Goal: Task Accomplishment & Management: Complete application form

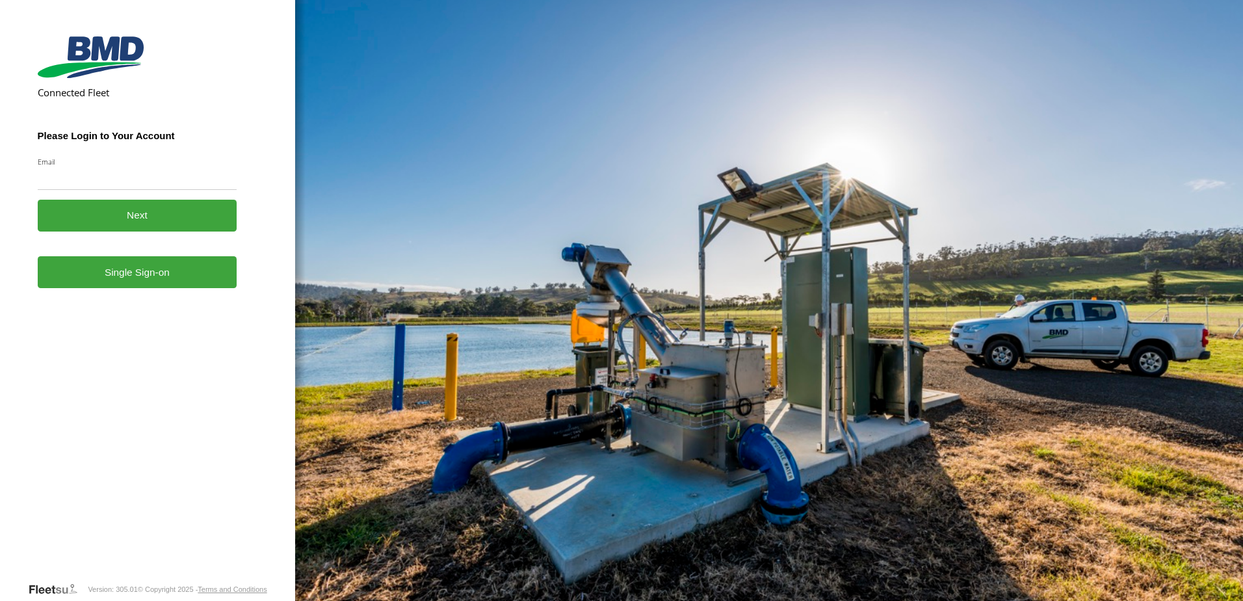
click at [69, 178] on input "Email" at bounding box center [138, 177] width 200 height 23
type input "**********"
click at [138, 223] on button "Next" at bounding box center [138, 216] width 200 height 32
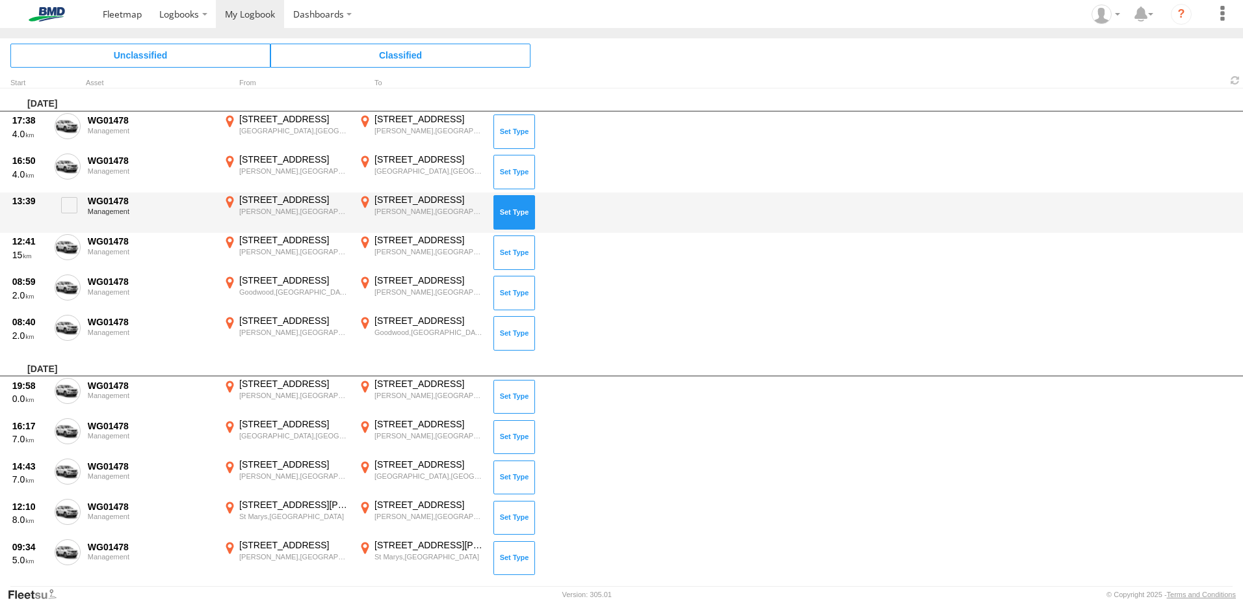
click at [518, 212] on button at bounding box center [514, 212] width 42 height 34
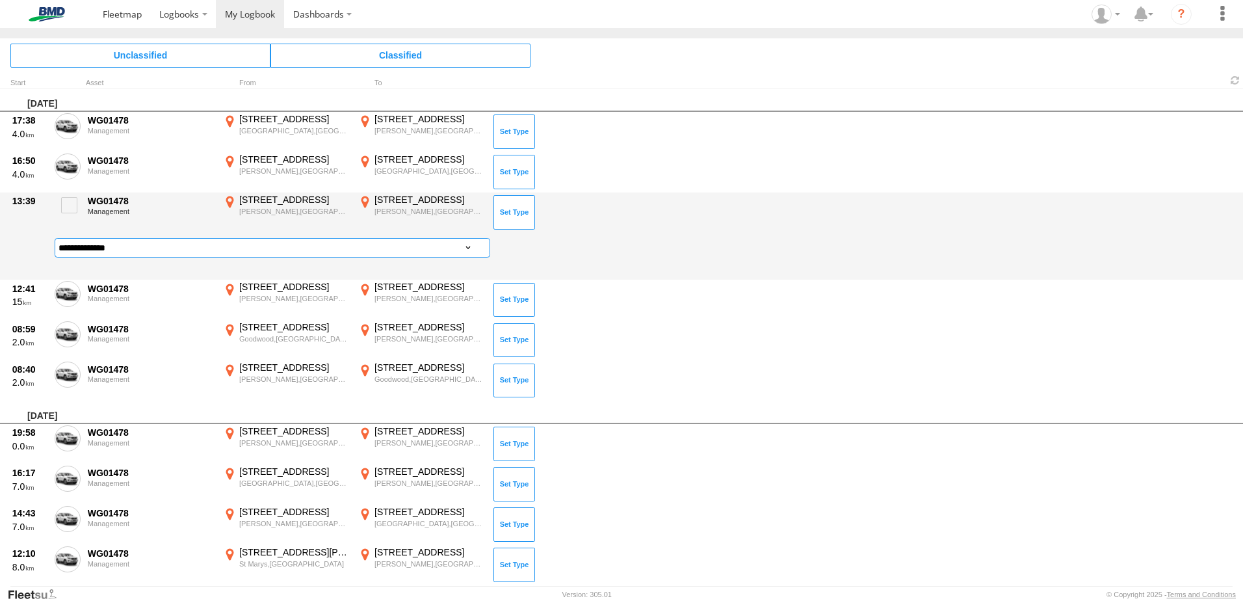
click at [332, 251] on select "**********" at bounding box center [273, 247] width 436 height 19
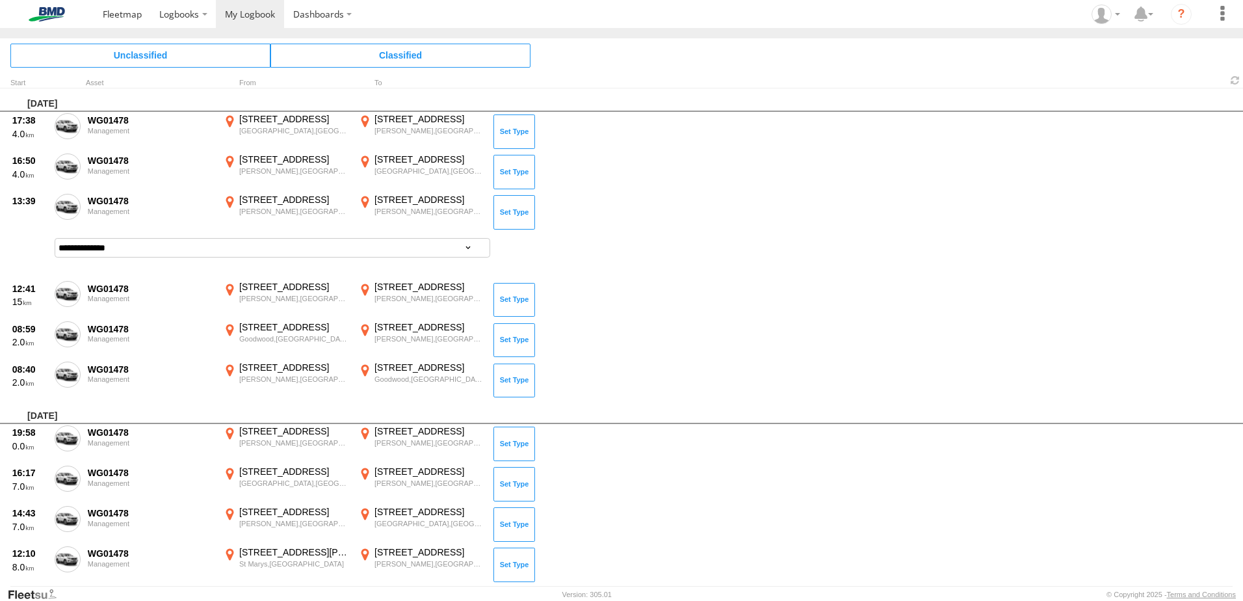
click at [317, 81] on div "From" at bounding box center [286, 83] width 130 height 7
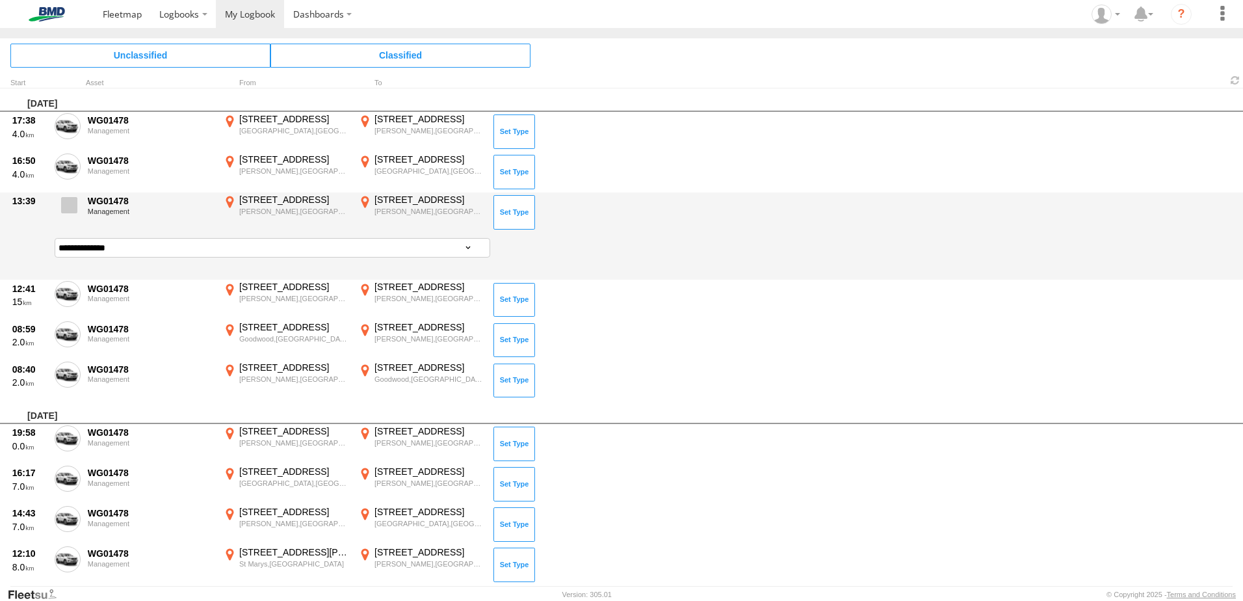
click at [76, 205] on span at bounding box center [69, 205] width 16 height 16
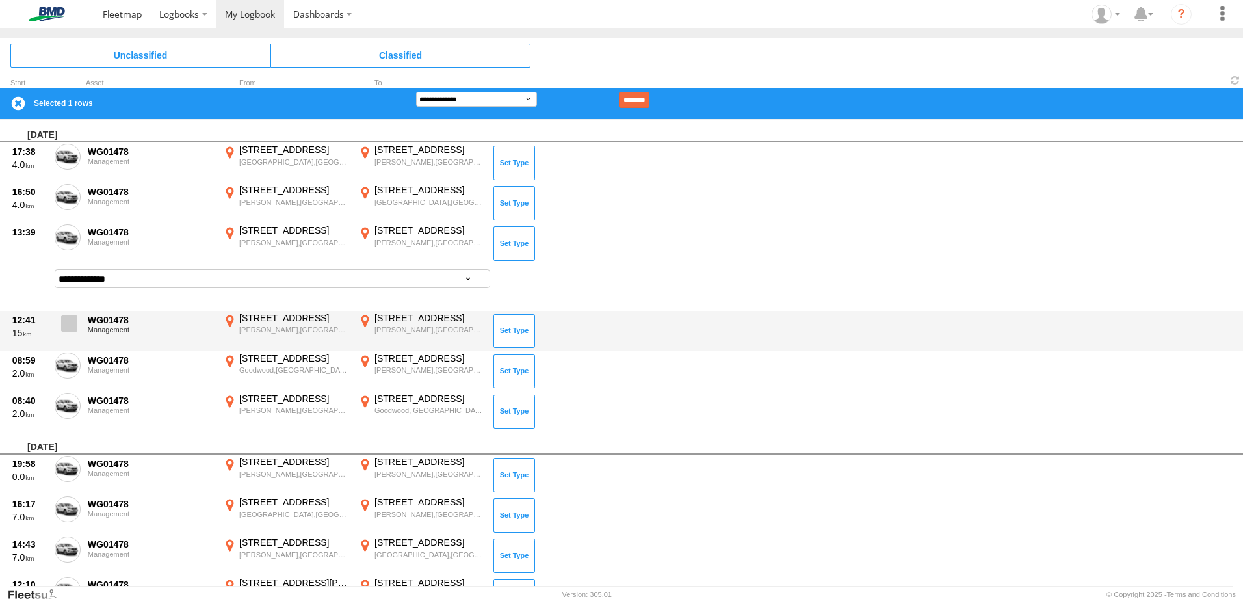
click at [69, 319] on span at bounding box center [69, 323] width 16 height 16
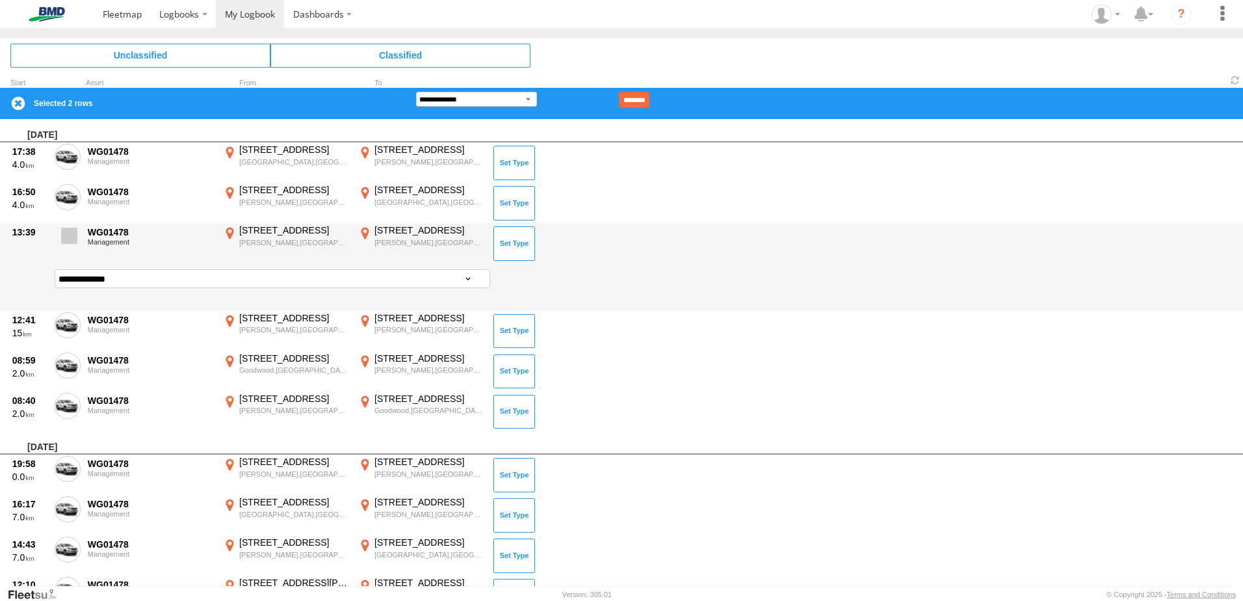
click at [68, 239] on span at bounding box center [69, 236] width 16 height 16
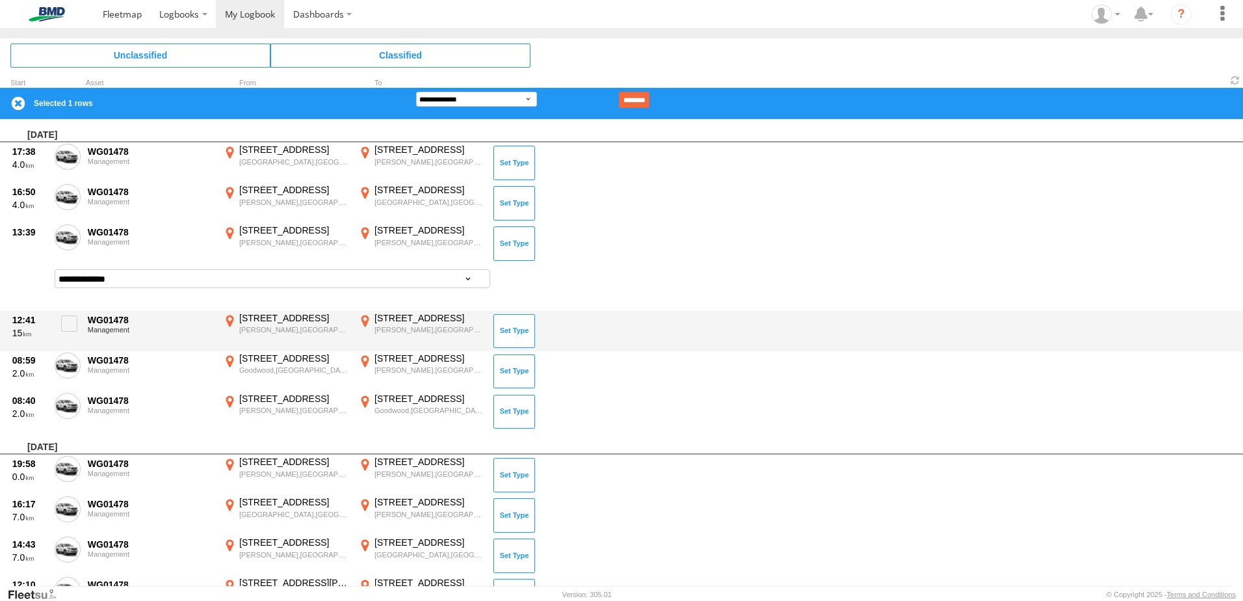
click at [73, 320] on span at bounding box center [69, 323] width 16 height 16
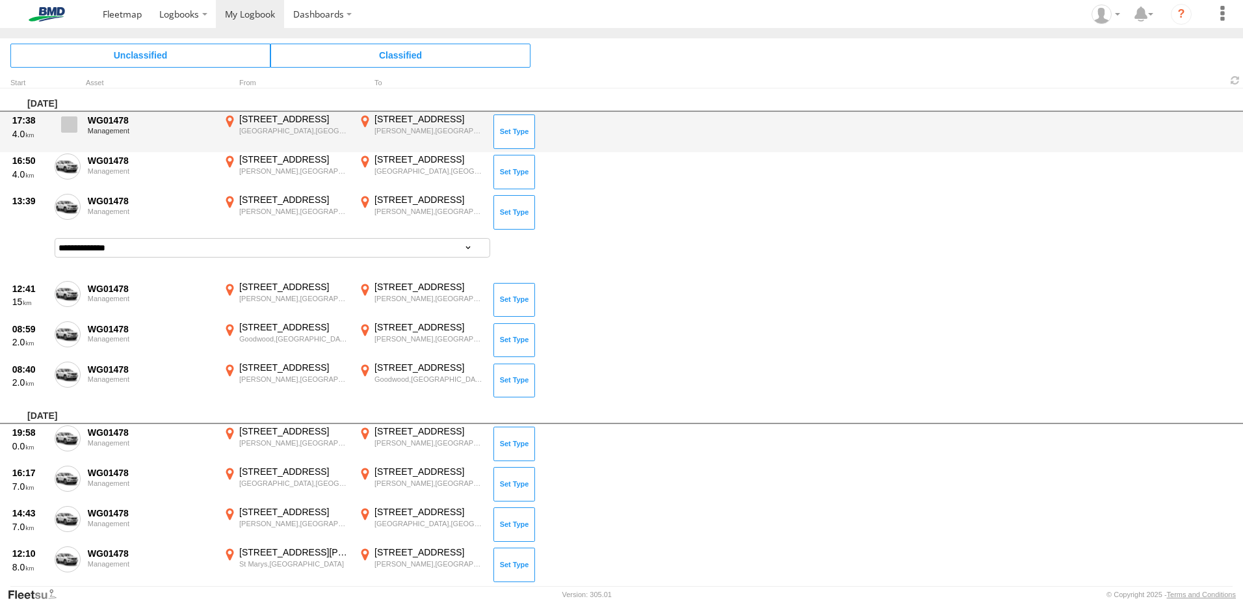
click at [70, 122] on span at bounding box center [69, 124] width 16 height 16
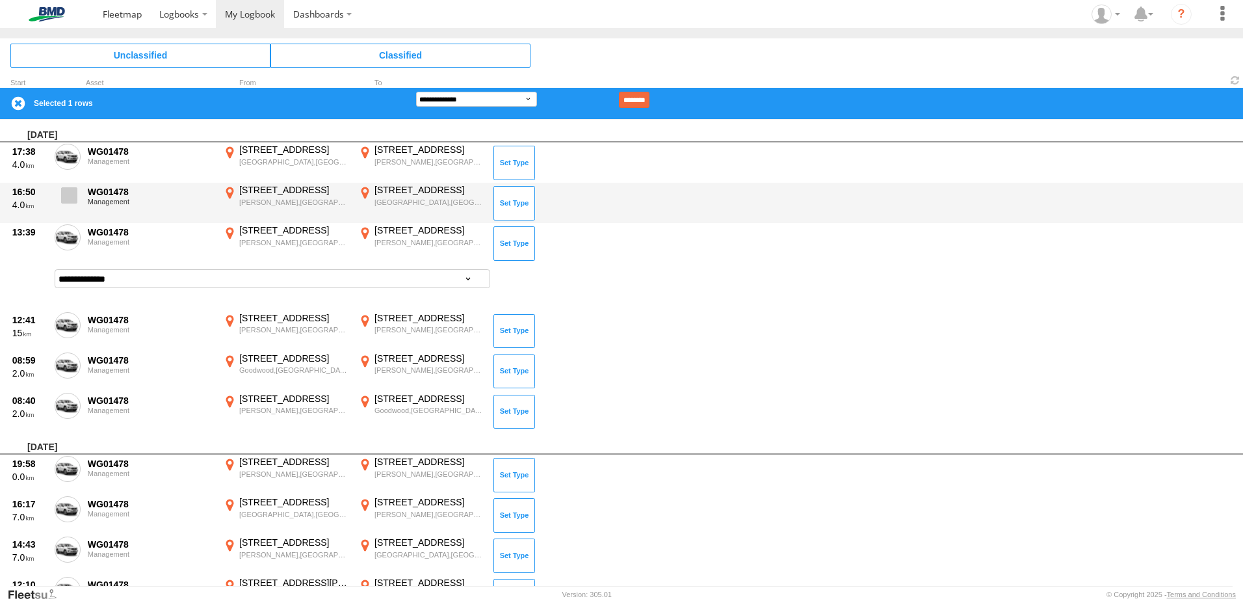
click at [77, 194] on label at bounding box center [68, 199] width 26 height 30
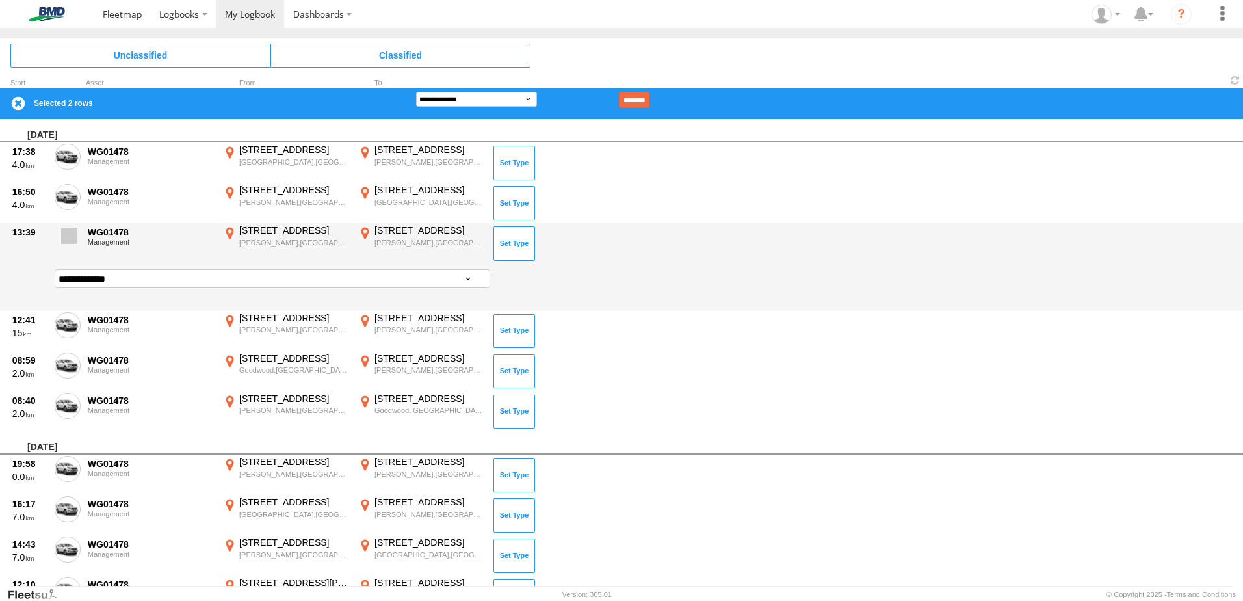
click at [77, 240] on label at bounding box center [68, 239] width 26 height 30
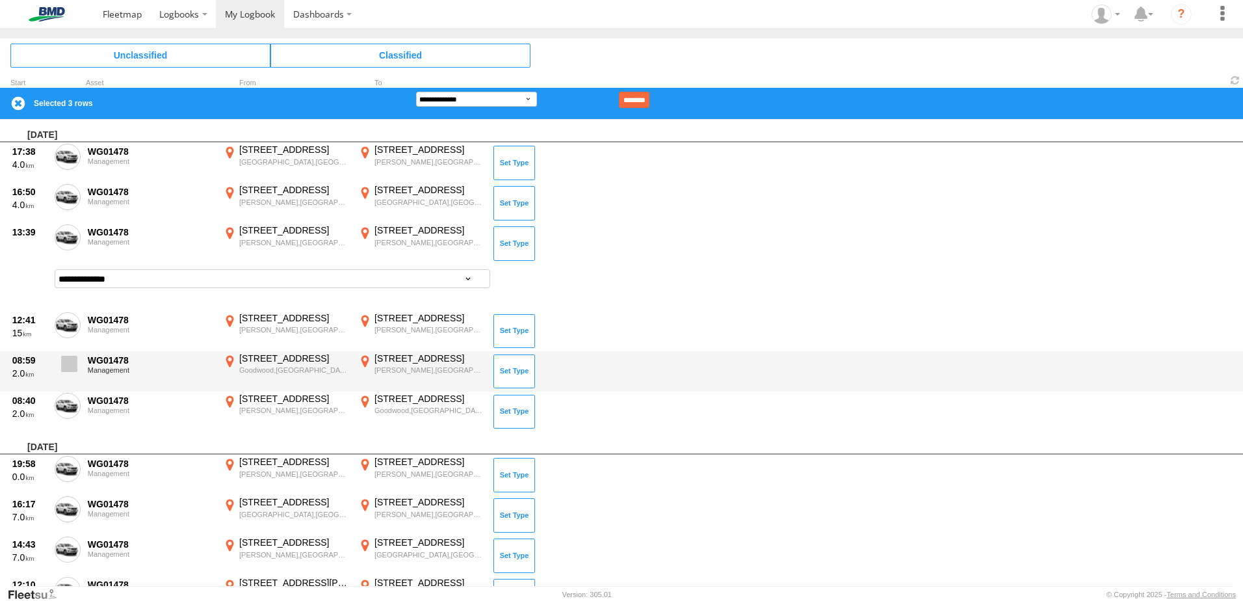
click at [67, 361] on span at bounding box center [69, 364] width 16 height 16
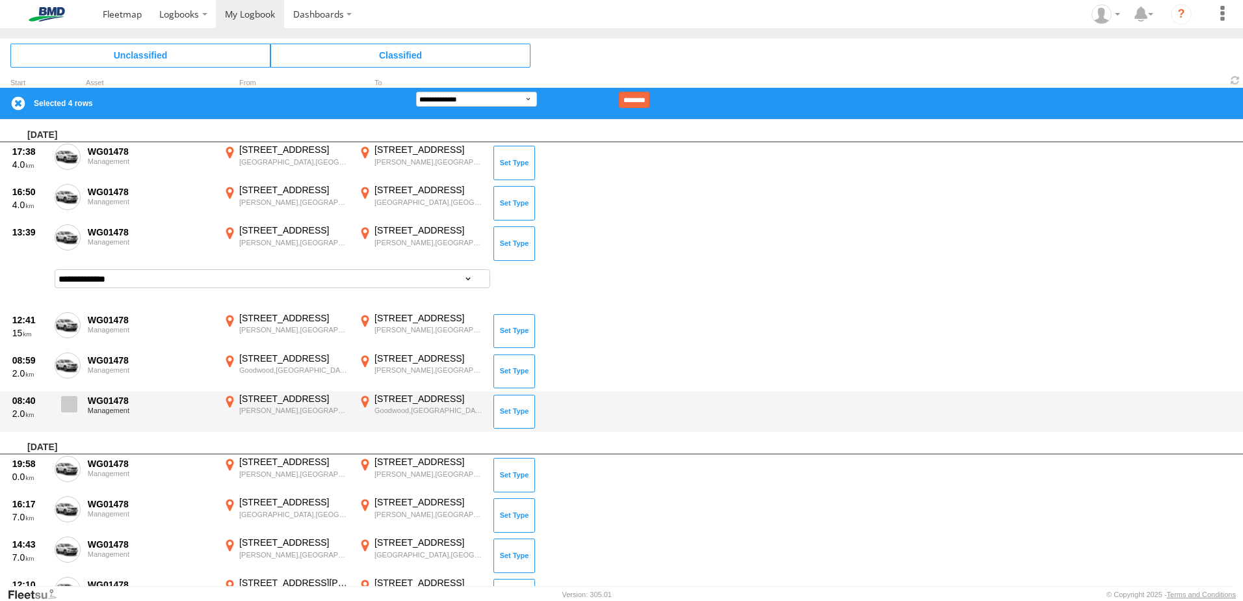
click at [74, 421] on label at bounding box center [68, 408] width 26 height 30
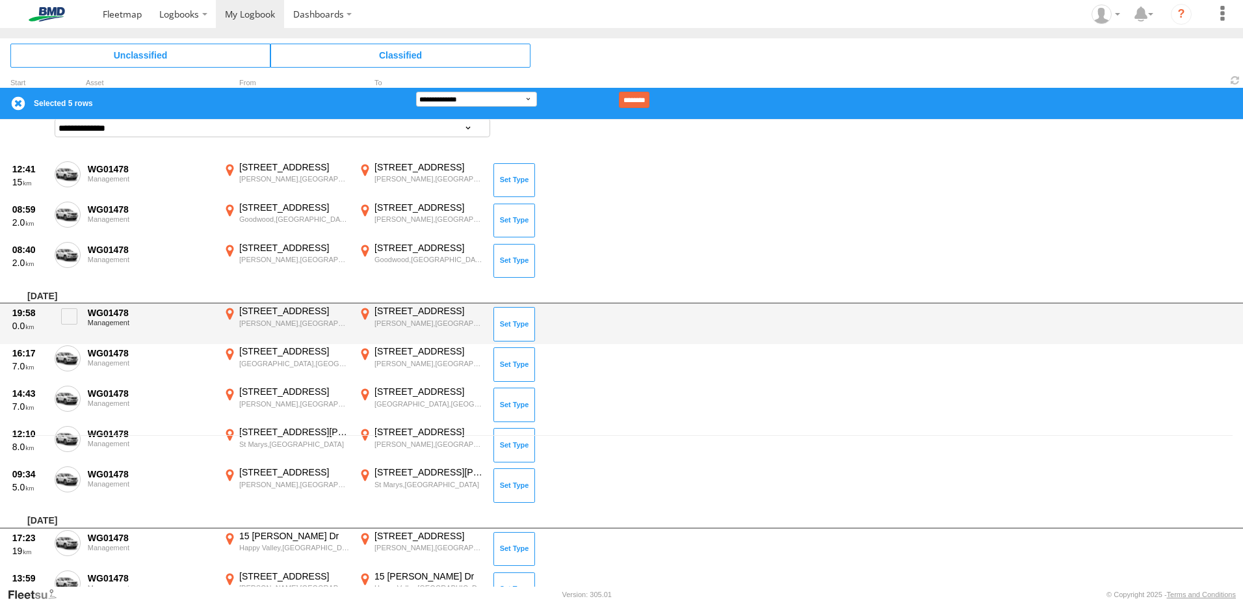
scroll to position [130, 0]
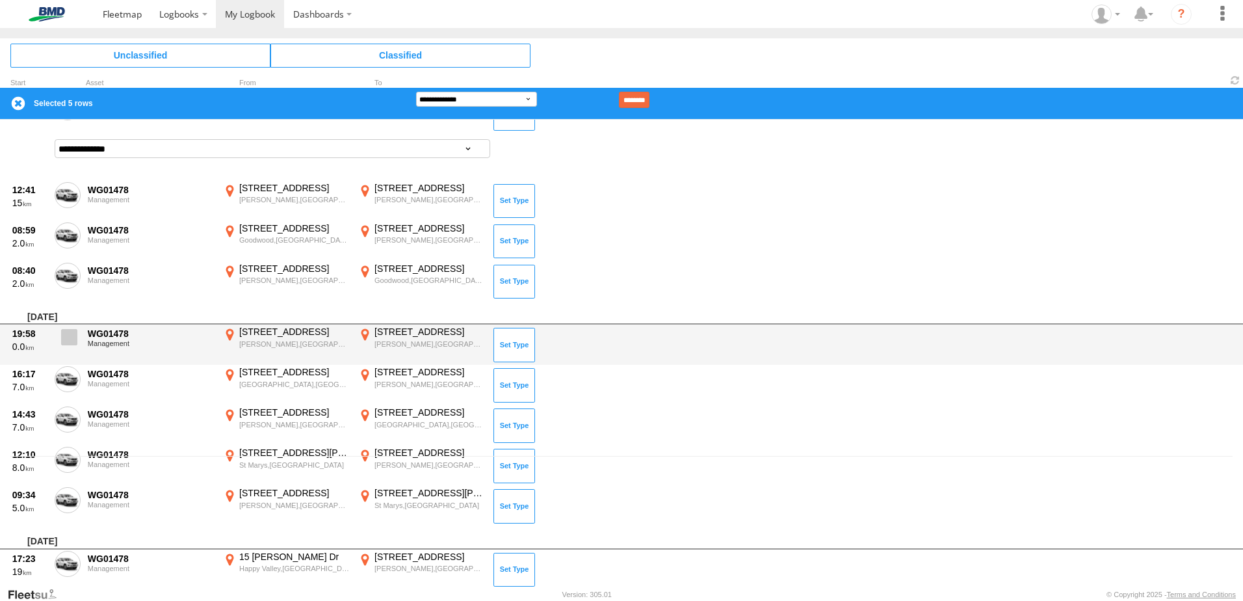
click at [79, 338] on label at bounding box center [68, 341] width 26 height 30
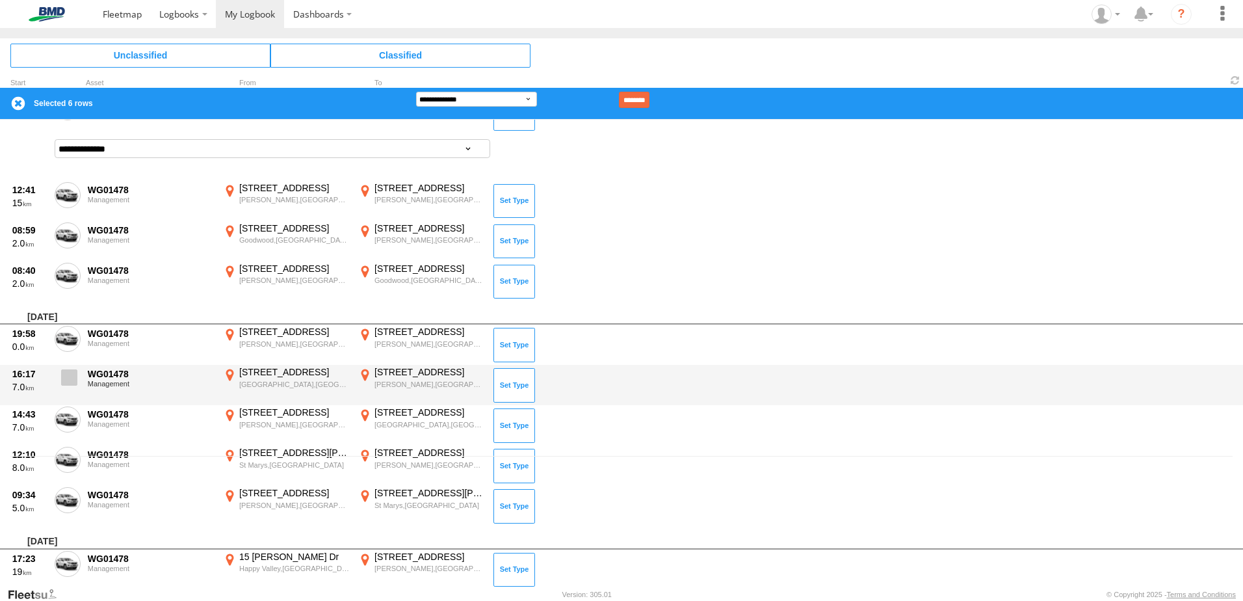
click at [67, 389] on label at bounding box center [68, 381] width 26 height 30
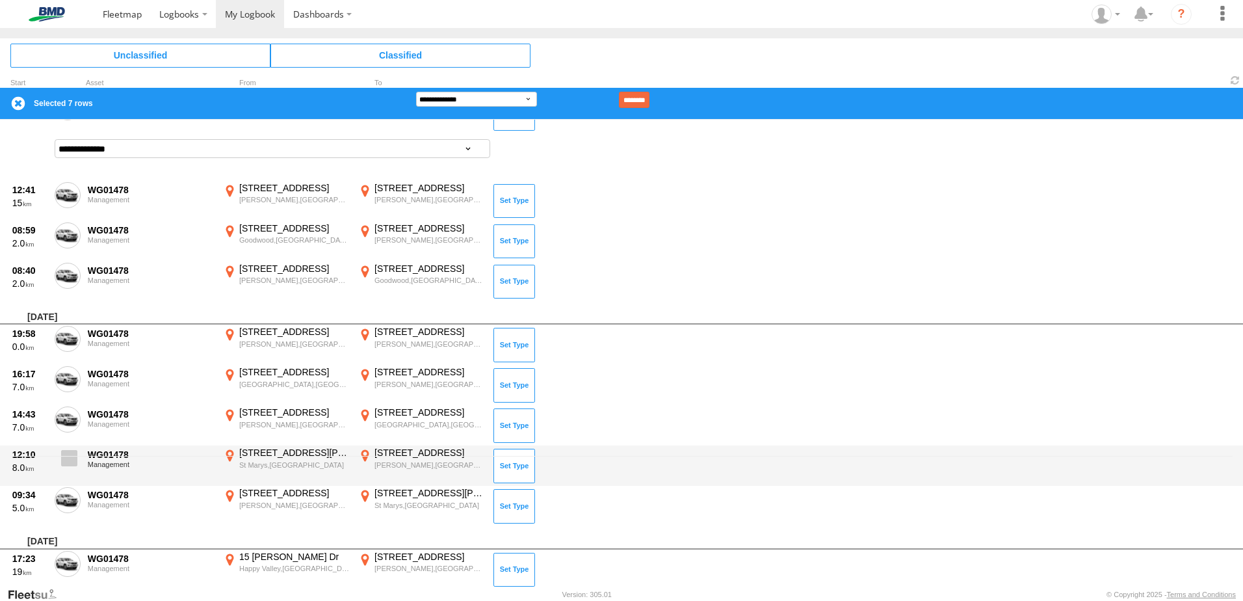
drag, startPoint x: 72, startPoint y: 416, endPoint x: 66, endPoint y: 454, distance: 38.1
click at [0, 0] on span at bounding box center [0, 0] width 0 height 0
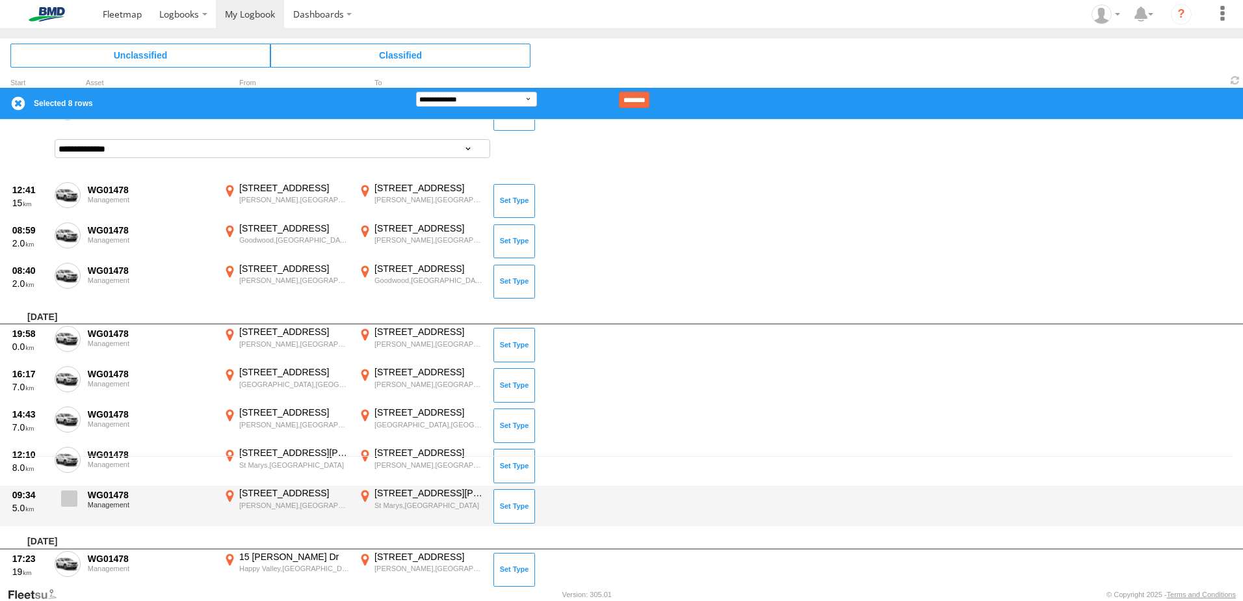
drag, startPoint x: 65, startPoint y: 458, endPoint x: 61, endPoint y: 487, distance: 29.5
click at [0, 0] on span at bounding box center [0, 0] width 0 height 0
click at [70, 500] on span at bounding box center [69, 498] width 16 height 16
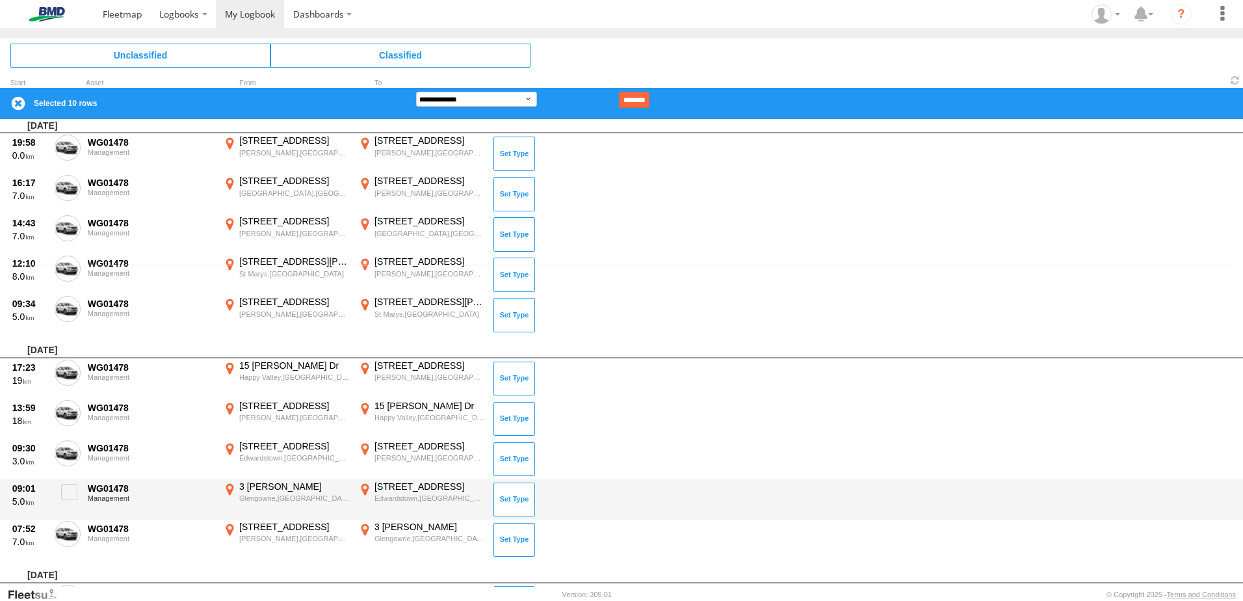
scroll to position [325, 0]
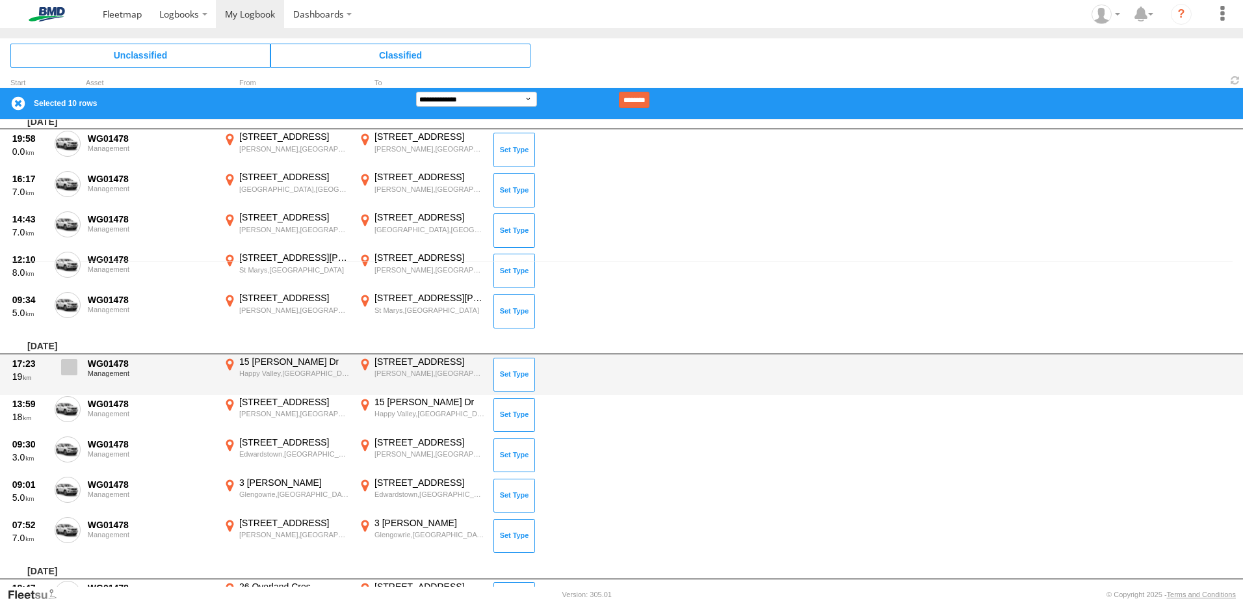
click at [66, 365] on span at bounding box center [69, 367] width 16 height 16
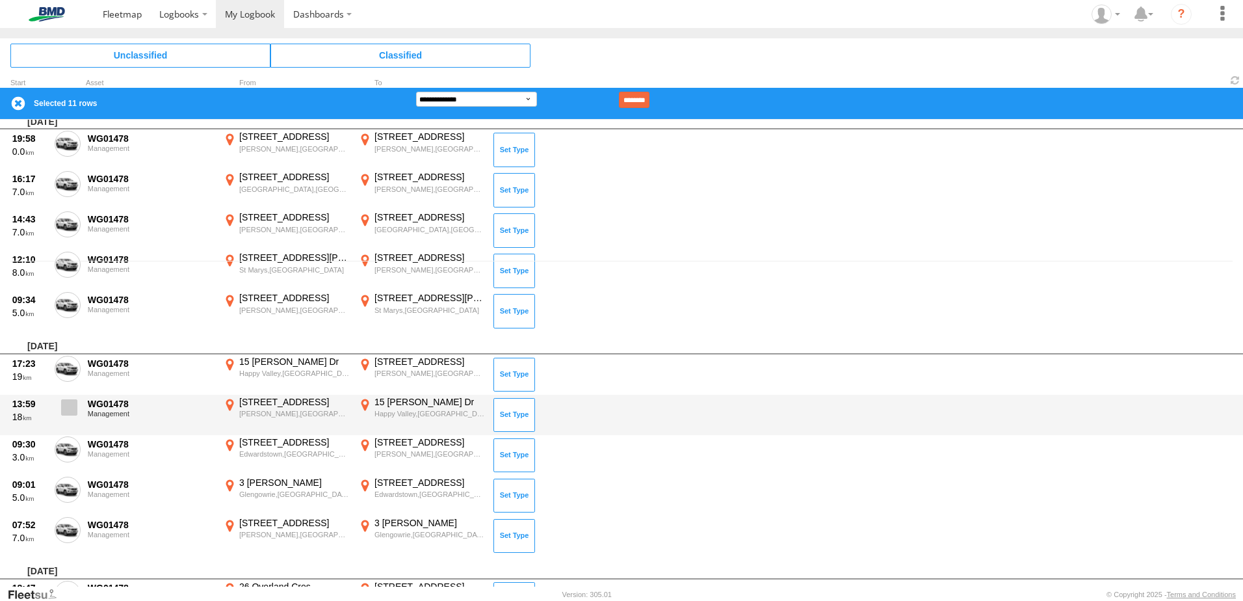
click at [80, 415] on label at bounding box center [68, 411] width 26 height 30
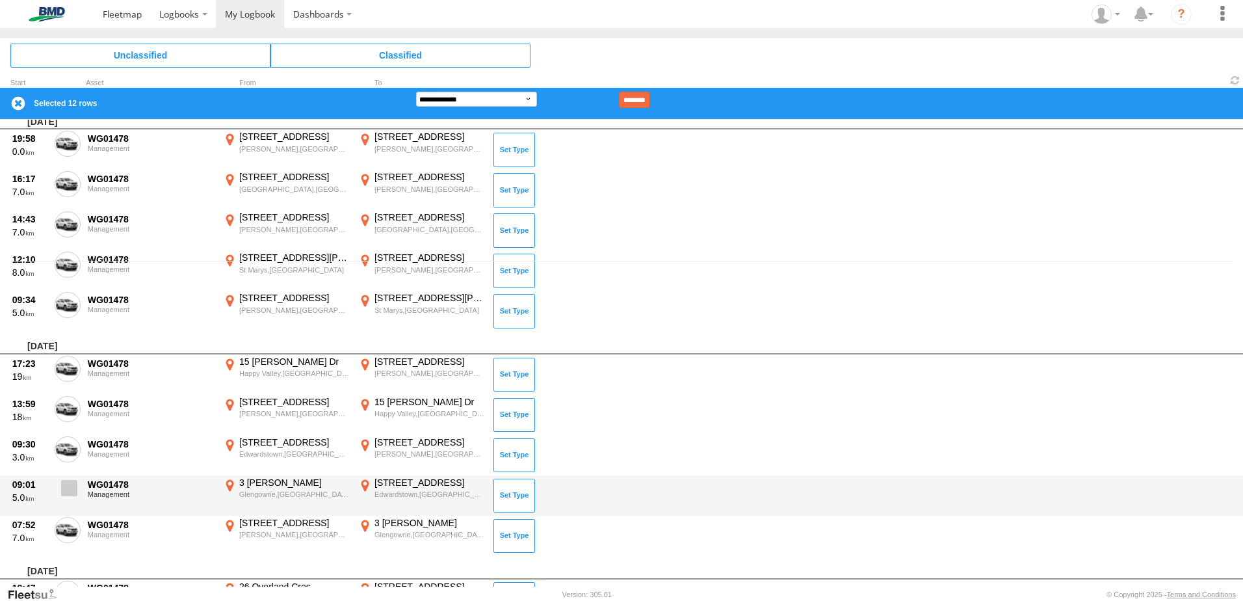
drag, startPoint x: 75, startPoint y: 448, endPoint x: 68, endPoint y: 482, distance: 34.7
click at [0, 0] on span at bounding box center [0, 0] width 0 height 0
drag, startPoint x: 68, startPoint y: 490, endPoint x: 74, endPoint y: 514, distance: 24.3
click at [68, 491] on span at bounding box center [69, 488] width 16 height 16
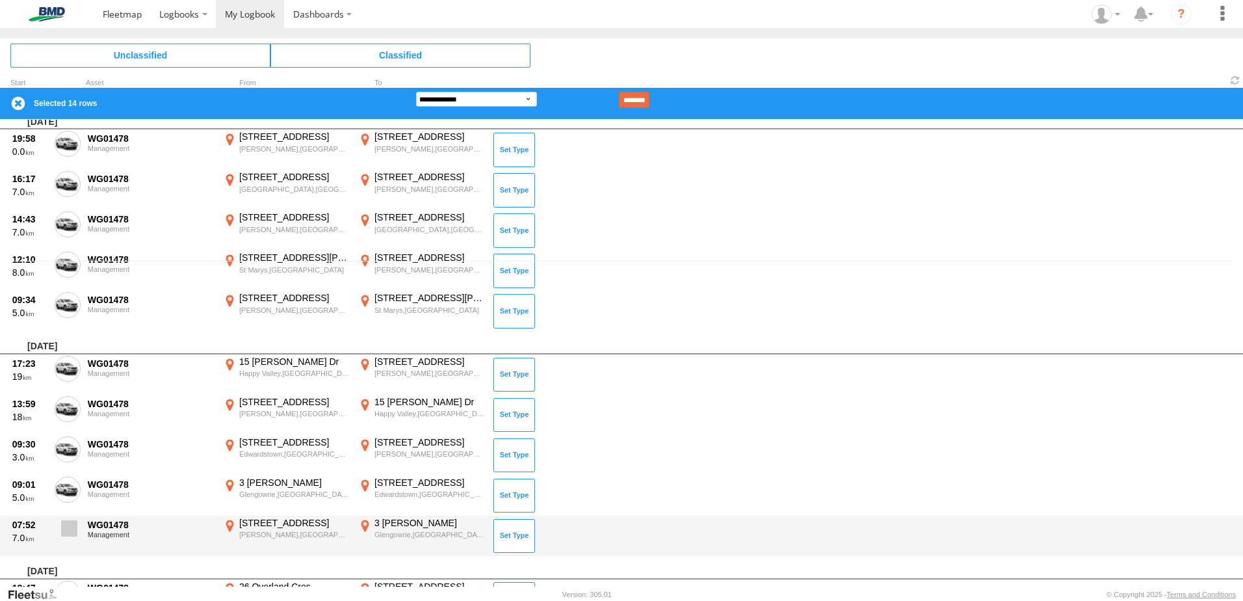
click at [72, 521] on span at bounding box center [69, 528] width 16 height 16
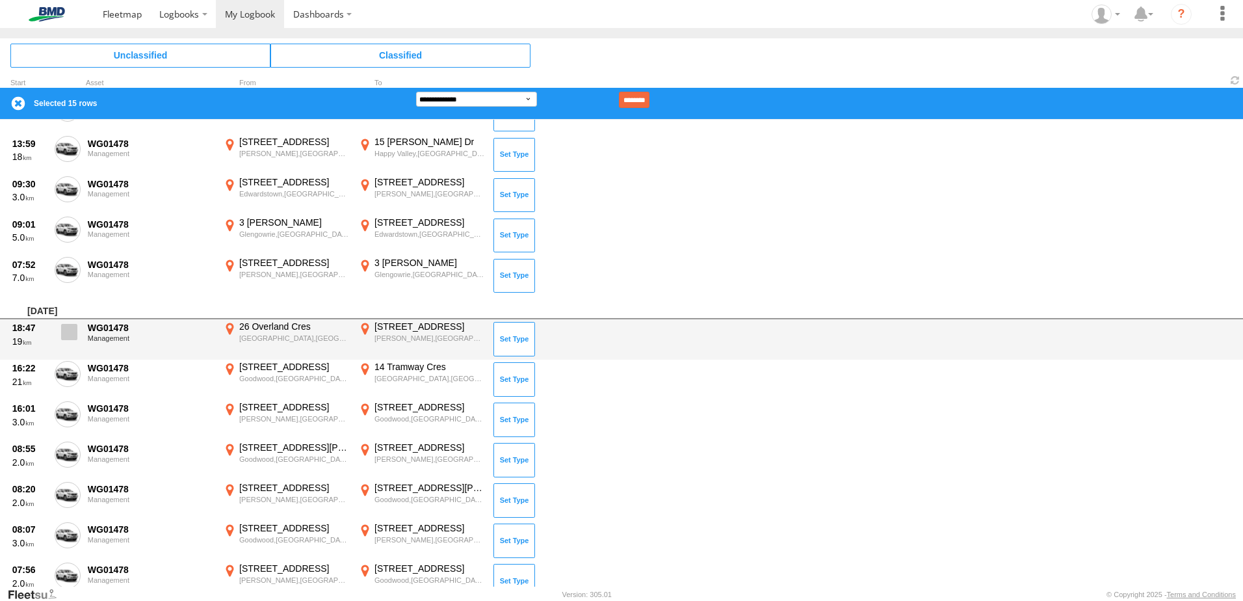
click at [65, 330] on span at bounding box center [69, 332] width 16 height 16
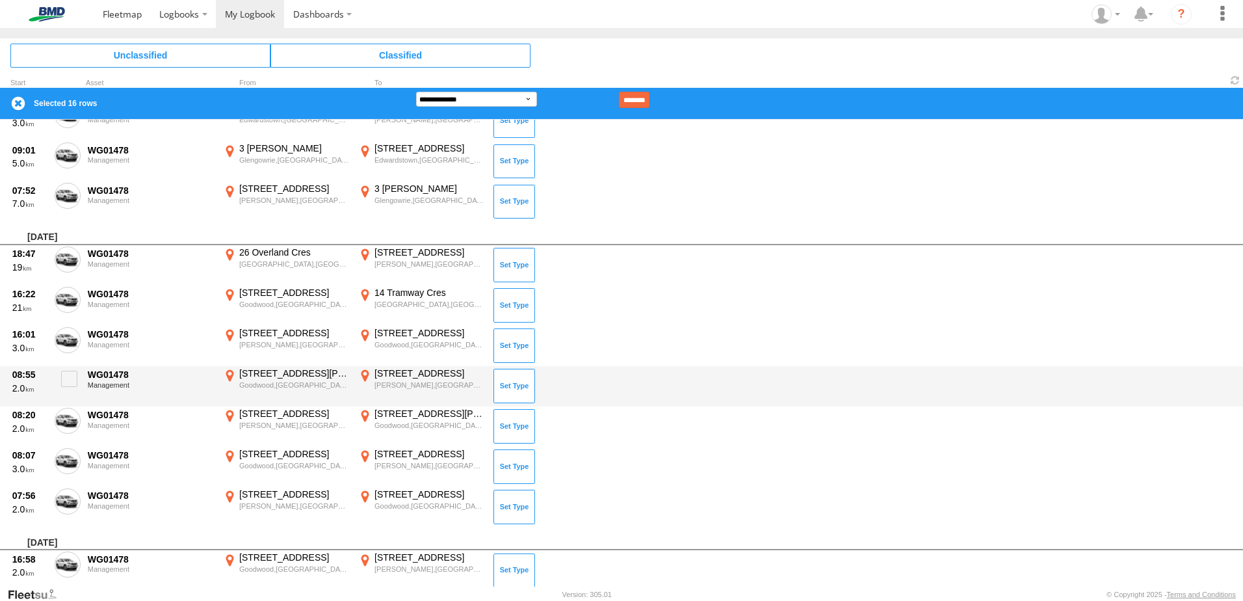
scroll to position [780, 0]
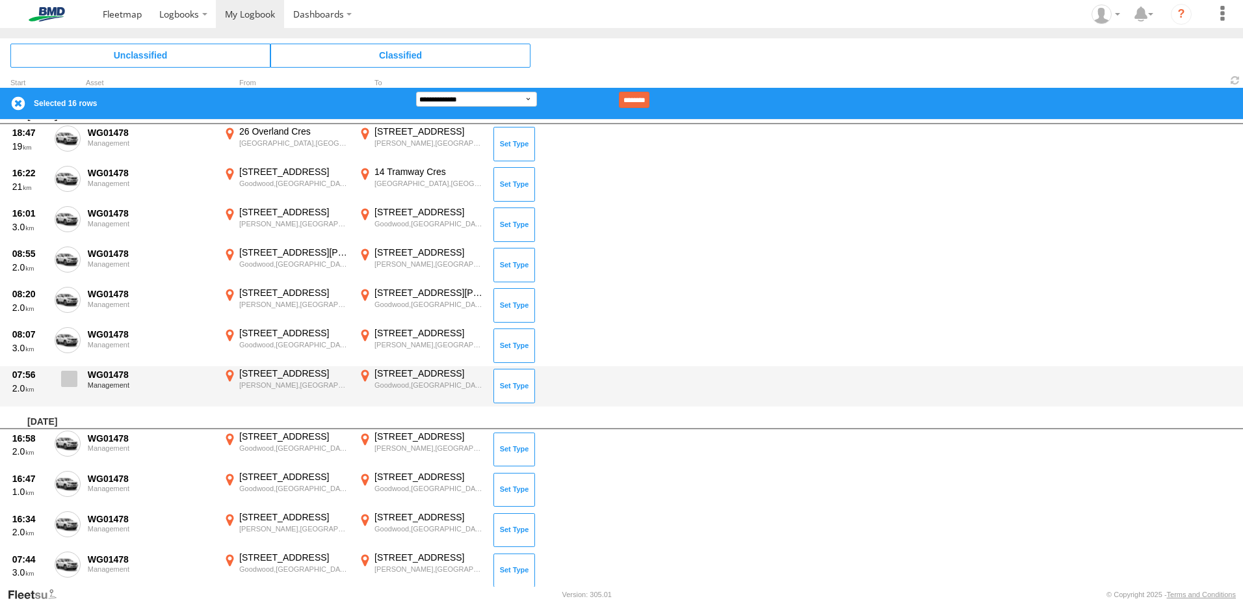
click at [76, 385] on span at bounding box center [69, 379] width 16 height 16
click at [73, 380] on span at bounding box center [69, 379] width 16 height 16
click at [74, 382] on span at bounding box center [69, 379] width 16 height 16
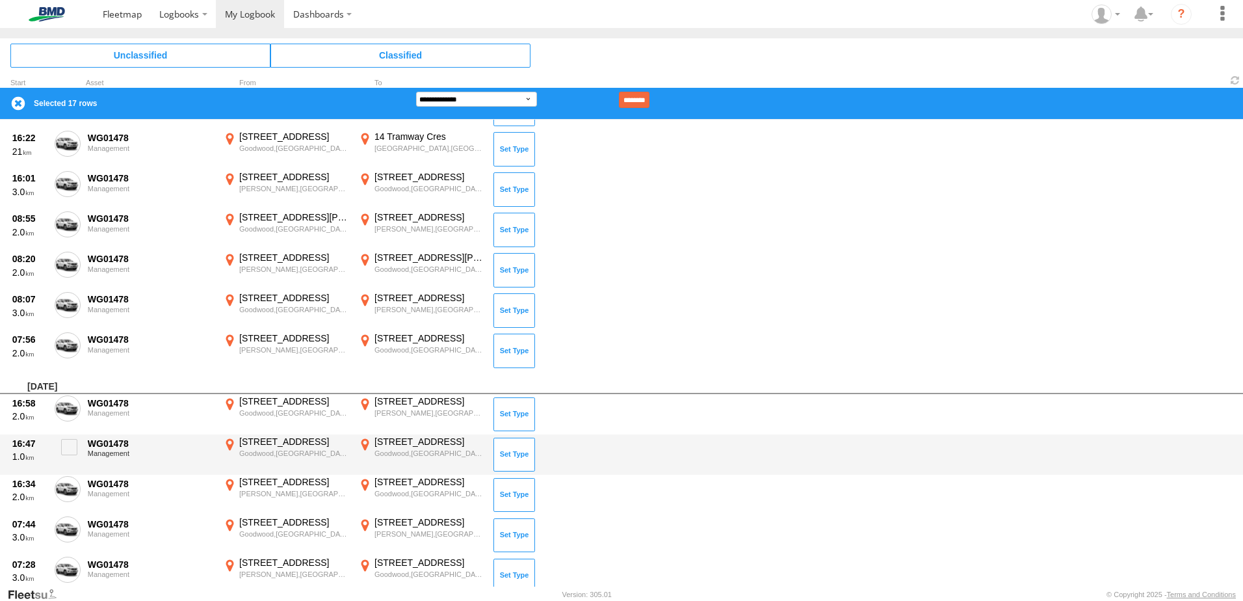
scroll to position [845, 0]
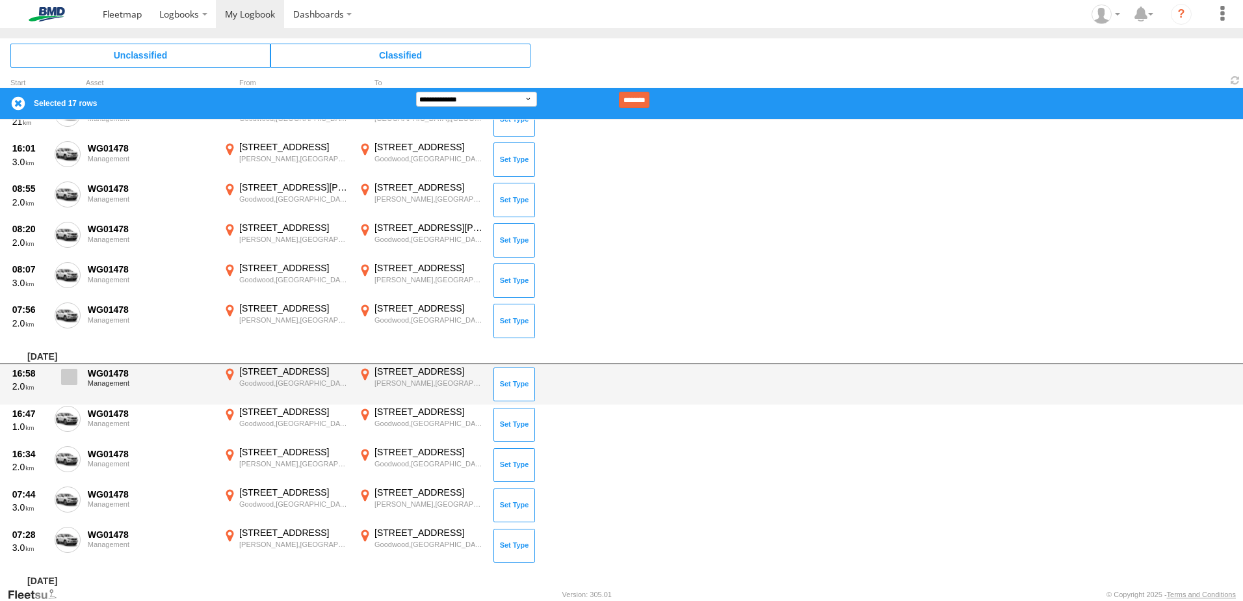
click at [75, 378] on span at bounding box center [69, 377] width 16 height 16
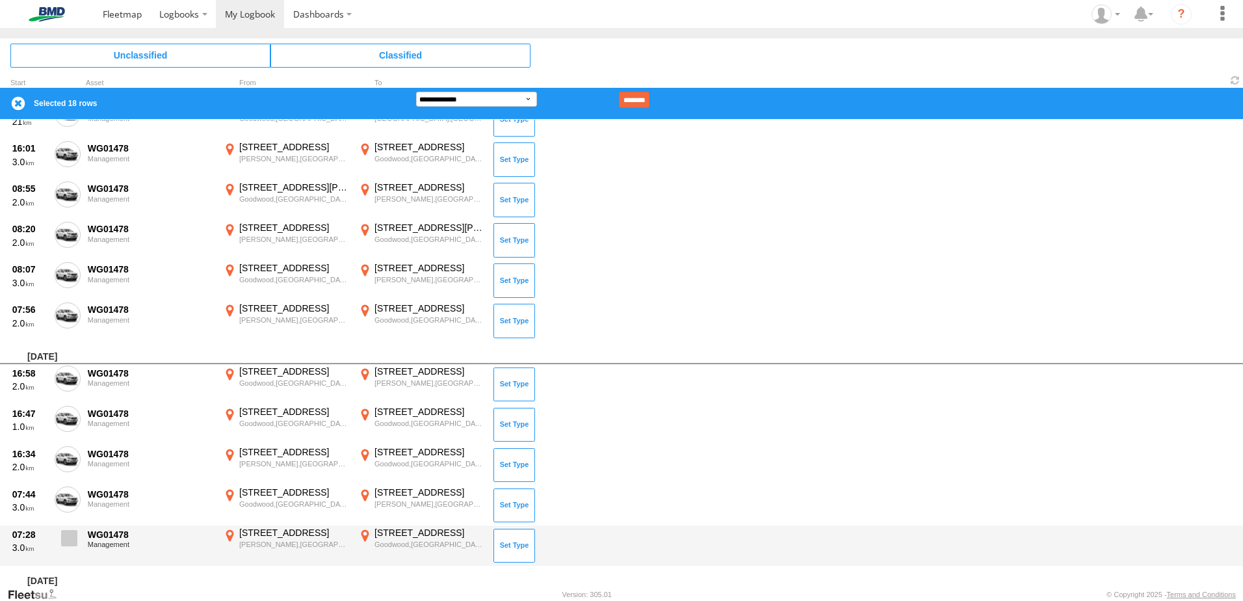
click at [60, 549] on label at bounding box center [68, 542] width 26 height 30
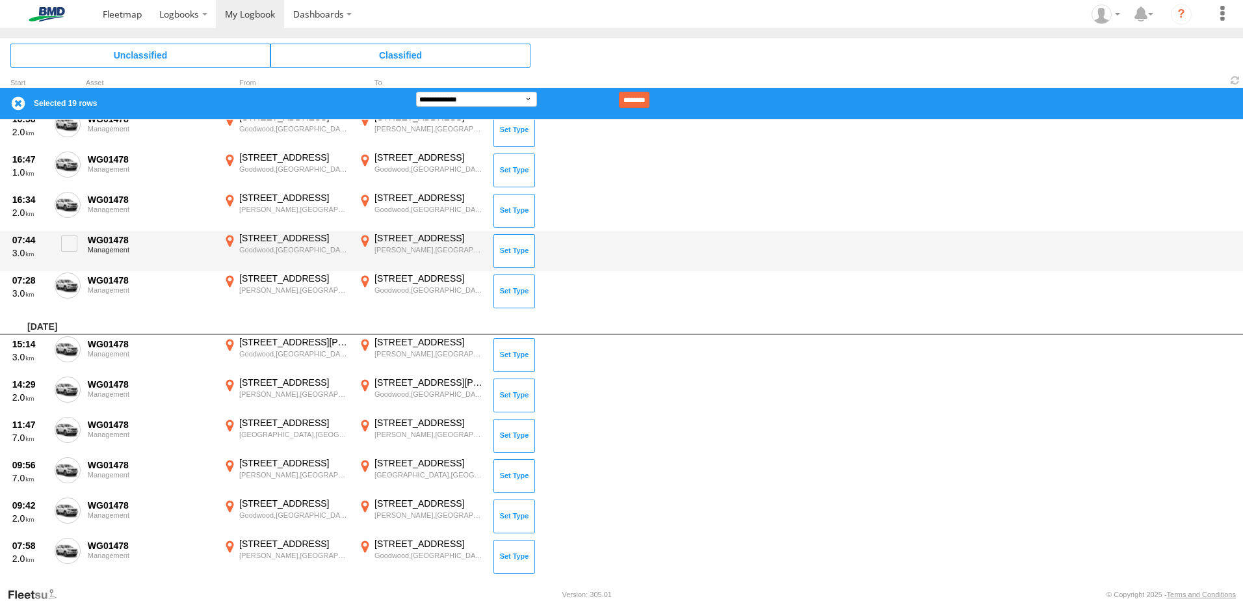
scroll to position [1105, 0]
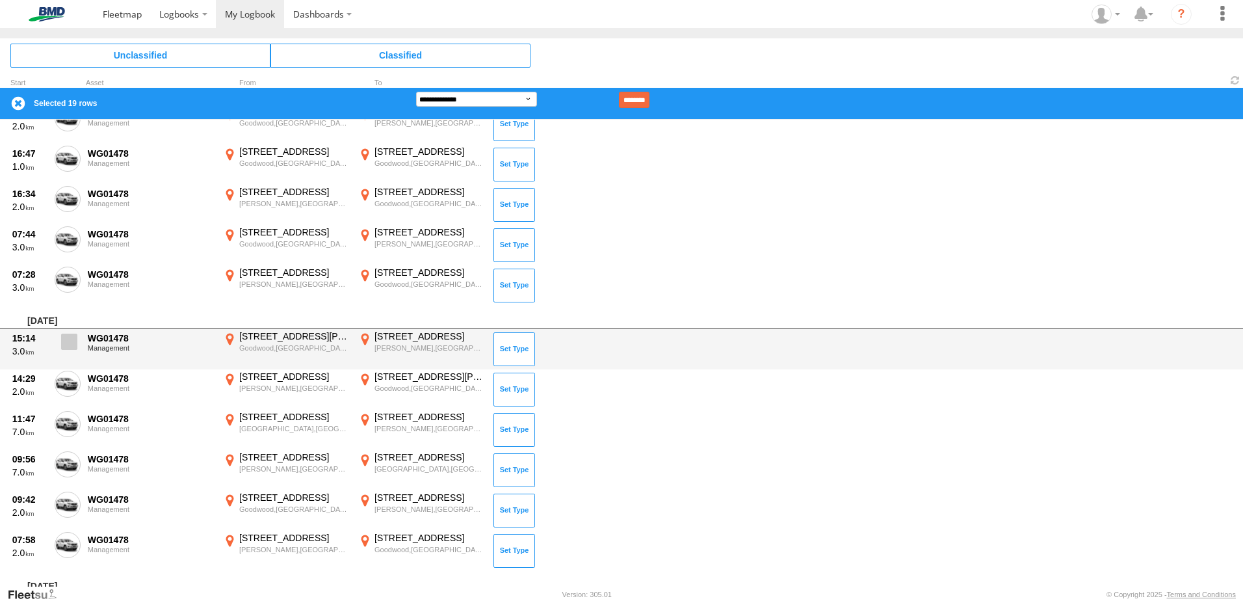
click at [70, 345] on span at bounding box center [69, 341] width 16 height 16
click at [72, 339] on span at bounding box center [69, 341] width 16 height 16
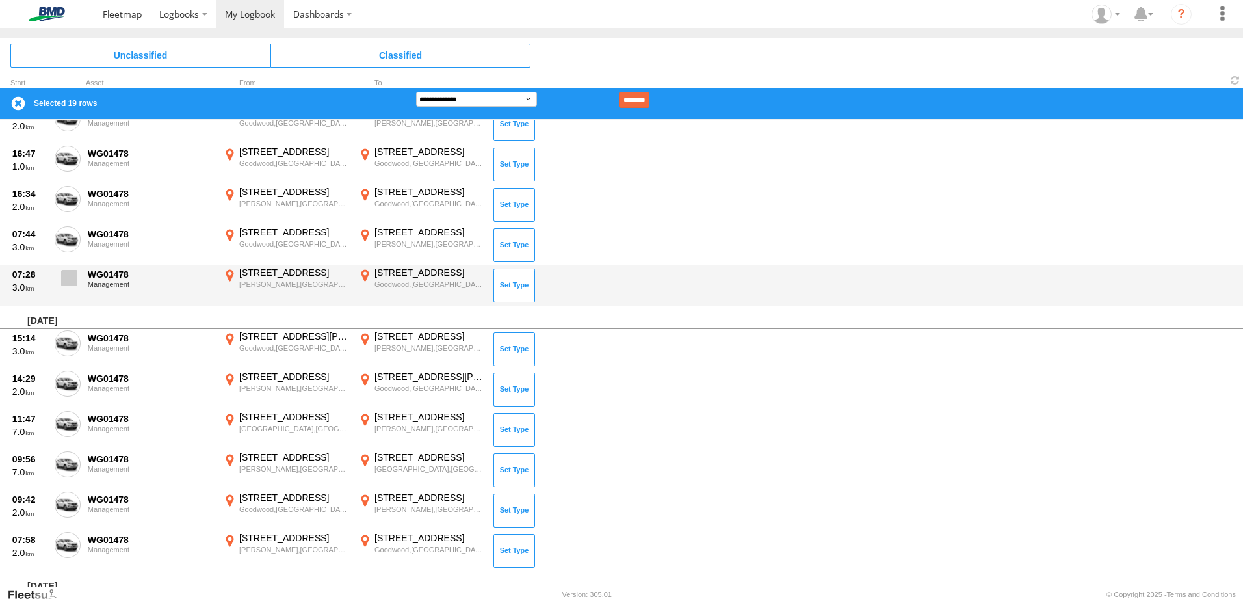
click at [64, 283] on span at bounding box center [69, 278] width 16 height 16
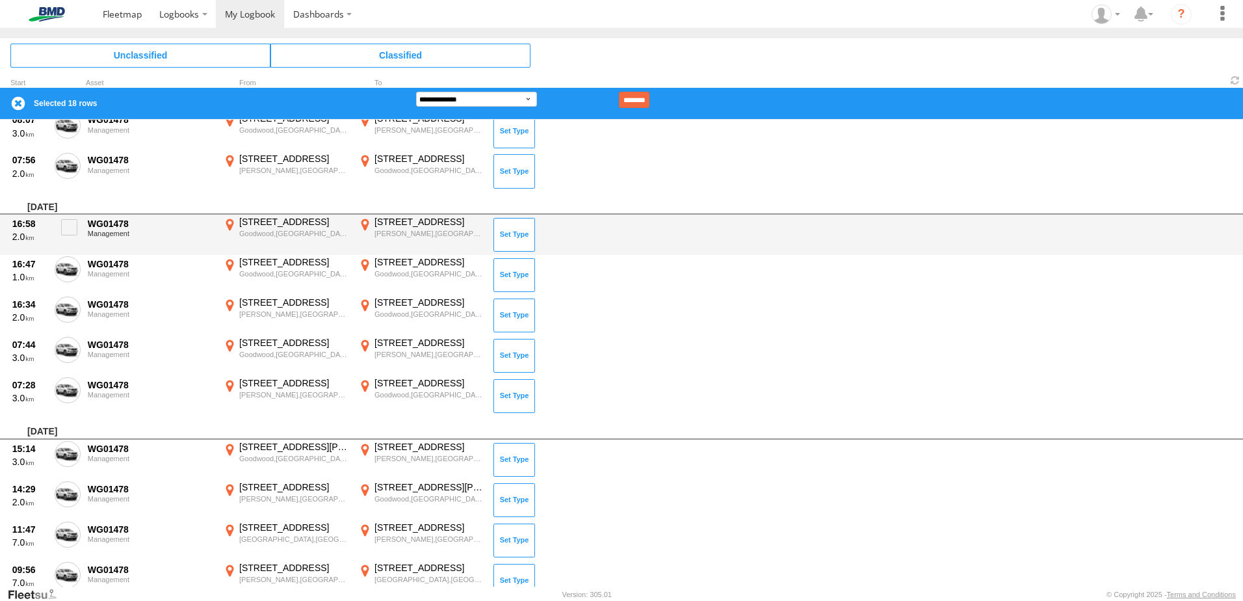
scroll to position [975, 0]
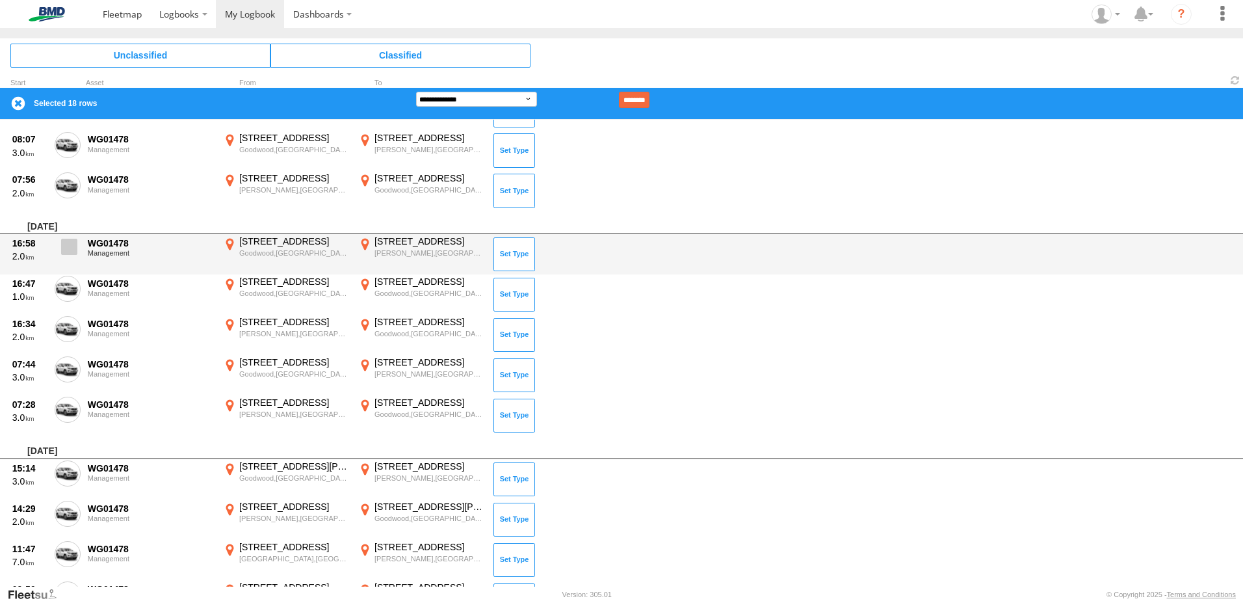
click at [74, 243] on span at bounding box center [69, 247] width 16 height 16
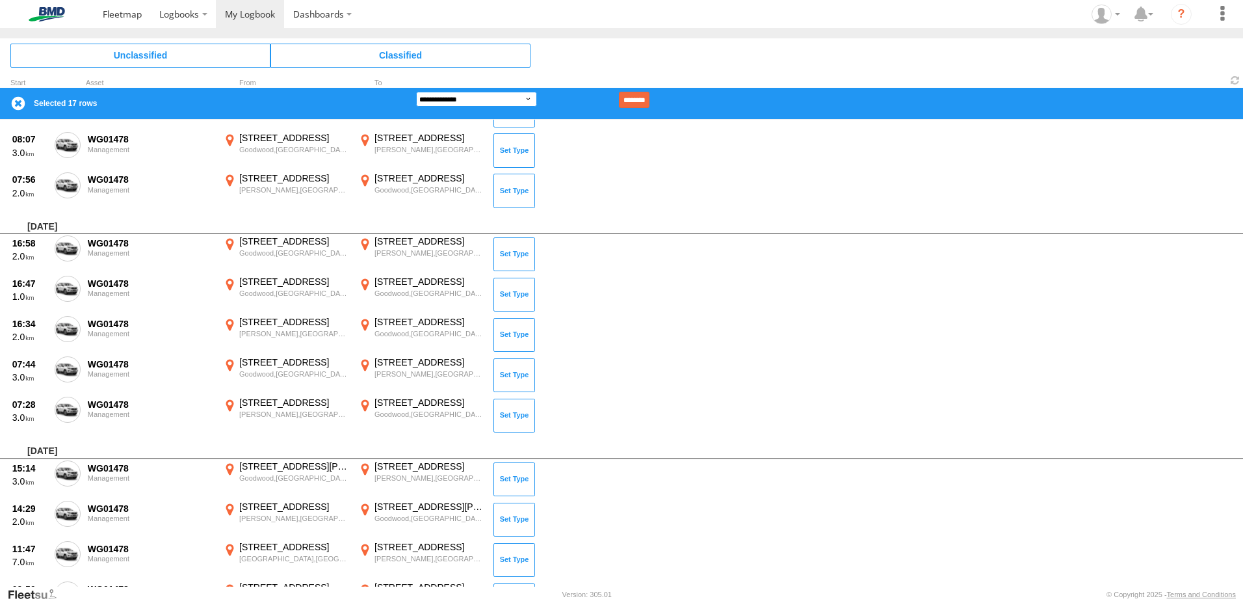
click at [534, 95] on select "**********" at bounding box center [476, 99] width 121 height 15
click at [416, 92] on select "**********" at bounding box center [476, 99] width 121 height 15
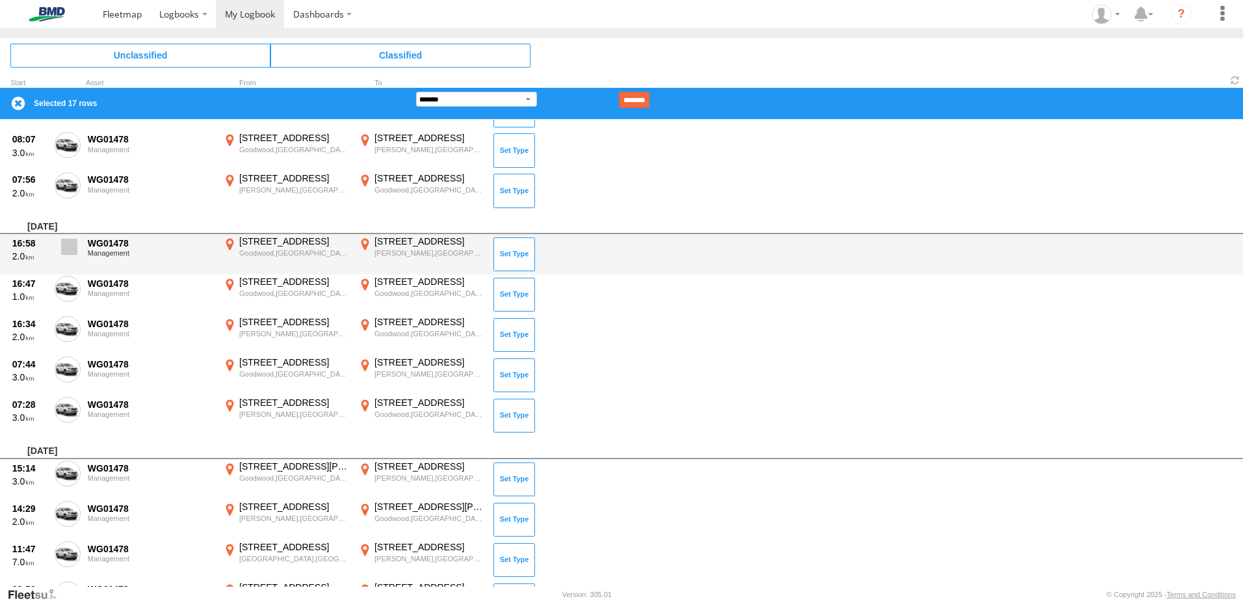
click at [59, 247] on label at bounding box center [68, 250] width 26 height 30
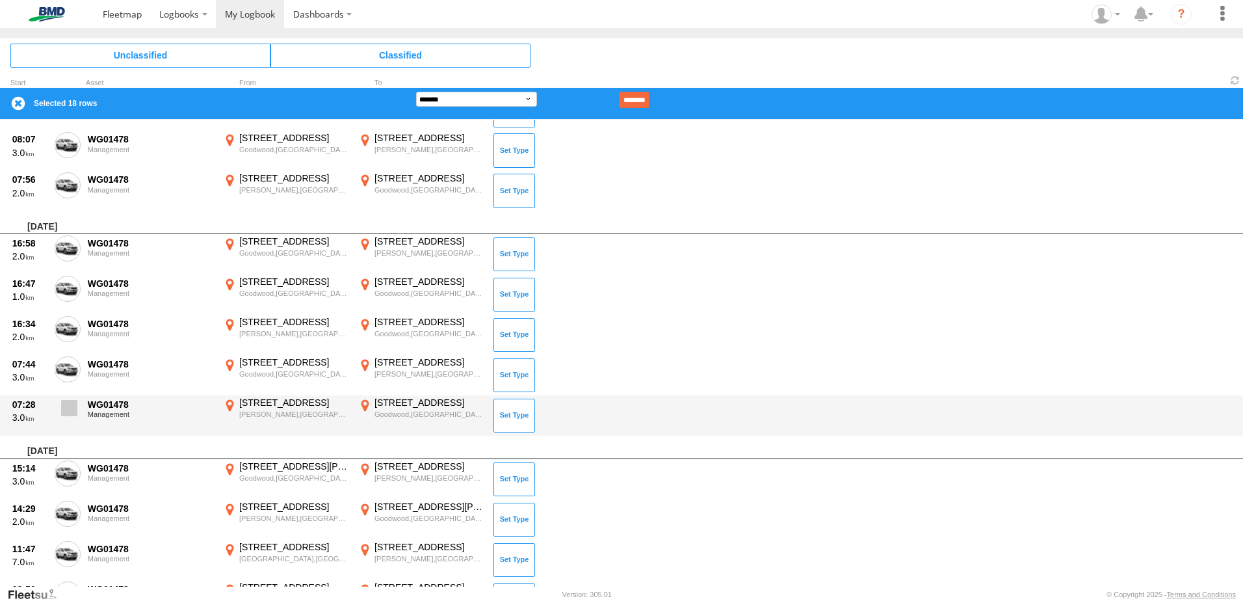
click at [76, 411] on span at bounding box center [69, 408] width 16 height 16
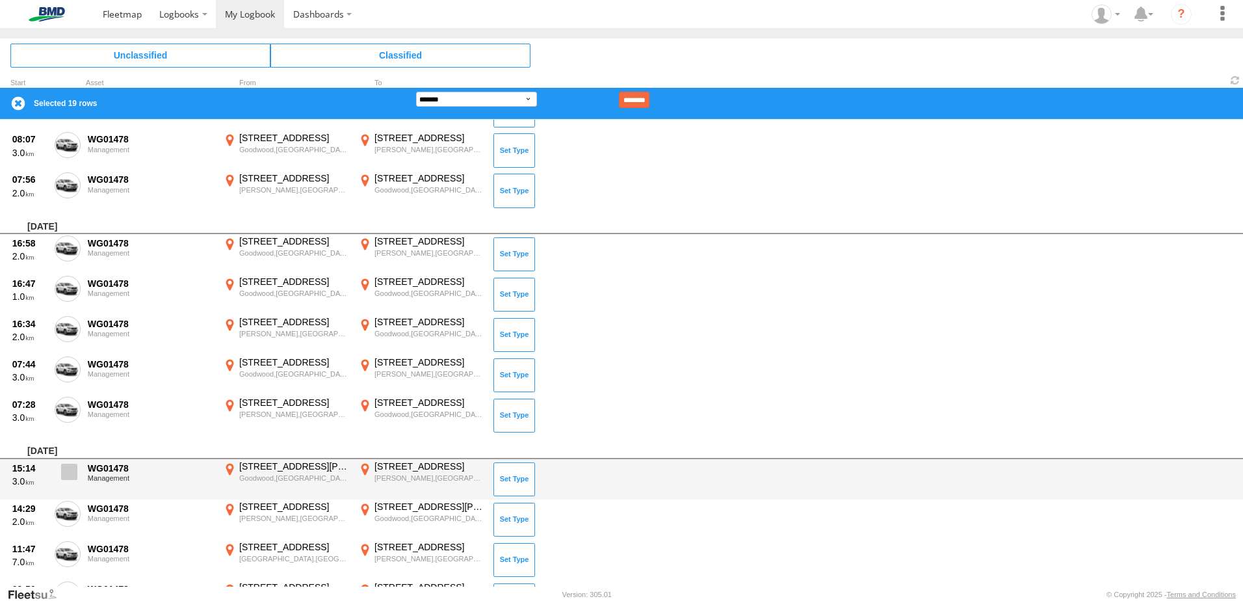
click at [70, 472] on span at bounding box center [69, 472] width 16 height 16
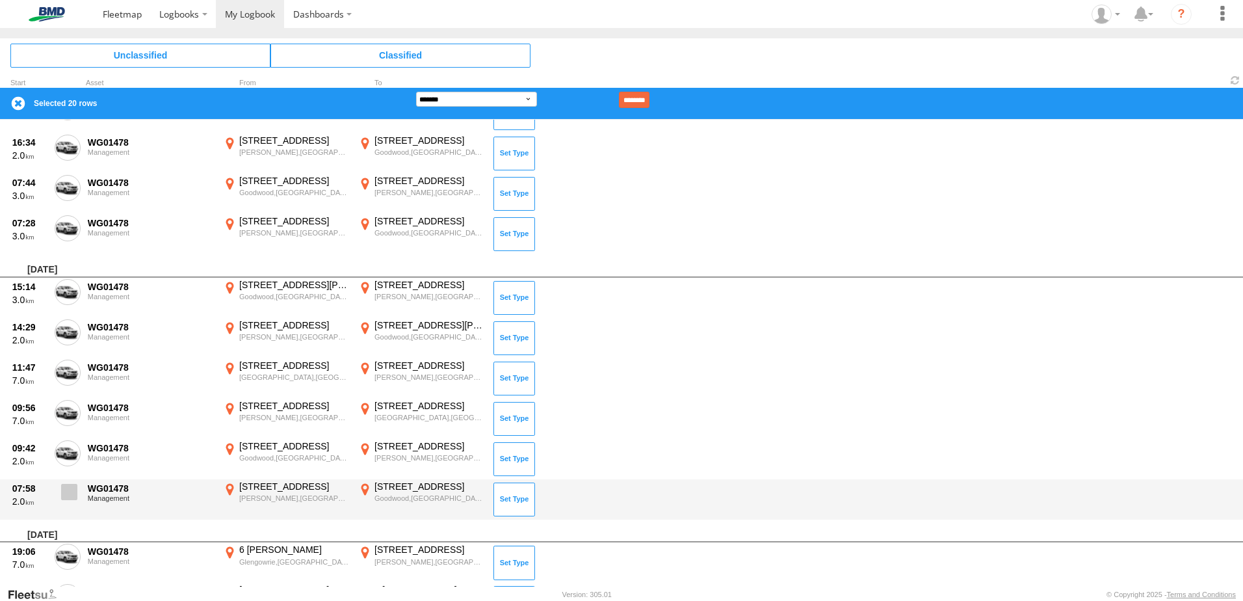
scroll to position [1235, 0]
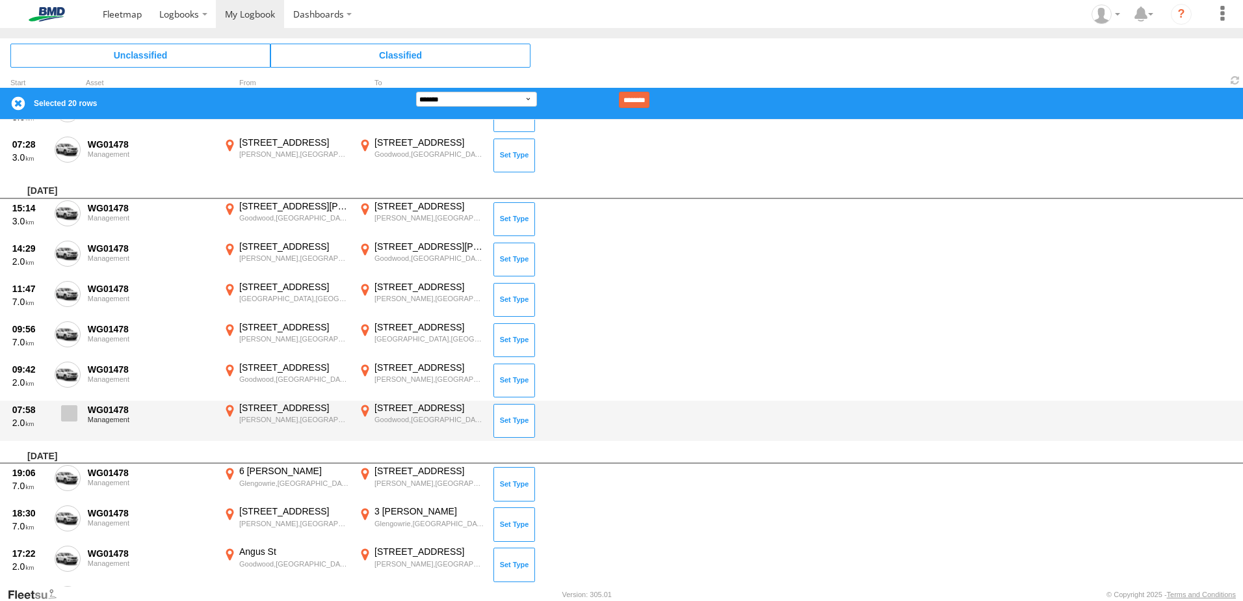
click at [68, 420] on span at bounding box center [69, 413] width 16 height 16
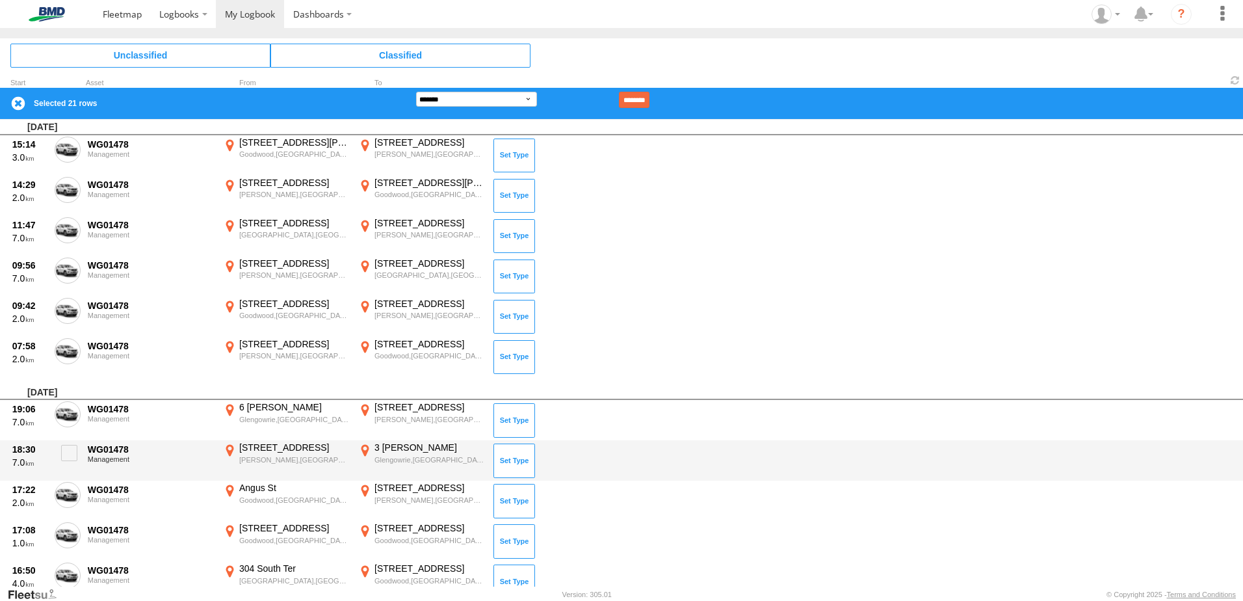
scroll to position [1300, 0]
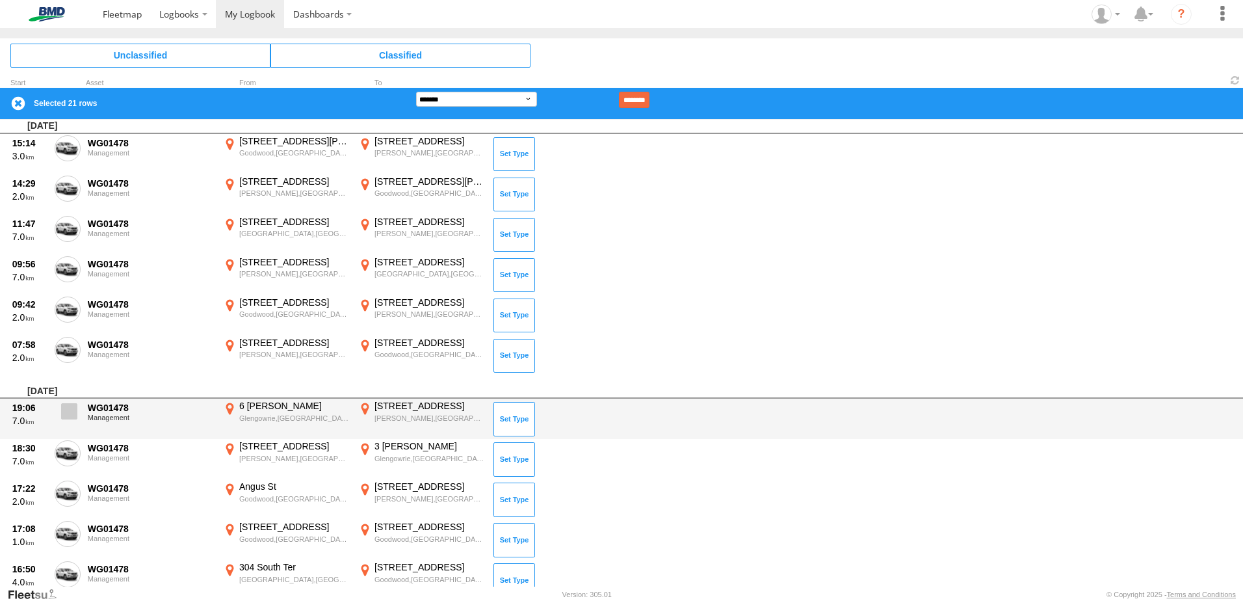
click at [77, 411] on span at bounding box center [69, 411] width 16 height 16
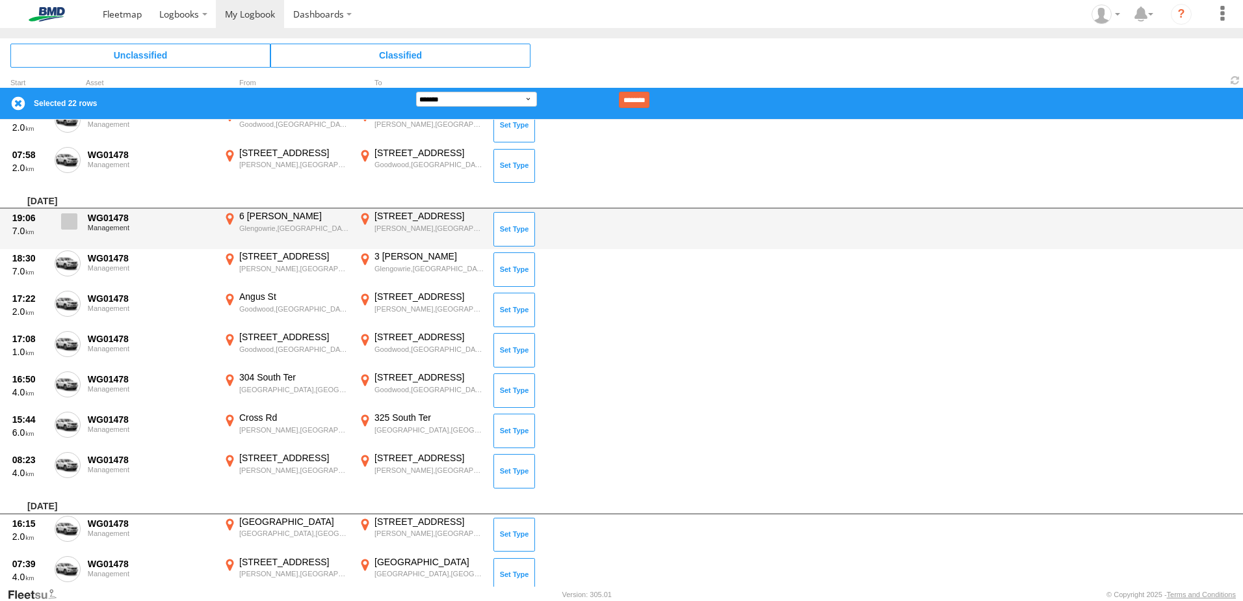
scroll to position [1495, 0]
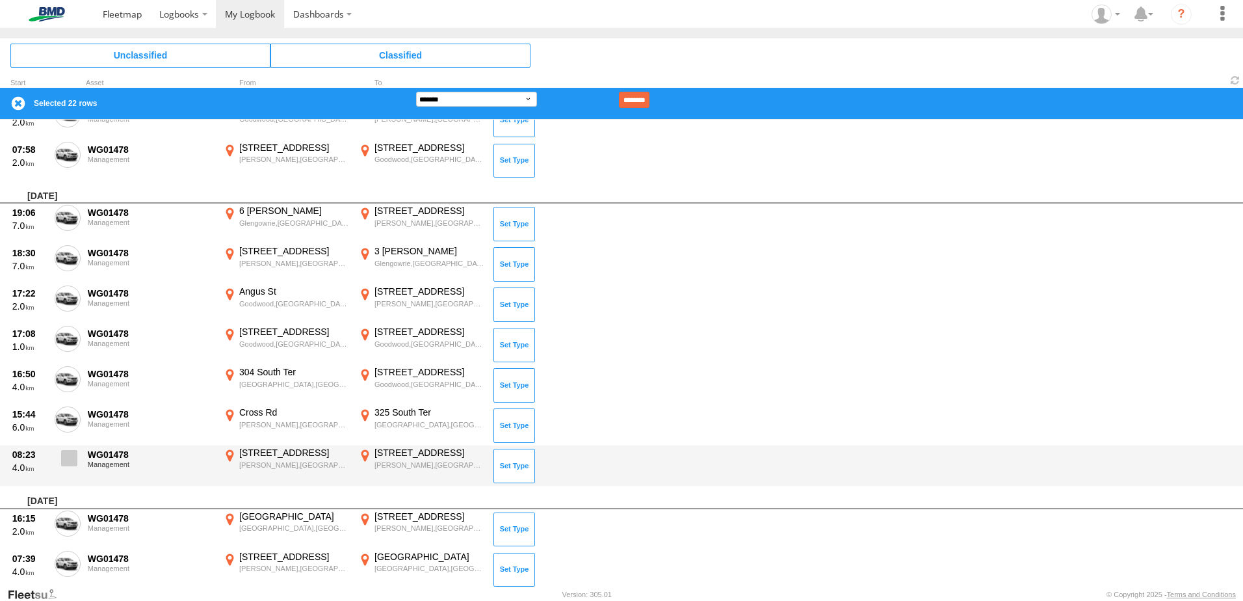
click at [70, 462] on span at bounding box center [69, 458] width 16 height 16
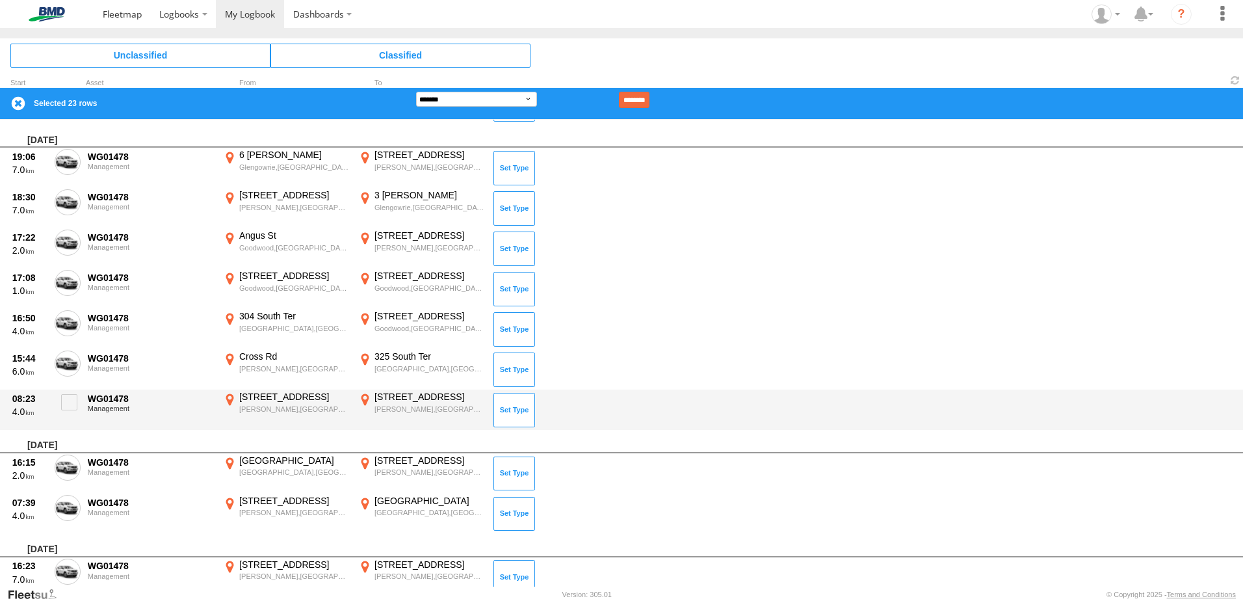
scroll to position [1625, 0]
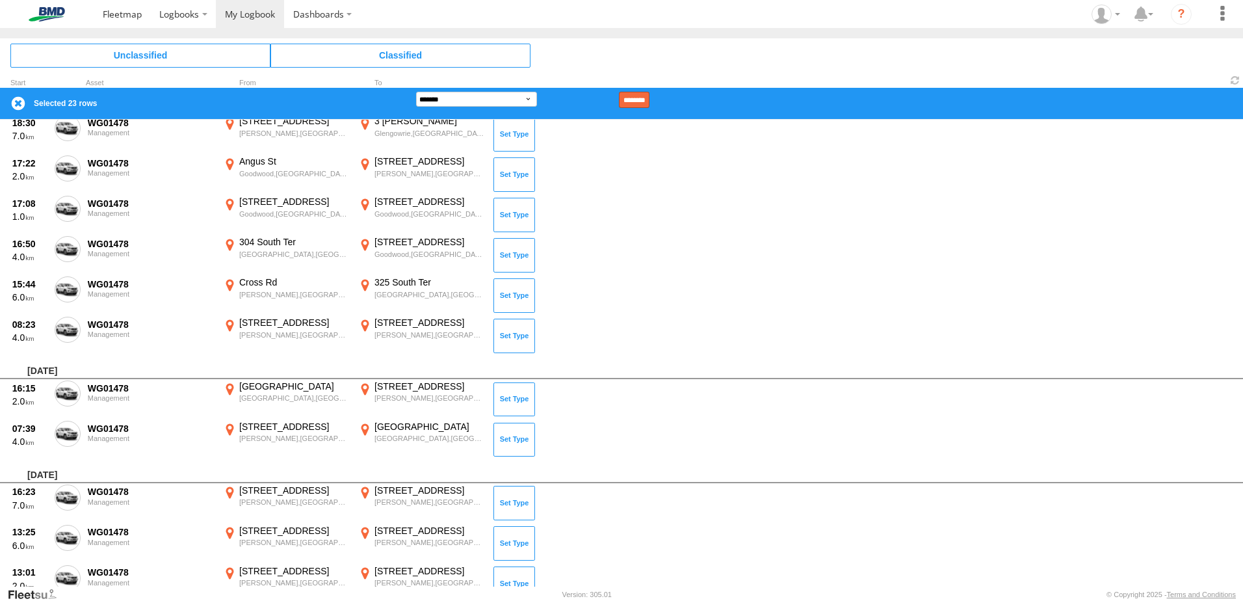
click at [649, 99] on input "********" at bounding box center [634, 100] width 31 height 16
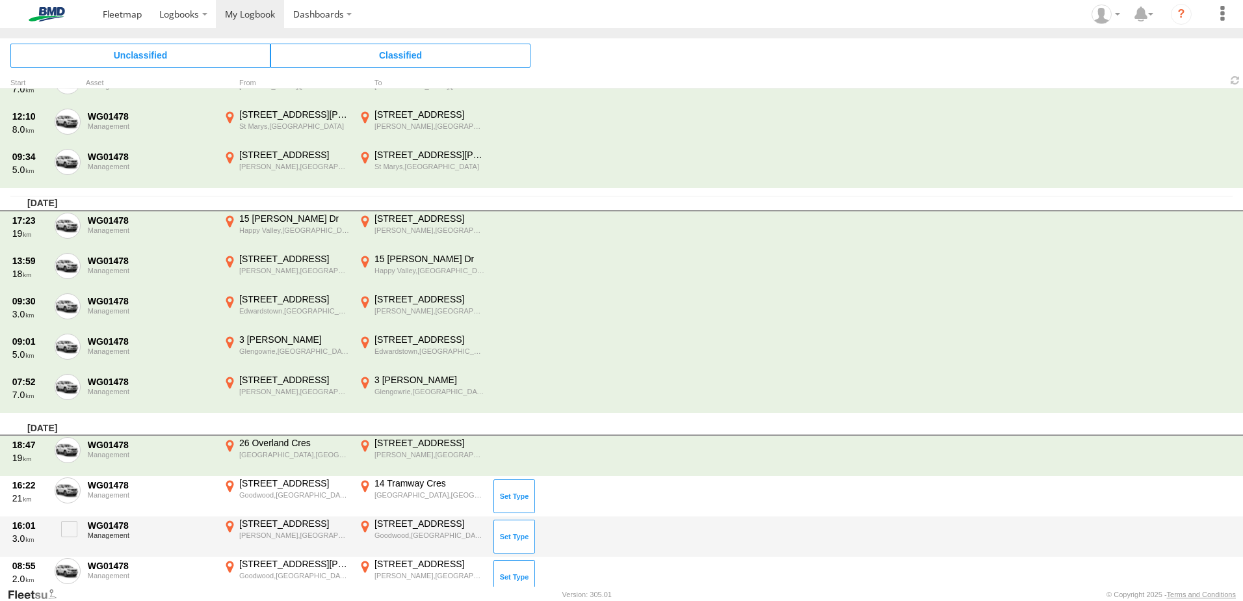
scroll to position [65, 0]
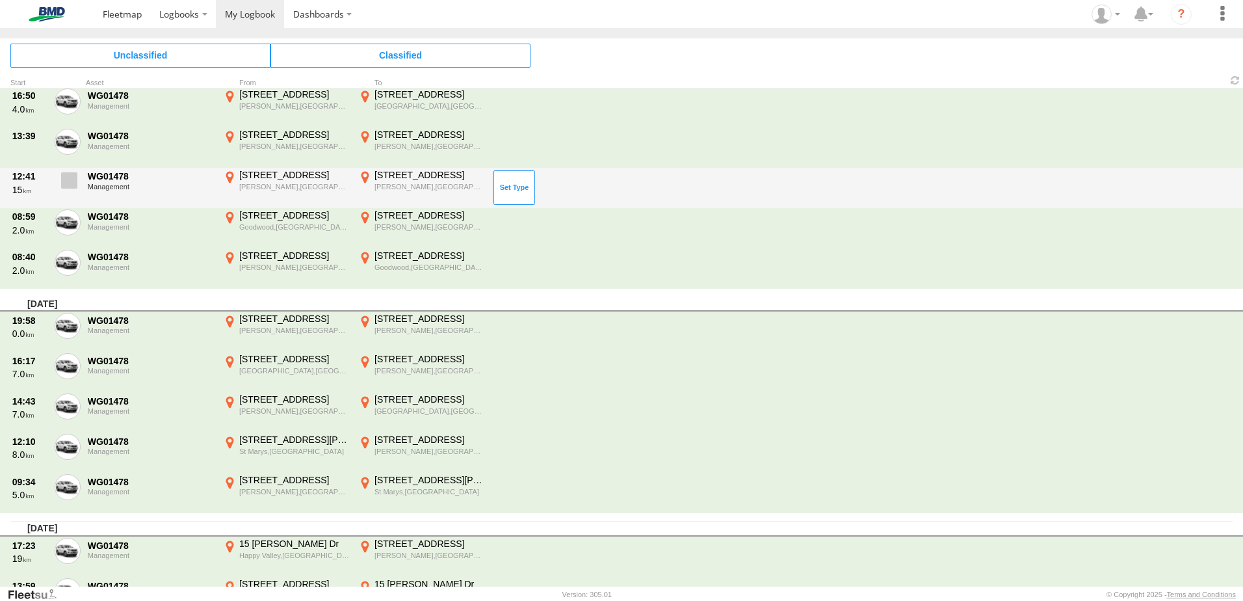
click at [72, 177] on span at bounding box center [69, 180] width 16 height 16
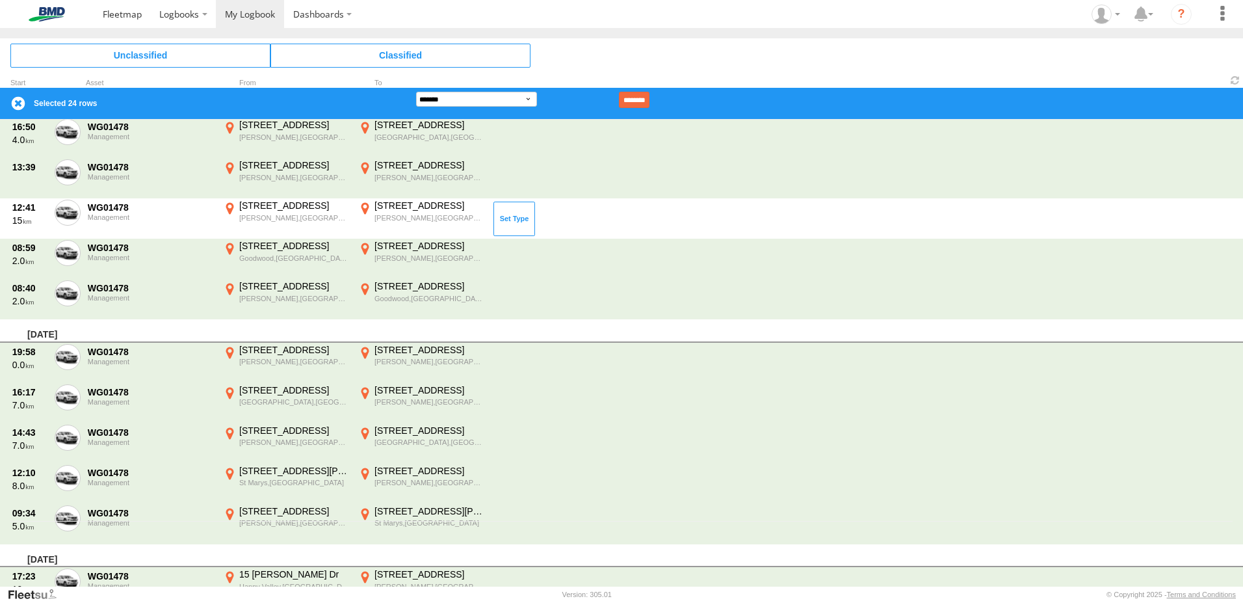
scroll to position [0, 0]
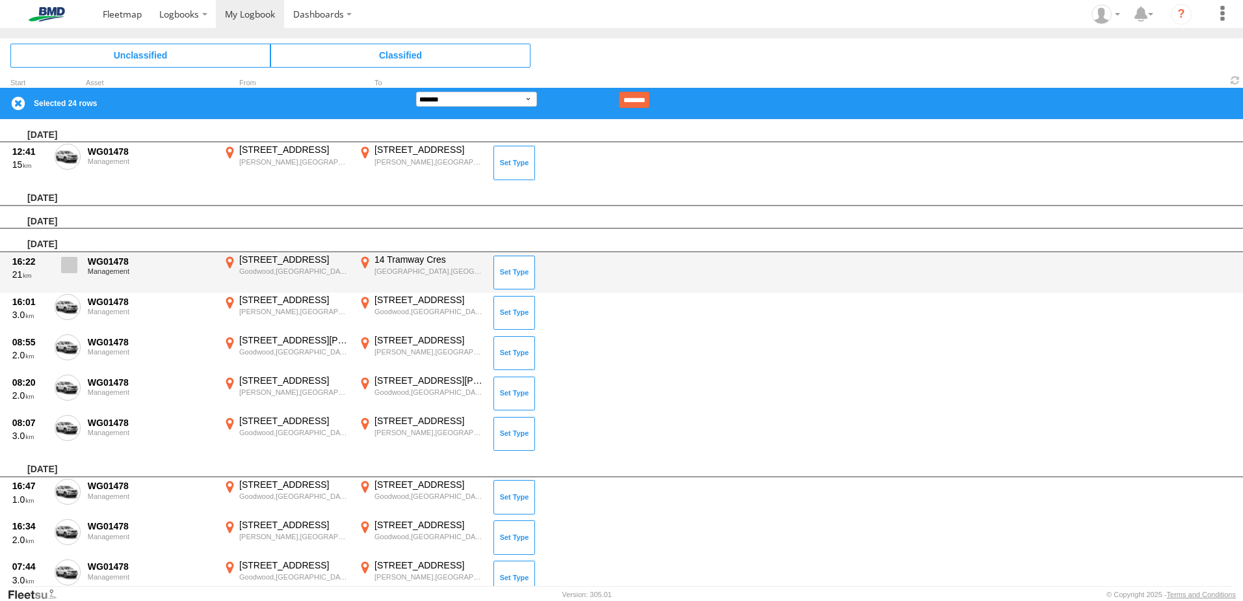
click at [73, 265] on span at bounding box center [69, 265] width 16 height 16
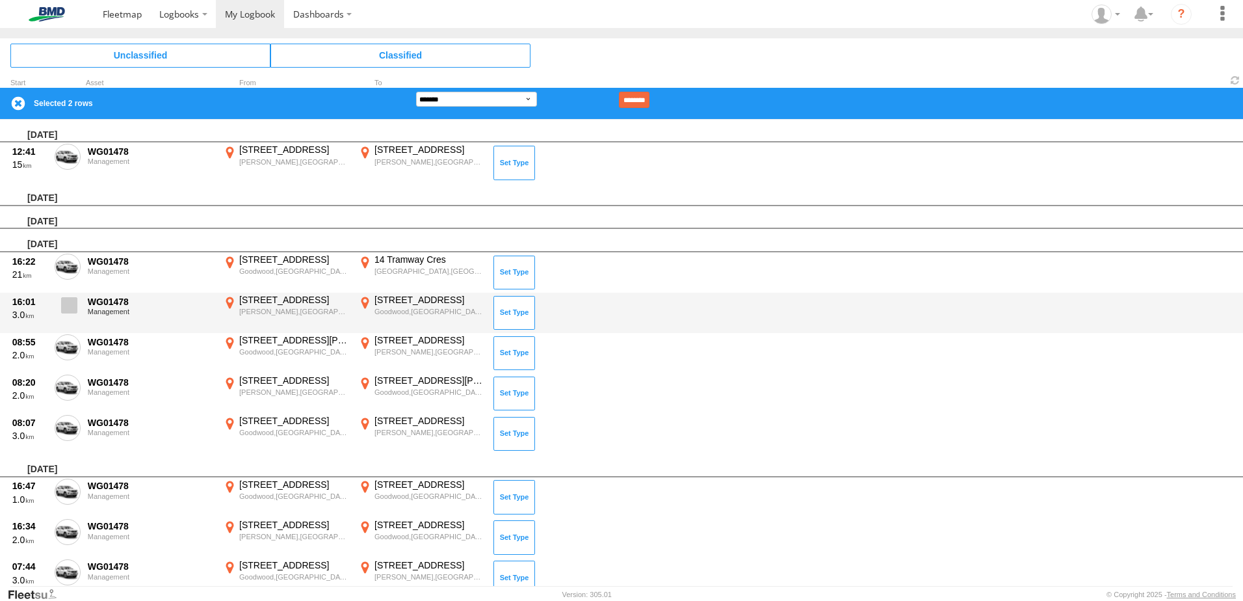
drag, startPoint x: 66, startPoint y: 309, endPoint x: 72, endPoint y: 319, distance: 11.6
click at [67, 309] on span at bounding box center [69, 305] width 16 height 16
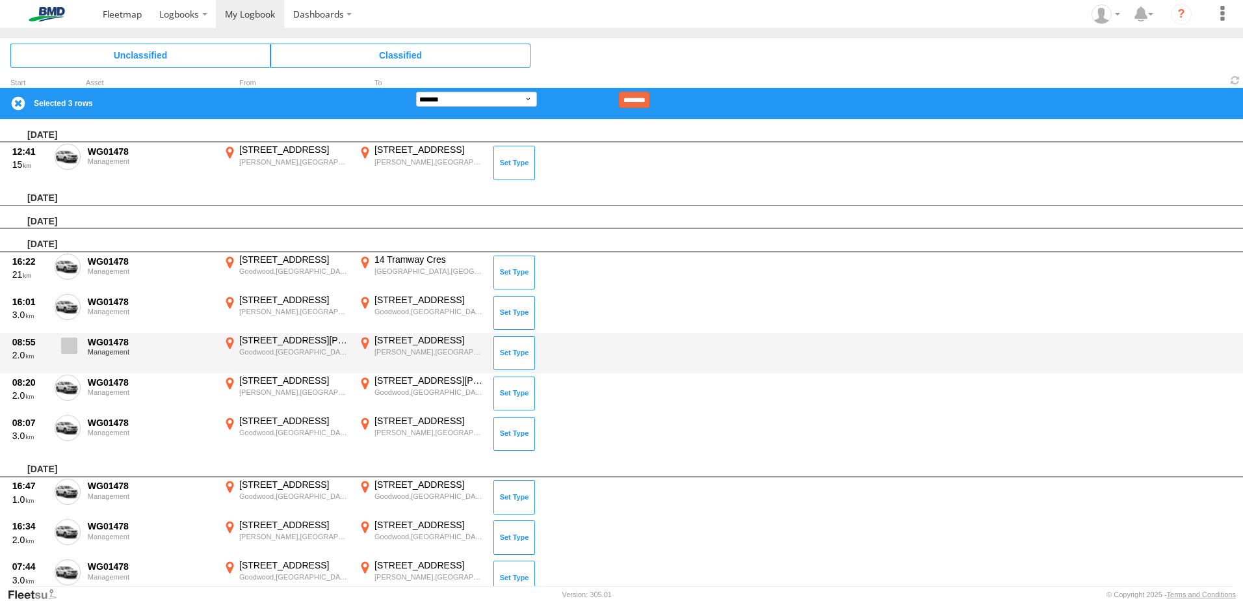
drag, startPoint x: 75, startPoint y: 335, endPoint x: 74, endPoint y: 346, distance: 10.4
click at [75, 336] on label at bounding box center [68, 349] width 26 height 30
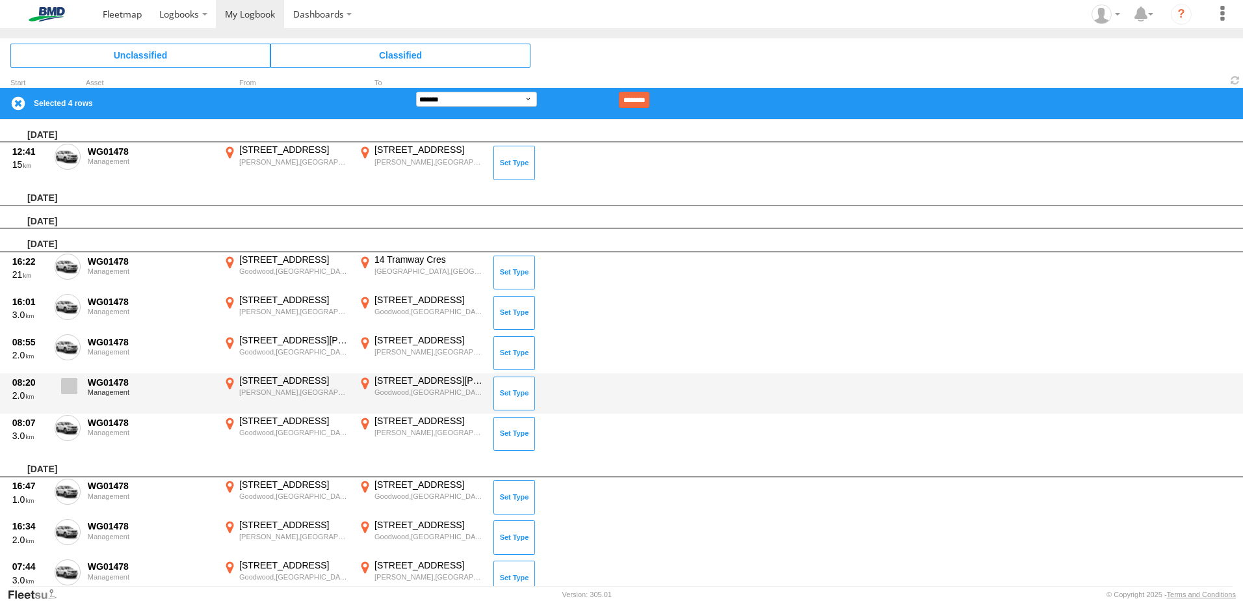
drag, startPoint x: 74, startPoint y: 387, endPoint x: 74, endPoint y: 397, distance: 10.4
click at [74, 387] on span at bounding box center [69, 386] width 16 height 16
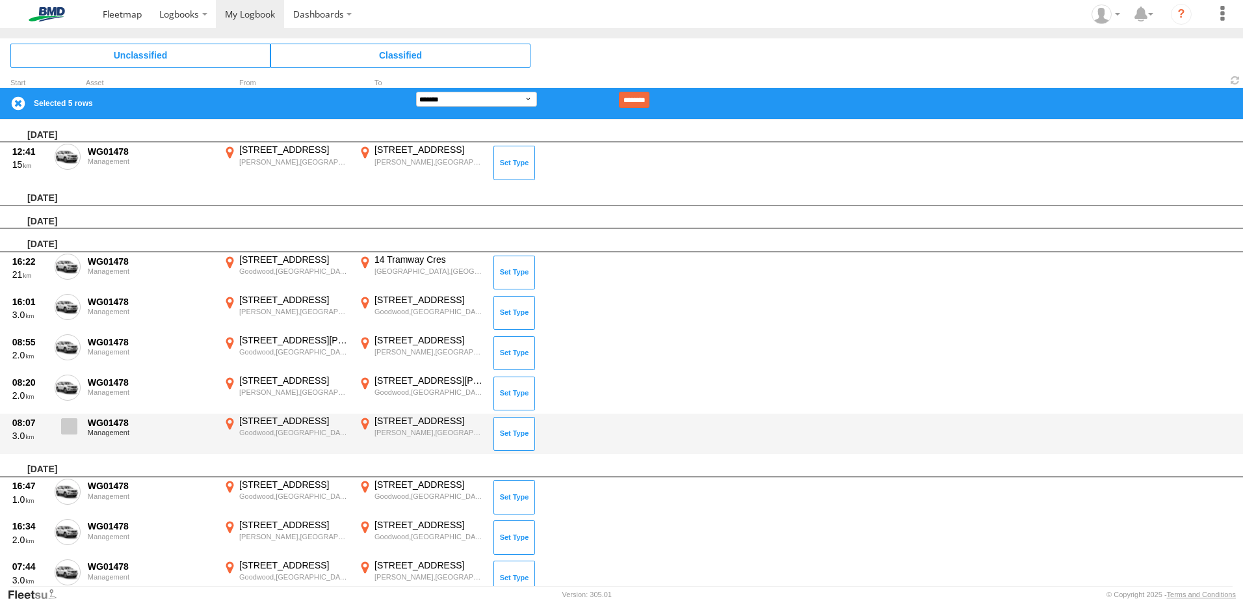
click at [73, 426] on span at bounding box center [69, 426] width 16 height 16
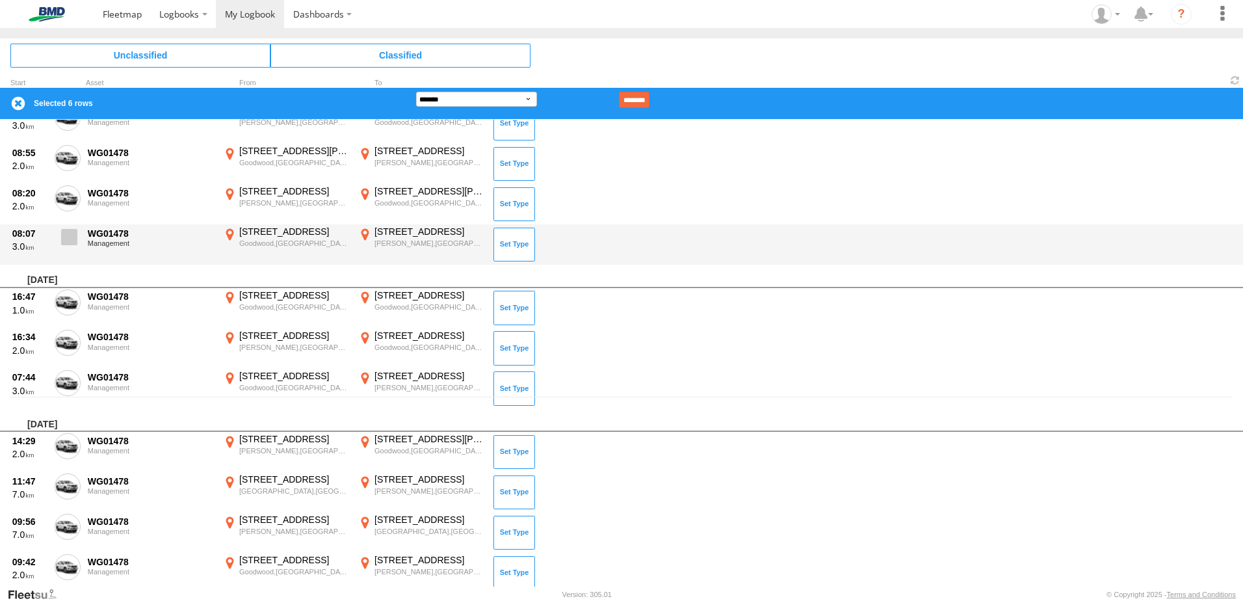
scroll to position [195, 0]
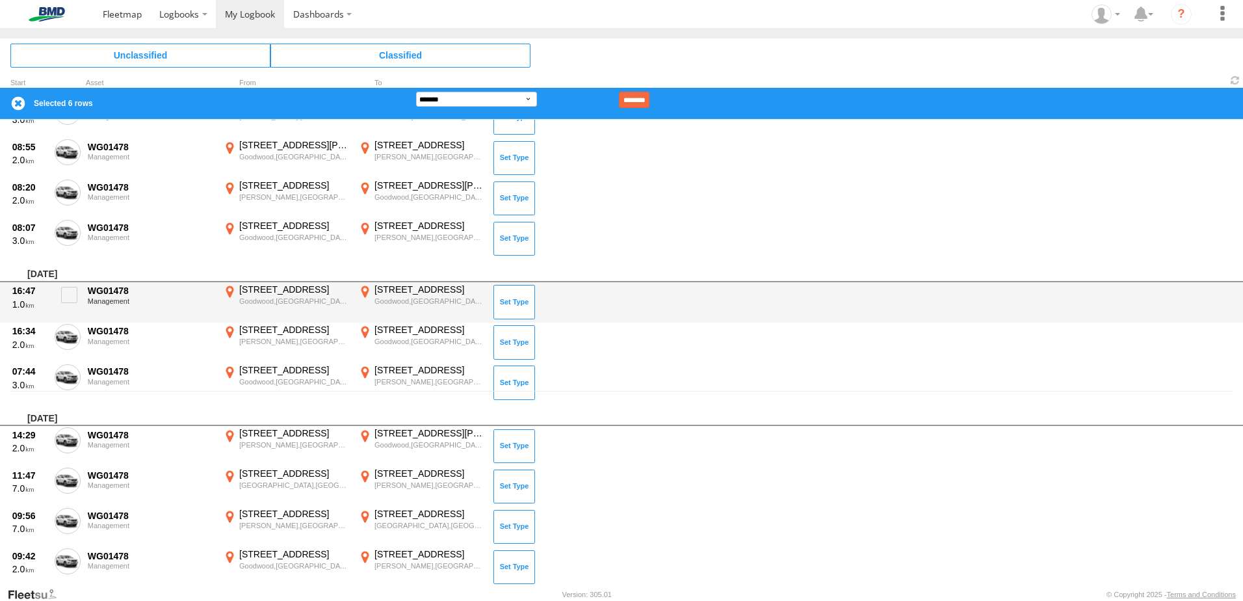
click at [83, 304] on div "16:47 1.0 WG01478 Management 54 Hampton St Goodwood,SA -34.95152 138.58832 33 A…" at bounding box center [621, 302] width 1243 height 40
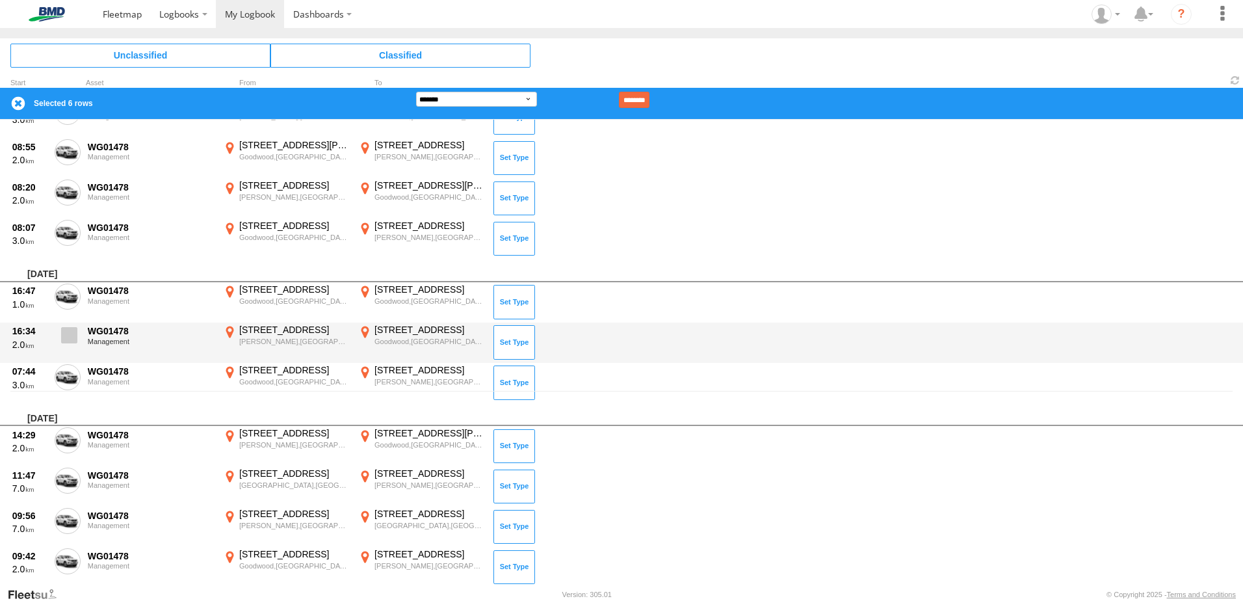
drag, startPoint x: 76, startPoint y: 301, endPoint x: 67, endPoint y: 332, distance: 31.9
click at [0, 0] on span at bounding box center [0, 0] width 0 height 0
click at [67, 335] on span at bounding box center [69, 335] width 16 height 16
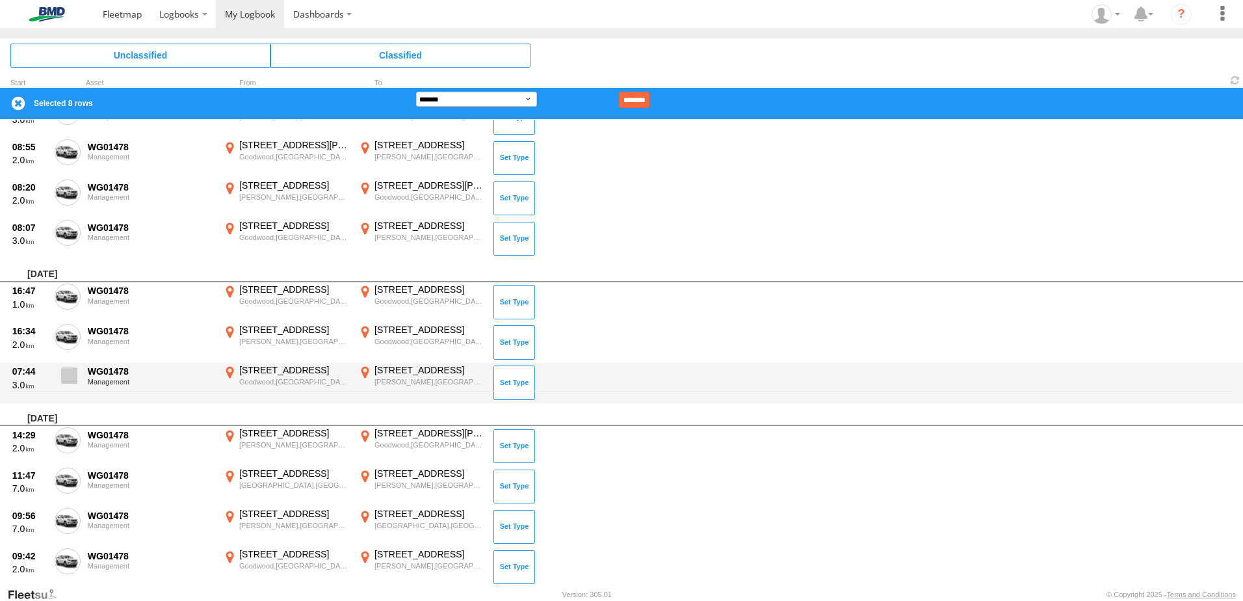
click at [73, 376] on span at bounding box center [69, 375] width 16 height 16
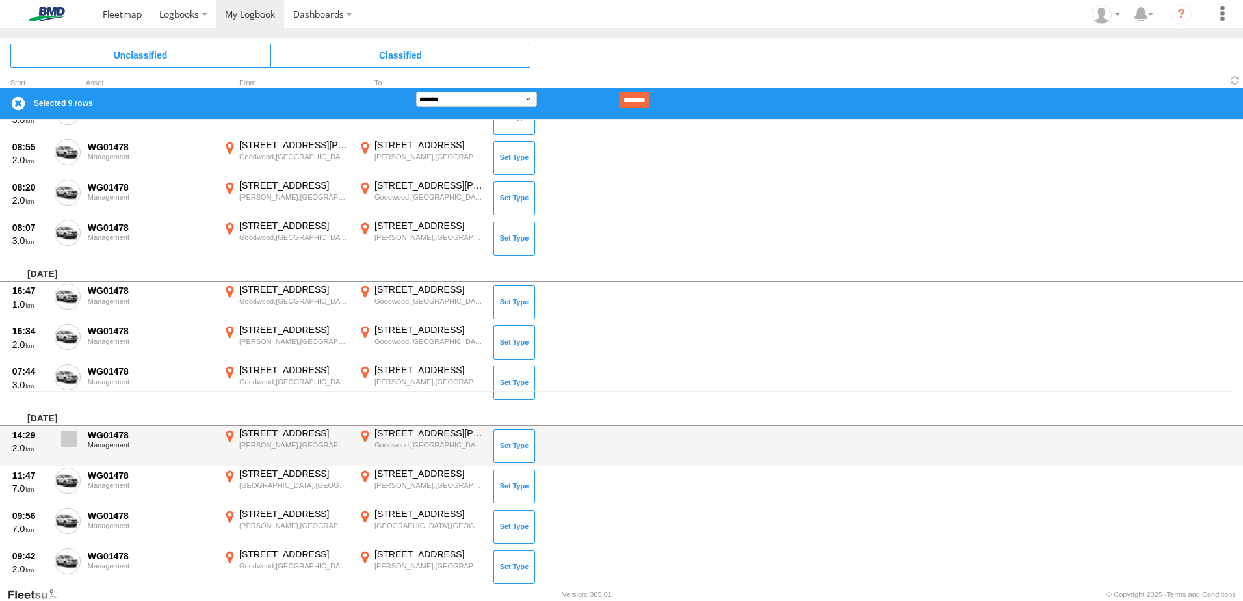
click at [71, 440] on span at bounding box center [69, 438] width 16 height 16
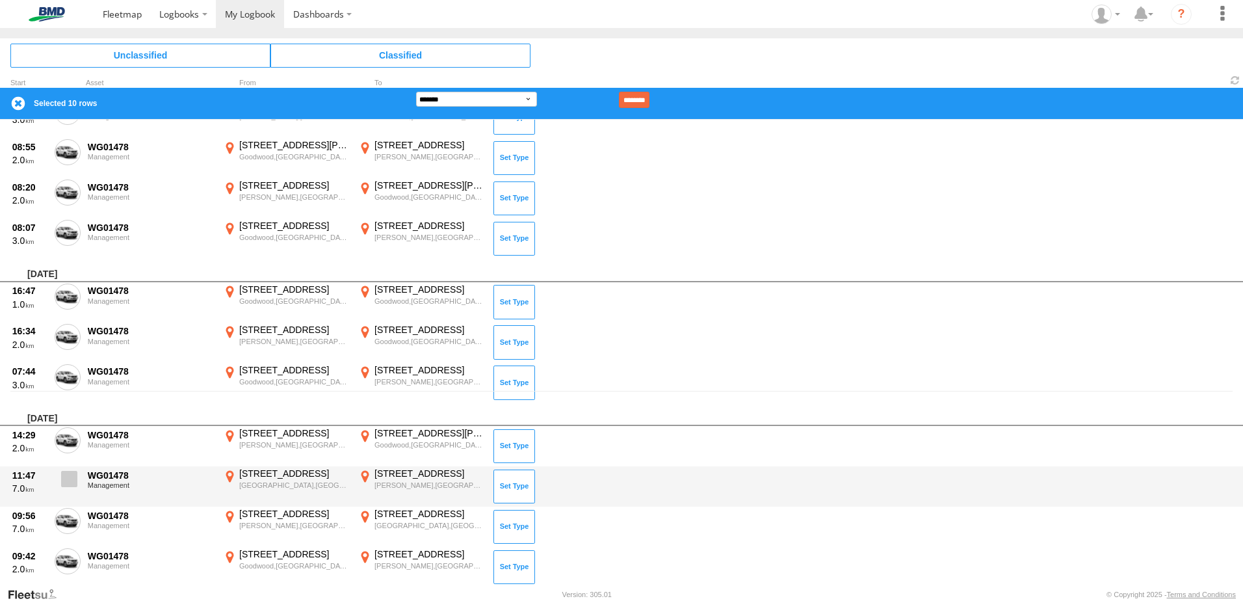
click at [77, 476] on label at bounding box center [68, 482] width 26 height 30
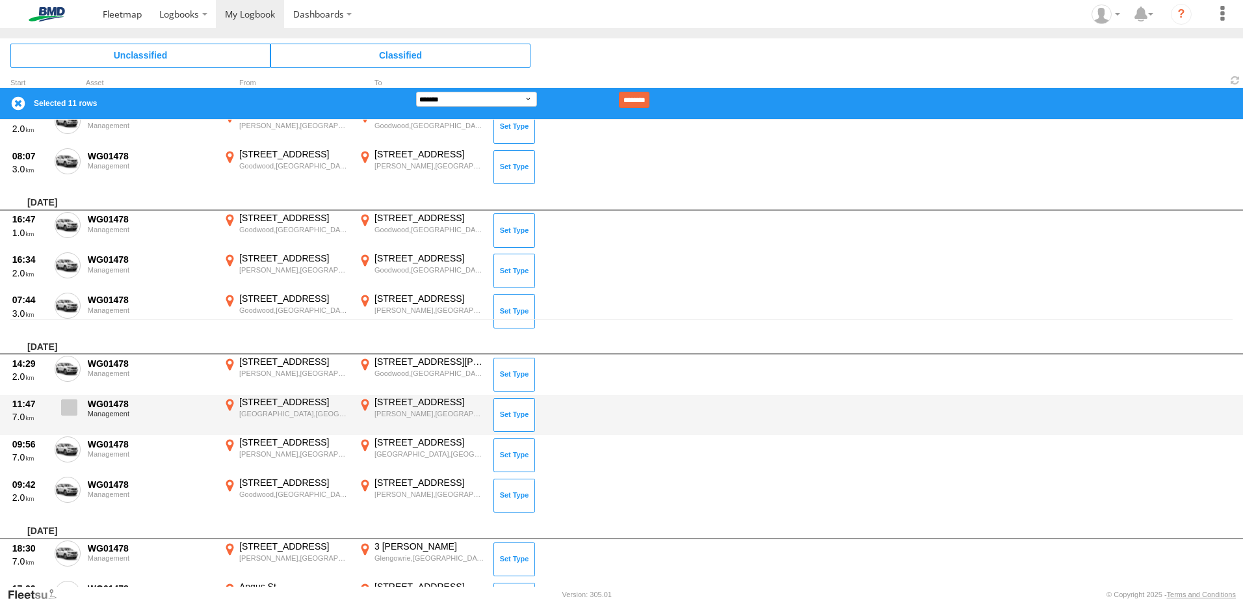
scroll to position [325, 0]
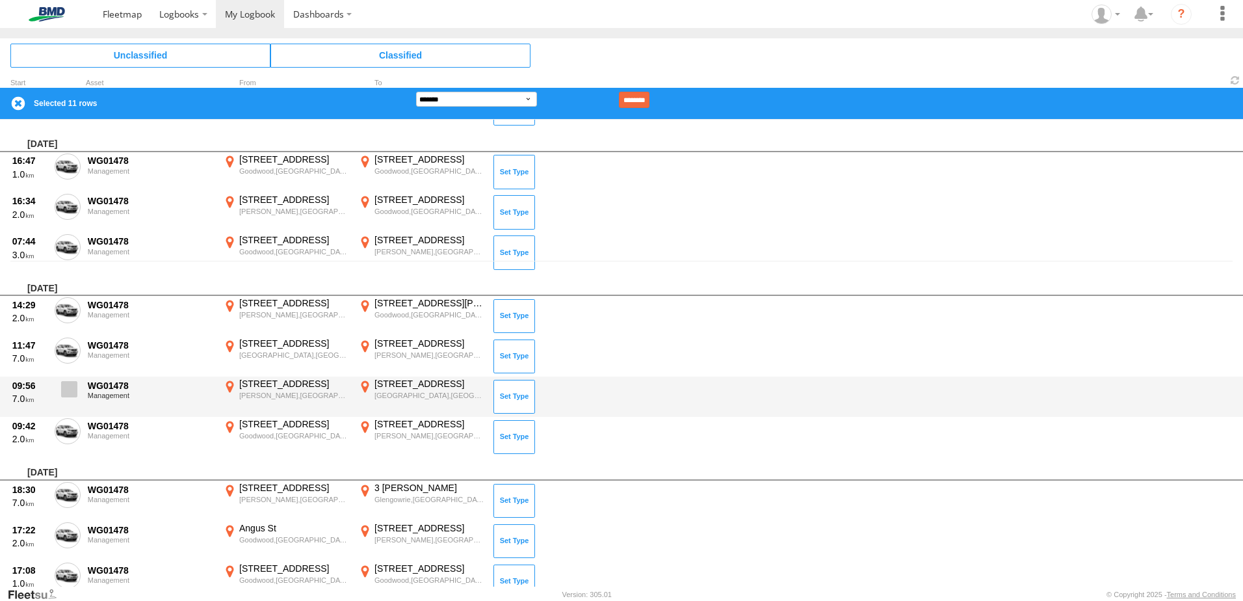
click at [66, 396] on span at bounding box center [69, 389] width 16 height 16
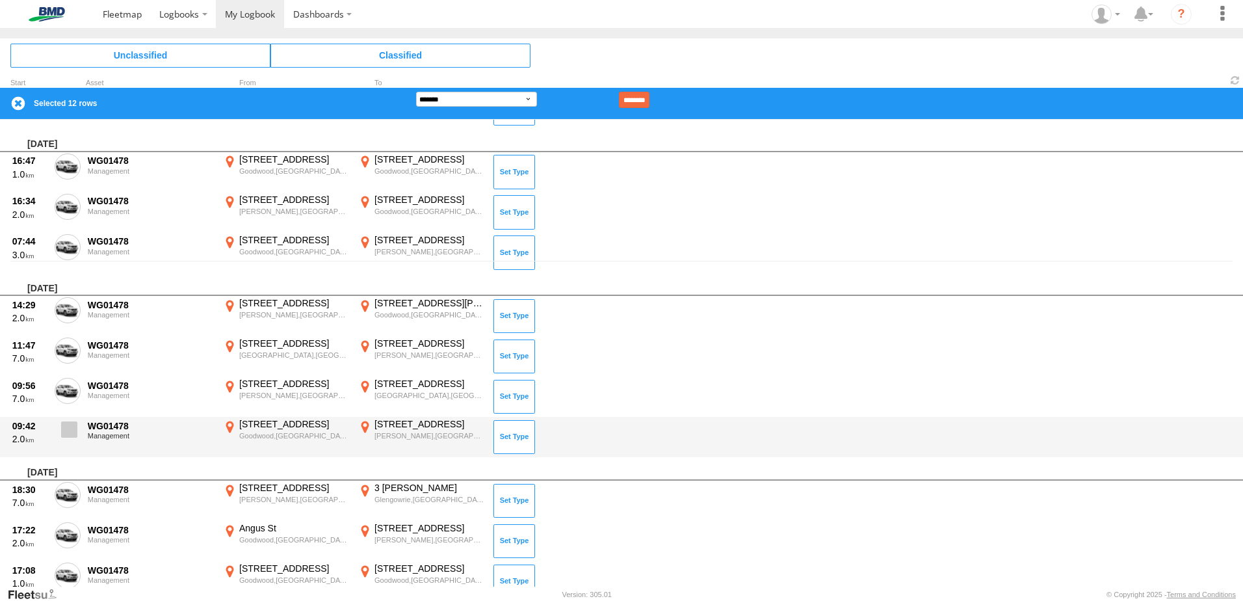
click at [72, 435] on span at bounding box center [69, 429] width 16 height 16
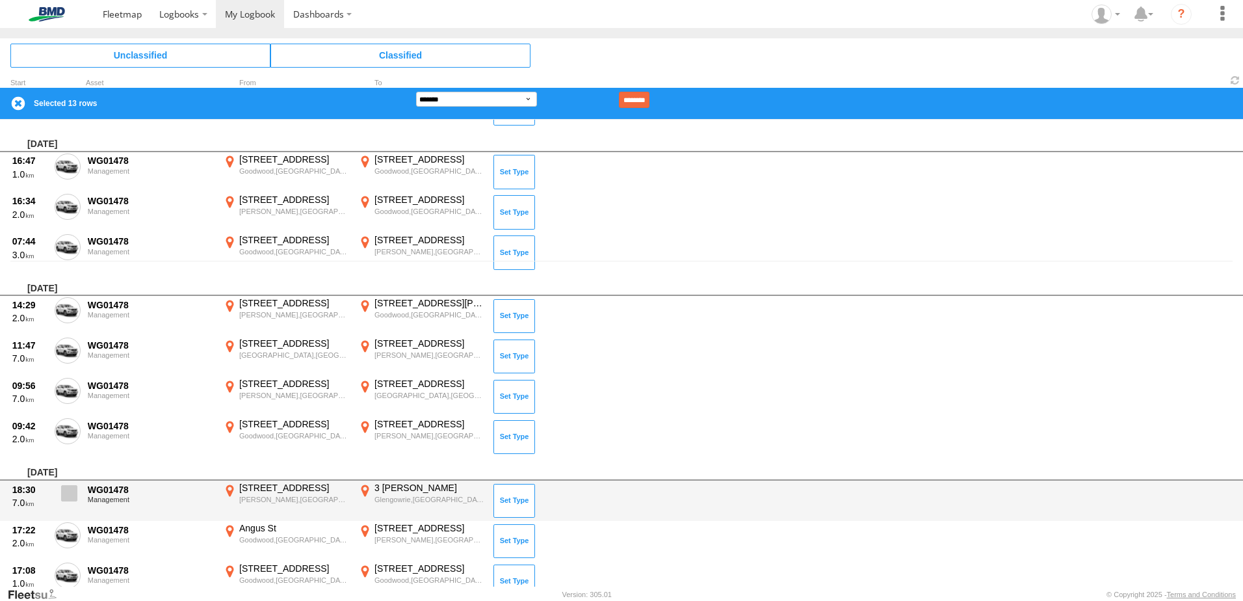
scroll to position [455, 0]
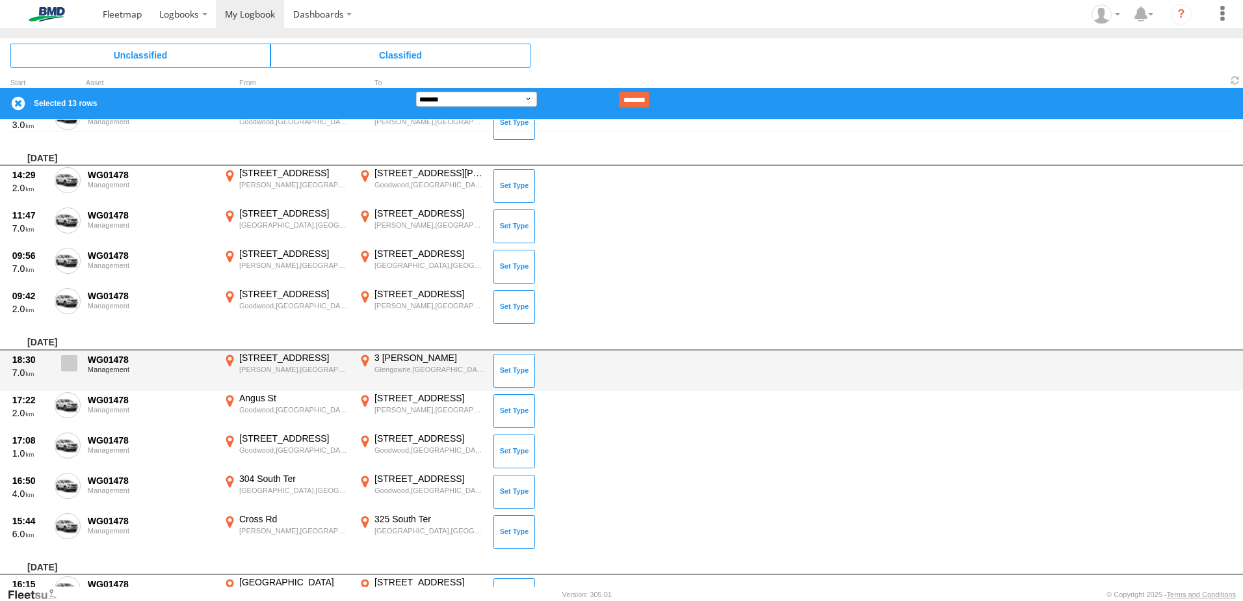
click at [60, 374] on label at bounding box center [68, 367] width 26 height 30
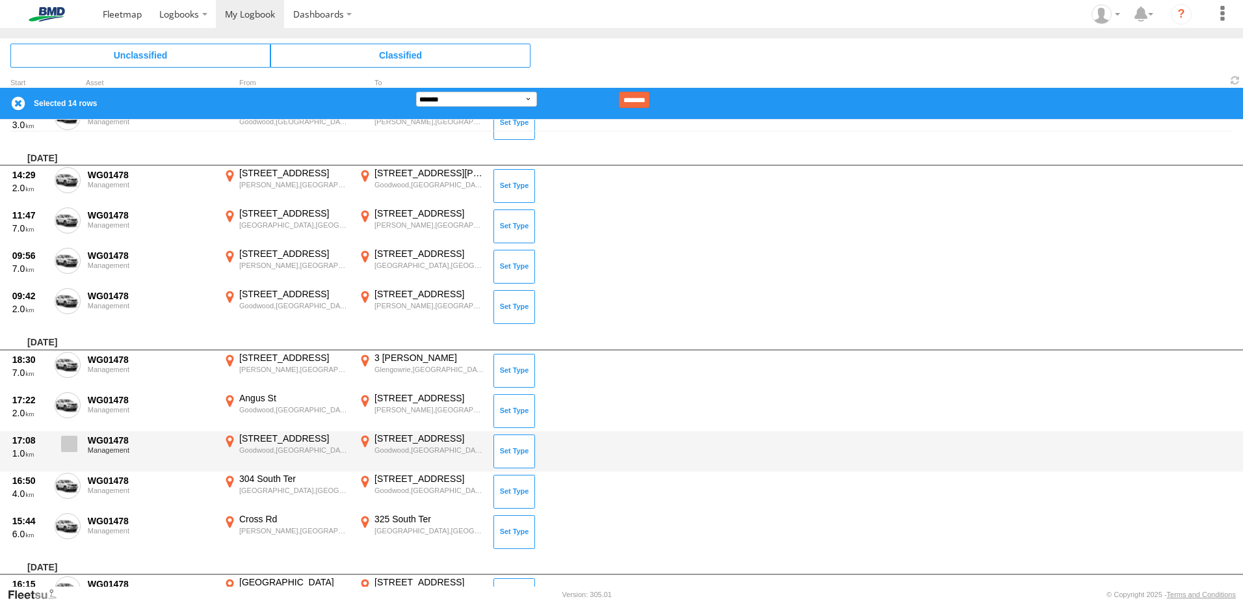
drag, startPoint x: 69, startPoint y: 401, endPoint x: 70, endPoint y: 432, distance: 30.6
click at [0, 0] on span at bounding box center [0, 0] width 0 height 0
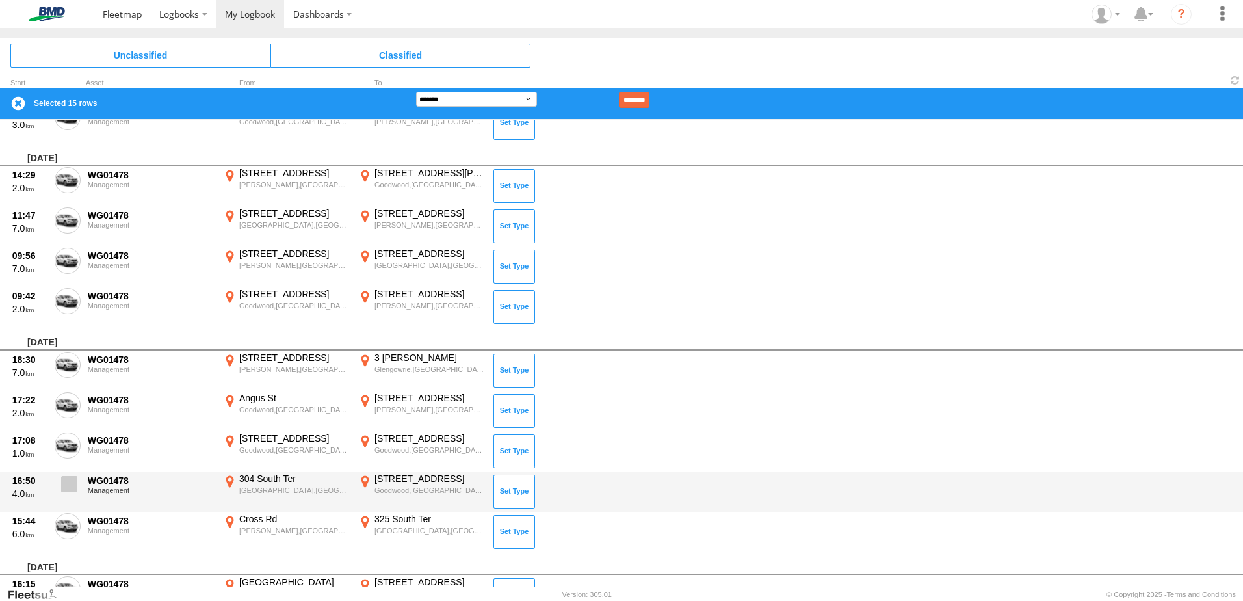
drag, startPoint x: 70, startPoint y: 440, endPoint x: 72, endPoint y: 477, distance: 36.5
click at [0, 0] on span at bounding box center [0, 0] width 0 height 0
click at [72, 479] on span at bounding box center [69, 484] width 16 height 16
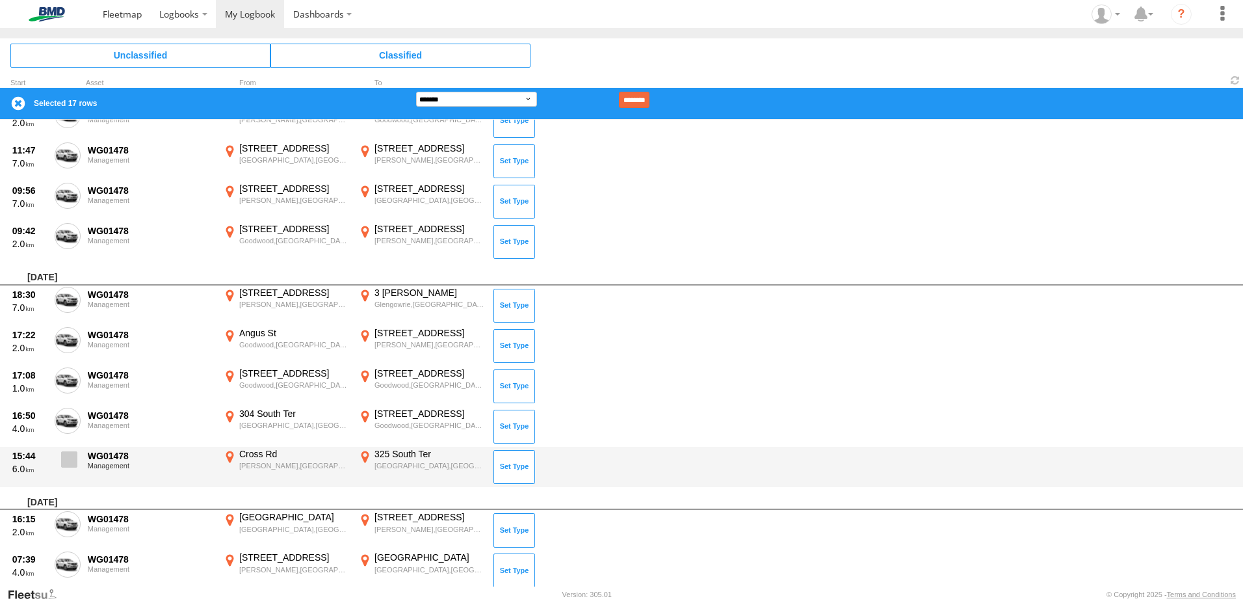
click at [65, 451] on span at bounding box center [69, 459] width 16 height 16
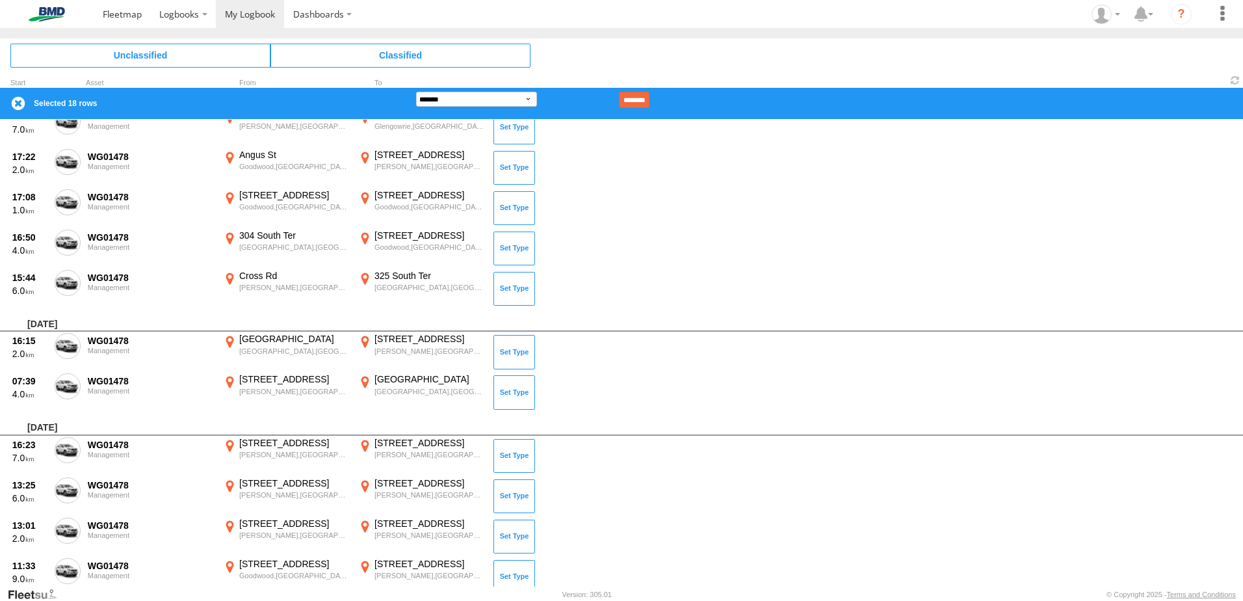
scroll to position [715, 0]
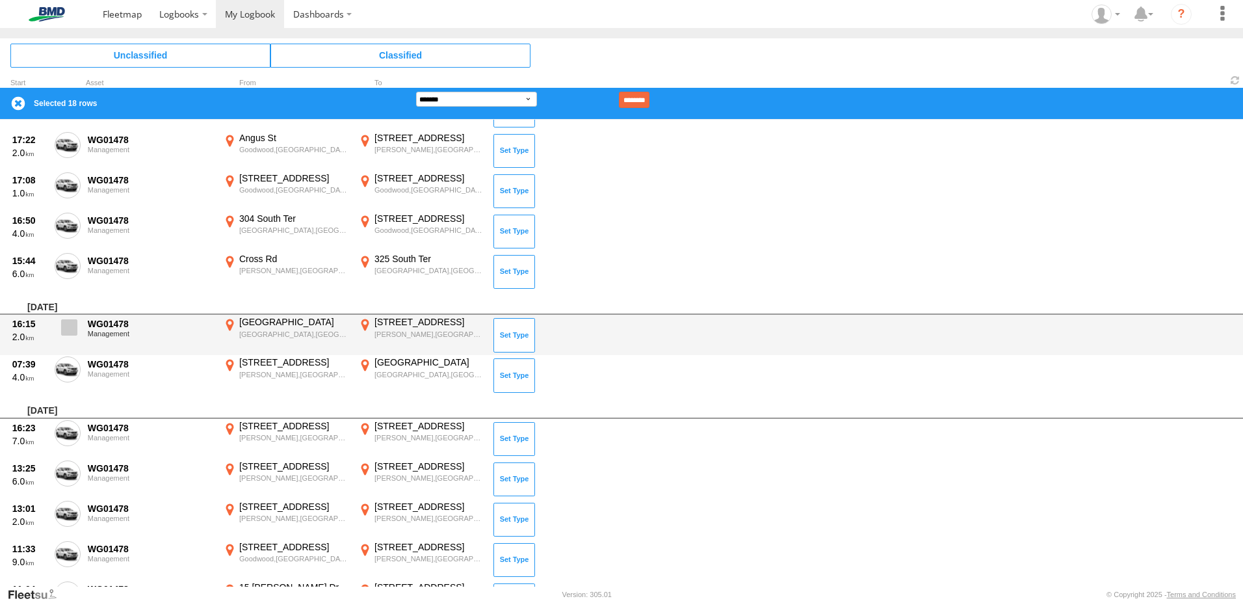
click at [66, 338] on label at bounding box center [68, 331] width 26 height 30
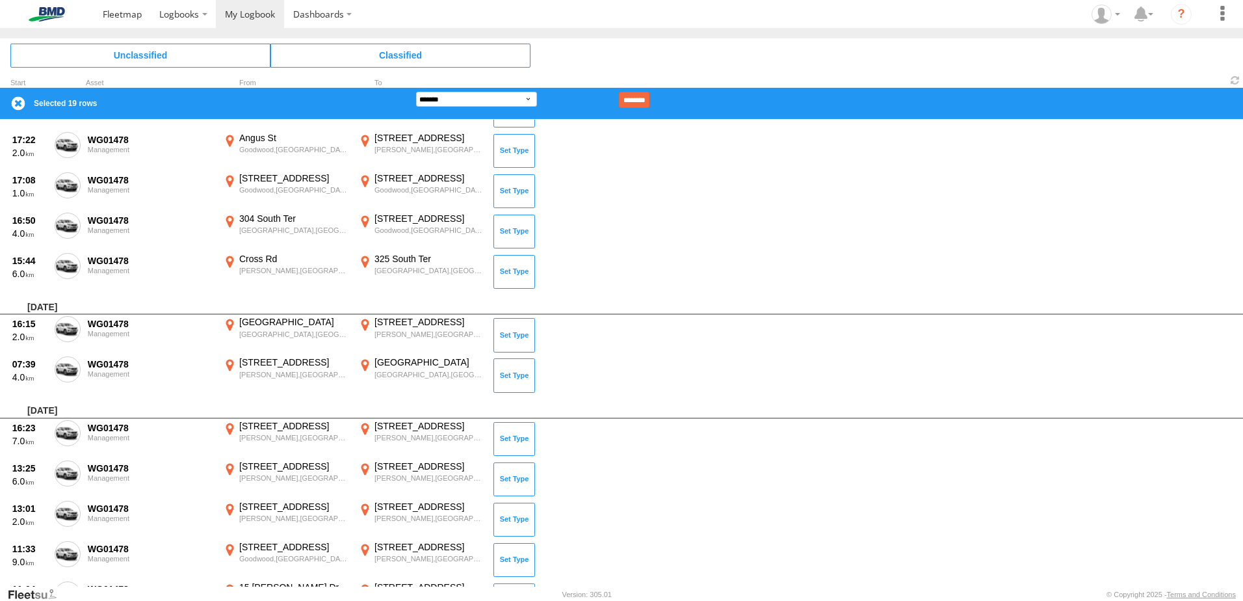
drag, startPoint x: 71, startPoint y: 370, endPoint x: 74, endPoint y: 415, distance: 45.6
click at [0, 0] on span at bounding box center [0, 0] width 0 height 0
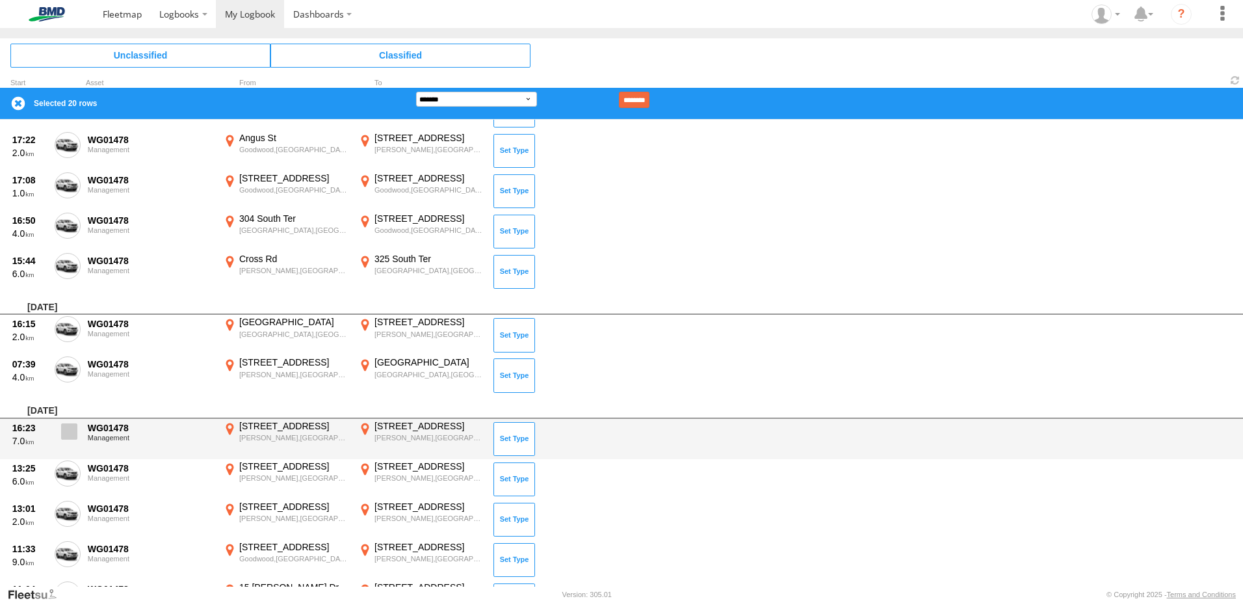
drag, startPoint x: 74, startPoint y: 432, endPoint x: 73, endPoint y: 448, distance: 16.3
click at [74, 432] on span at bounding box center [69, 431] width 16 height 16
click at [73, 425] on span at bounding box center [69, 431] width 16 height 16
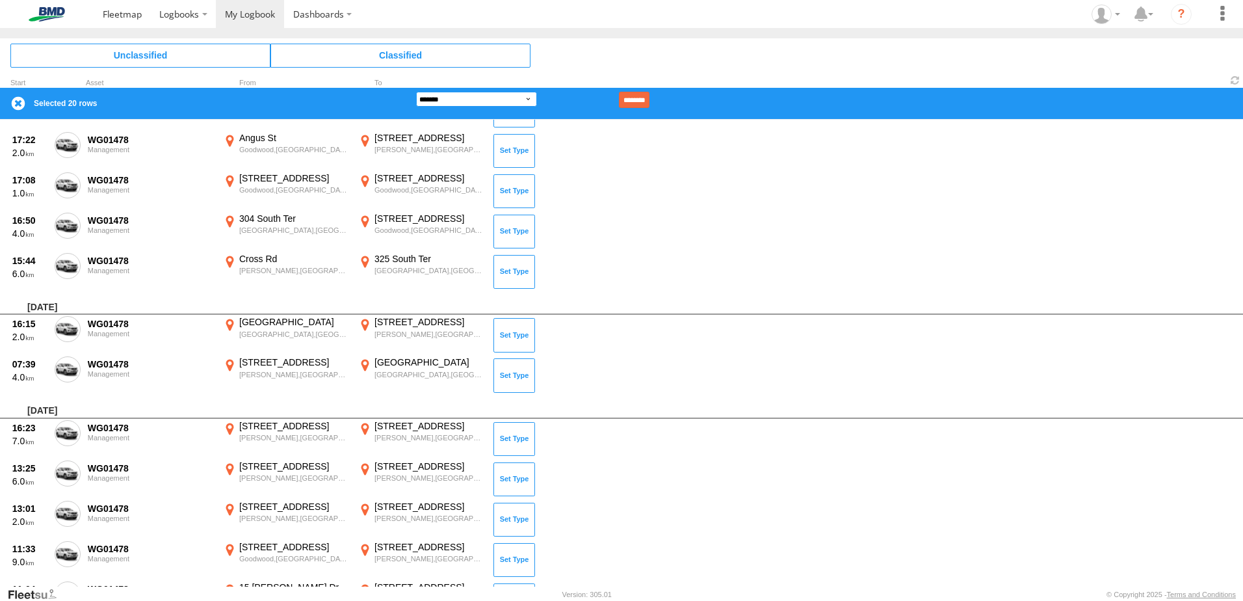
click at [534, 96] on select "**********" at bounding box center [476, 99] width 121 height 15
click at [416, 92] on select "**********" at bounding box center [476, 99] width 121 height 15
click at [529, 103] on select "**********" at bounding box center [476, 99] width 121 height 15
click at [416, 92] on select "**********" at bounding box center [476, 99] width 121 height 15
click at [648, 96] on input "********" at bounding box center [634, 100] width 31 height 16
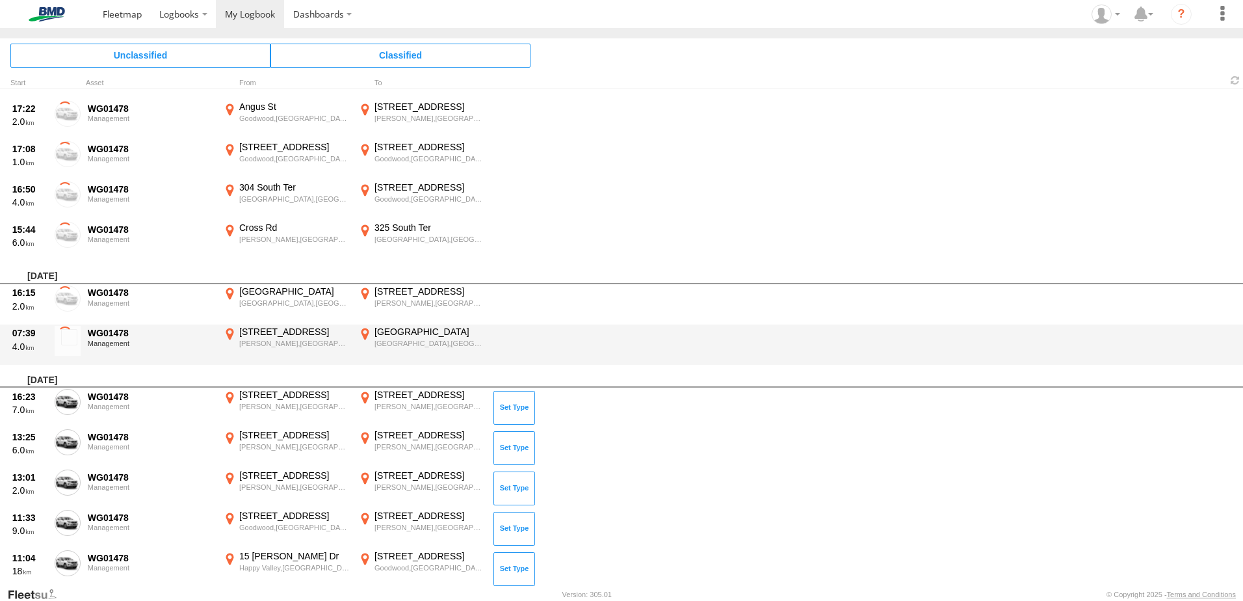
scroll to position [845, 0]
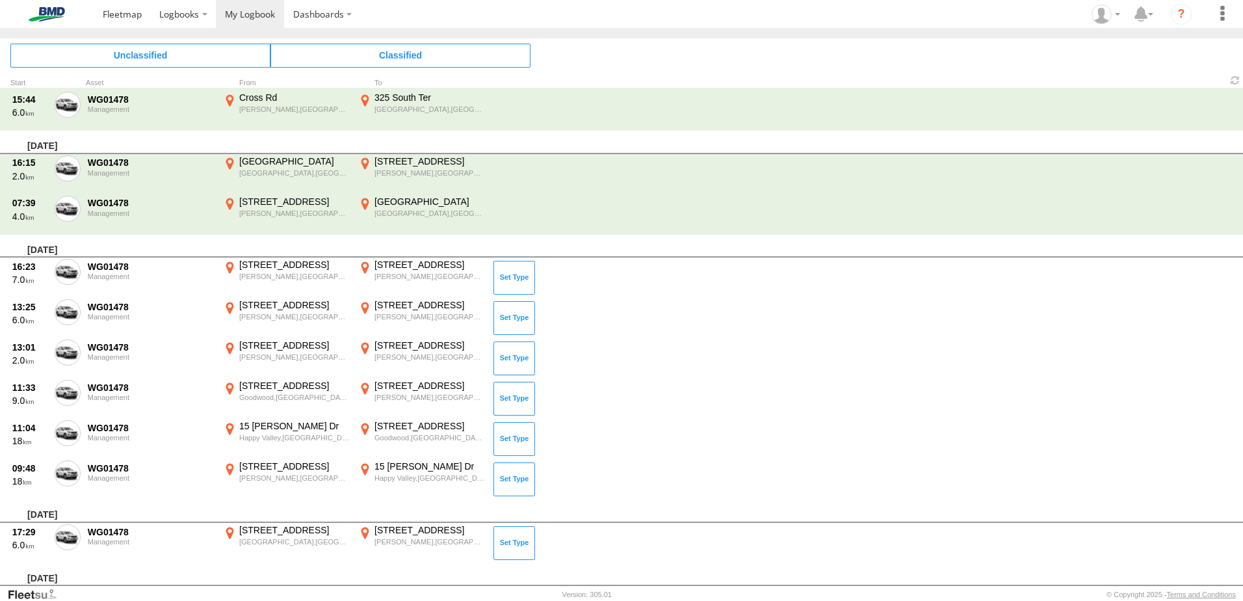
click at [0, 0] on span at bounding box center [0, 0] width 0 height 0
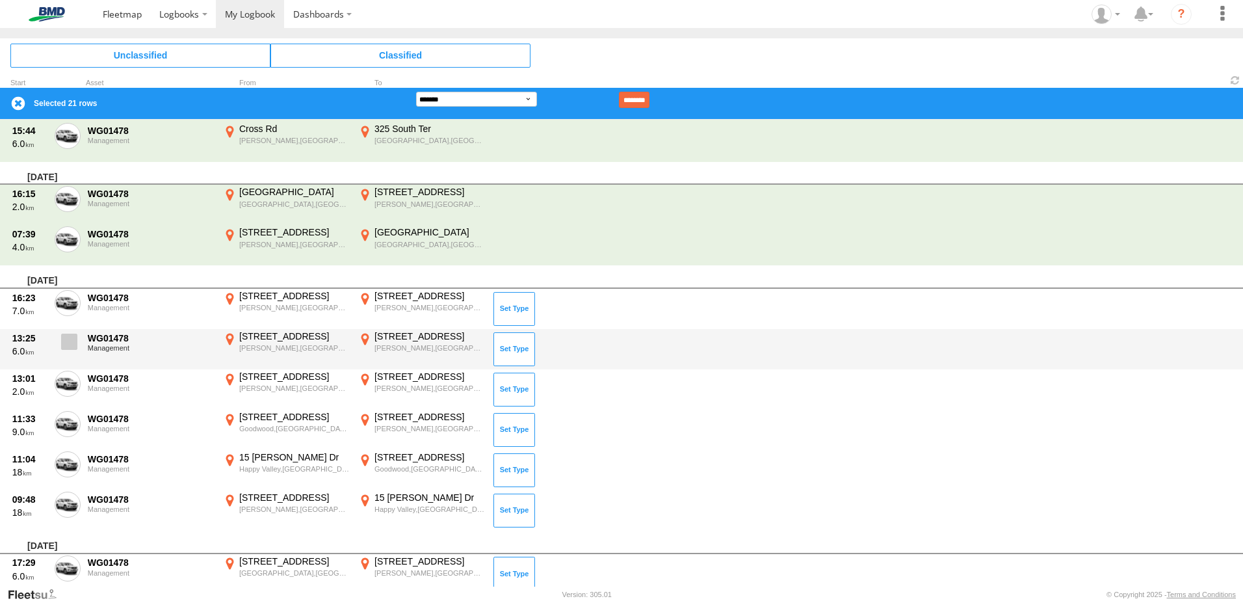
click at [72, 345] on span at bounding box center [69, 341] width 16 height 16
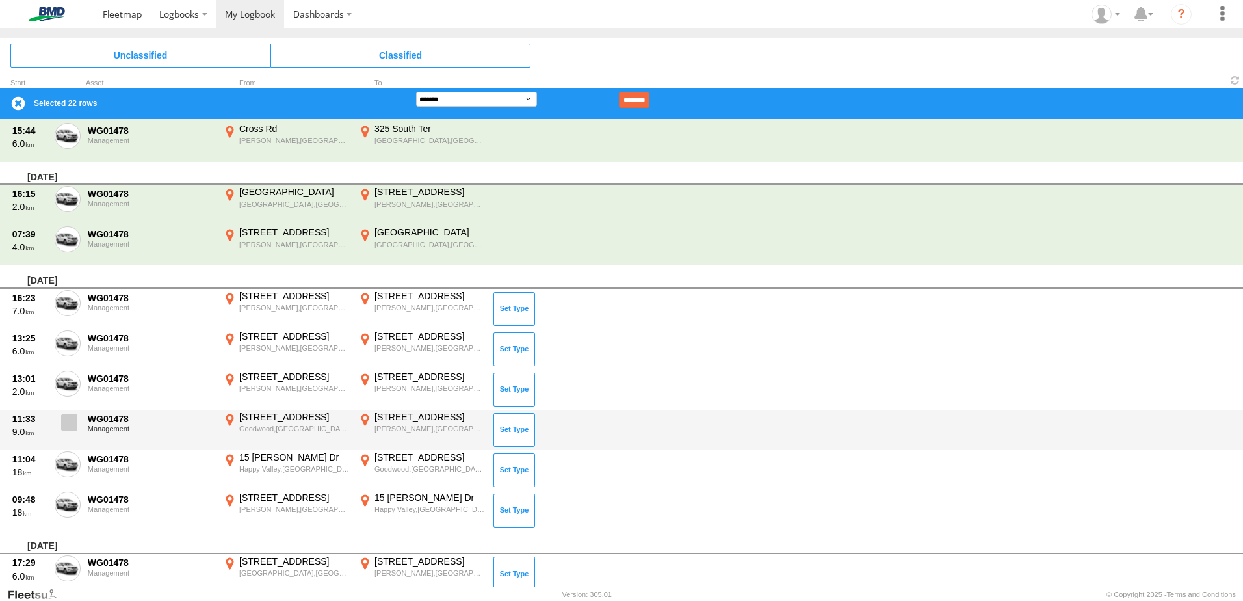
drag, startPoint x: 72, startPoint y: 379, endPoint x: 65, endPoint y: 417, distance: 38.4
click at [0, 0] on span at bounding box center [0, 0] width 0 height 0
click at [65, 422] on span at bounding box center [69, 422] width 16 height 16
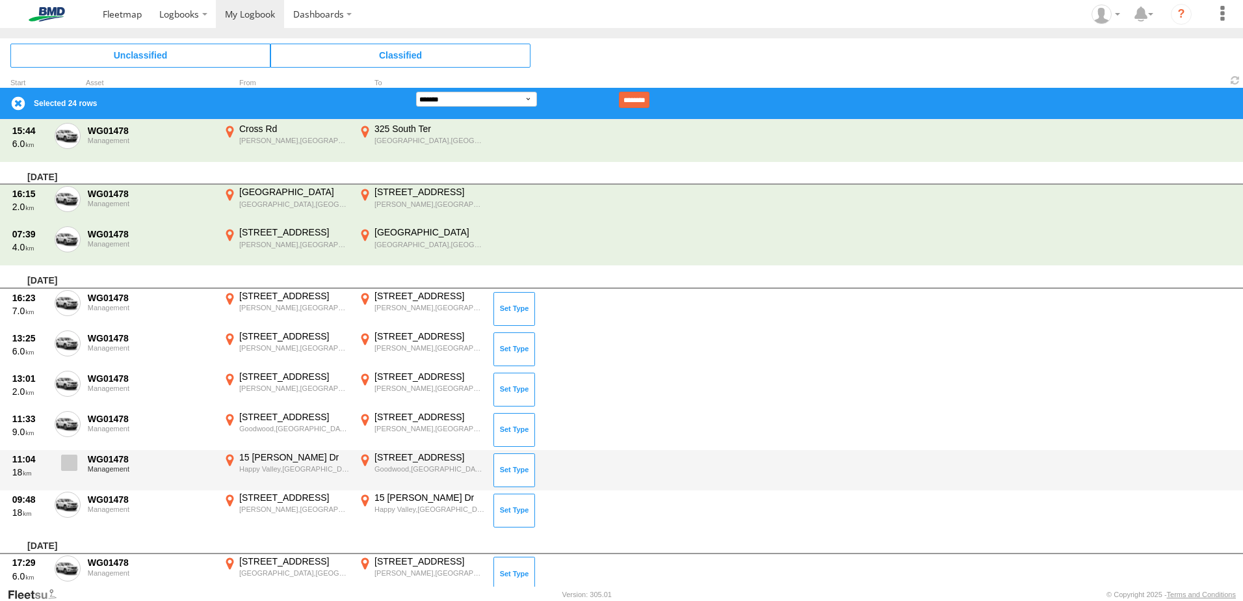
click at [63, 458] on span at bounding box center [69, 462] width 16 height 16
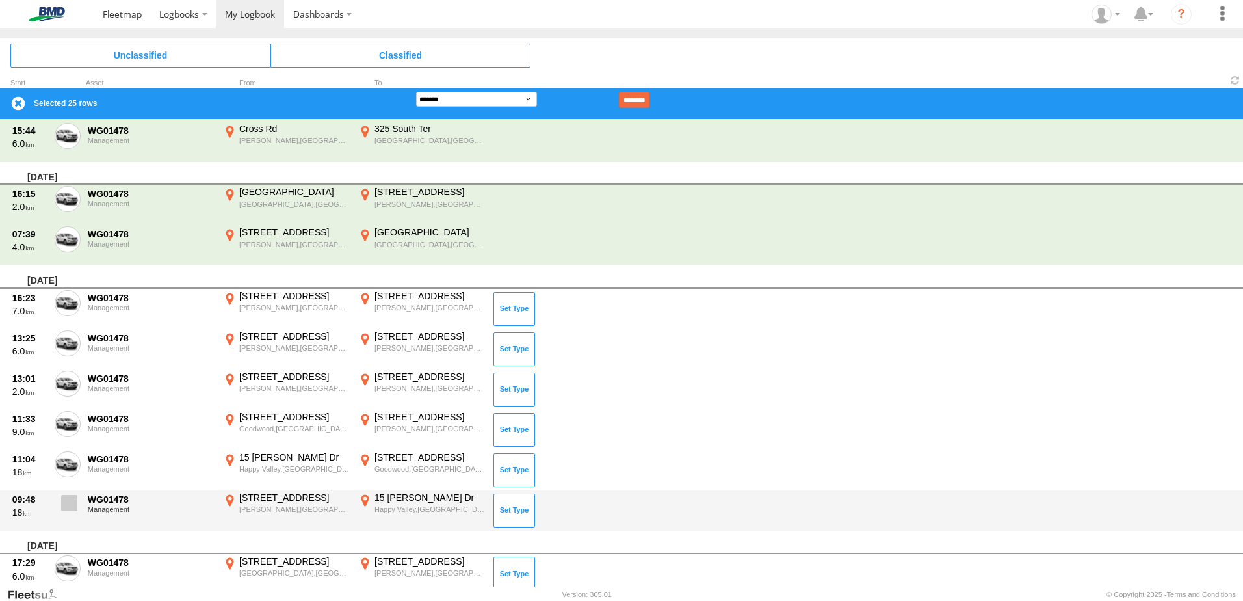
click at [78, 506] on label at bounding box center [68, 506] width 26 height 30
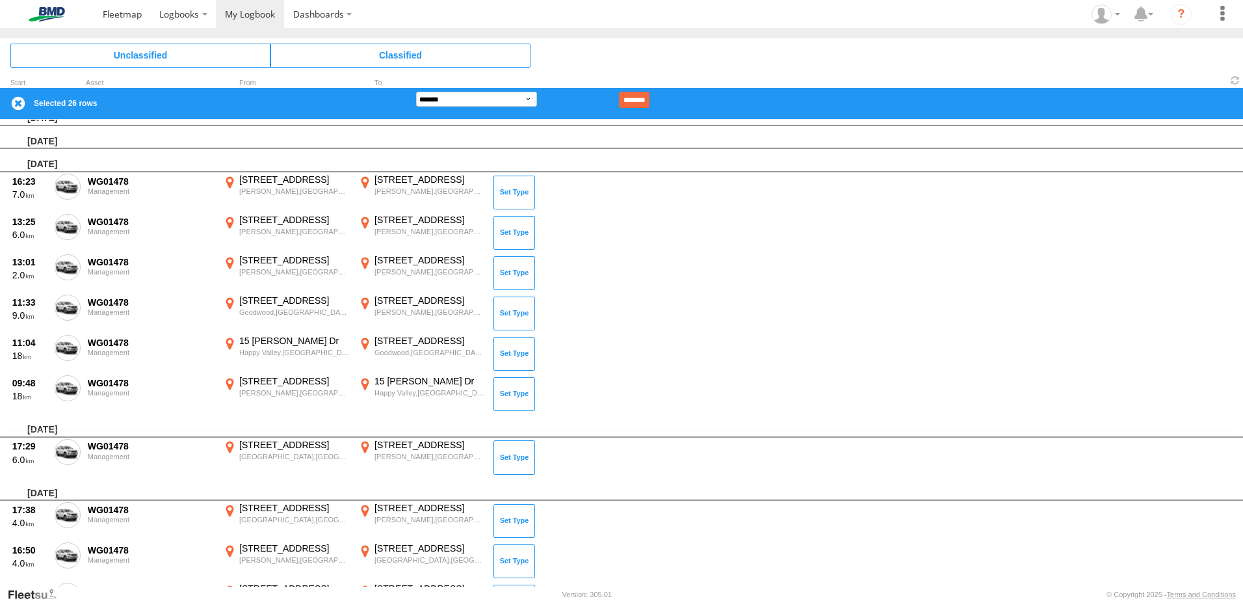
scroll to position [185, 0]
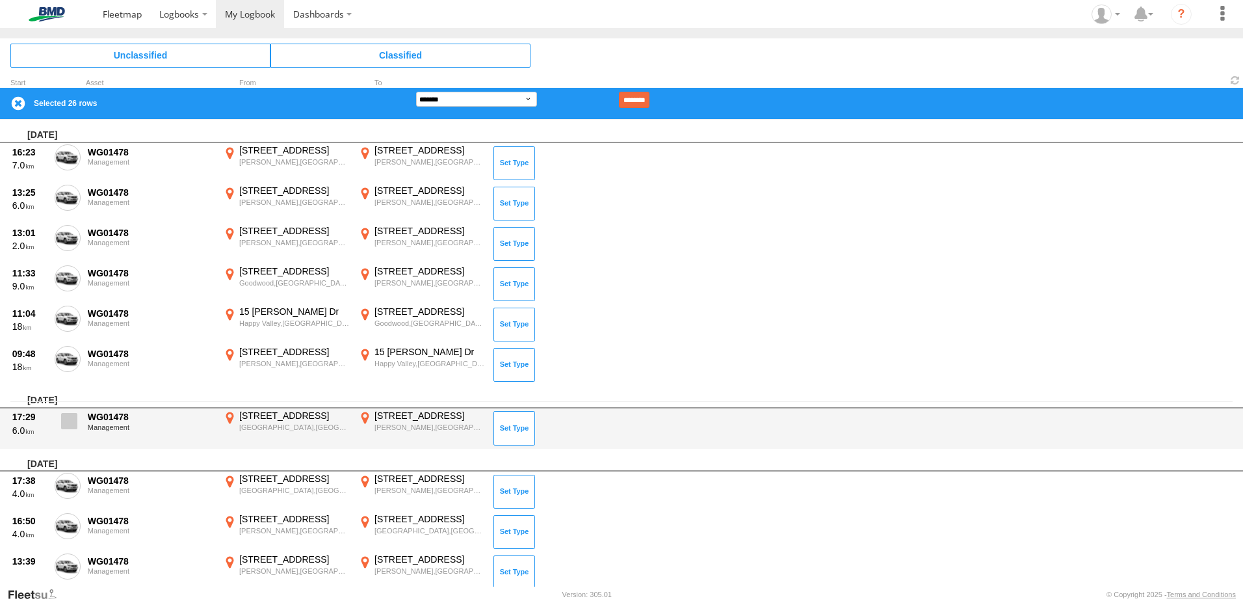
click at [76, 419] on span at bounding box center [69, 421] width 16 height 16
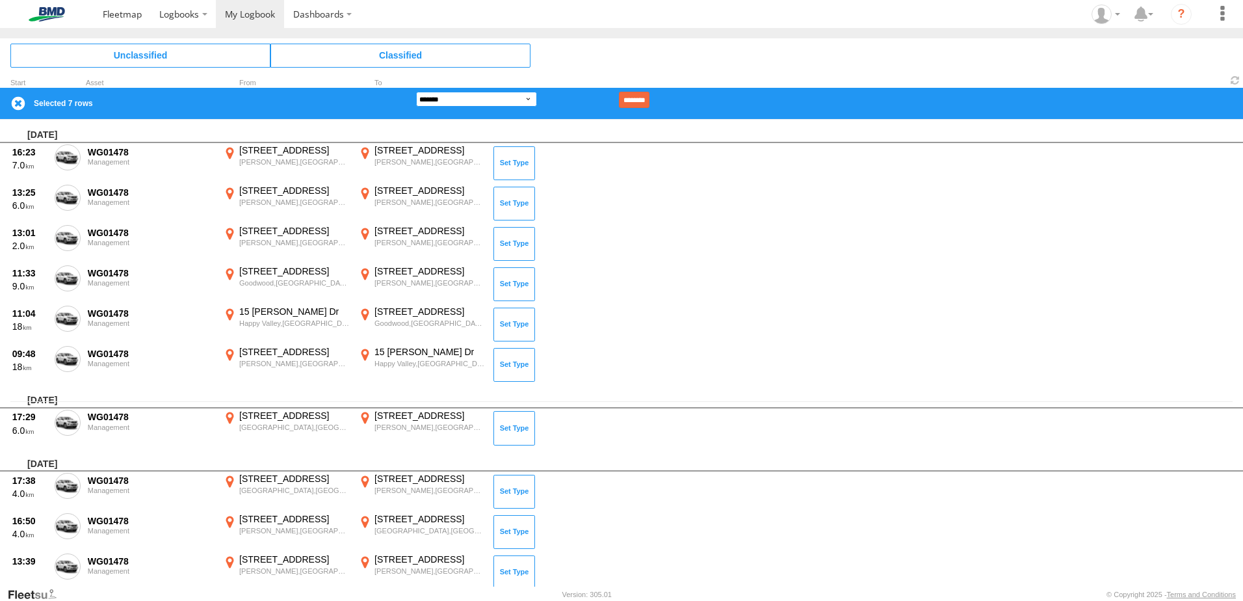
click at [524, 99] on select "**********" at bounding box center [476, 99] width 121 height 15
select select "**"
click at [416, 92] on select "**********" at bounding box center [476, 99] width 121 height 15
click at [649, 94] on input "********" at bounding box center [634, 100] width 31 height 16
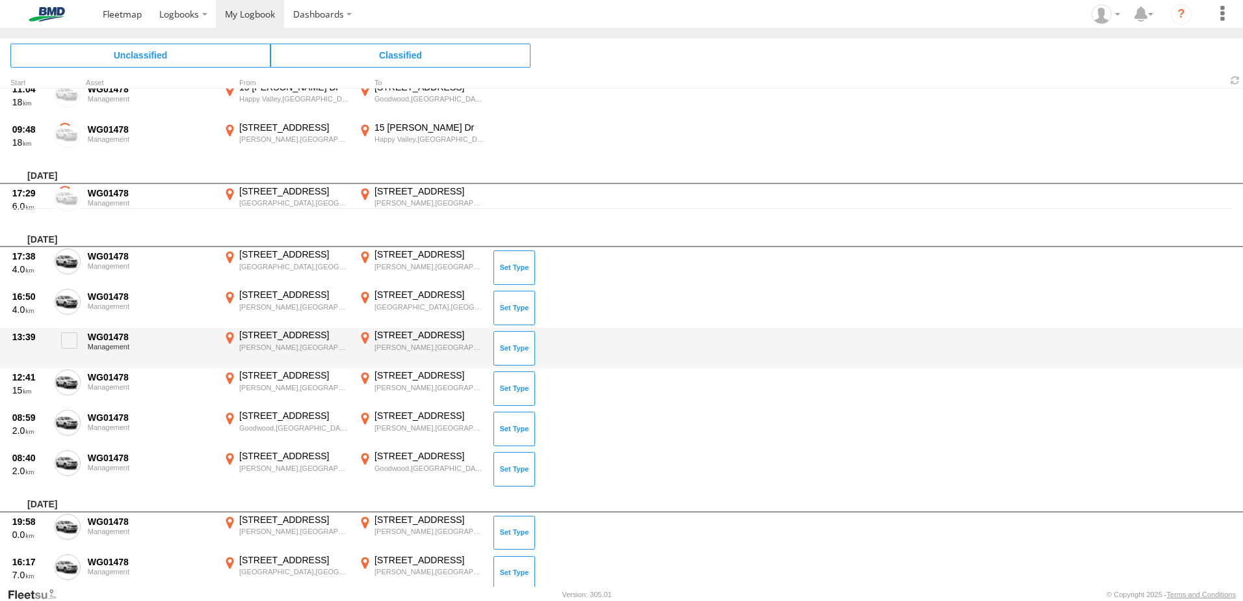
scroll to position [445, 0]
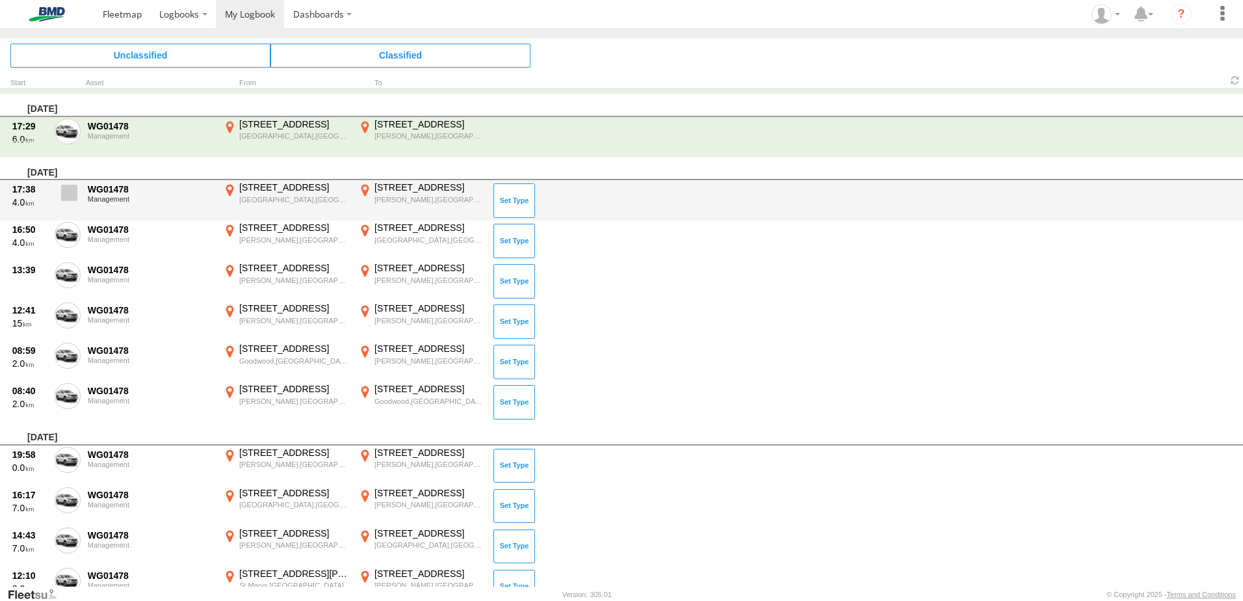
click at [72, 194] on span at bounding box center [69, 193] width 16 height 16
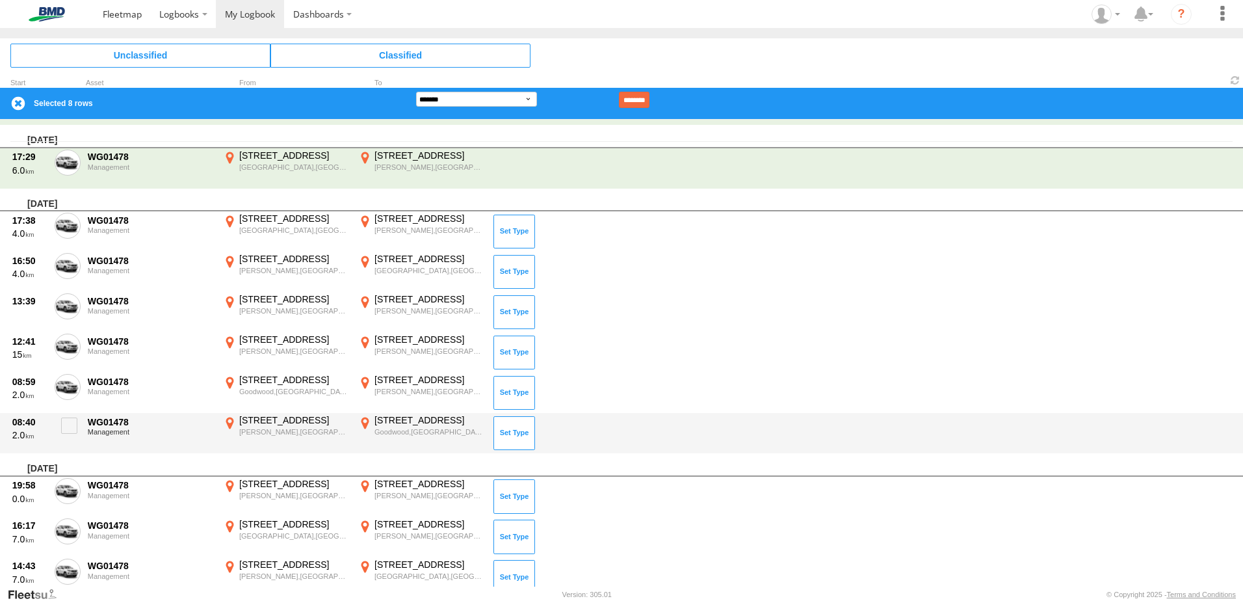
click at [84, 426] on div "08:40 2.0 WG01478 Management 280 Cross Rd Clarence Park,SA -34.96636 138.58914 …" at bounding box center [621, 433] width 1243 height 40
click at [76, 421] on span at bounding box center [69, 425] width 16 height 16
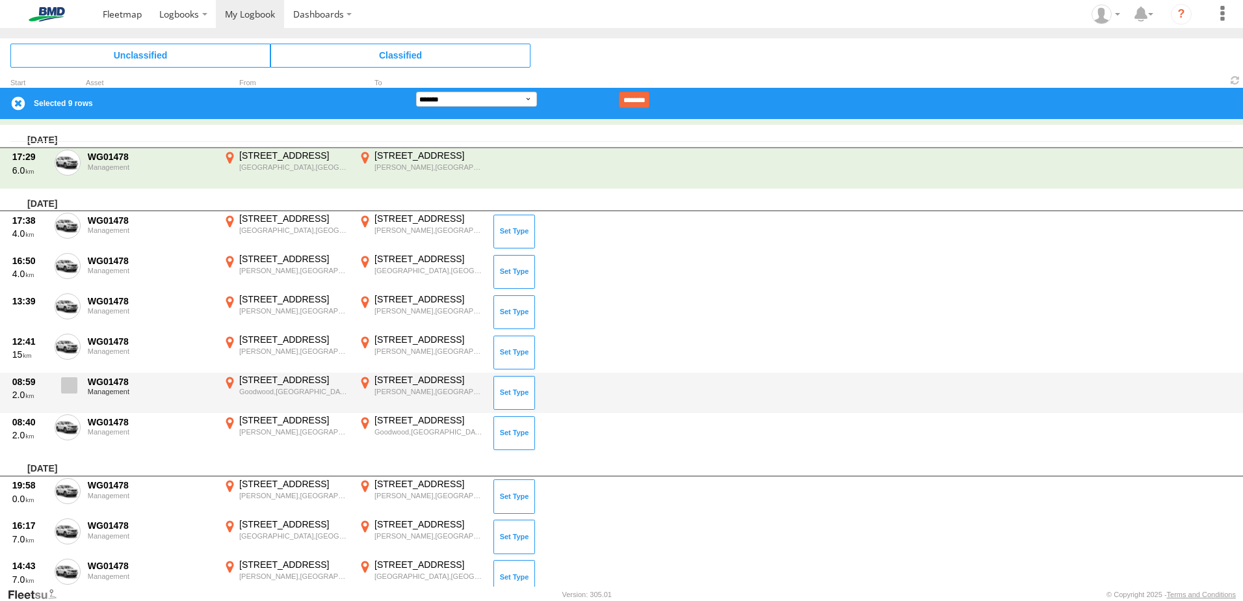
click at [70, 388] on span at bounding box center [69, 385] width 16 height 16
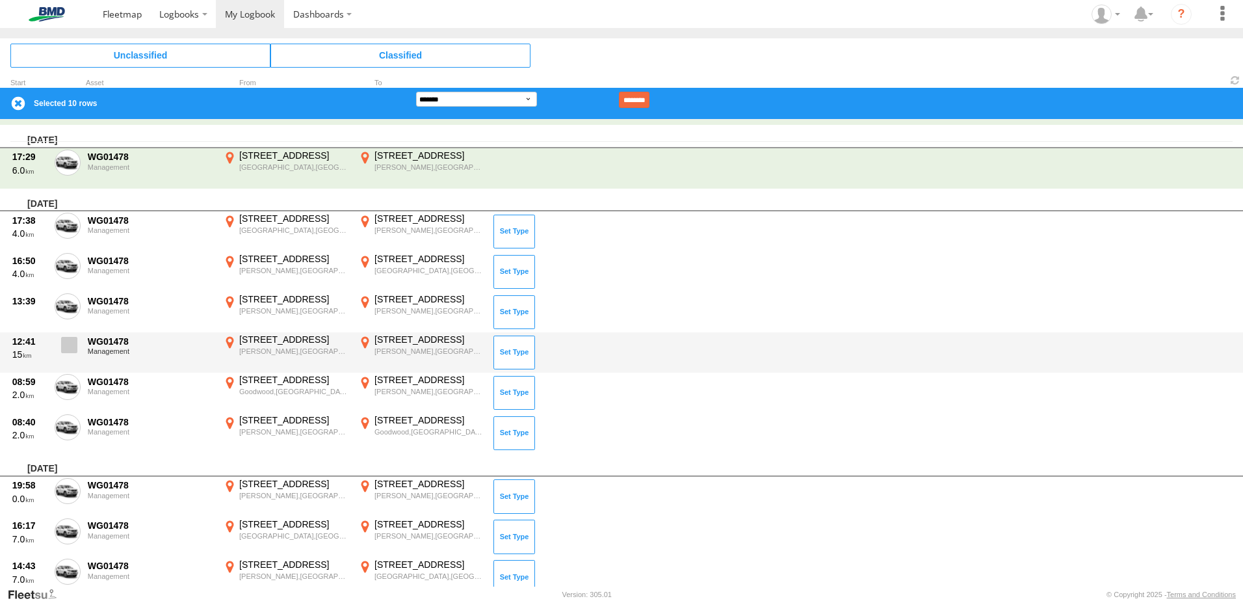
click at [70, 348] on span at bounding box center [69, 345] width 16 height 16
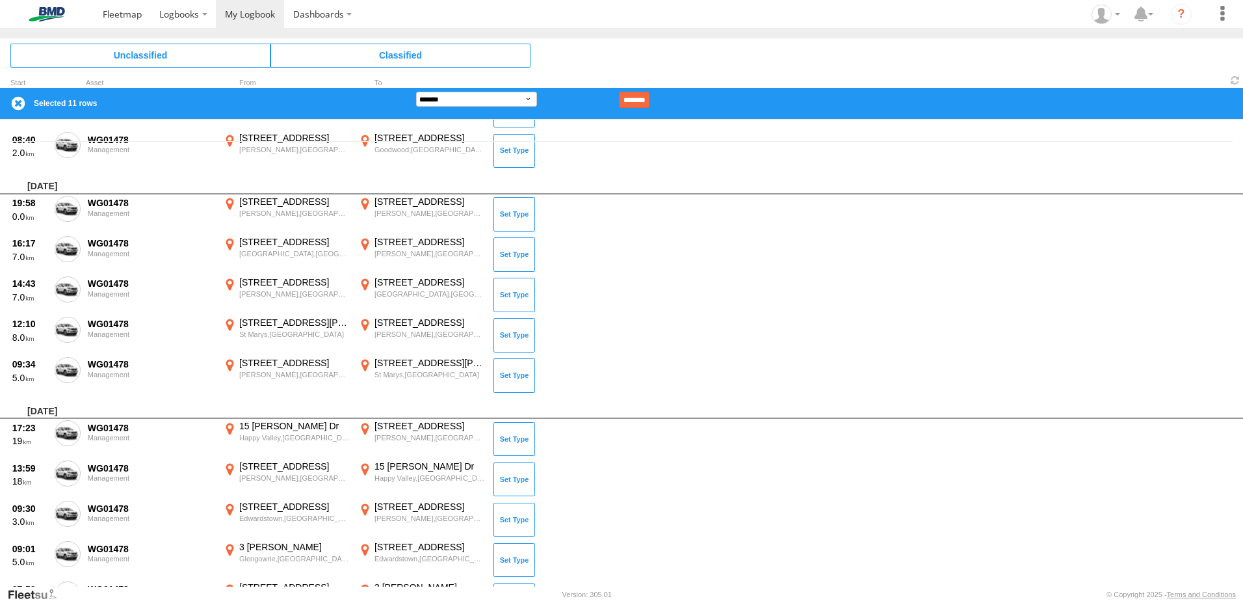
scroll to position [203, 0]
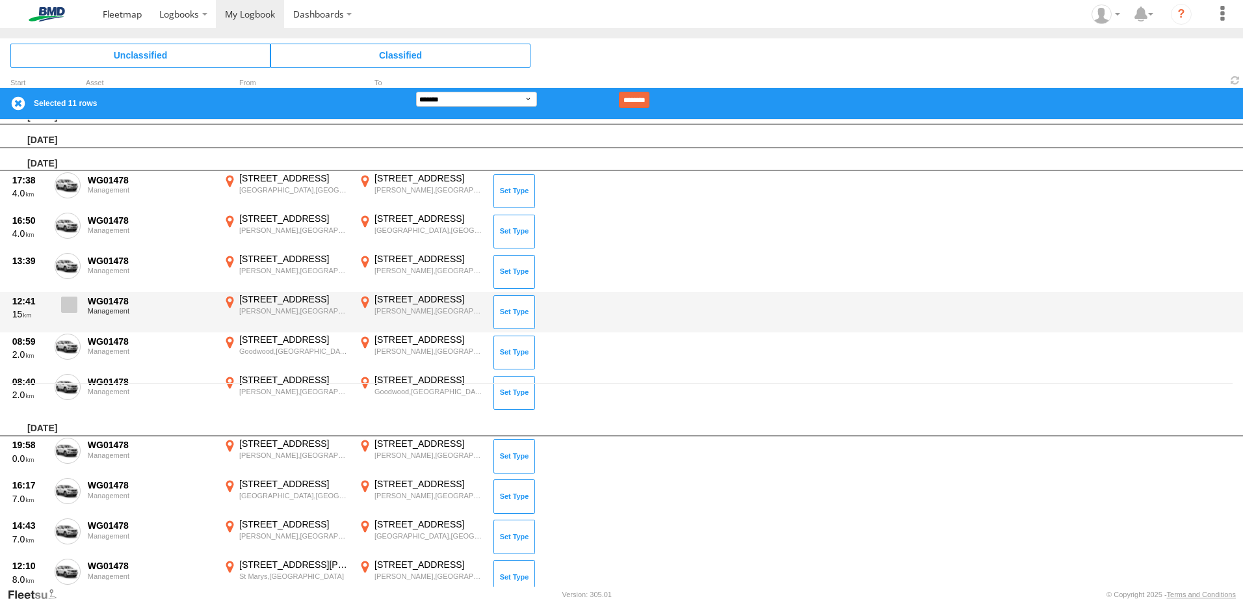
click at [73, 305] on span at bounding box center [69, 304] width 16 height 16
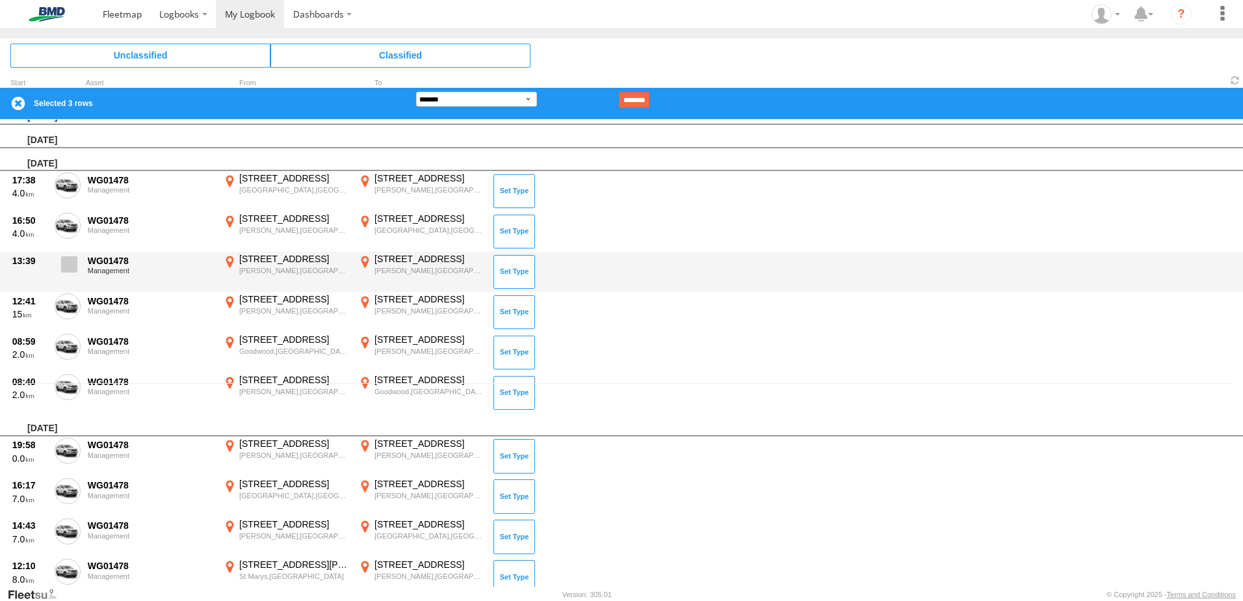
click at [68, 272] on span at bounding box center [69, 264] width 16 height 16
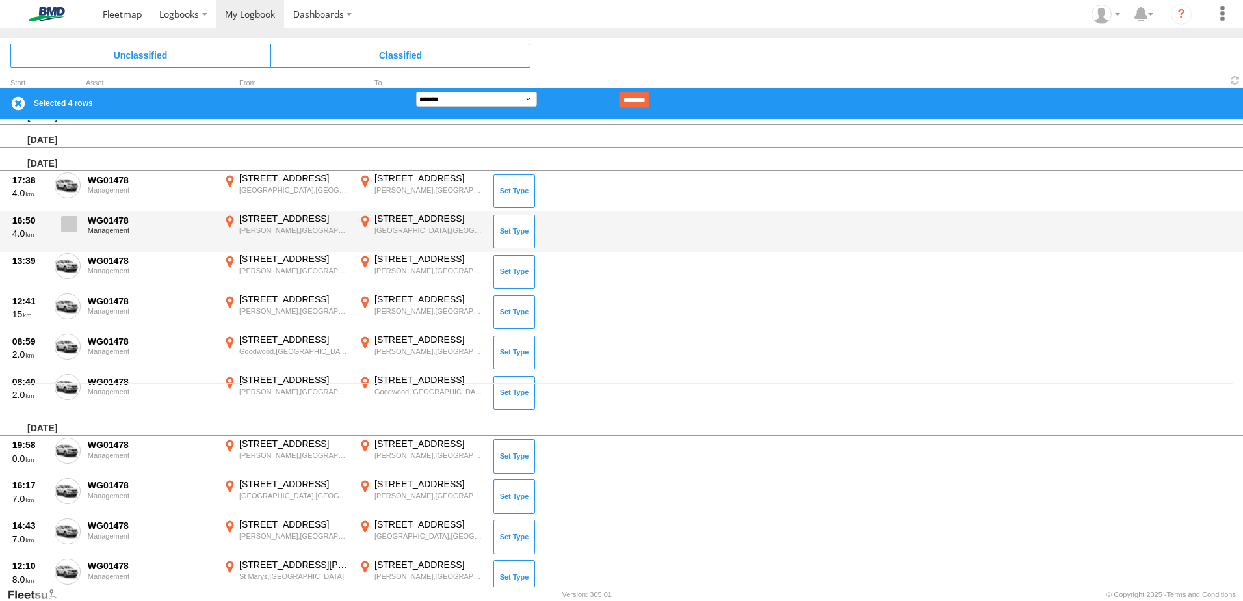
click at [76, 228] on span at bounding box center [69, 224] width 16 height 16
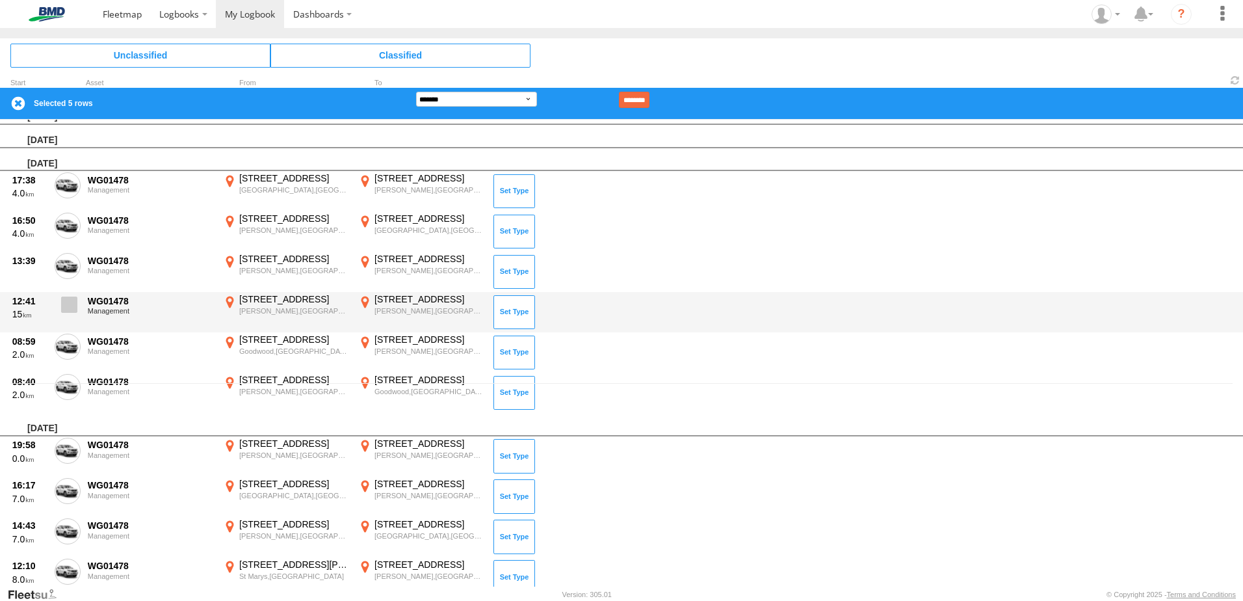
click at [58, 310] on label at bounding box center [68, 308] width 26 height 30
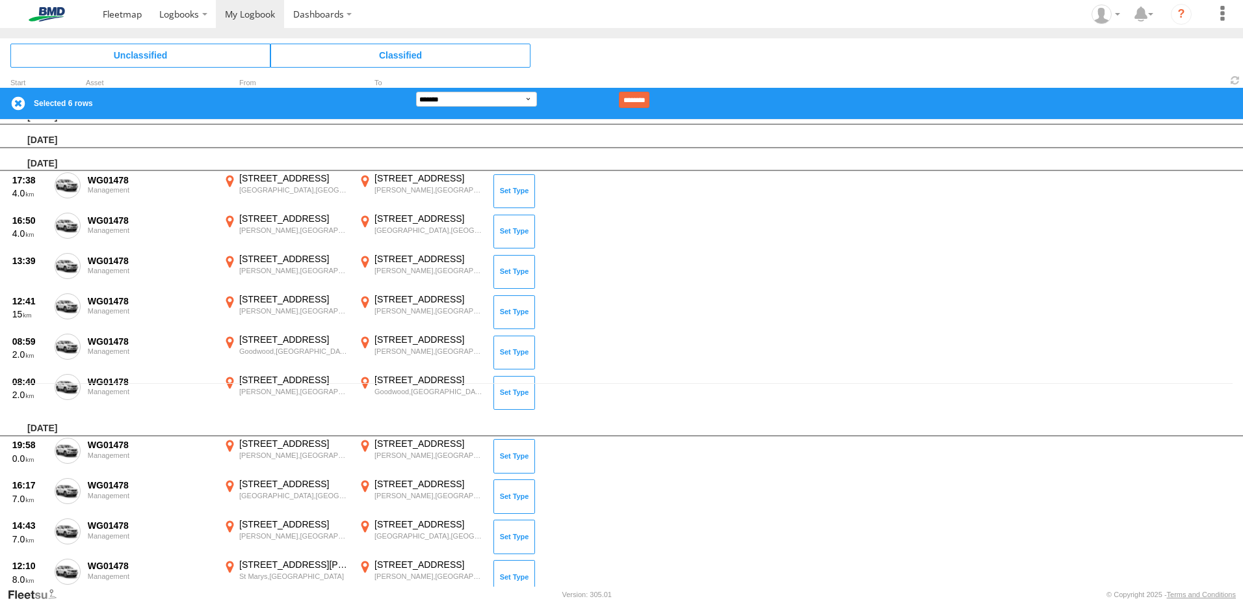
click at [649, 99] on input "********" at bounding box center [634, 100] width 31 height 16
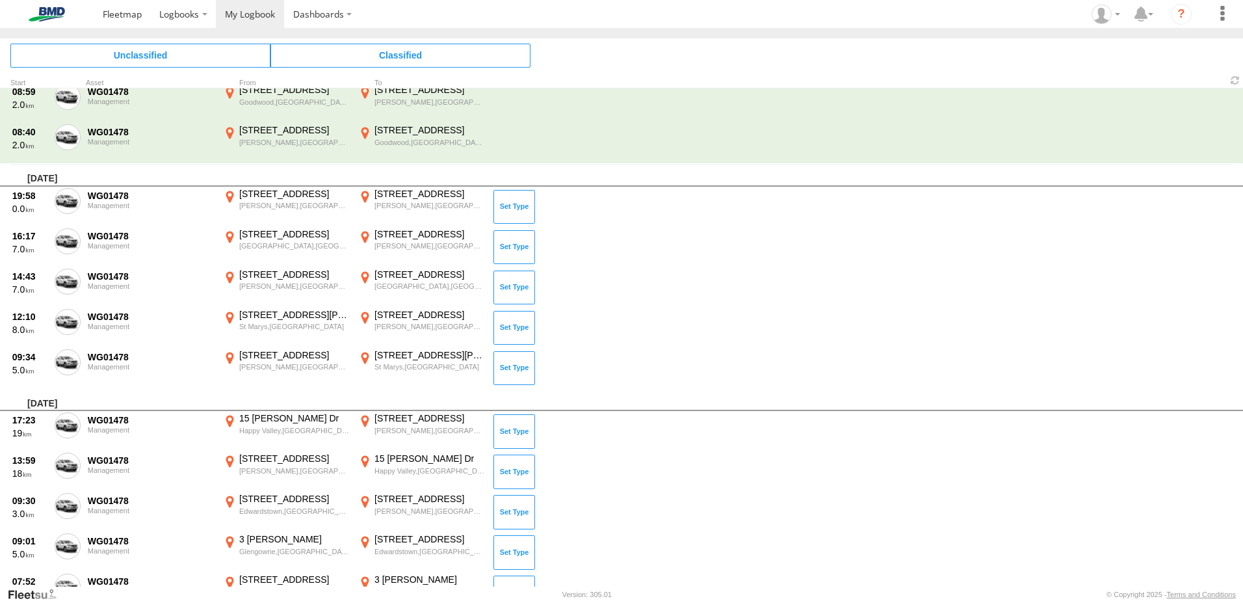
scroll to position [463, 0]
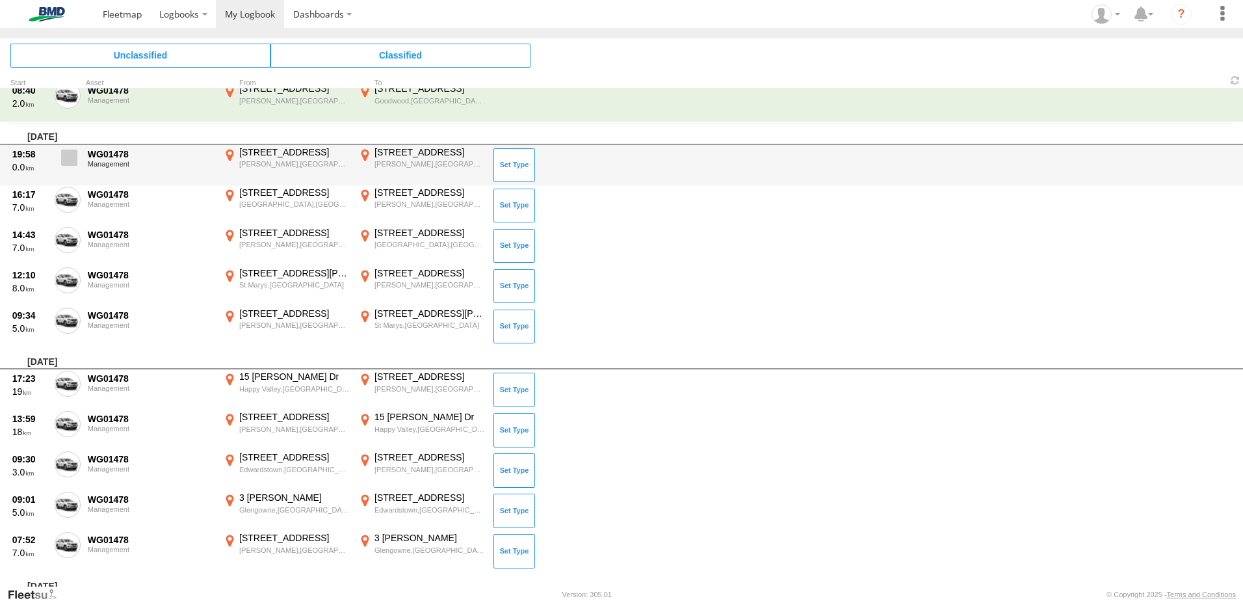
click at [68, 159] on span at bounding box center [69, 158] width 16 height 16
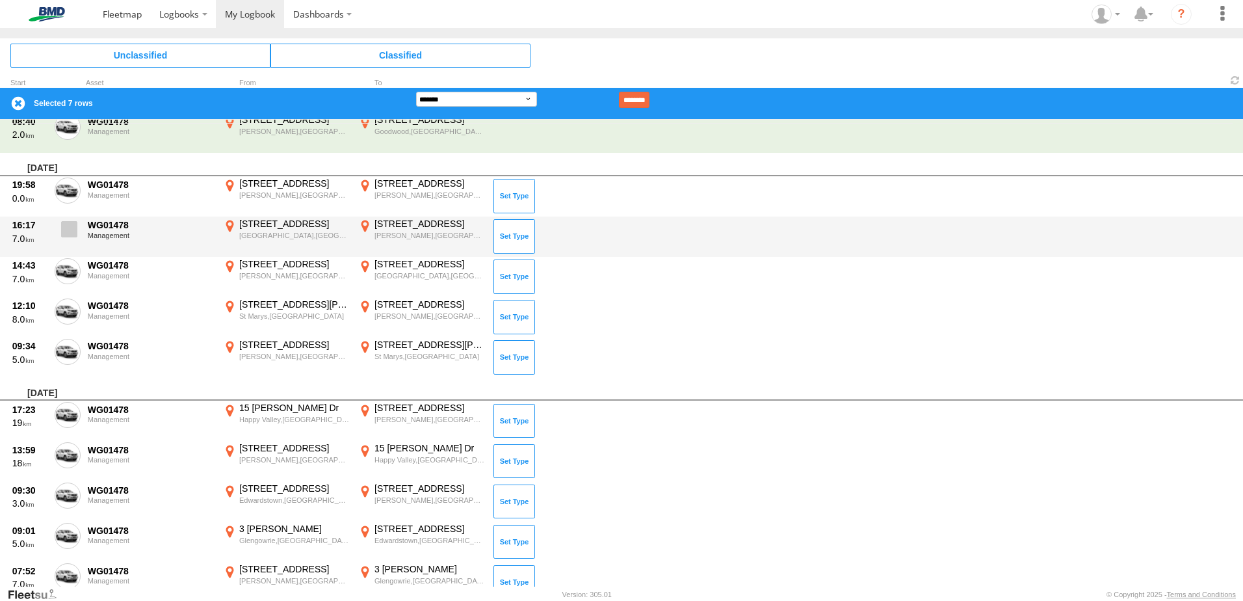
click at [68, 231] on span at bounding box center [69, 229] width 16 height 16
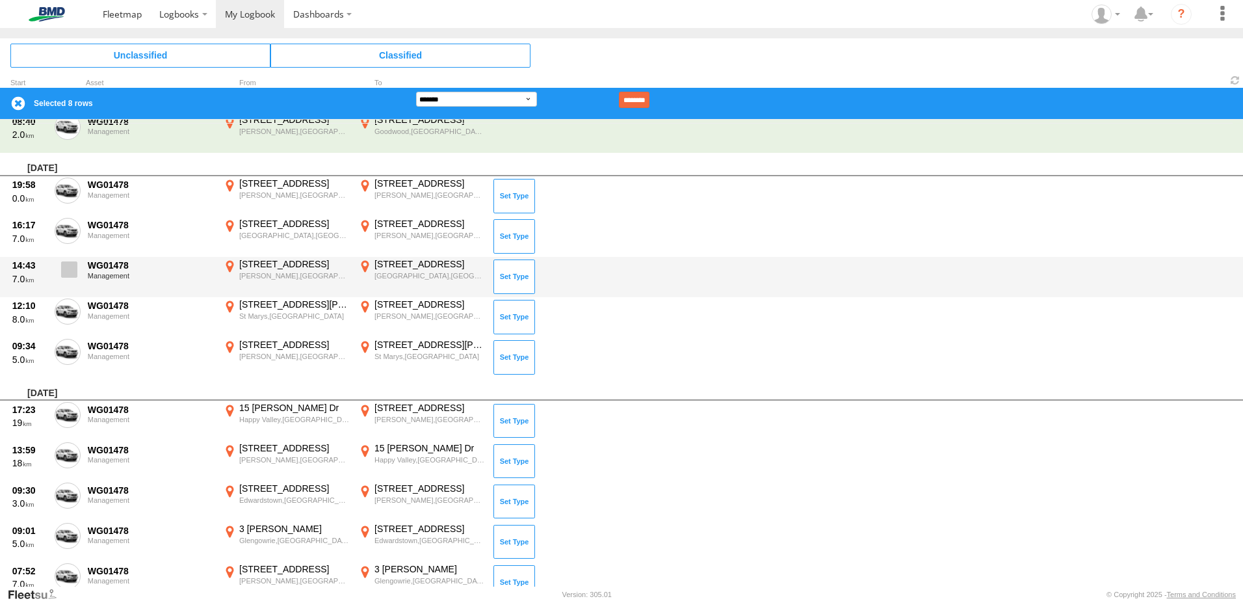
click at [73, 276] on span at bounding box center [69, 269] width 16 height 16
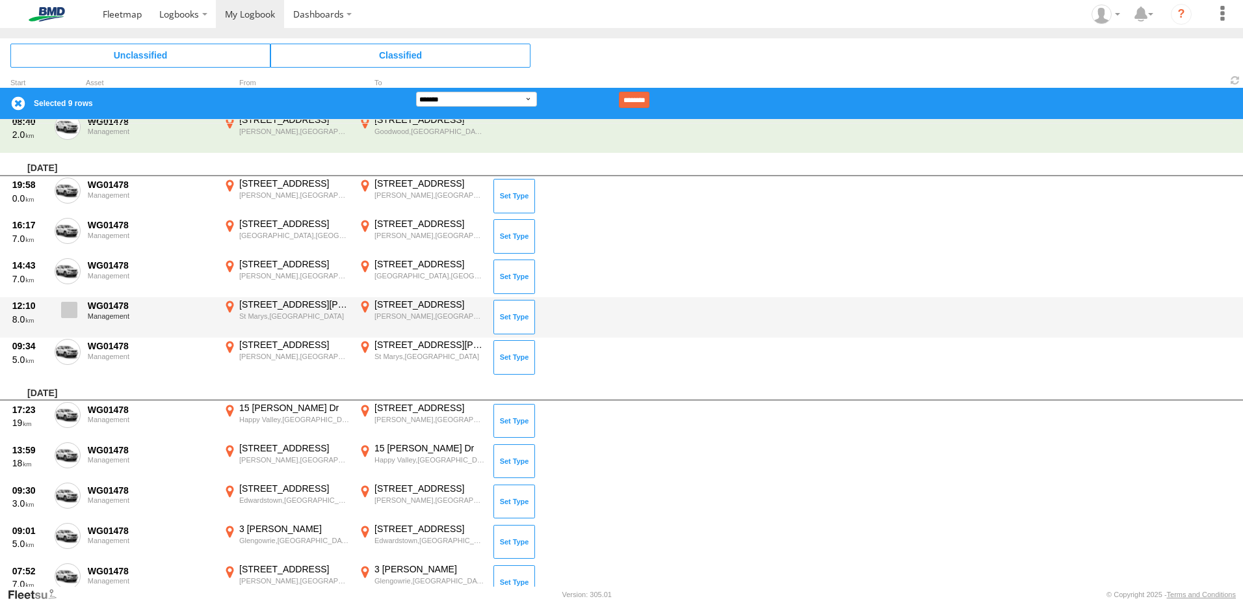
scroll to position [221, 0]
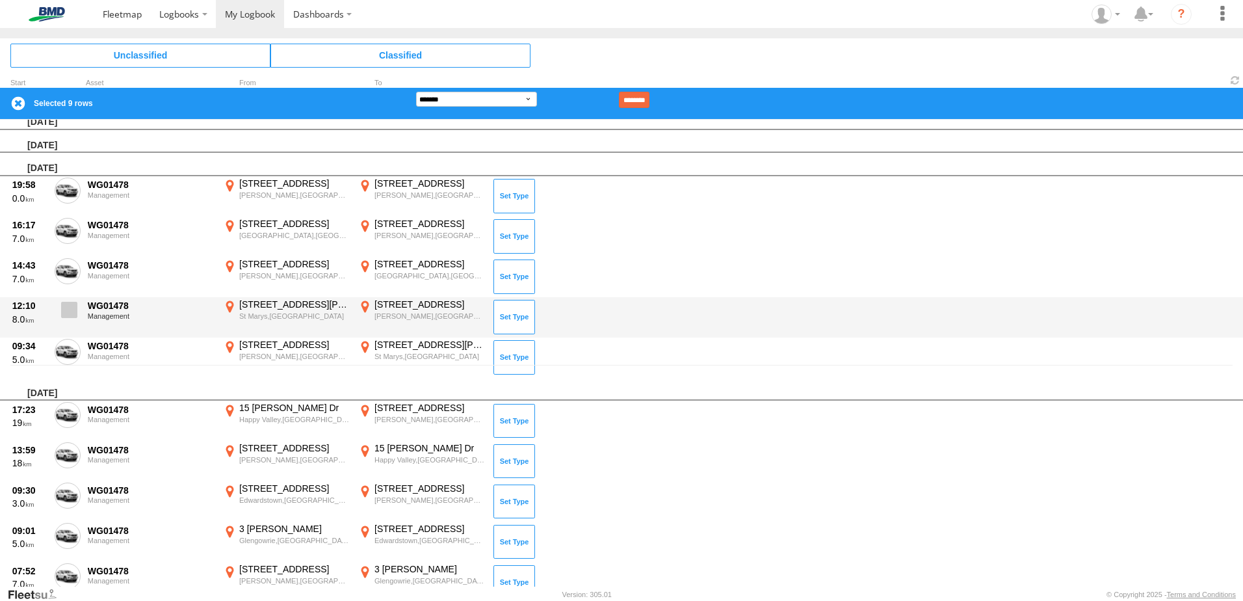
click at [73, 317] on span at bounding box center [69, 310] width 16 height 16
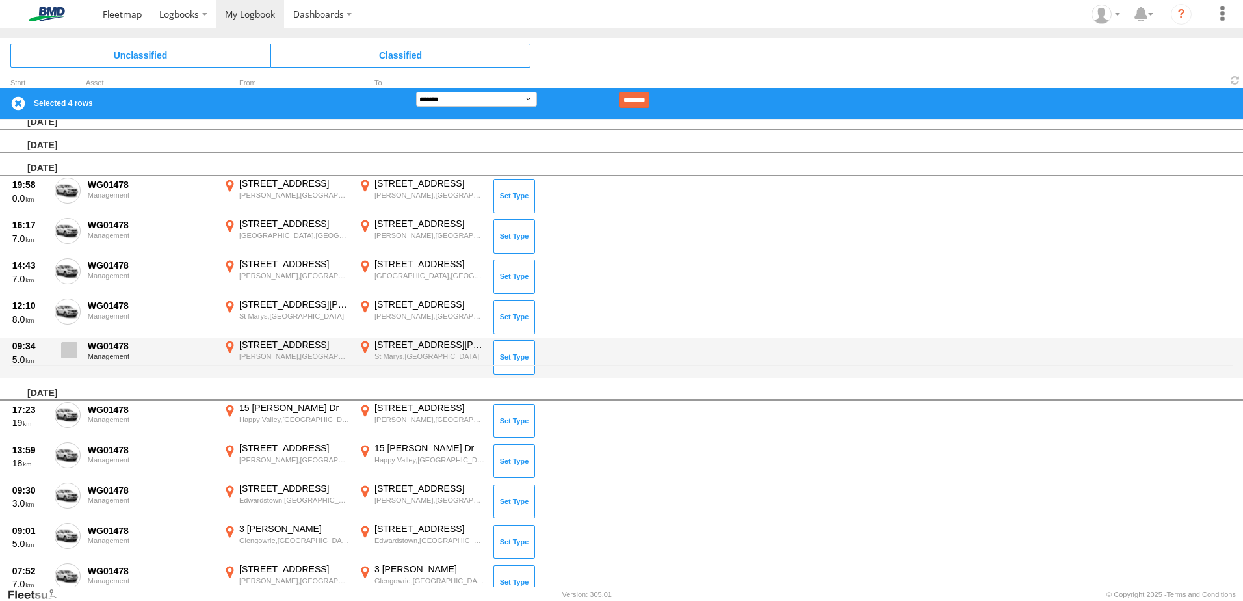
click at [76, 345] on span at bounding box center [69, 350] width 16 height 16
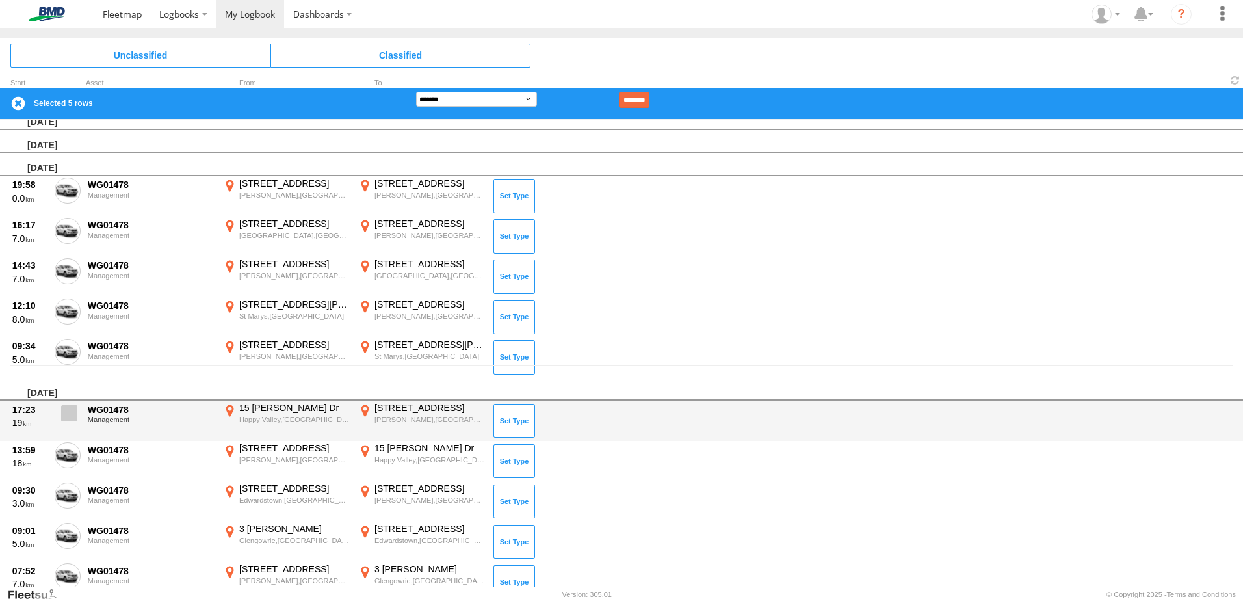
click at [75, 411] on span at bounding box center [69, 413] width 16 height 16
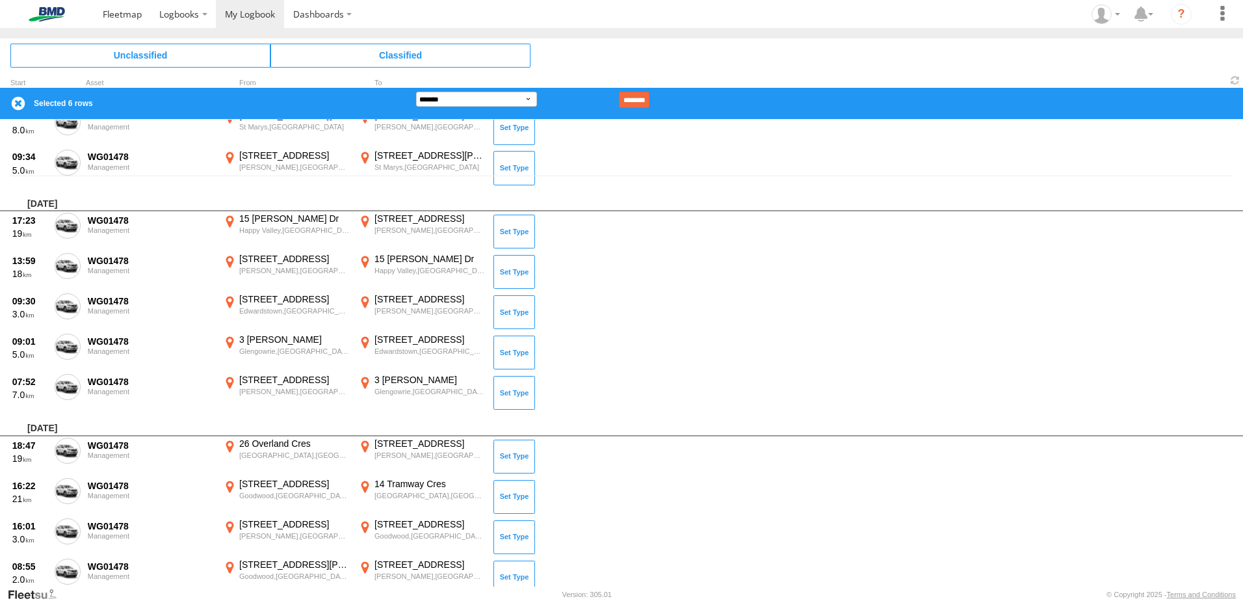
scroll to position [416, 0]
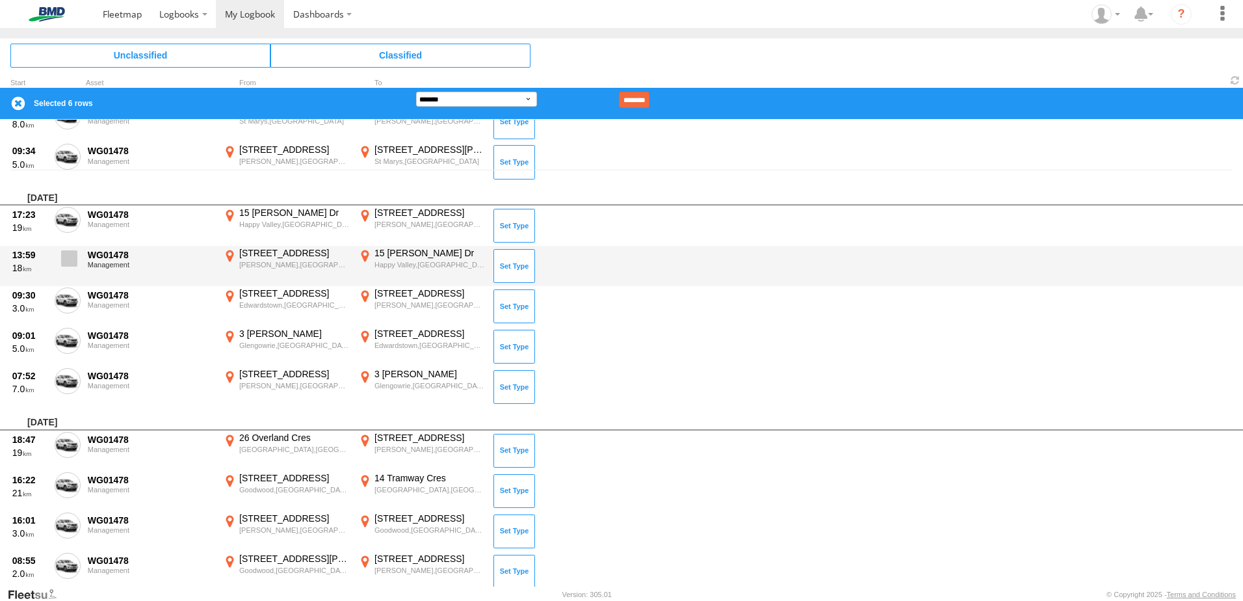
click at [68, 267] on label at bounding box center [68, 262] width 26 height 30
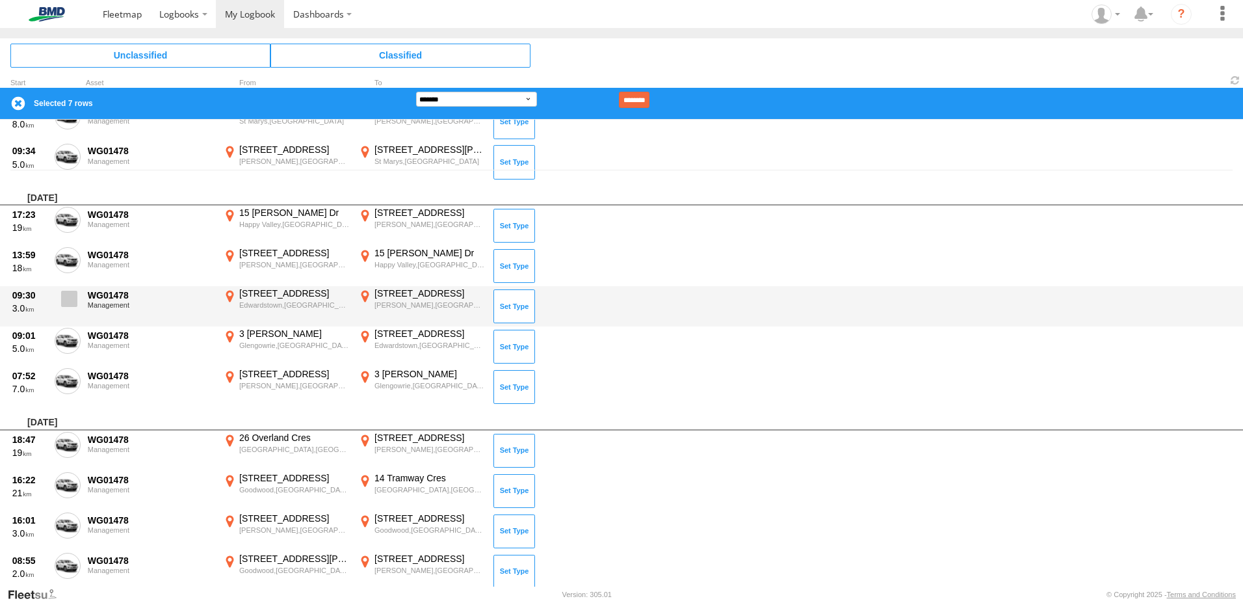
click at [61, 303] on span at bounding box center [69, 299] width 16 height 16
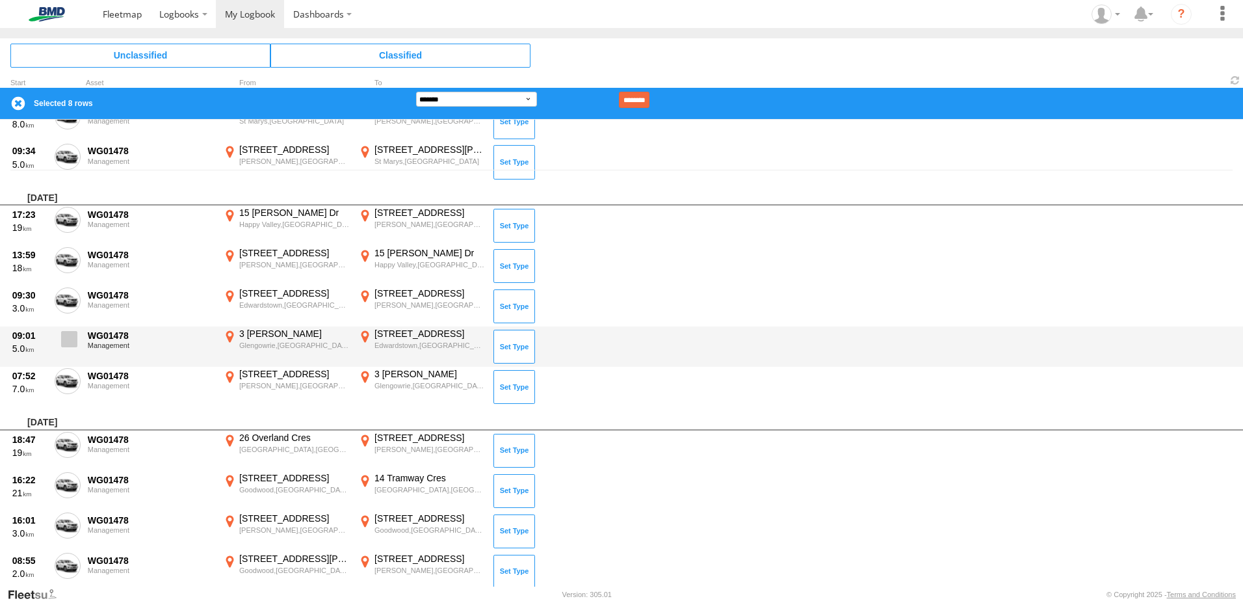
click at [62, 335] on span at bounding box center [69, 339] width 16 height 16
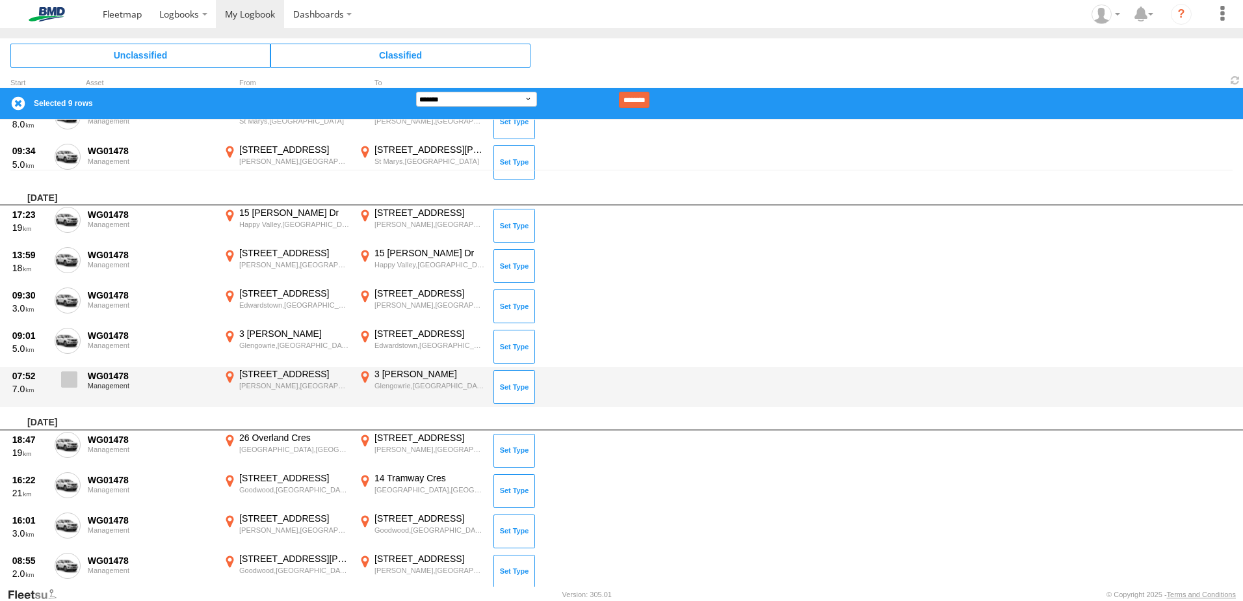
click at [63, 374] on span at bounding box center [69, 379] width 16 height 16
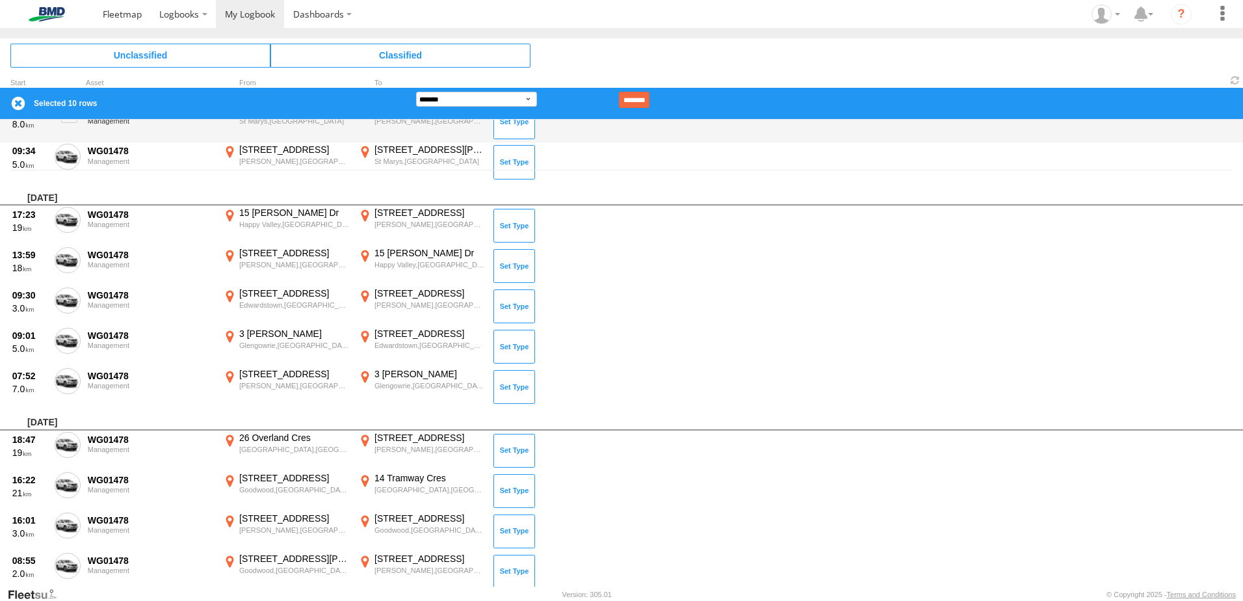
click at [649, 105] on input "********" at bounding box center [634, 100] width 31 height 16
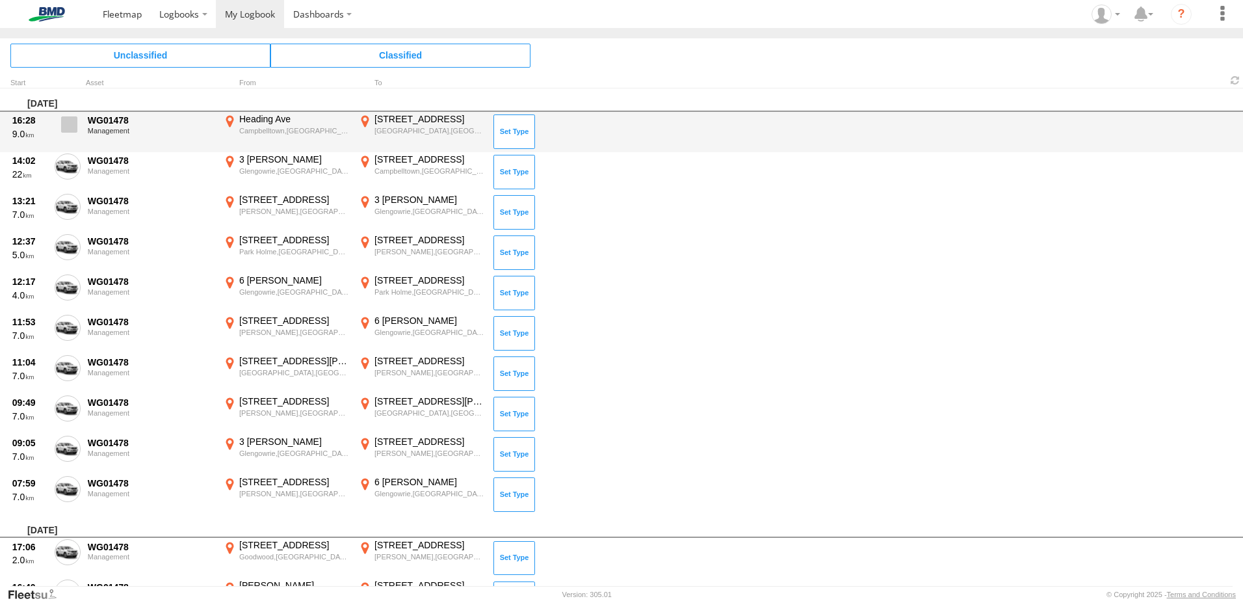
click at [75, 127] on span at bounding box center [69, 124] width 16 height 16
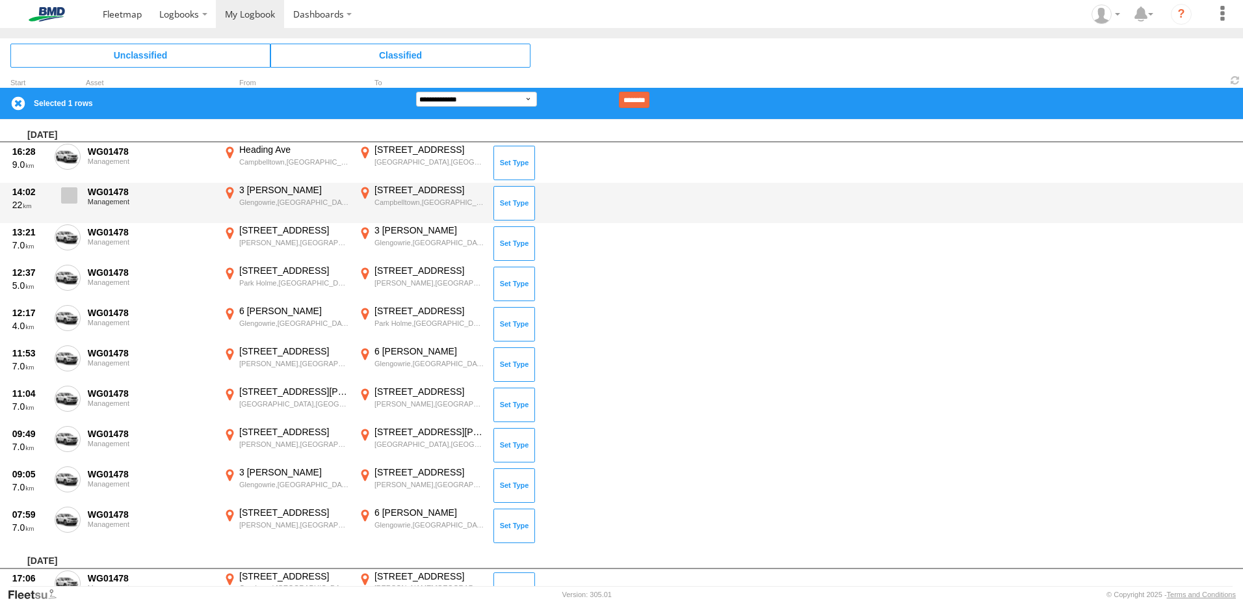
click at [75, 197] on span at bounding box center [69, 195] width 16 height 16
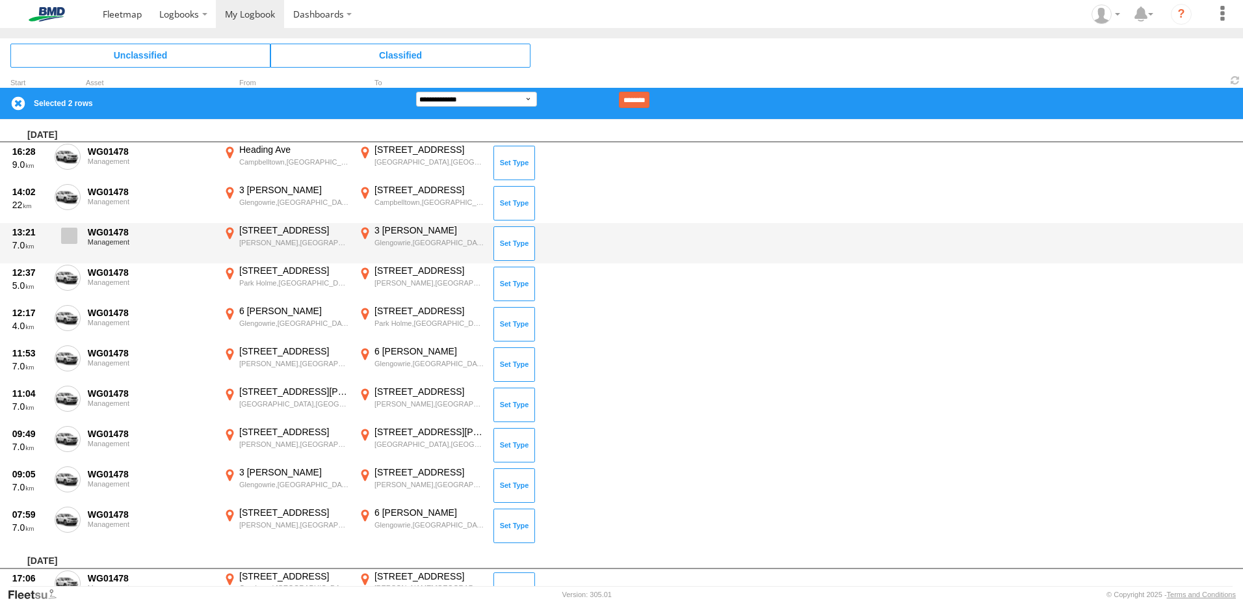
click at [72, 245] on label at bounding box center [68, 239] width 26 height 30
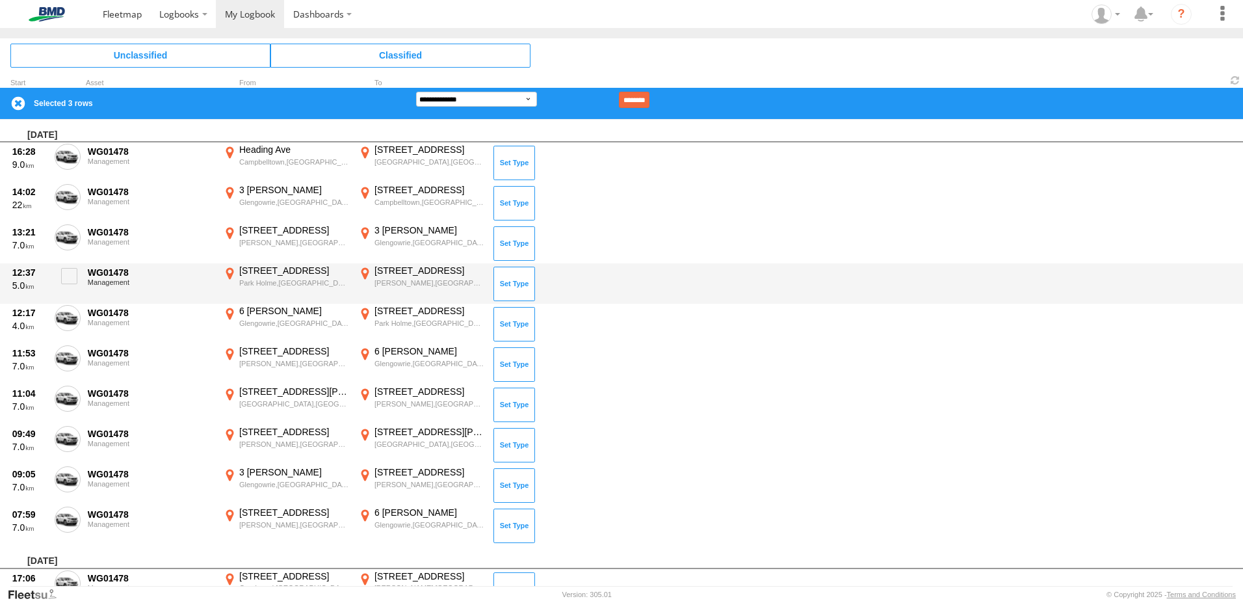
click at [71, 296] on div "12:37 5.0 WG01478 Management 16 Tarranna Ave Park Holme,SA -34.98236 138.55402 …" at bounding box center [621, 283] width 1243 height 40
click at [68, 285] on label at bounding box center [68, 280] width 26 height 30
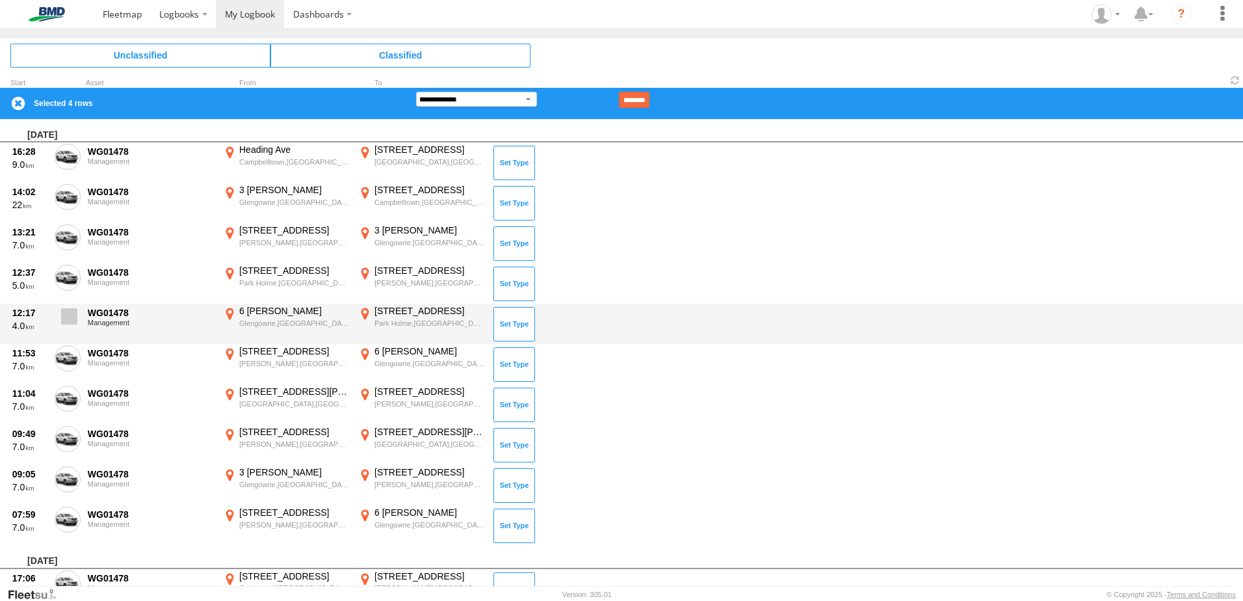
click at [72, 314] on span at bounding box center [69, 316] width 16 height 16
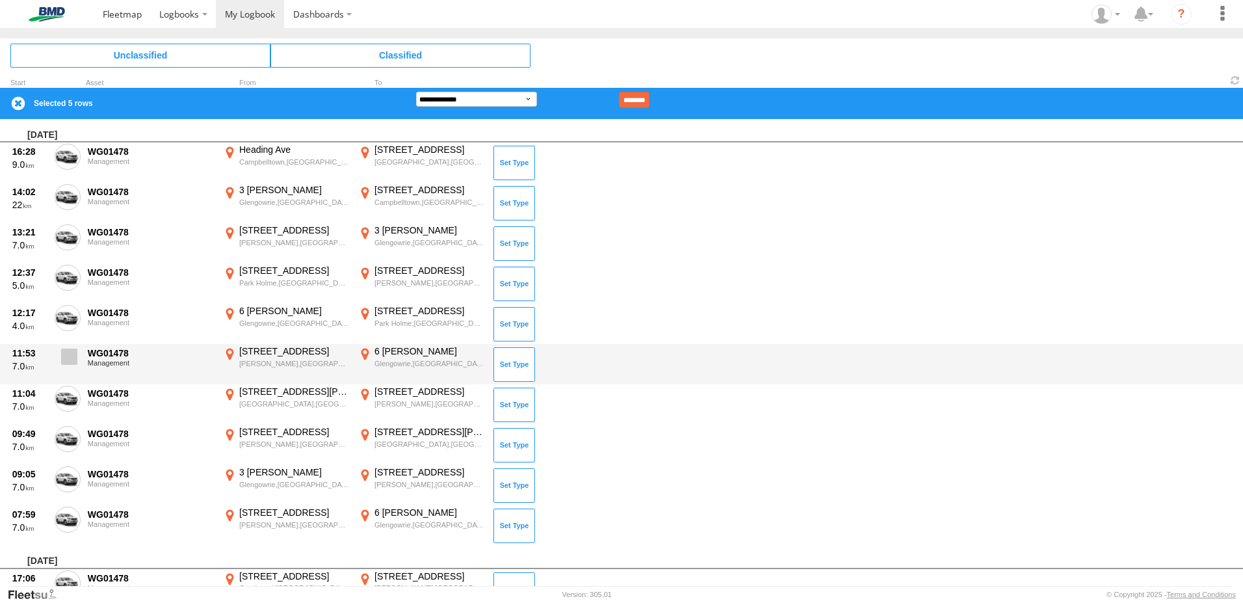
click at [68, 358] on span at bounding box center [69, 356] width 16 height 16
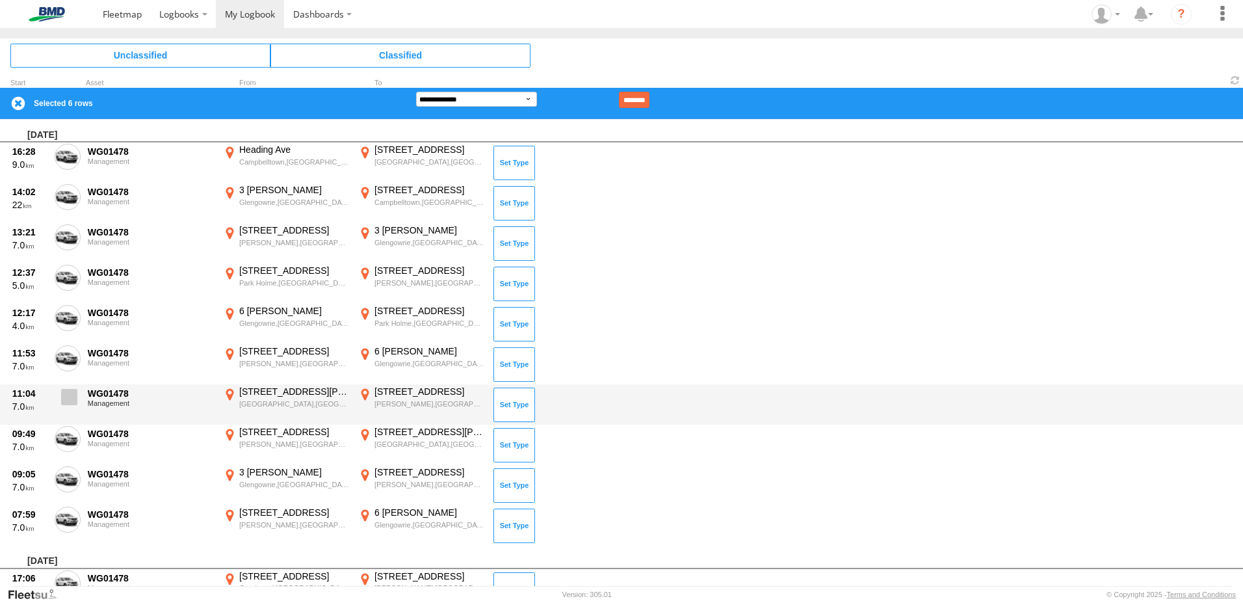
click at [64, 395] on span at bounding box center [69, 397] width 16 height 16
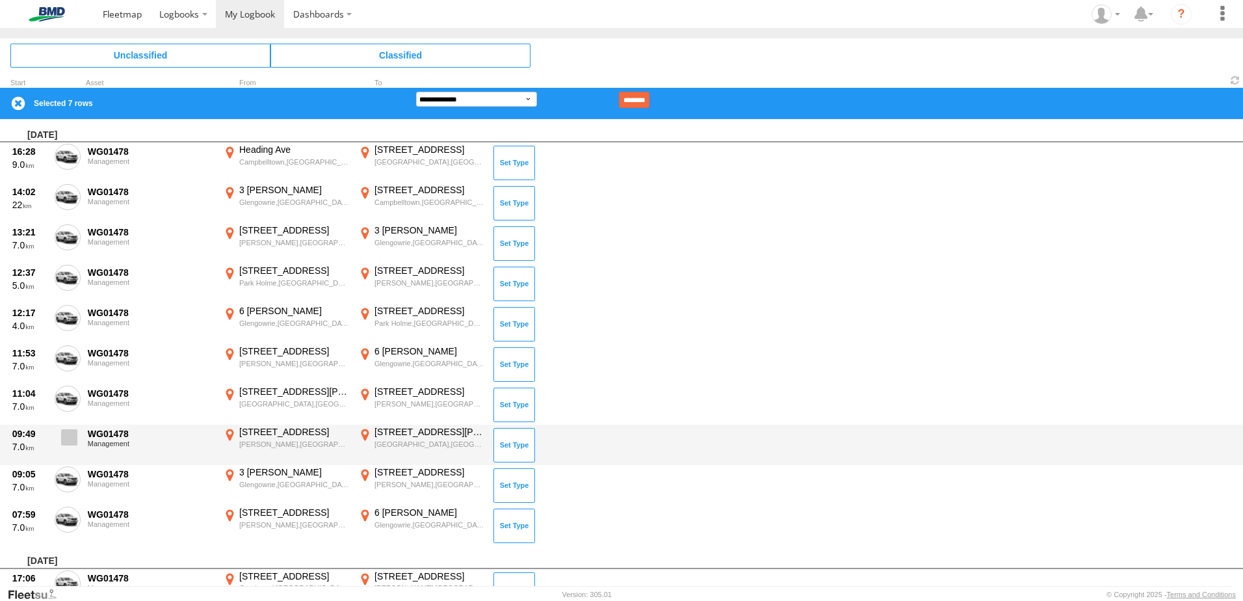
click at [73, 433] on span at bounding box center [69, 437] width 16 height 16
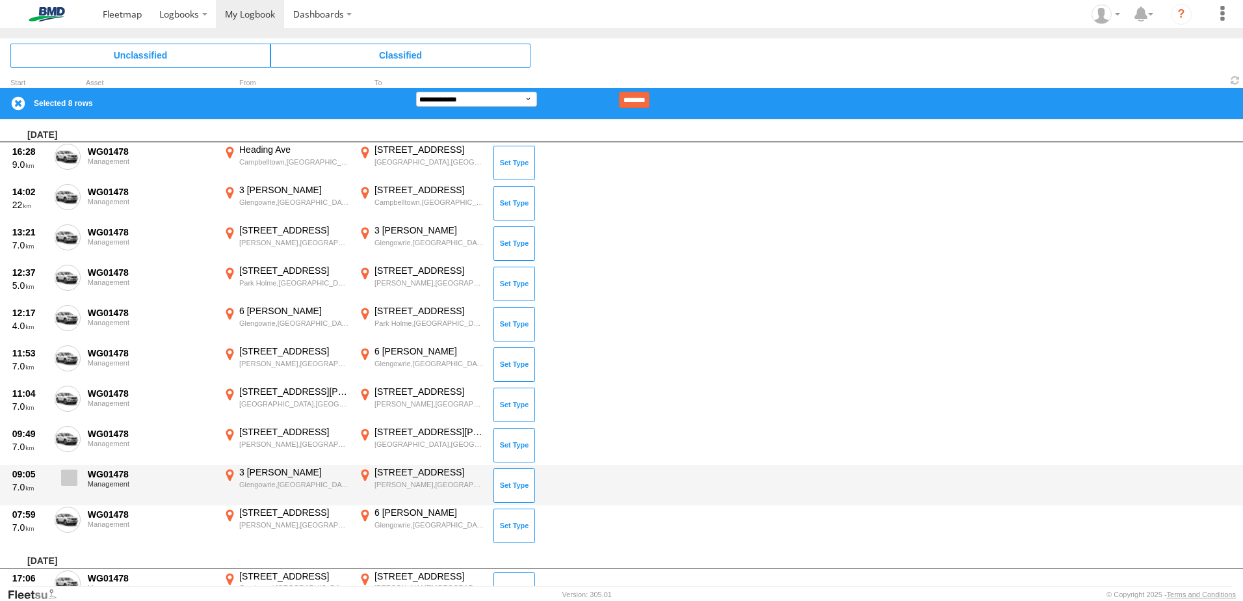
click at [64, 490] on label at bounding box center [68, 481] width 26 height 30
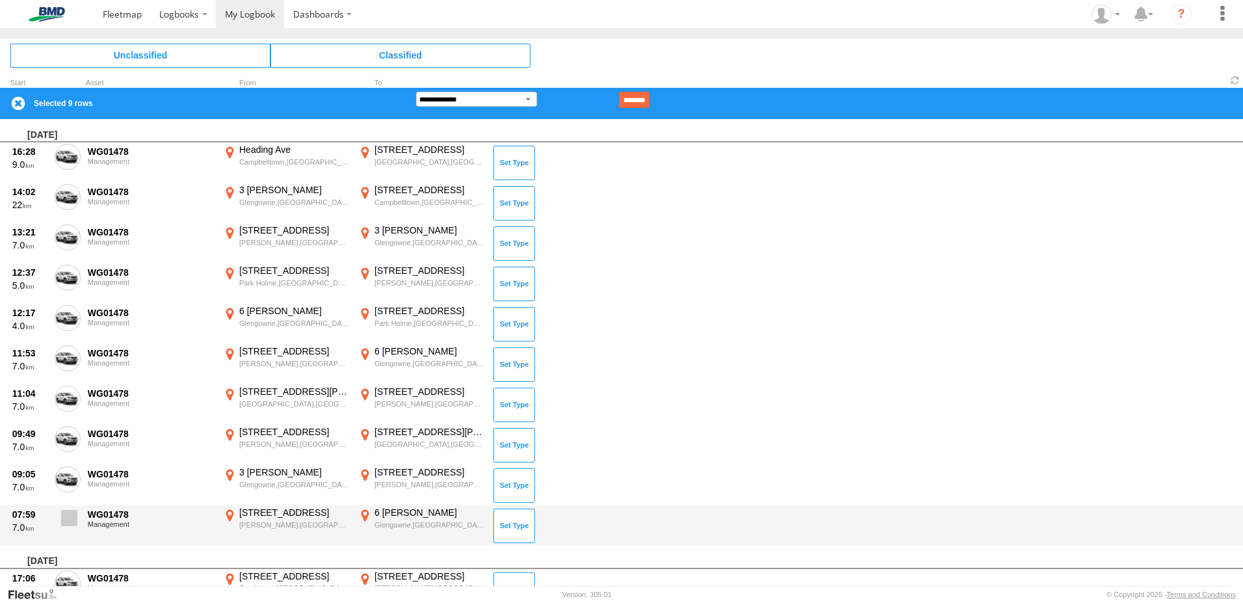
click at [70, 517] on span at bounding box center [69, 518] width 16 height 16
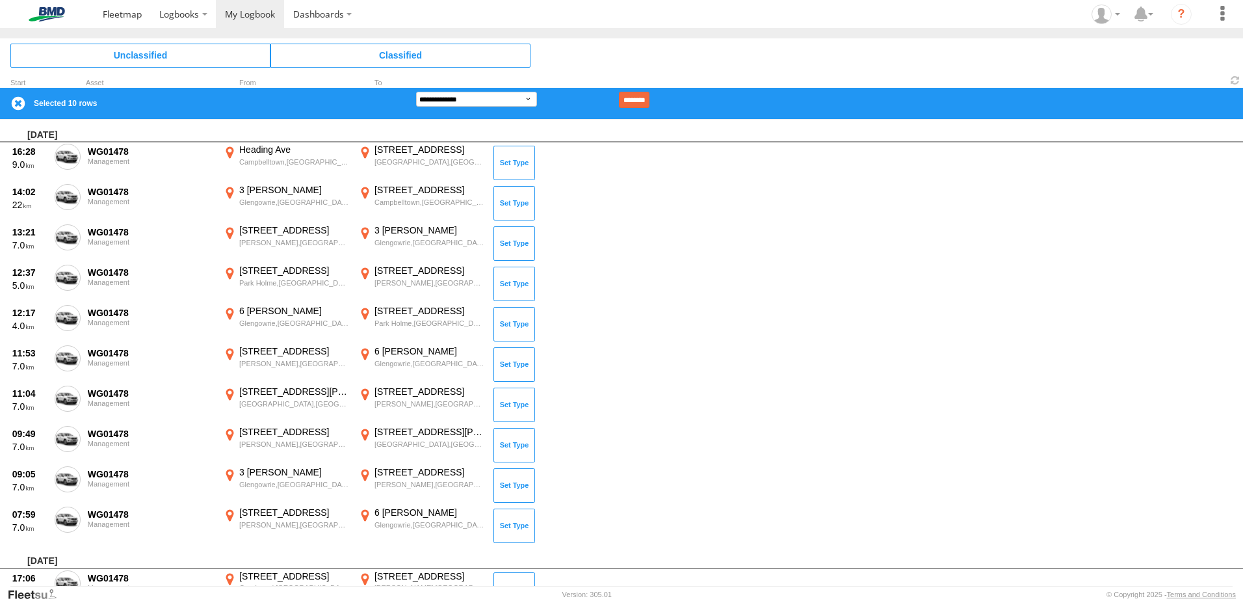
drag, startPoint x: 656, startPoint y: 92, endPoint x: 529, endPoint y: 98, distance: 126.9
click at [532, 101] on form "**********" at bounding box center [532, 100] width 233 height 16
click at [529, 97] on select "**********" at bounding box center [476, 99] width 121 height 15
click at [416, 92] on select "**********" at bounding box center [476, 99] width 121 height 15
click at [663, 88] on div "**********" at bounding box center [621, 103] width 1243 height 31
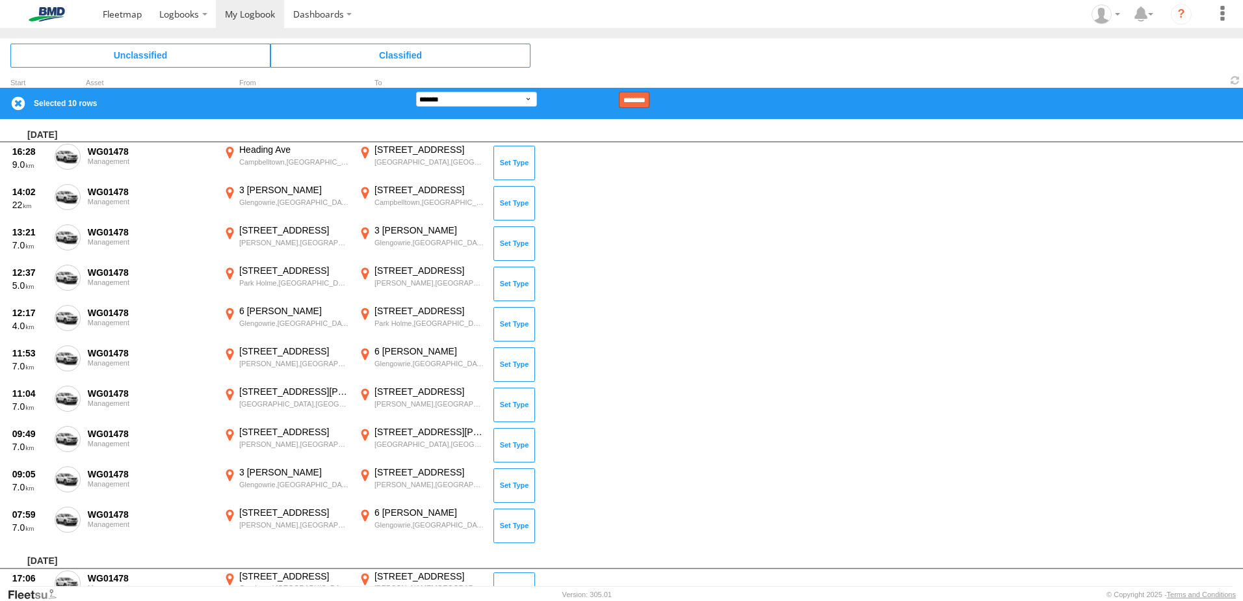
click at [649, 96] on input "********" at bounding box center [634, 100] width 31 height 16
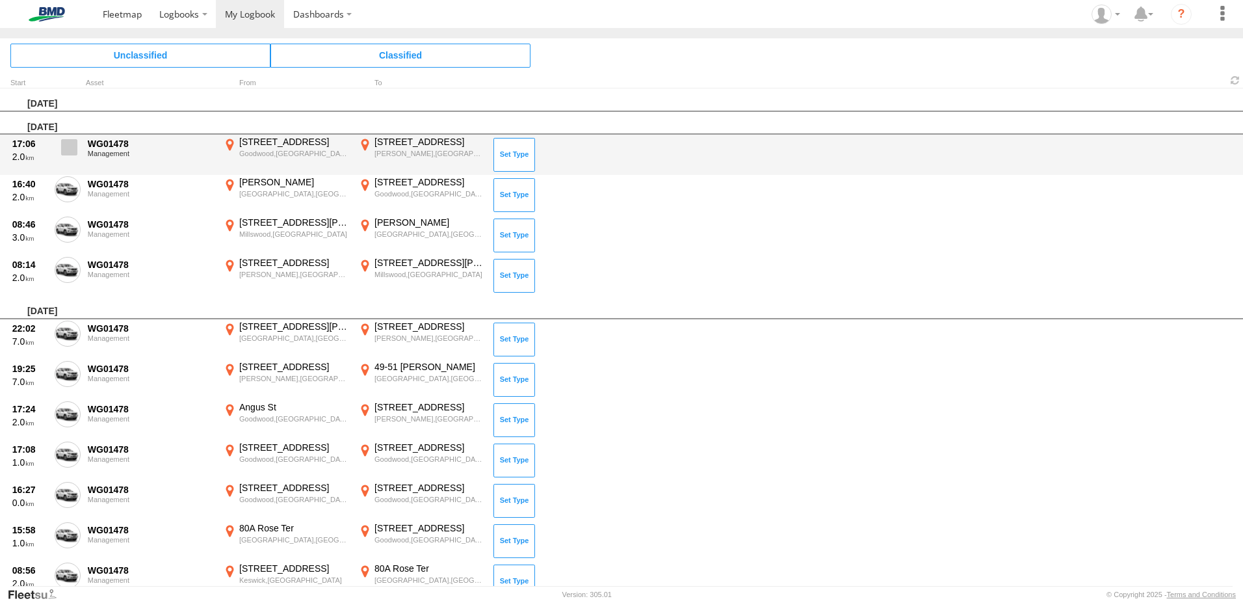
click at [68, 152] on span at bounding box center [69, 147] width 16 height 16
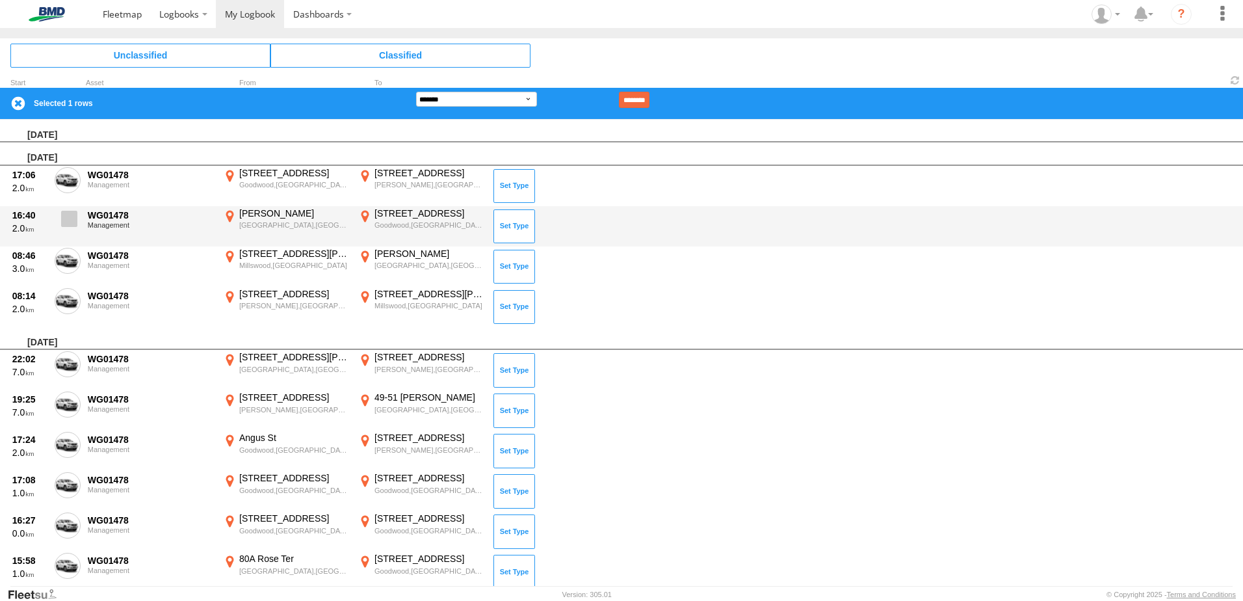
click at [68, 218] on span at bounding box center [69, 219] width 16 height 16
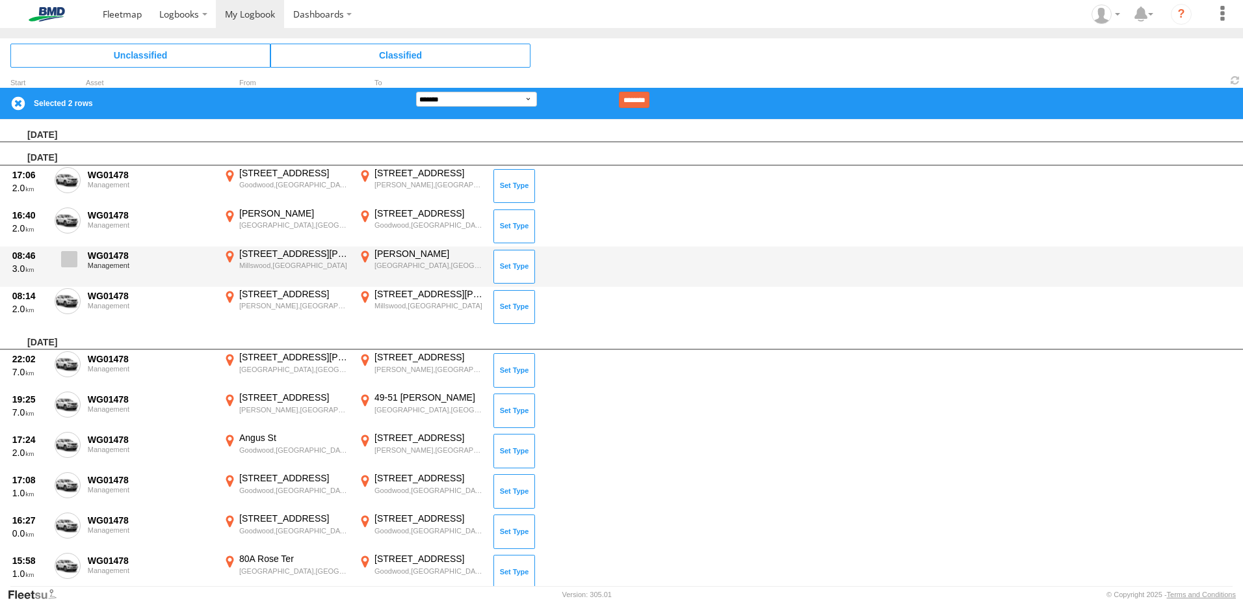
click at [68, 259] on span at bounding box center [69, 259] width 16 height 16
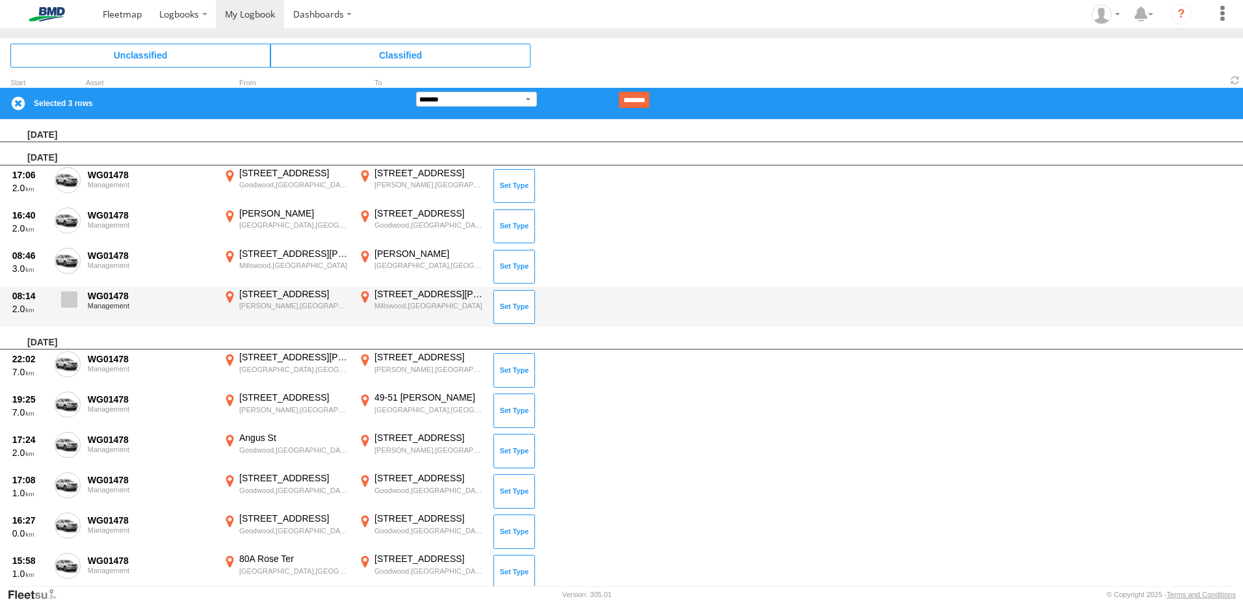
click at [72, 309] on label at bounding box center [68, 303] width 26 height 30
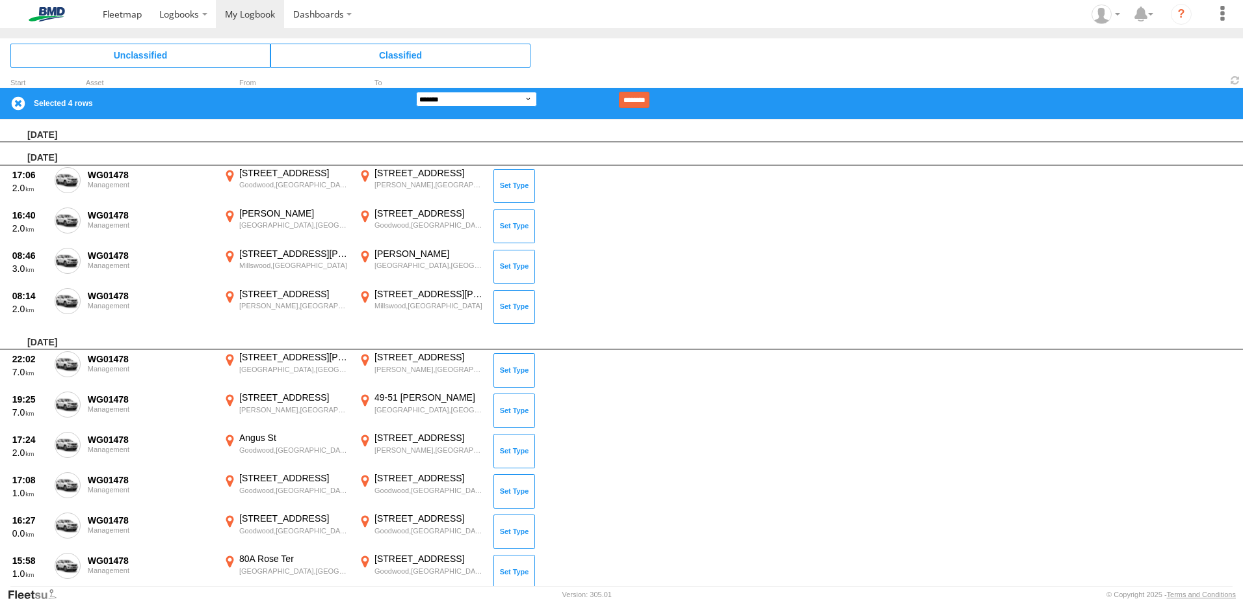
drag, startPoint x: 529, startPoint y: 99, endPoint x: 530, endPoint y: 108, distance: 9.2
click at [528, 101] on select "**********" at bounding box center [476, 99] width 121 height 15
click at [416, 92] on select "**********" at bounding box center [476, 99] width 121 height 15
click at [522, 96] on select "**********" at bounding box center [476, 99] width 121 height 15
click at [416, 92] on select "**********" at bounding box center [476, 99] width 121 height 15
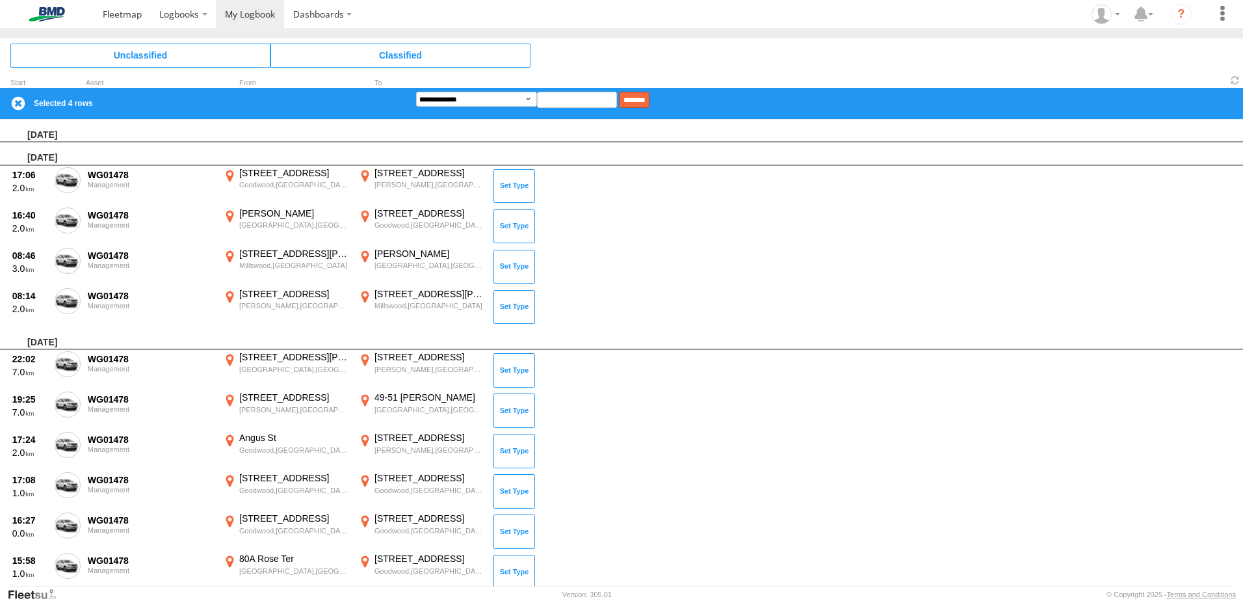
click at [649, 98] on input "********" at bounding box center [634, 100] width 31 height 16
click at [649, 97] on input "********" at bounding box center [634, 100] width 31 height 16
click at [649, 98] on input "********" at bounding box center [634, 100] width 31 height 16
click at [530, 98] on select "**********" at bounding box center [476, 99] width 121 height 15
click at [416, 92] on select "**********" at bounding box center [476, 99] width 121 height 15
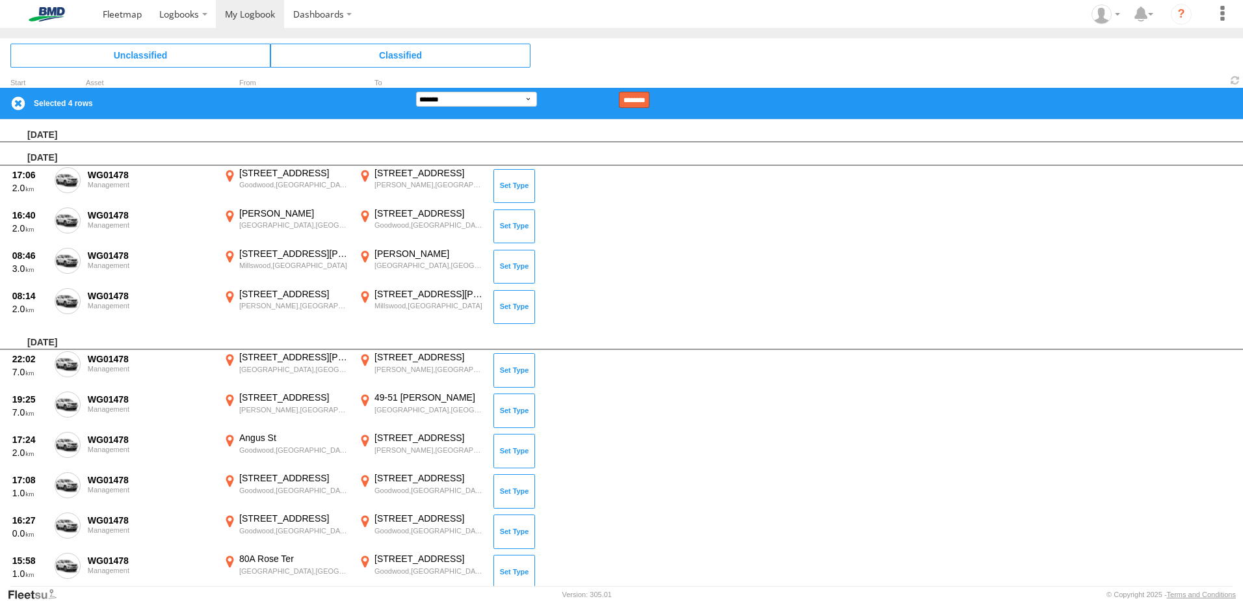
click at [649, 98] on input "********" at bounding box center [634, 100] width 31 height 16
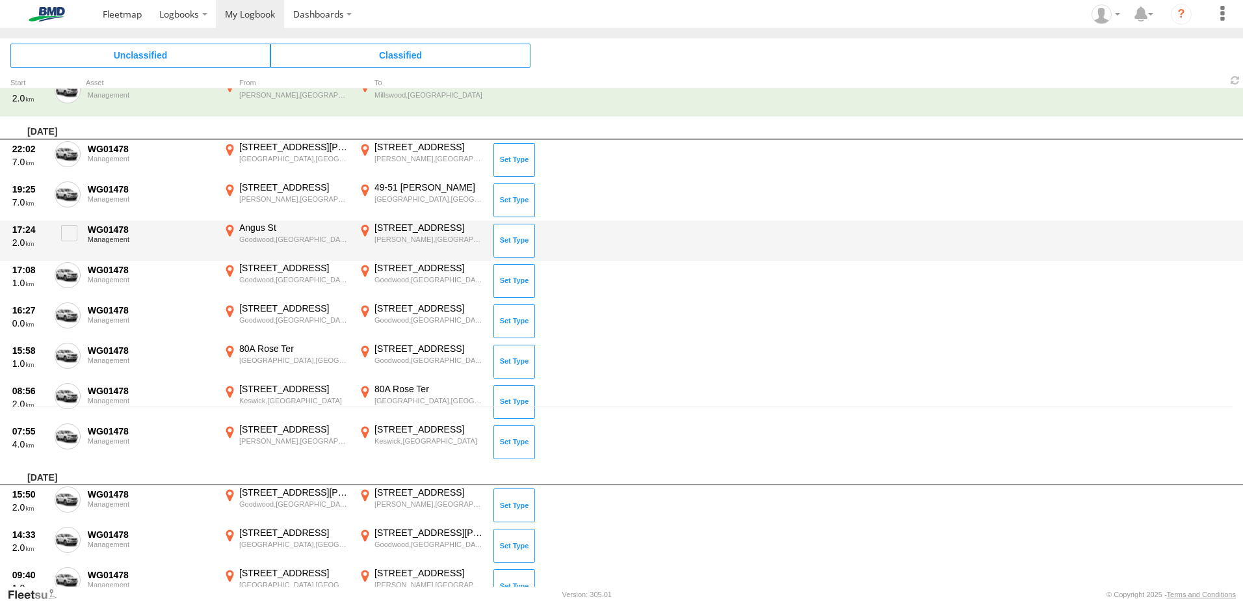
scroll to position [195, 0]
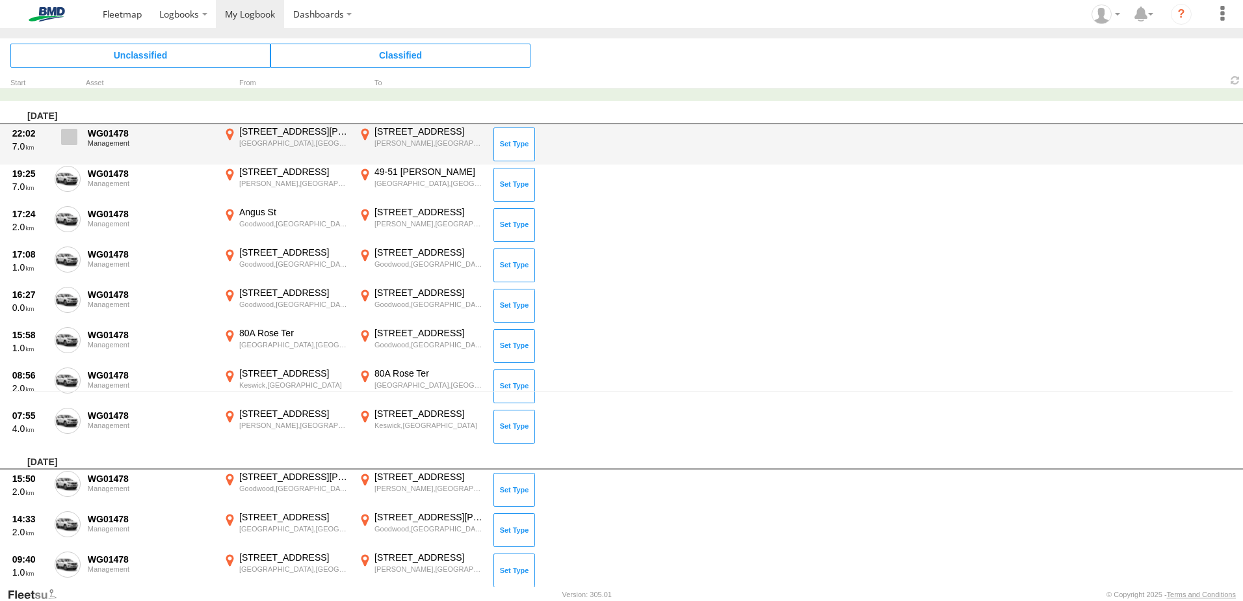
click at [69, 139] on span at bounding box center [69, 137] width 16 height 16
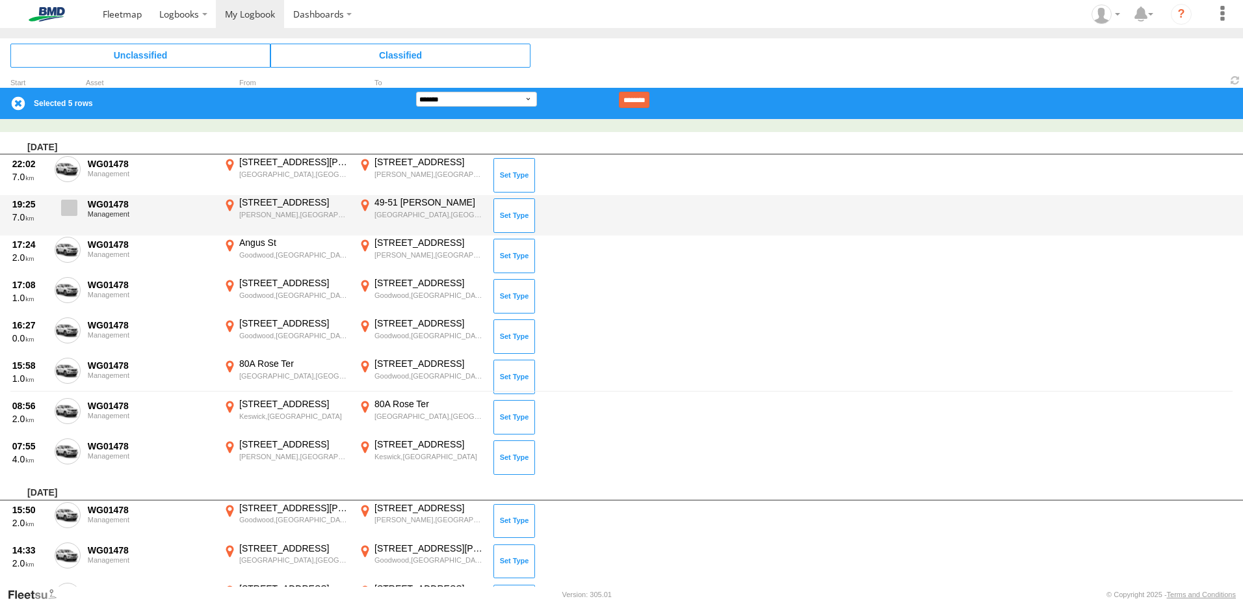
drag, startPoint x: 72, startPoint y: 203, endPoint x: 72, endPoint y: 209, distance: 6.5
click at [72, 203] on span at bounding box center [69, 208] width 16 height 16
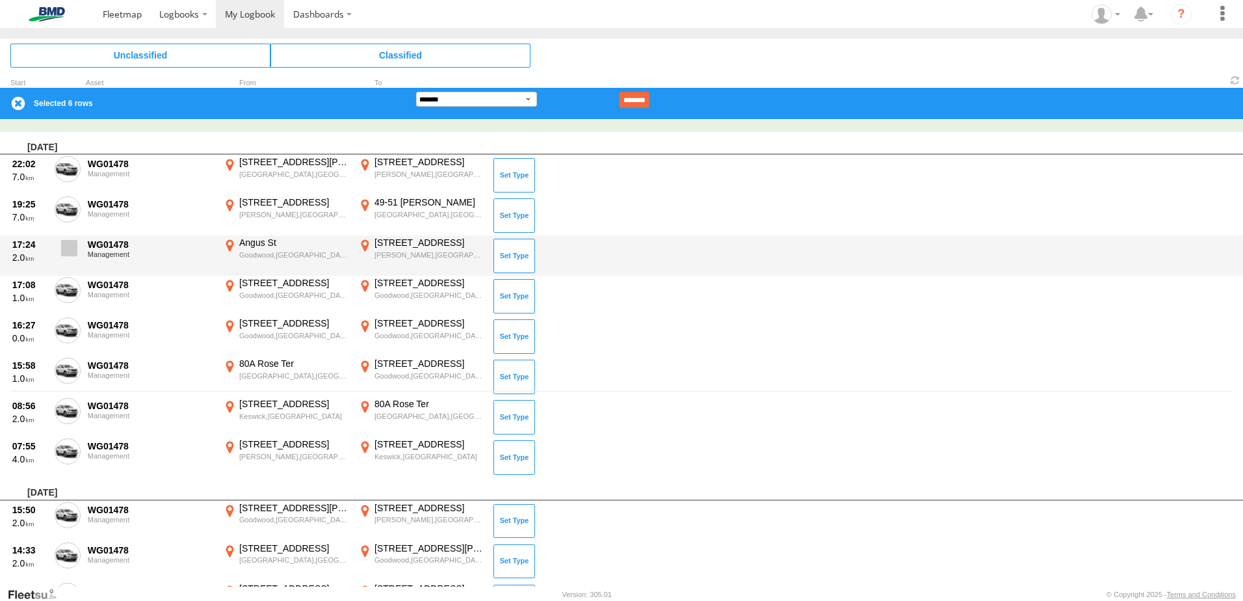
click at [75, 255] on span at bounding box center [69, 248] width 16 height 16
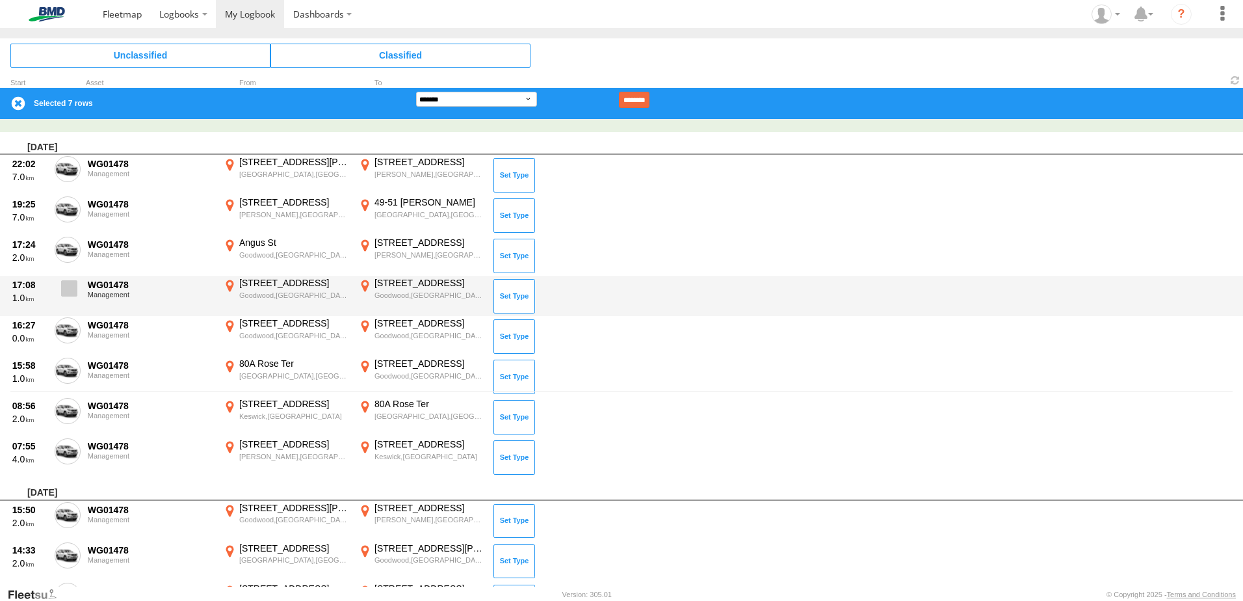
click at [70, 295] on span at bounding box center [69, 288] width 16 height 16
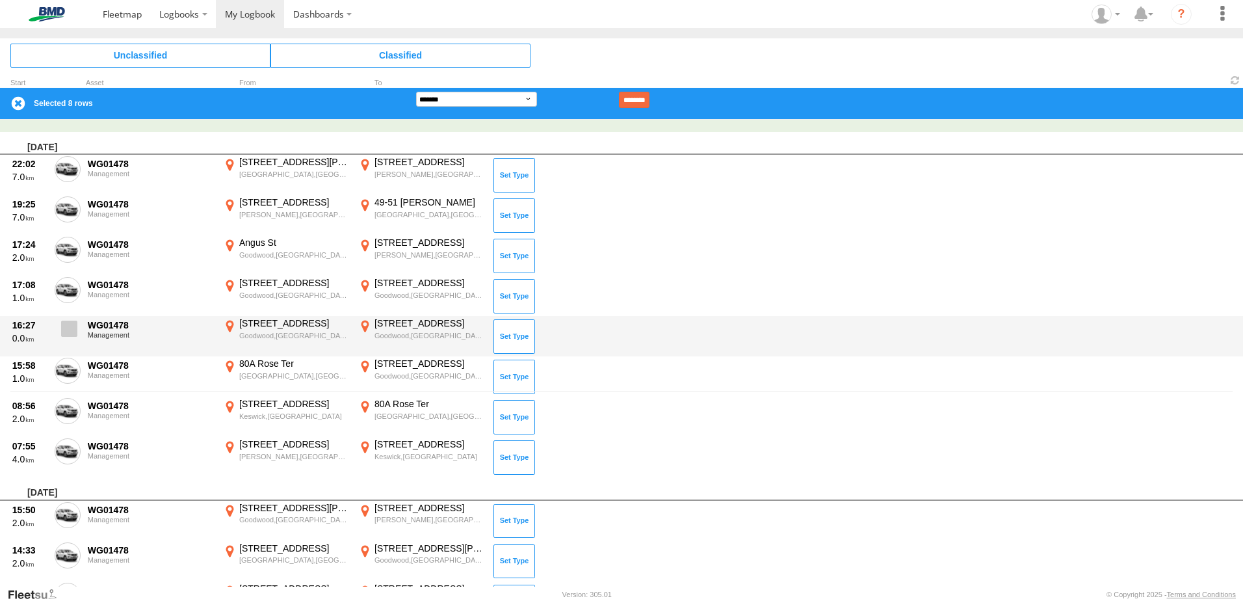
scroll to position [34, 0]
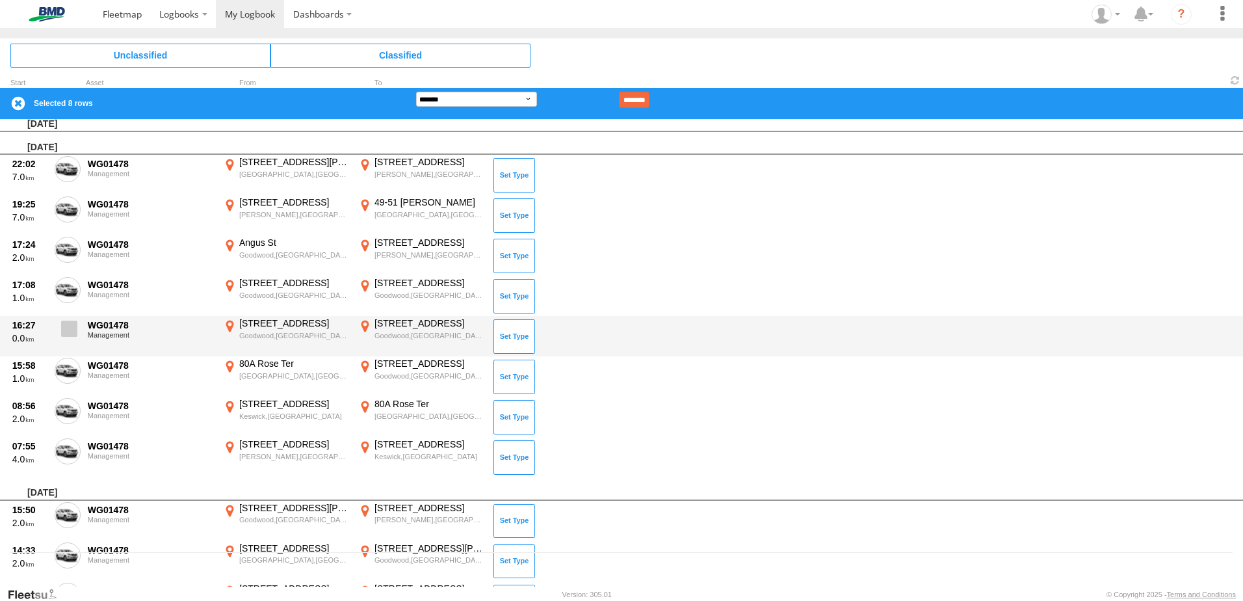
click at [70, 320] on span at bounding box center [69, 328] width 16 height 16
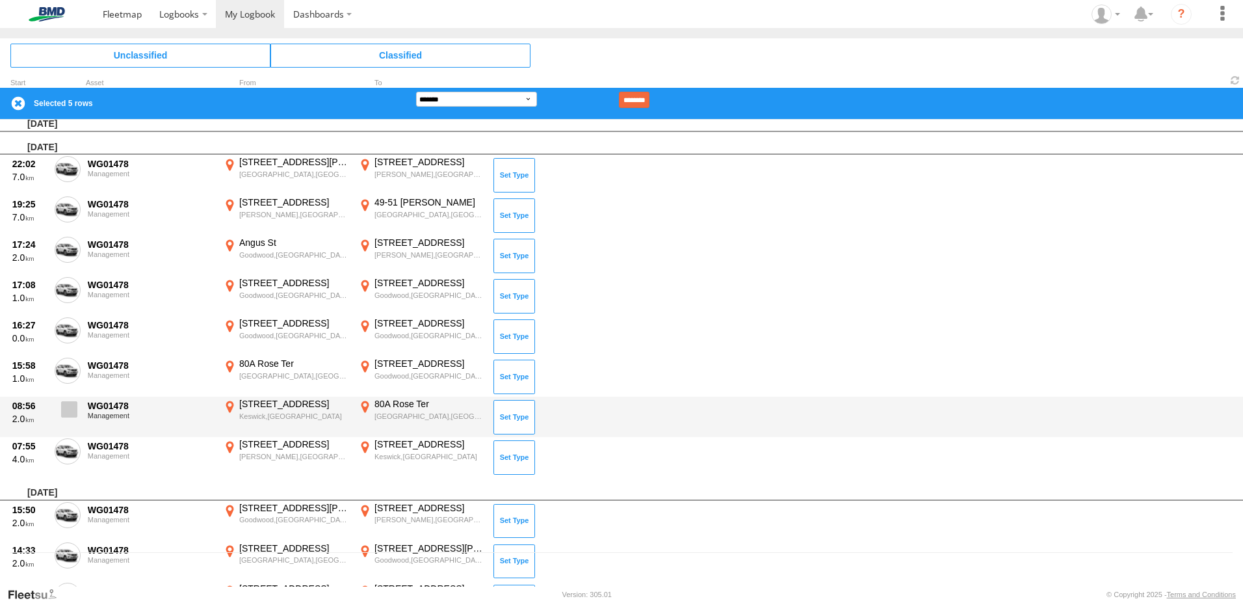
drag, startPoint x: 68, startPoint y: 366, endPoint x: 66, endPoint y: 399, distance: 33.2
click at [0, 0] on span at bounding box center [0, 0] width 0 height 0
drag, startPoint x: 67, startPoint y: 412, endPoint x: 70, endPoint y: 433, distance: 21.1
click at [68, 413] on span at bounding box center [69, 409] width 16 height 16
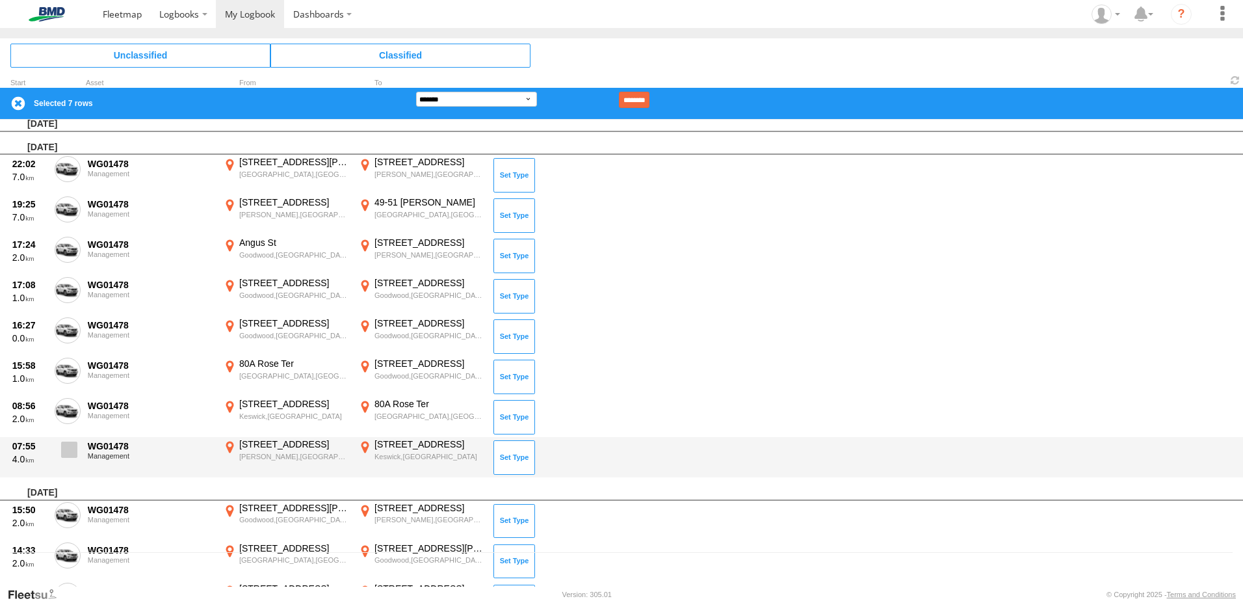
click at [67, 449] on span at bounding box center [69, 449] width 16 height 16
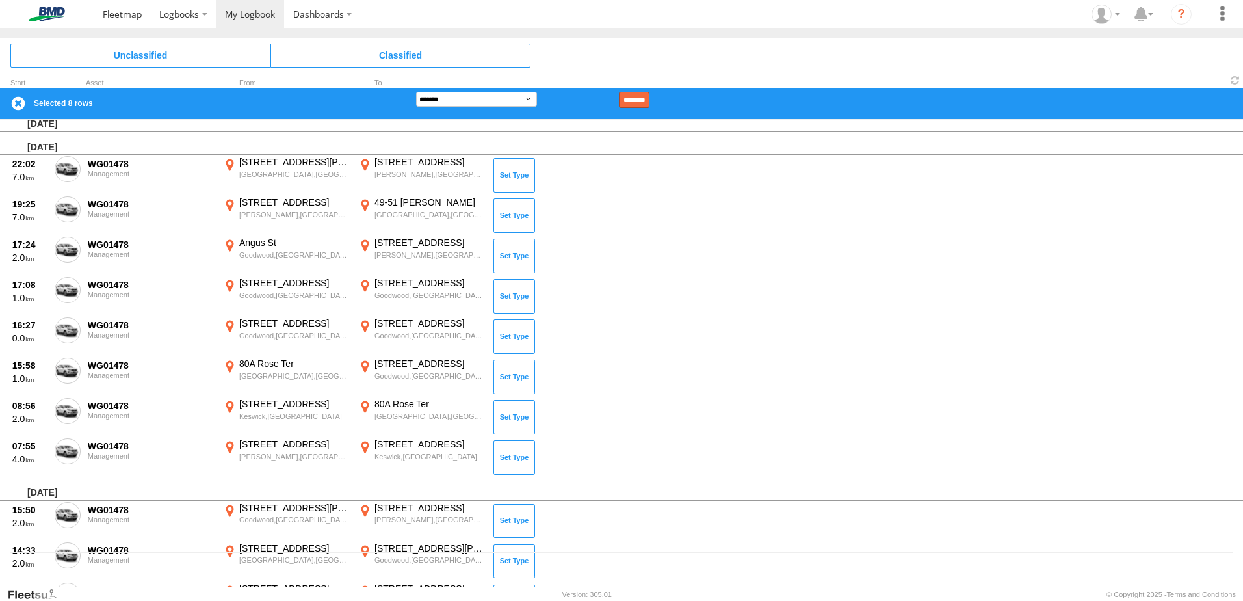
click at [649, 104] on input "********" at bounding box center [634, 100] width 31 height 16
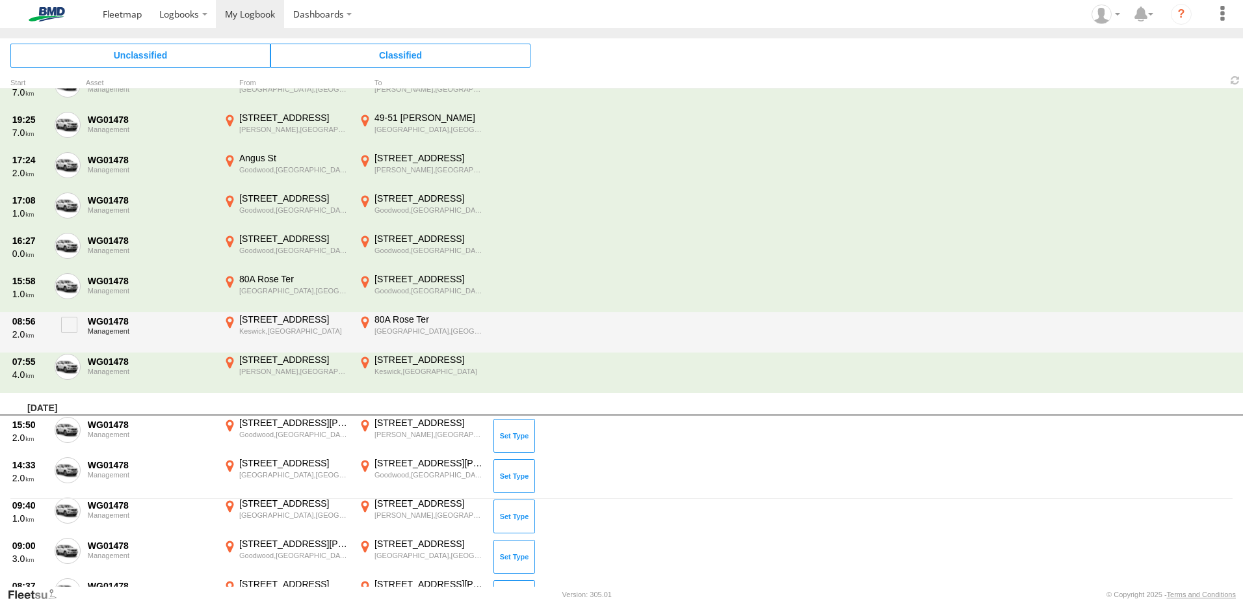
scroll to position [294, 0]
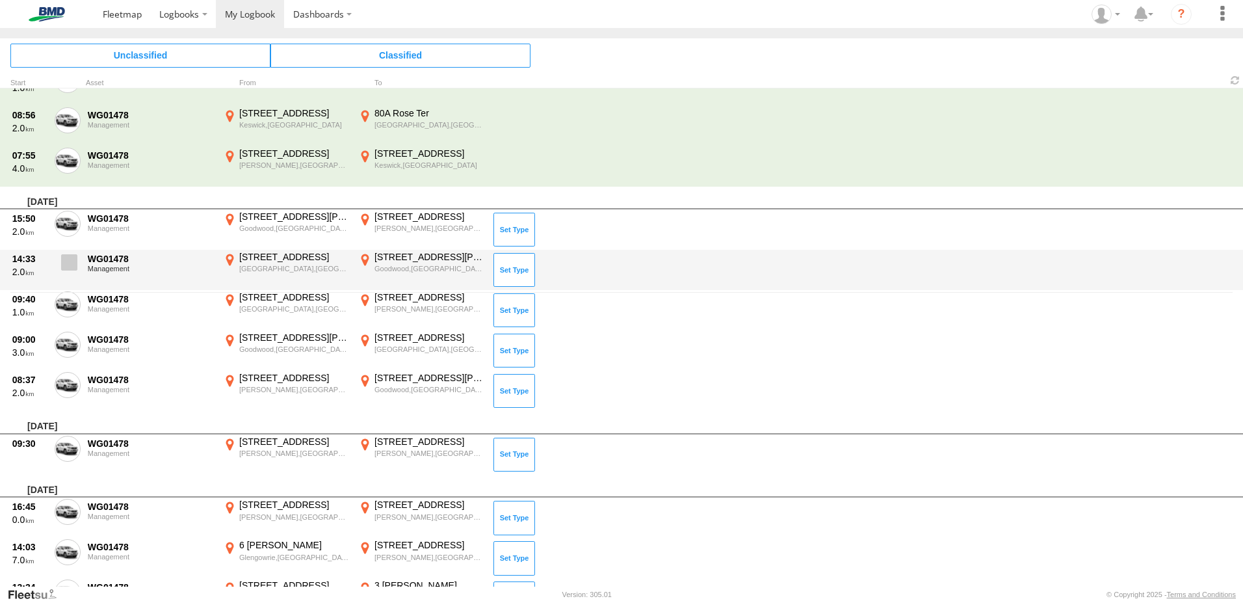
click at [66, 263] on span at bounding box center [69, 262] width 16 height 16
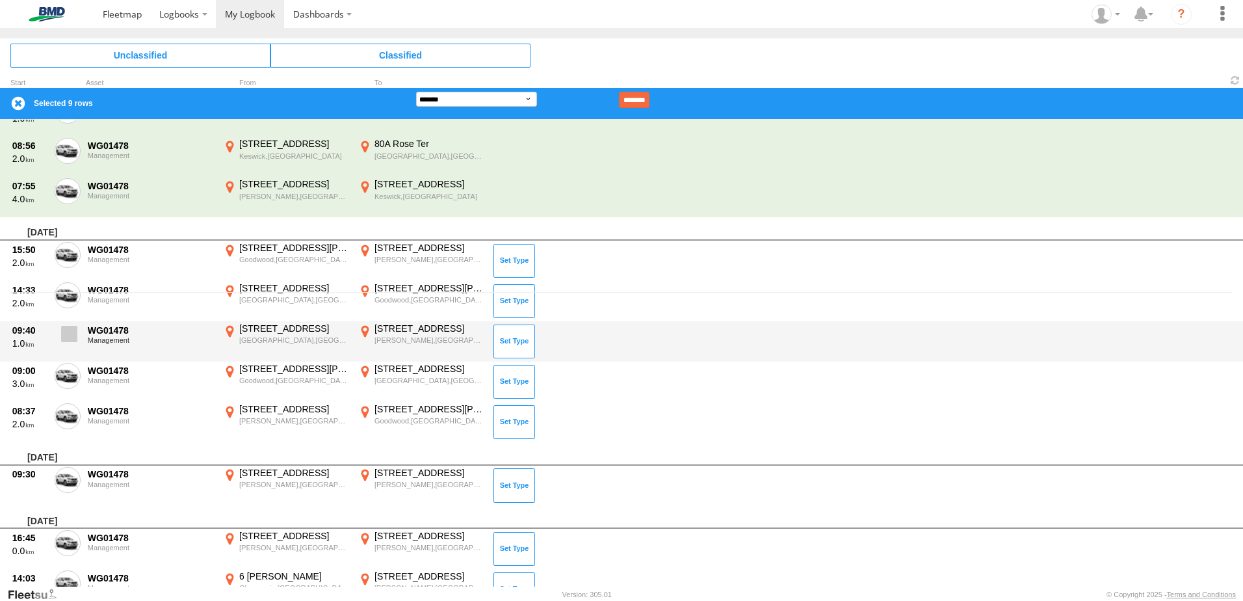
click at [79, 327] on label at bounding box center [68, 337] width 26 height 30
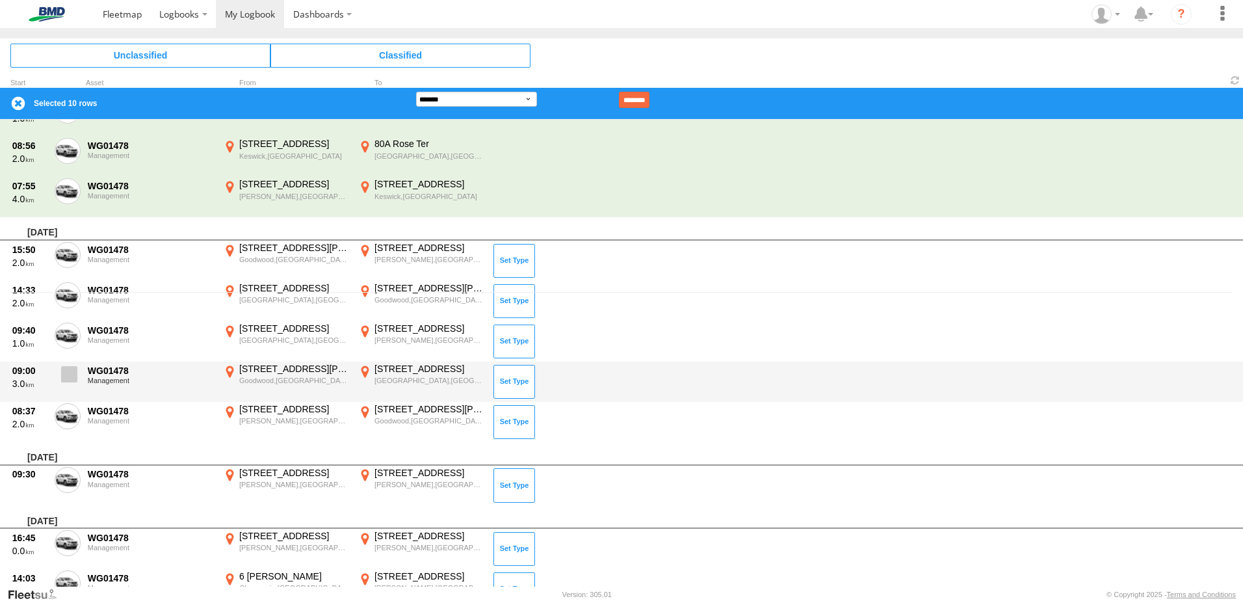
click at [76, 385] on label at bounding box center [68, 378] width 26 height 30
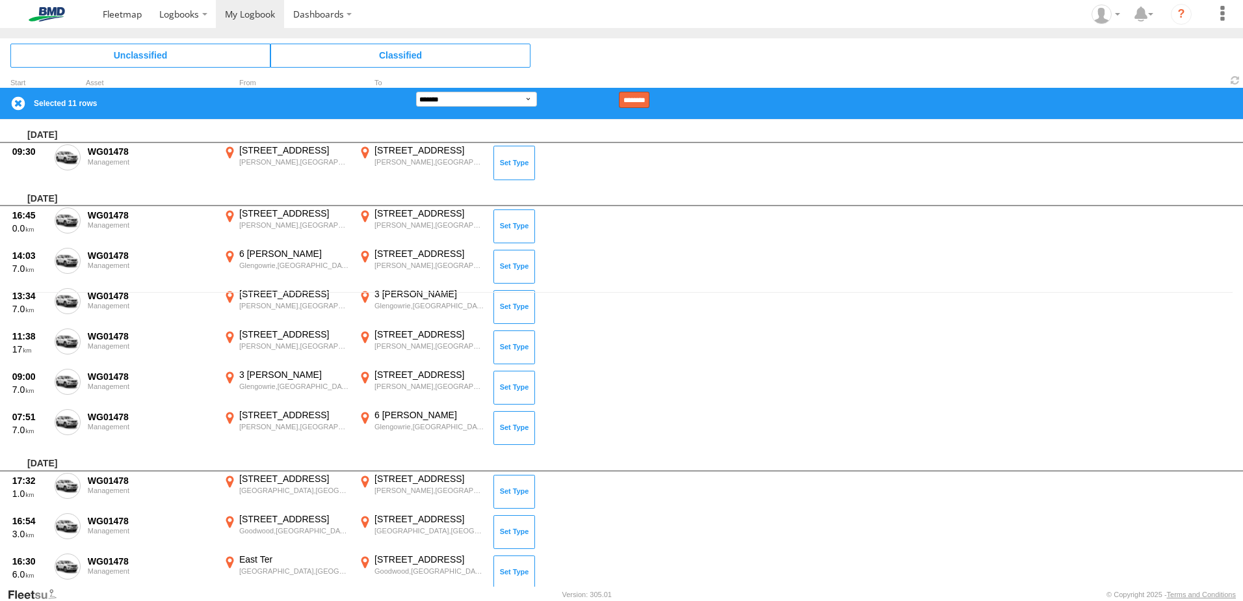
click at [649, 99] on input "********" at bounding box center [634, 100] width 31 height 16
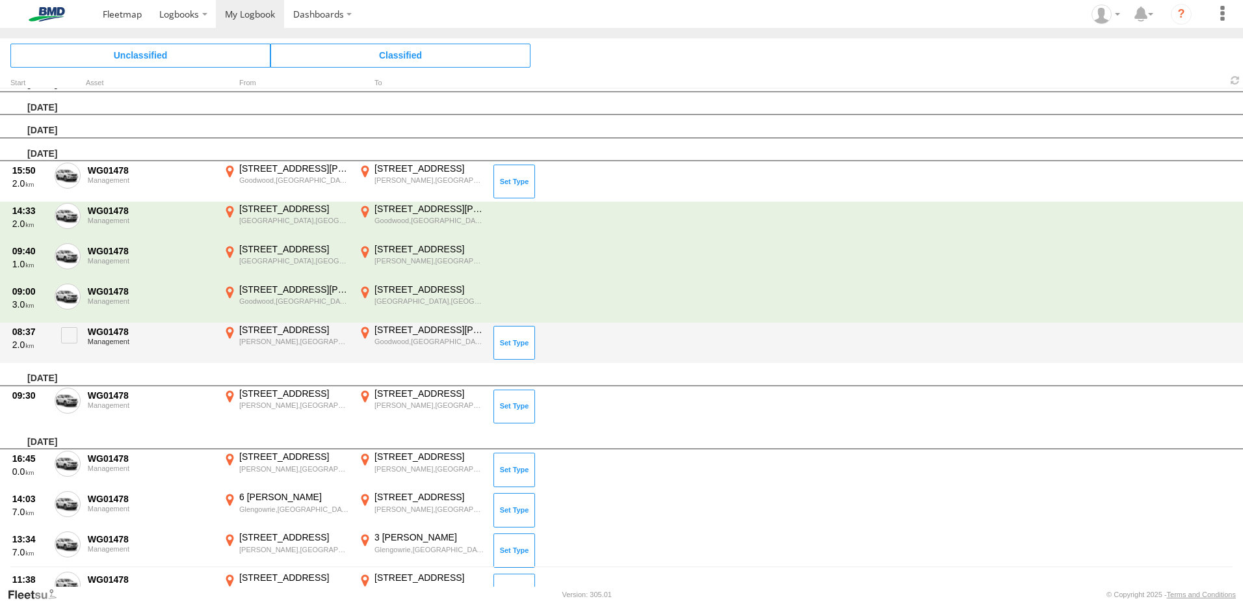
scroll to position [0, 0]
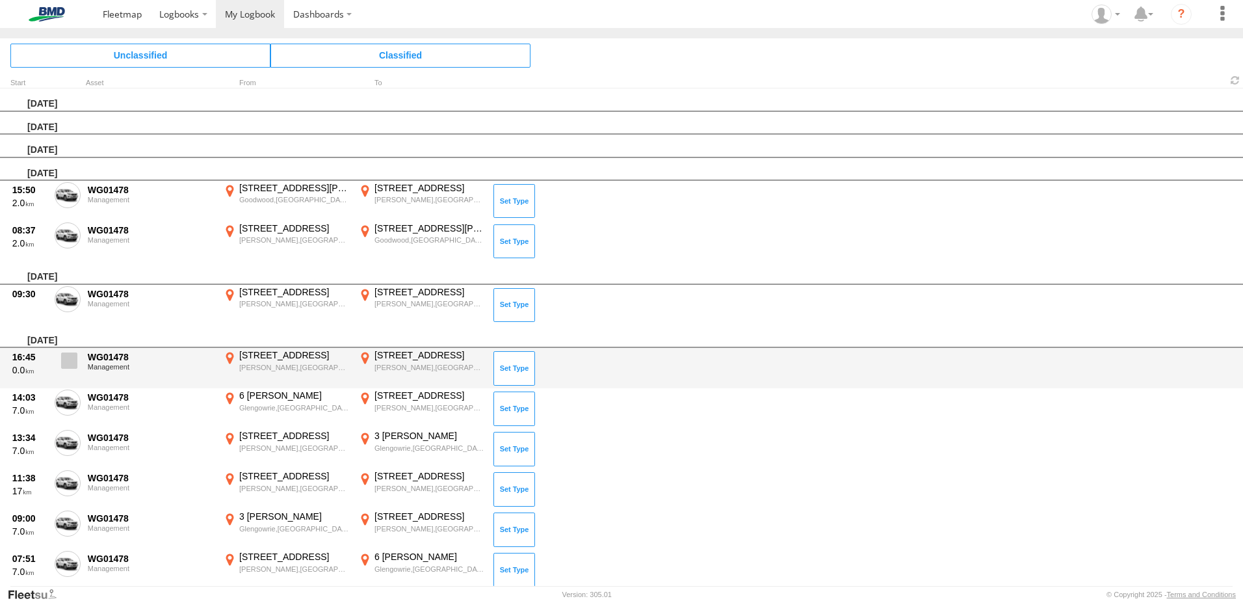
click at [0, 0] on span at bounding box center [0, 0] width 0 height 0
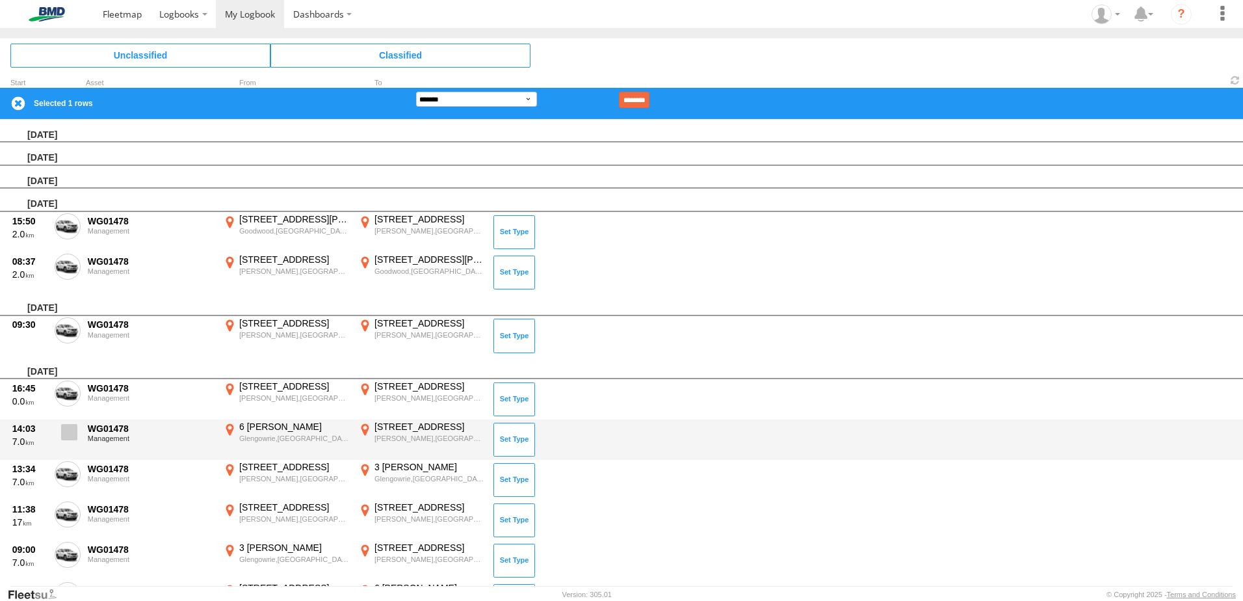
drag, startPoint x: 66, startPoint y: 391, endPoint x: 74, endPoint y: 423, distance: 33.4
click at [0, 0] on span at bounding box center [0, 0] width 0 height 0
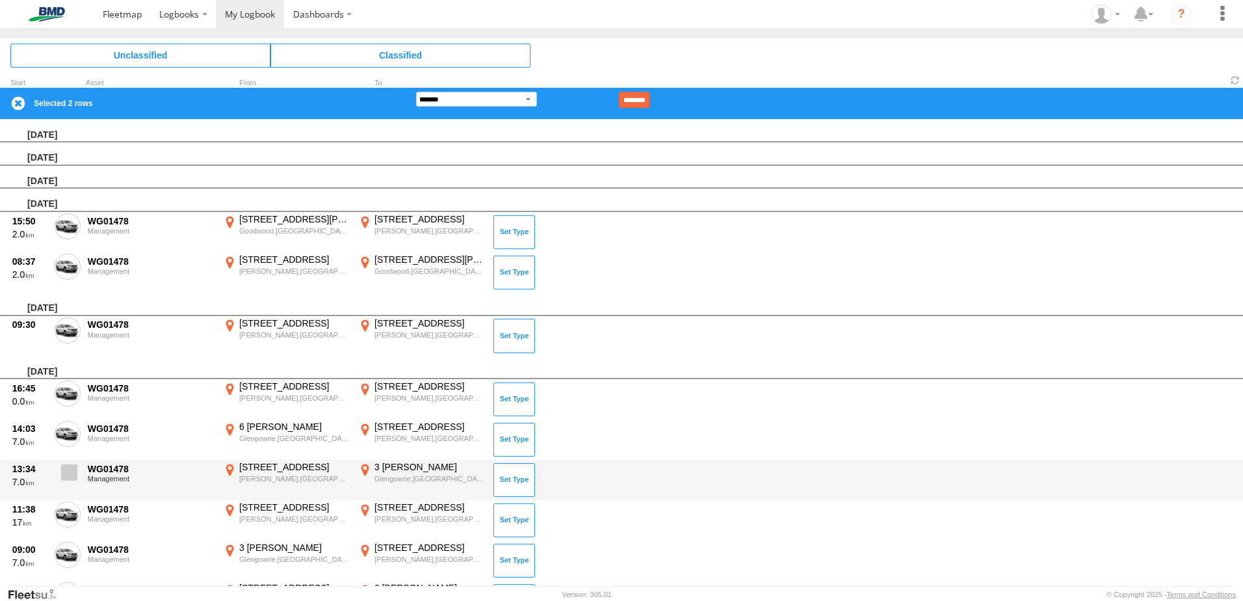
drag, startPoint x: 71, startPoint y: 432, endPoint x: 62, endPoint y: 466, distance: 34.8
click at [0, 0] on span at bounding box center [0, 0] width 0 height 0
click at [70, 472] on span at bounding box center [69, 472] width 16 height 16
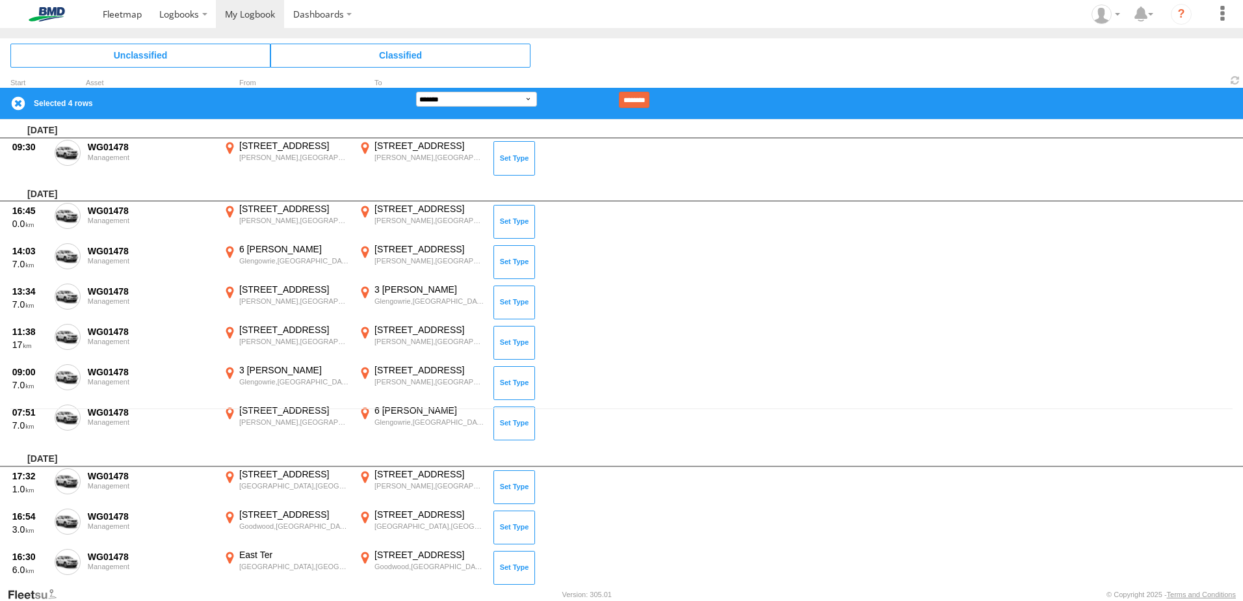
scroll to position [195, 0]
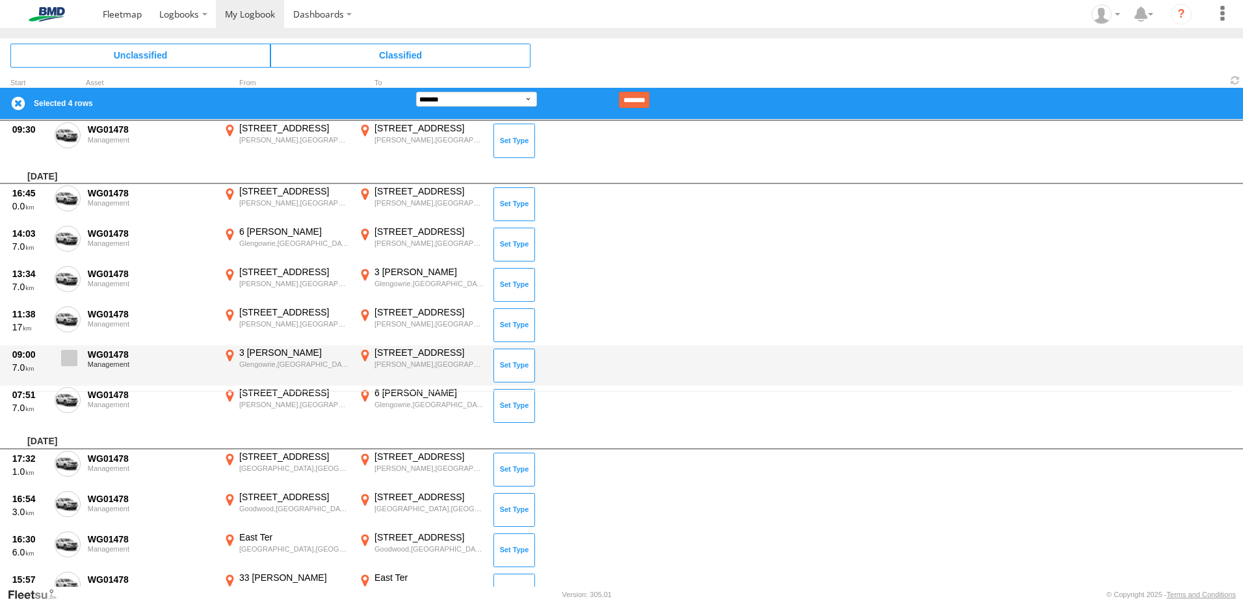
click at [72, 361] on span at bounding box center [69, 358] width 16 height 16
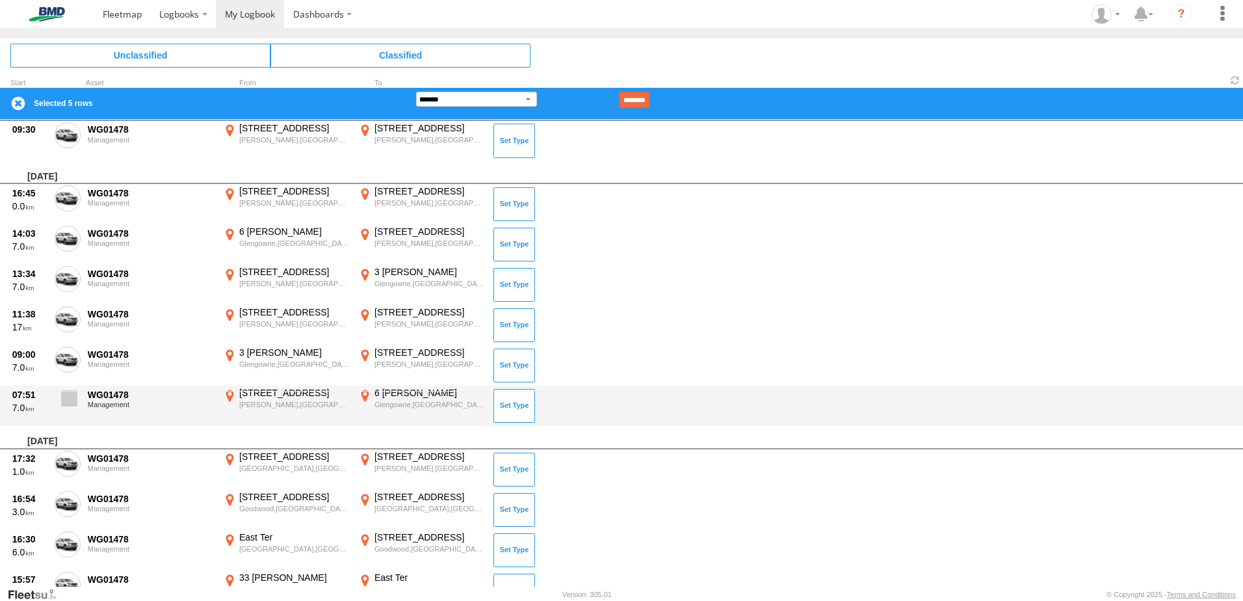
drag, startPoint x: 67, startPoint y: 397, endPoint x: 68, endPoint y: 406, distance: 9.1
click at [67, 398] on span at bounding box center [69, 398] width 16 height 16
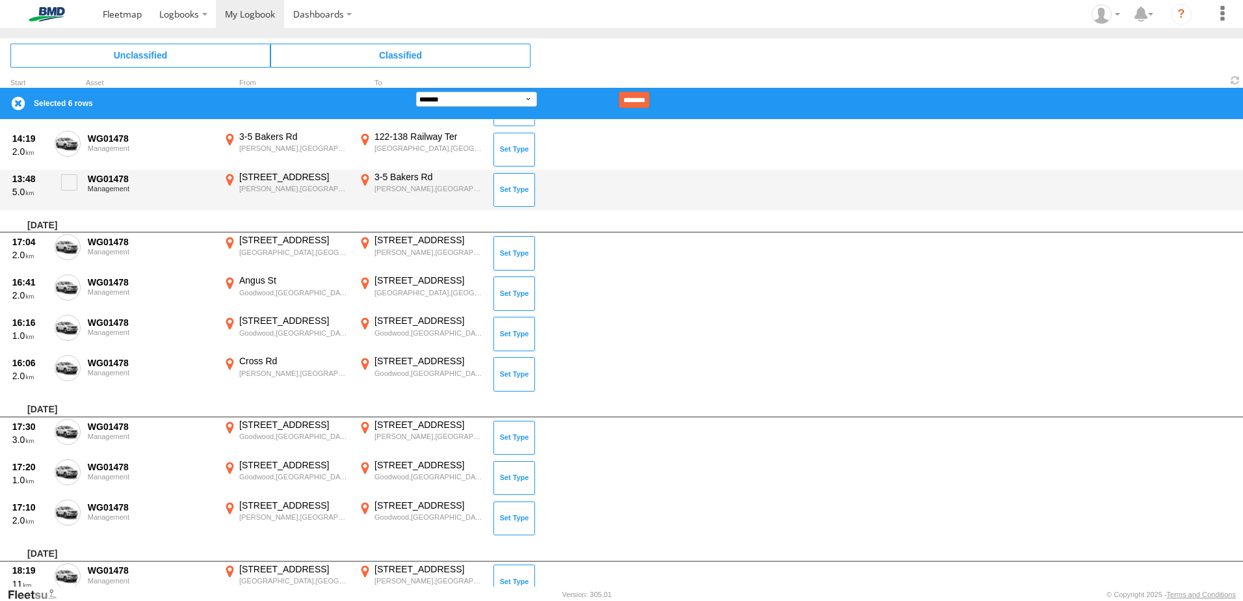
scroll to position [910, 0]
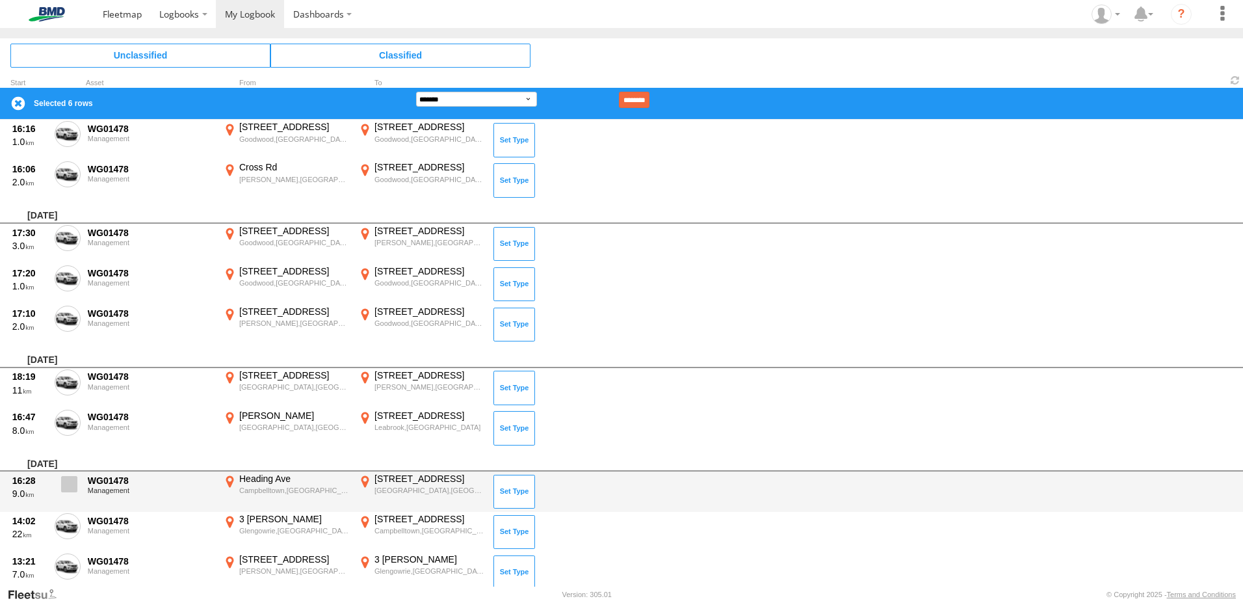
click at [69, 488] on span at bounding box center [69, 484] width 16 height 16
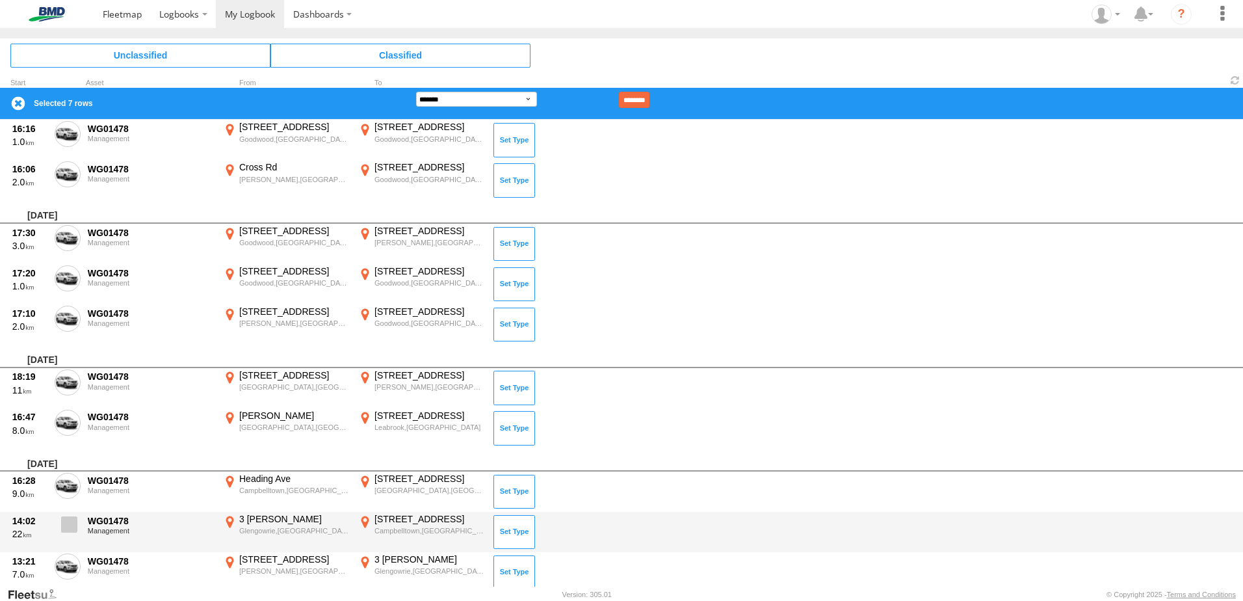
click at [68, 531] on span at bounding box center [69, 524] width 16 height 16
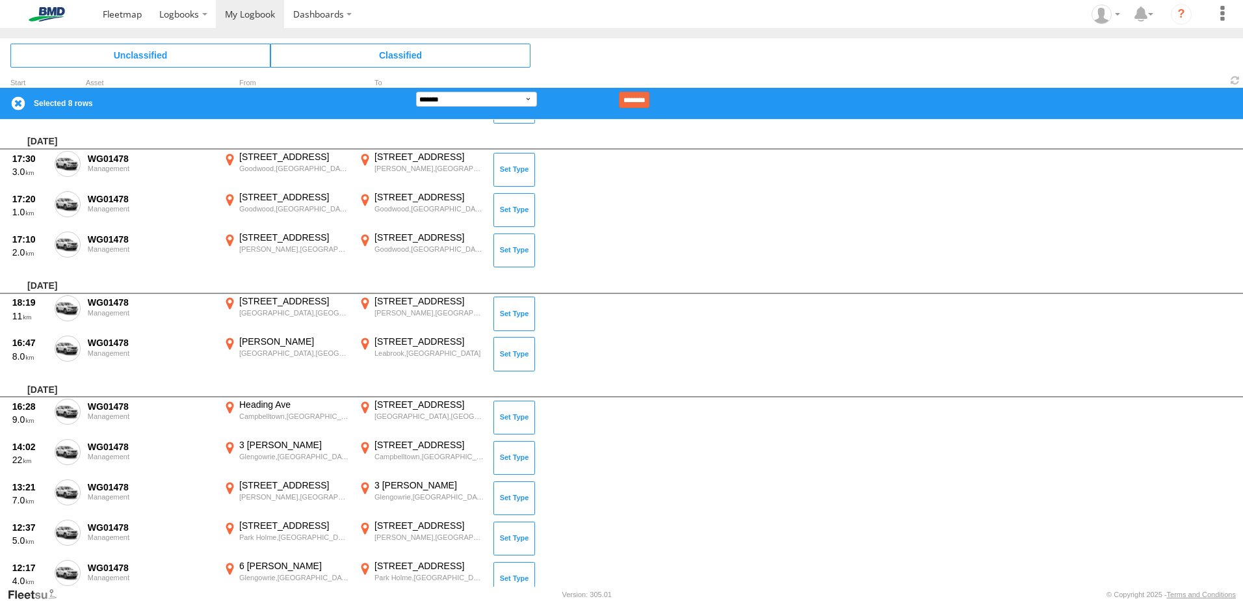
scroll to position [1105, 0]
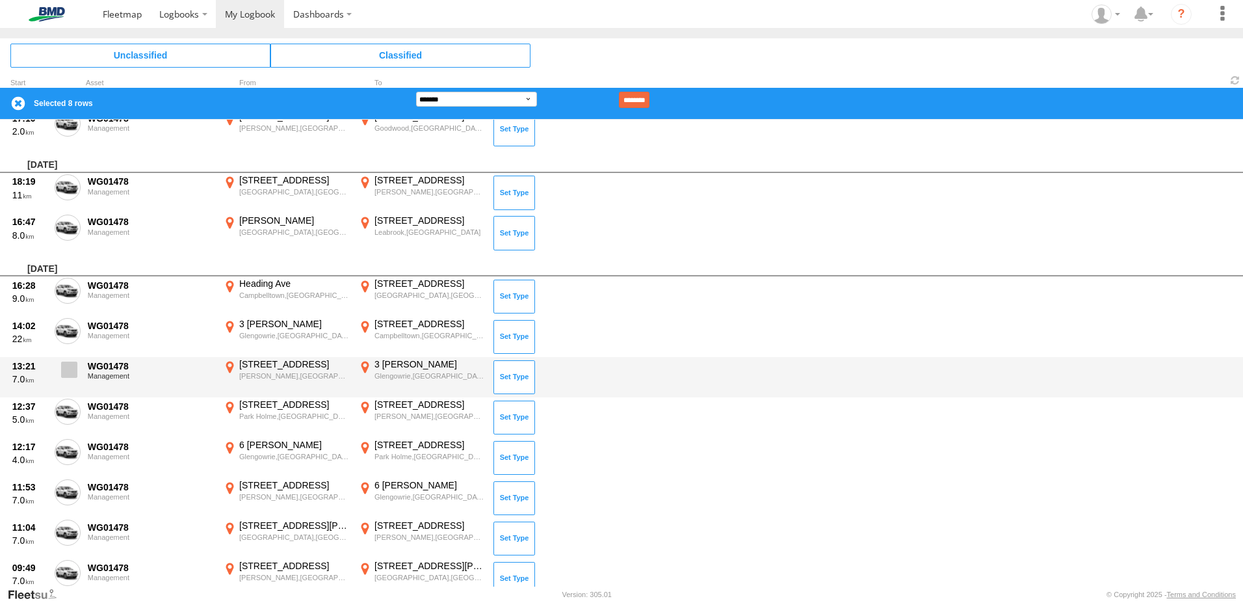
click at [72, 381] on label at bounding box center [68, 373] width 26 height 30
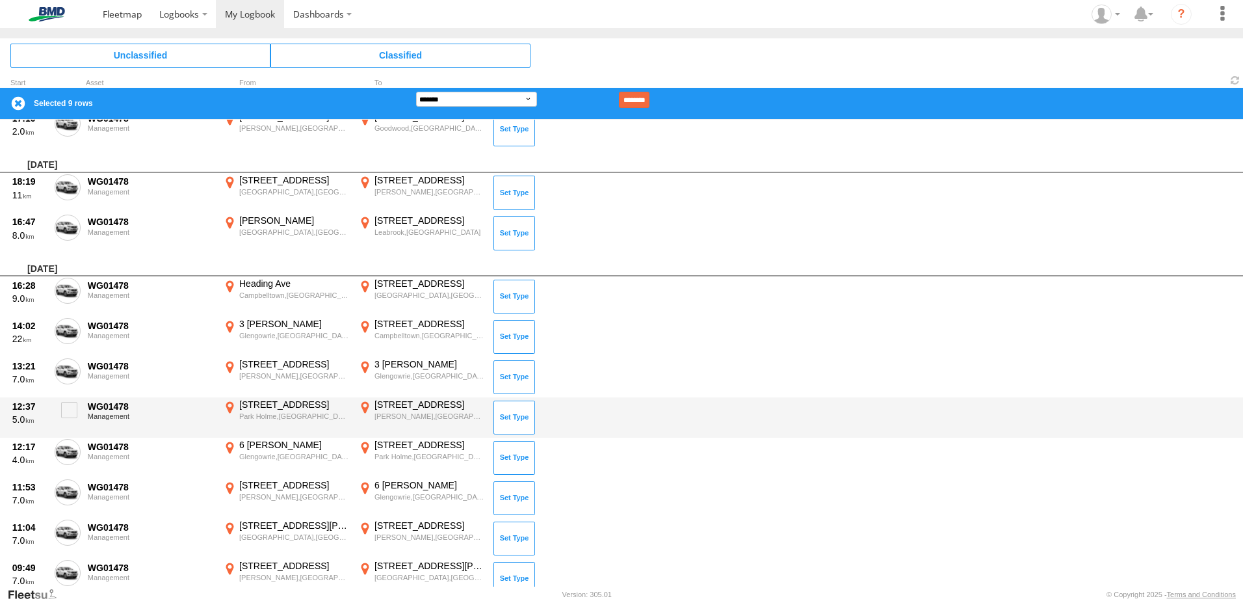
drag, startPoint x: 71, startPoint y: 406, endPoint x: 68, endPoint y: 436, distance: 29.4
click at [71, 408] on span at bounding box center [69, 410] width 16 height 16
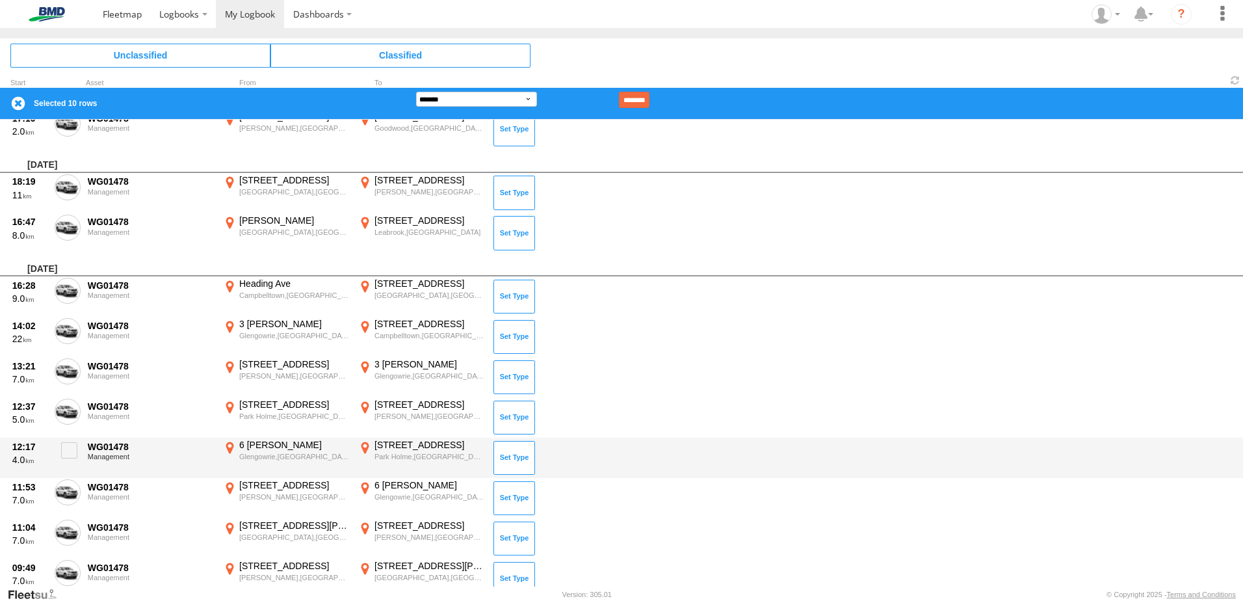
drag, startPoint x: 66, startPoint y: 447, endPoint x: 66, endPoint y: 473, distance: 25.4
click at [66, 448] on span at bounding box center [69, 450] width 16 height 16
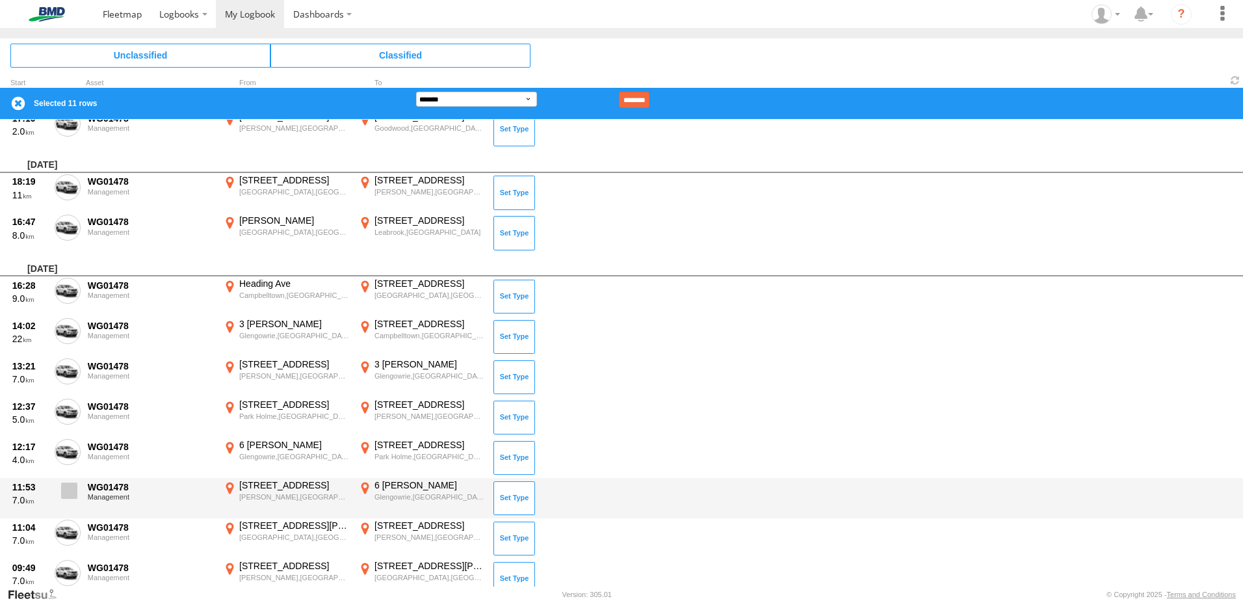
drag, startPoint x: 67, startPoint y: 480, endPoint x: 68, endPoint y: 491, distance: 11.1
click at [68, 491] on label at bounding box center [68, 494] width 26 height 30
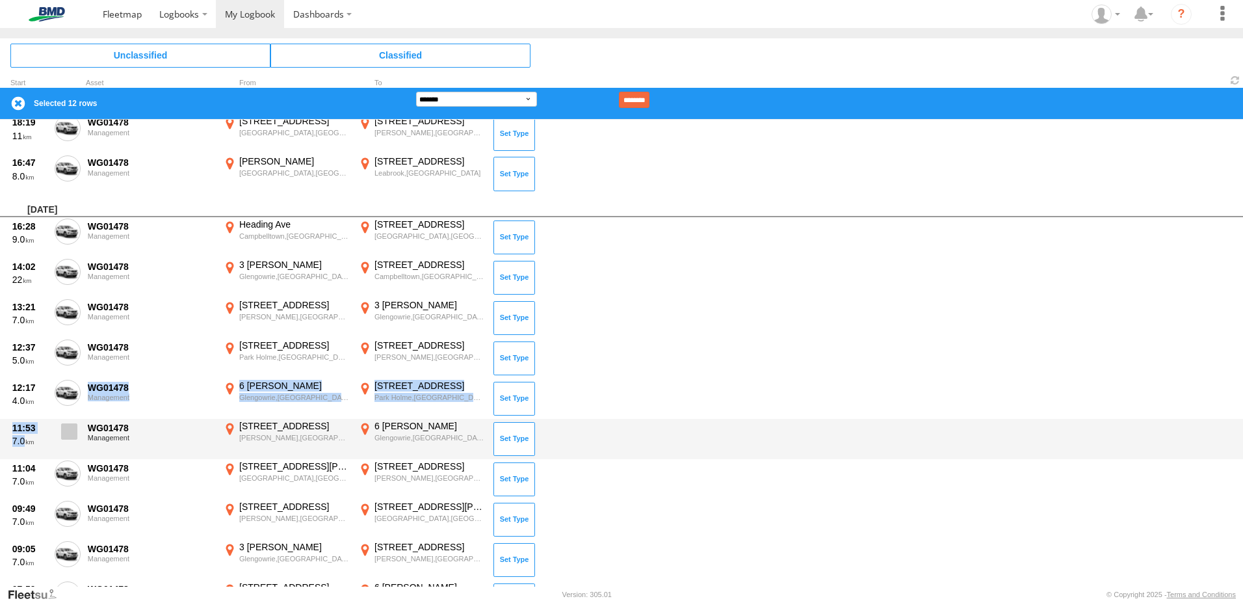
scroll to position [1235, 0]
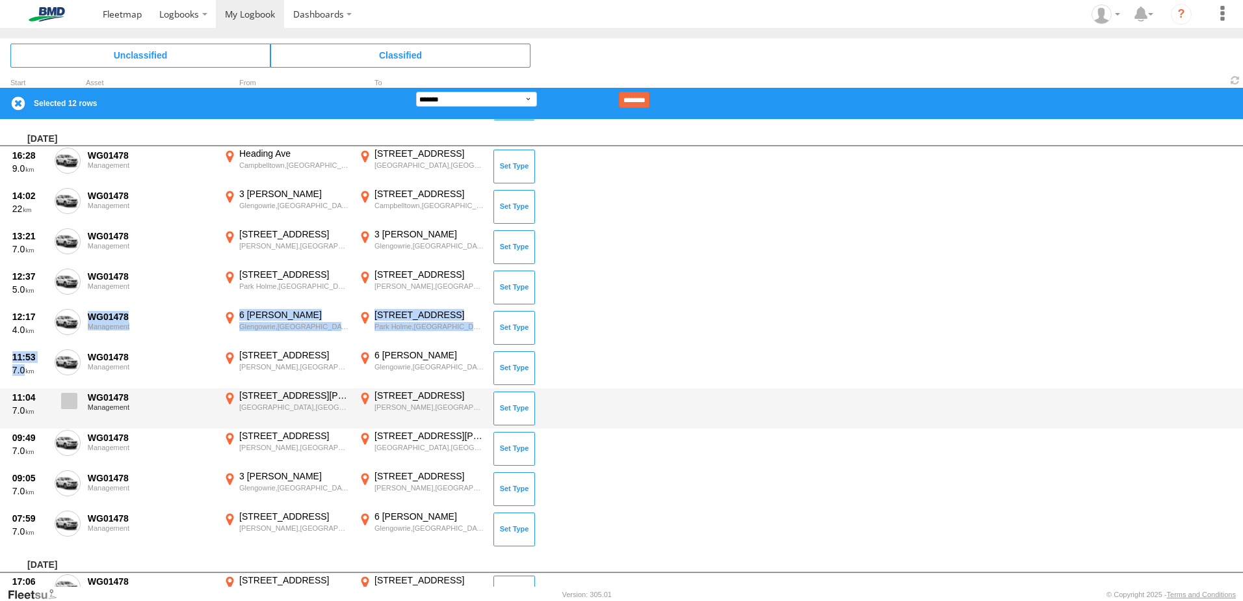
click at [73, 413] on label at bounding box center [68, 404] width 26 height 30
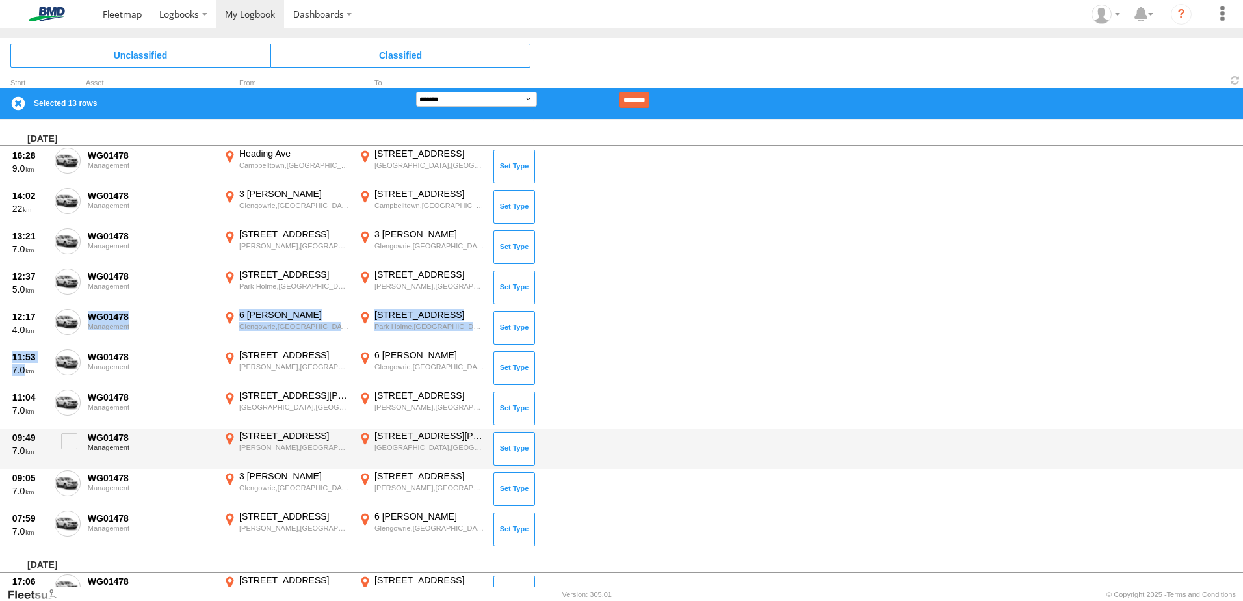
drag, startPoint x: 69, startPoint y: 449, endPoint x: 67, endPoint y: 467, distance: 17.7
click at [68, 451] on label at bounding box center [68, 445] width 26 height 30
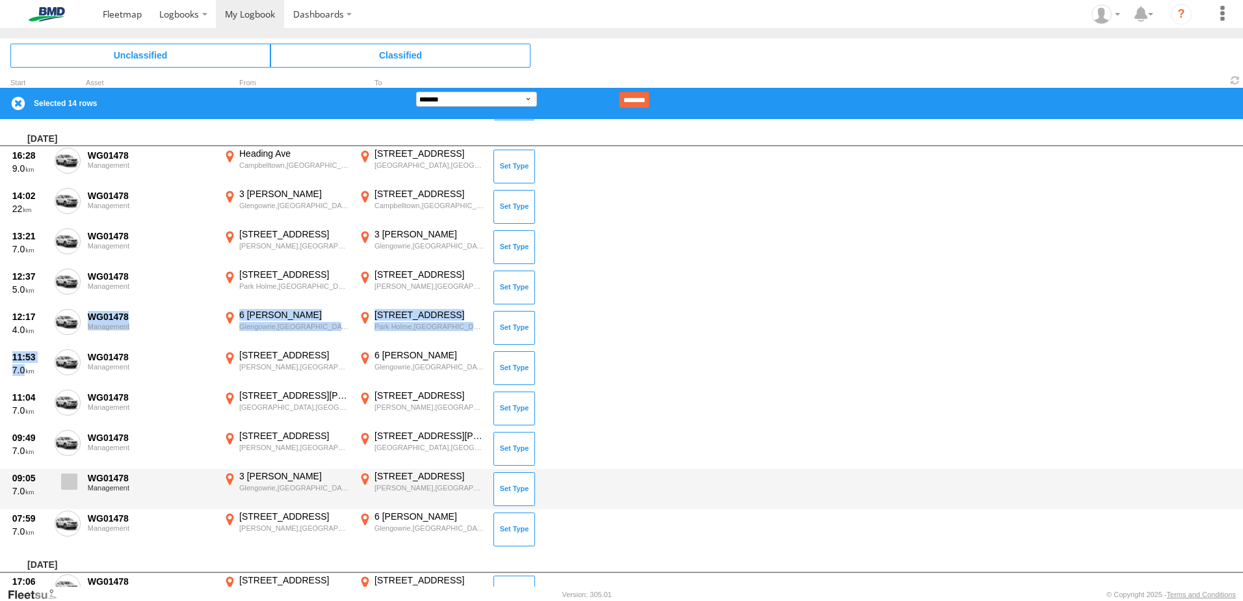
drag, startPoint x: 67, startPoint y: 473, endPoint x: 69, endPoint y: 486, distance: 13.1
click at [67, 475] on span at bounding box center [69, 481] width 16 height 16
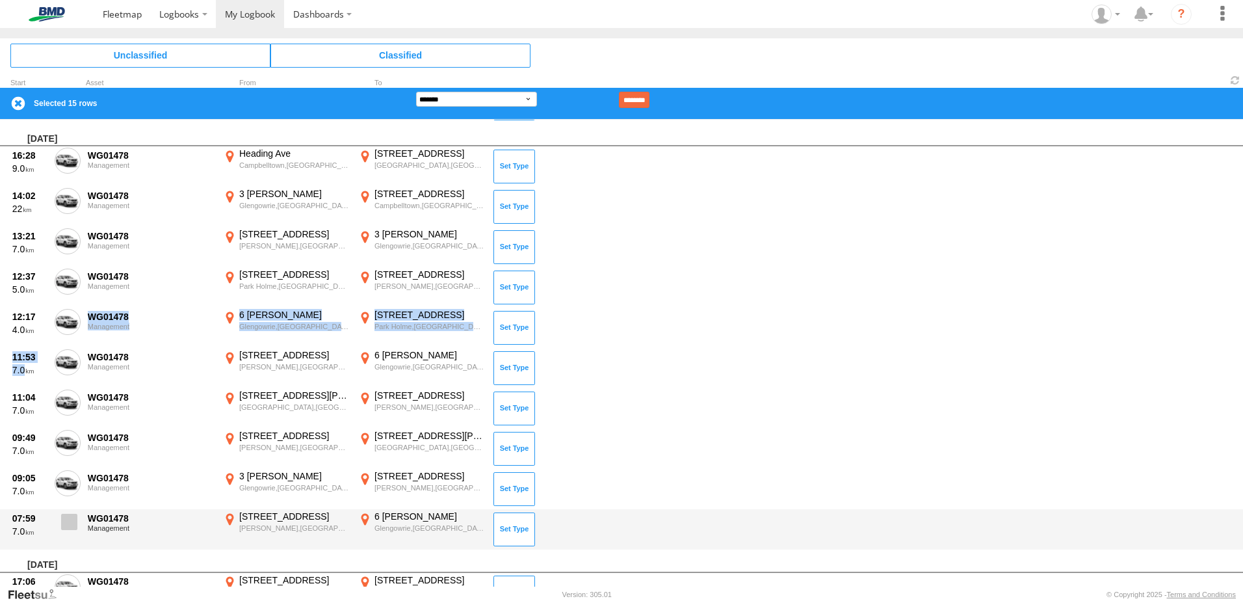
click at [65, 520] on span at bounding box center [69, 522] width 16 height 16
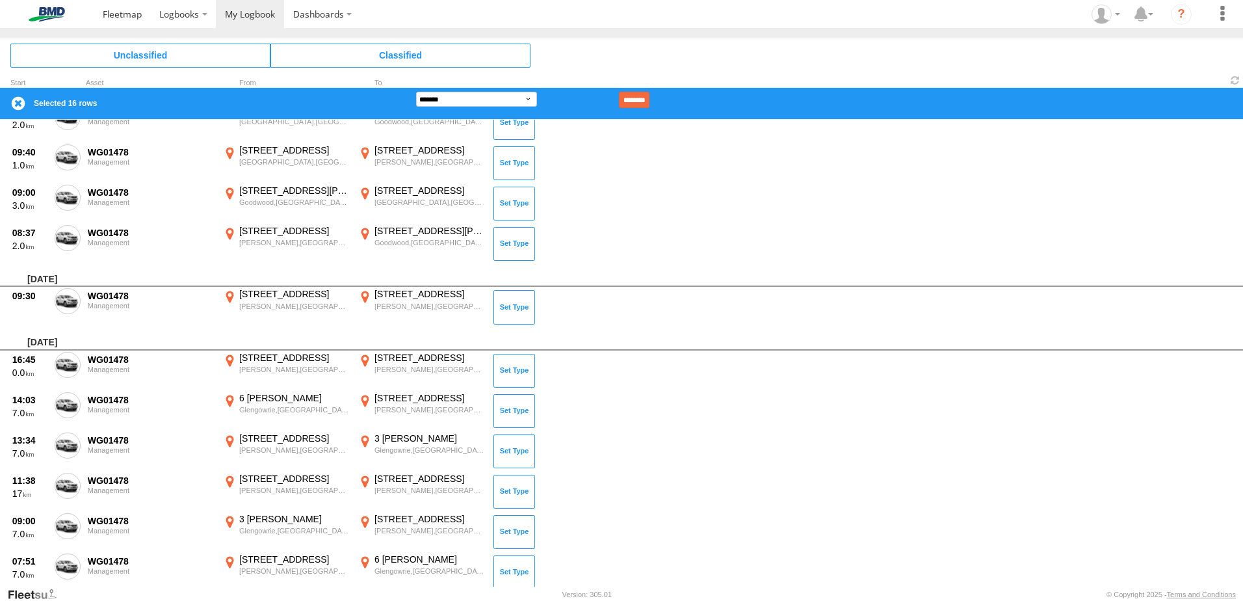
scroll to position [2340, 0]
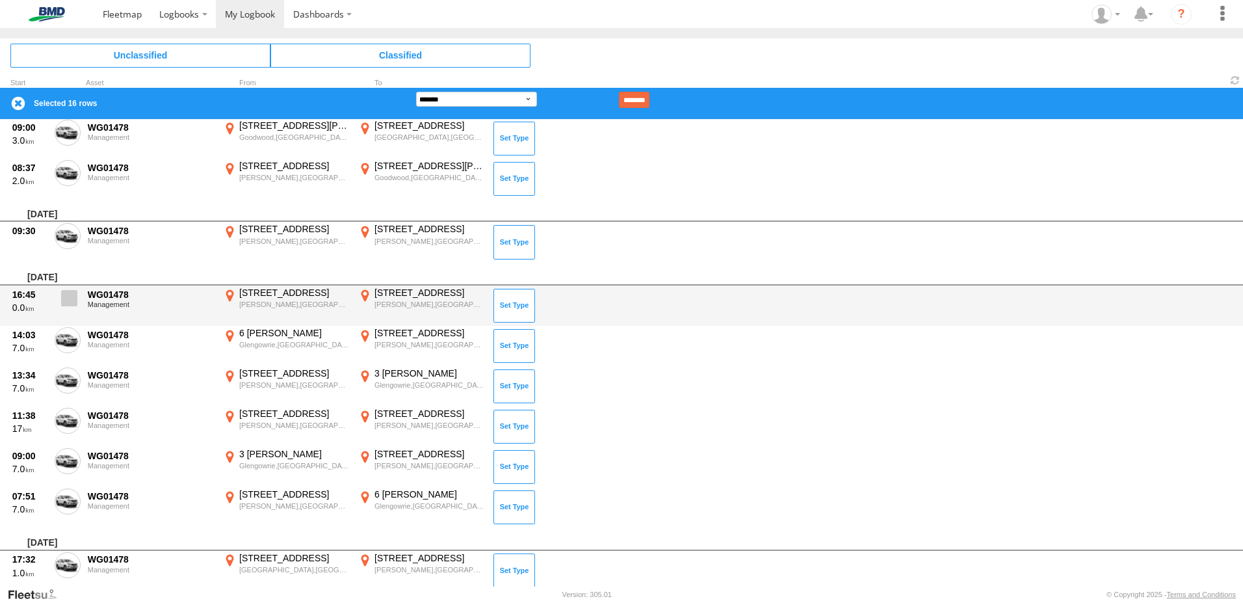
click at [67, 294] on span at bounding box center [69, 298] width 16 height 16
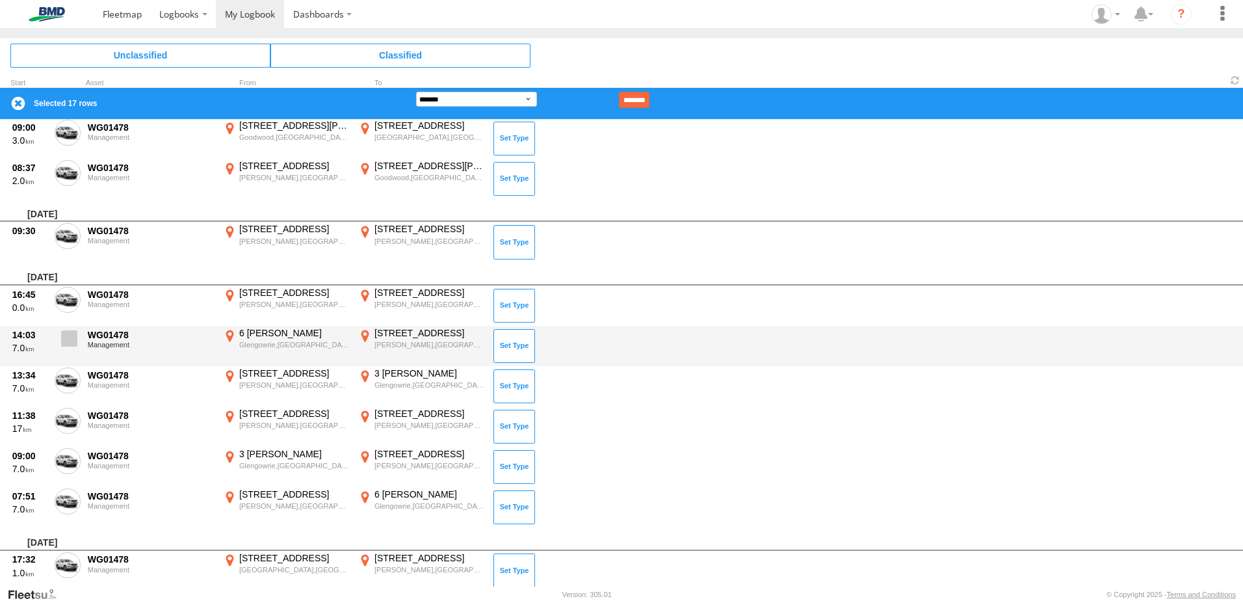
click at [70, 338] on span at bounding box center [69, 338] width 16 height 16
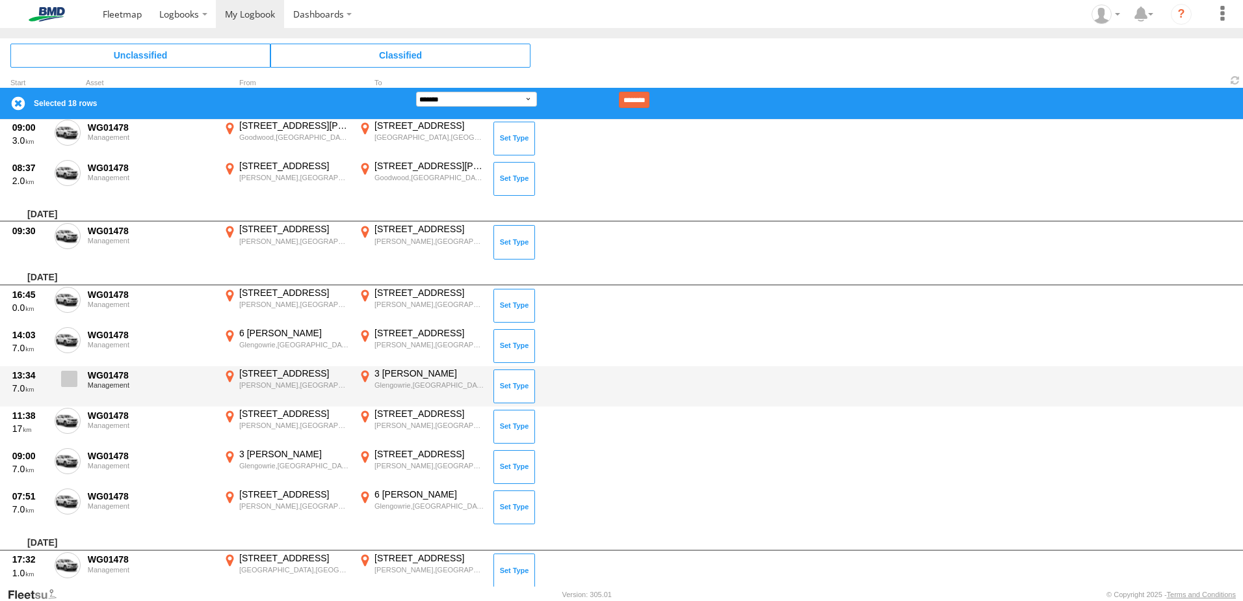
click at [68, 367] on div "13:34 7.0 WG01478 Management 290 Cross Rd Clarence Park,SA -34.9663 138.58819 3…" at bounding box center [621, 386] width 1243 height 40
click at [68, 389] on label at bounding box center [68, 382] width 26 height 30
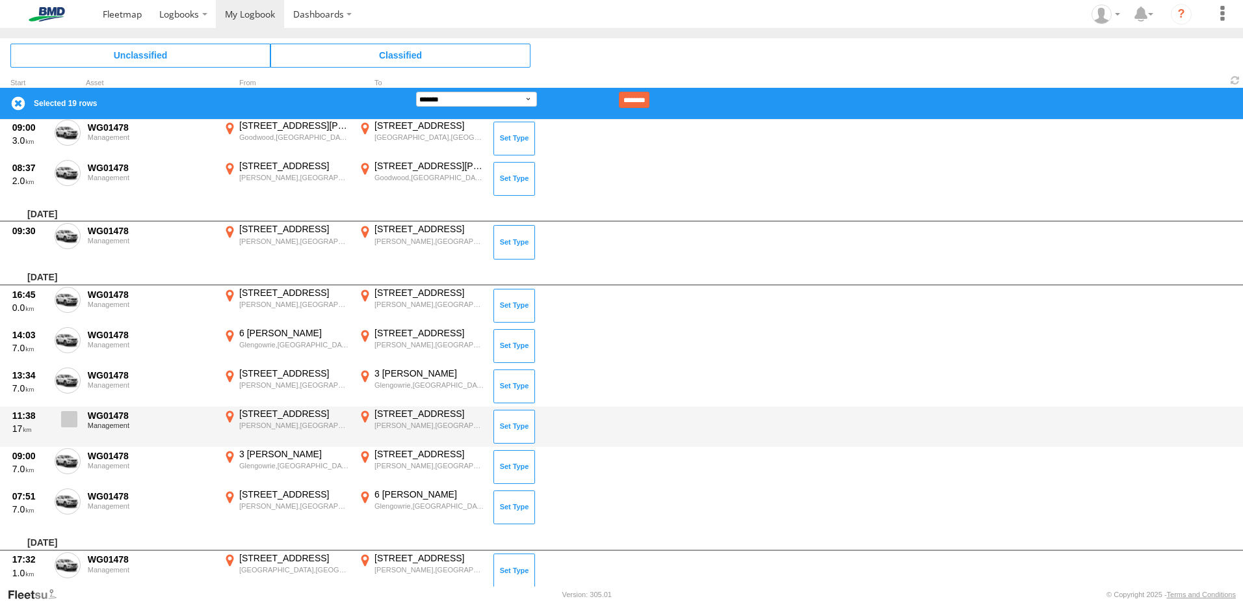
click at [68, 427] on label at bounding box center [68, 423] width 26 height 30
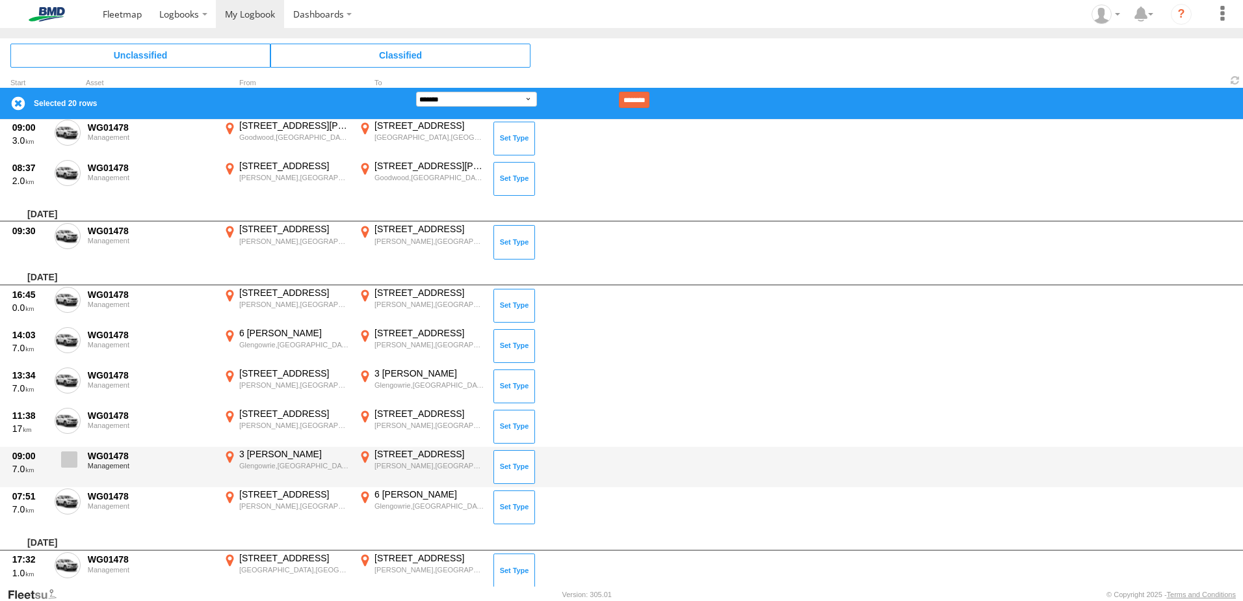
click at [68, 465] on span at bounding box center [69, 459] width 16 height 16
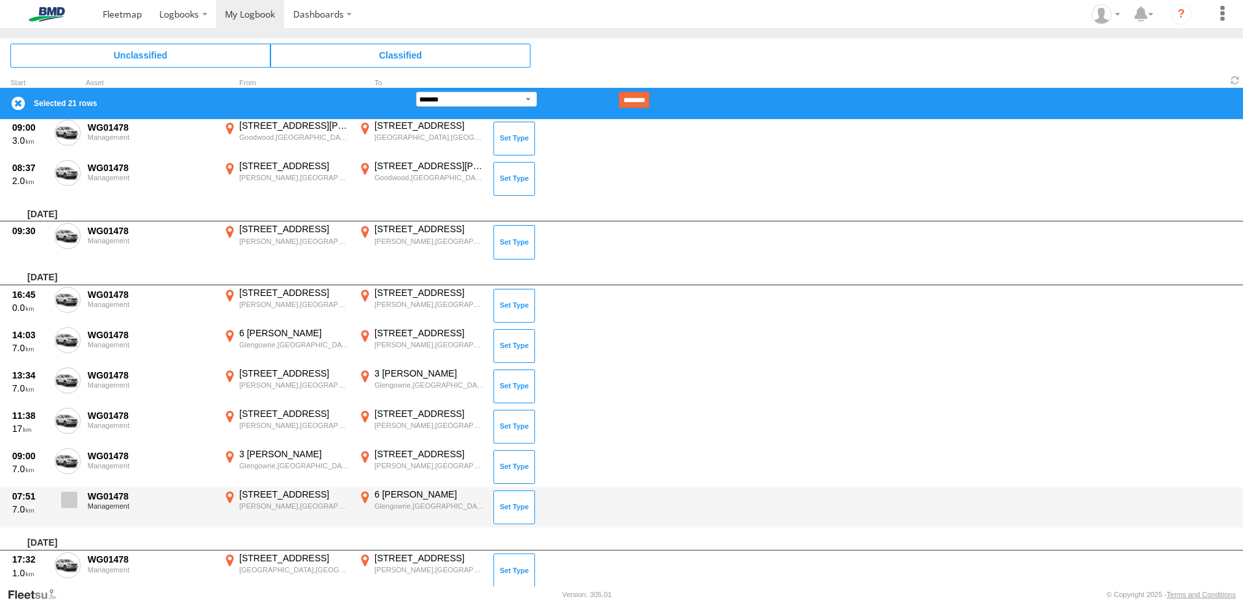
click at [72, 493] on span at bounding box center [69, 499] width 16 height 16
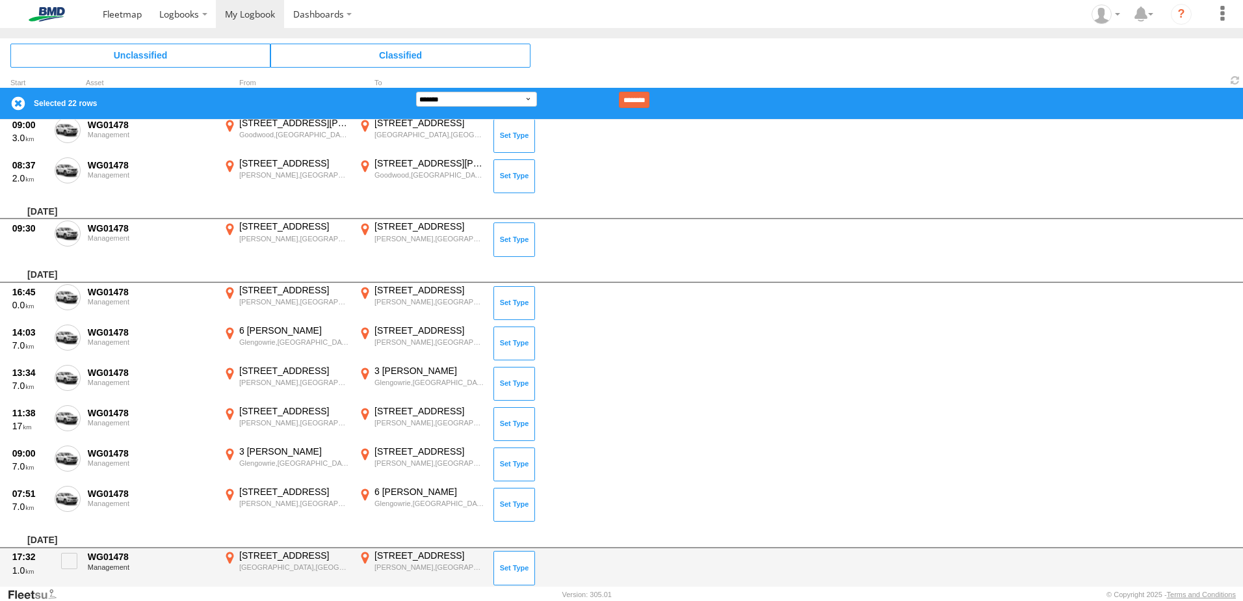
scroll to position [2314, 0]
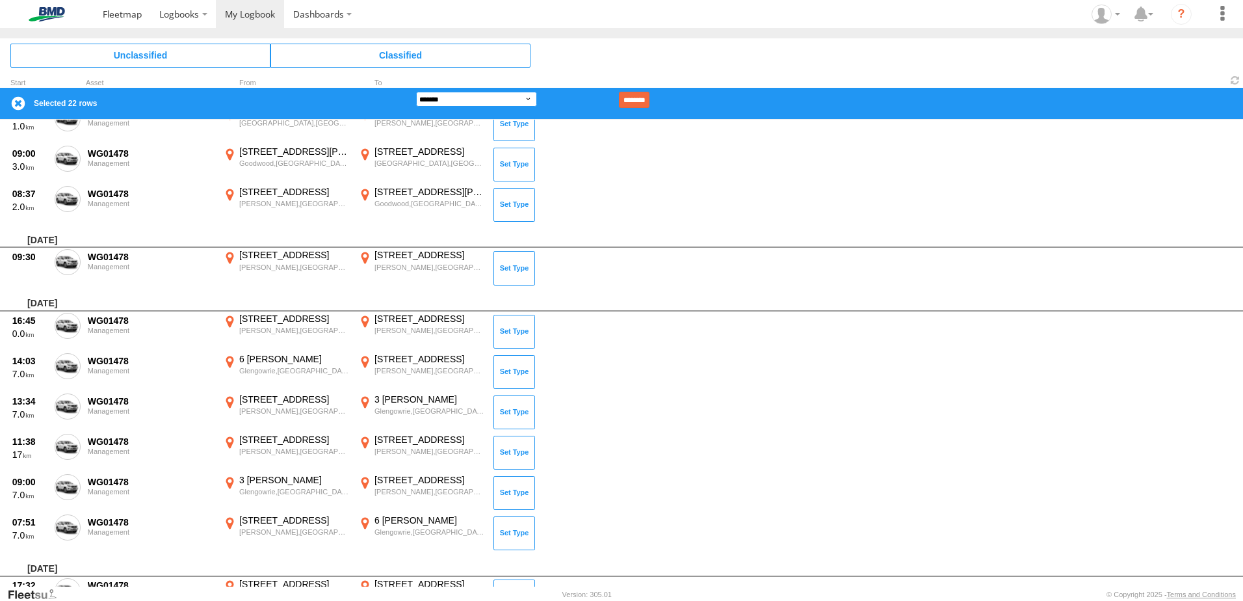
click at [534, 99] on select "**********" at bounding box center [476, 99] width 121 height 15
click at [416, 92] on select "**********" at bounding box center [476, 99] width 121 height 15
click at [649, 98] on input "********" at bounding box center [634, 100] width 31 height 16
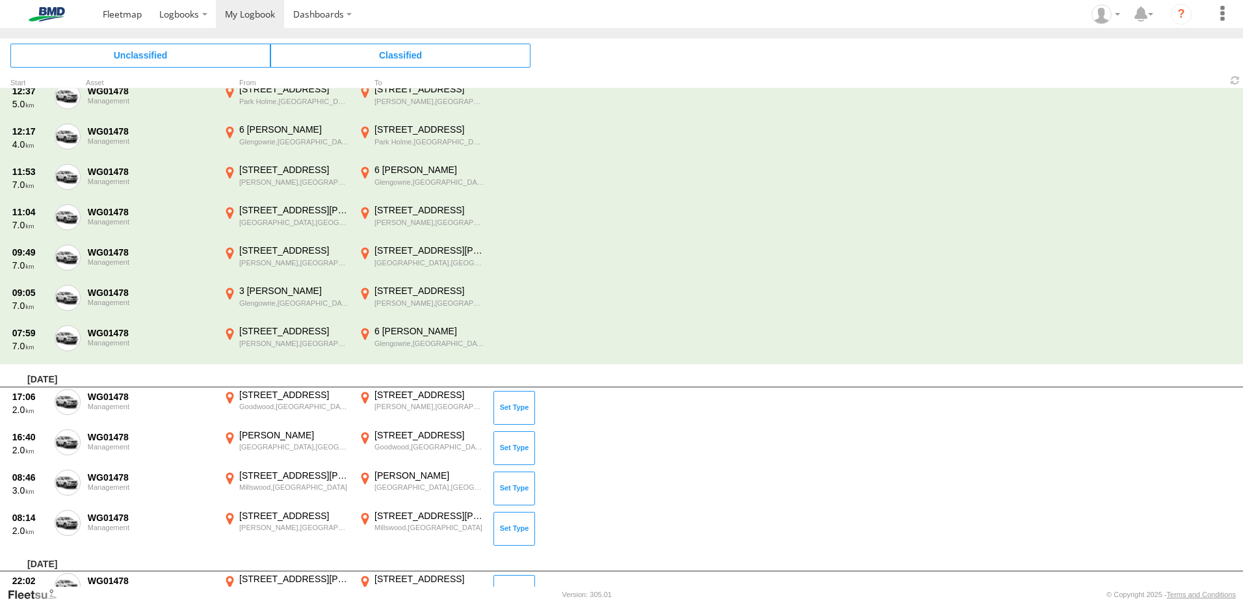
scroll to position [1469, 0]
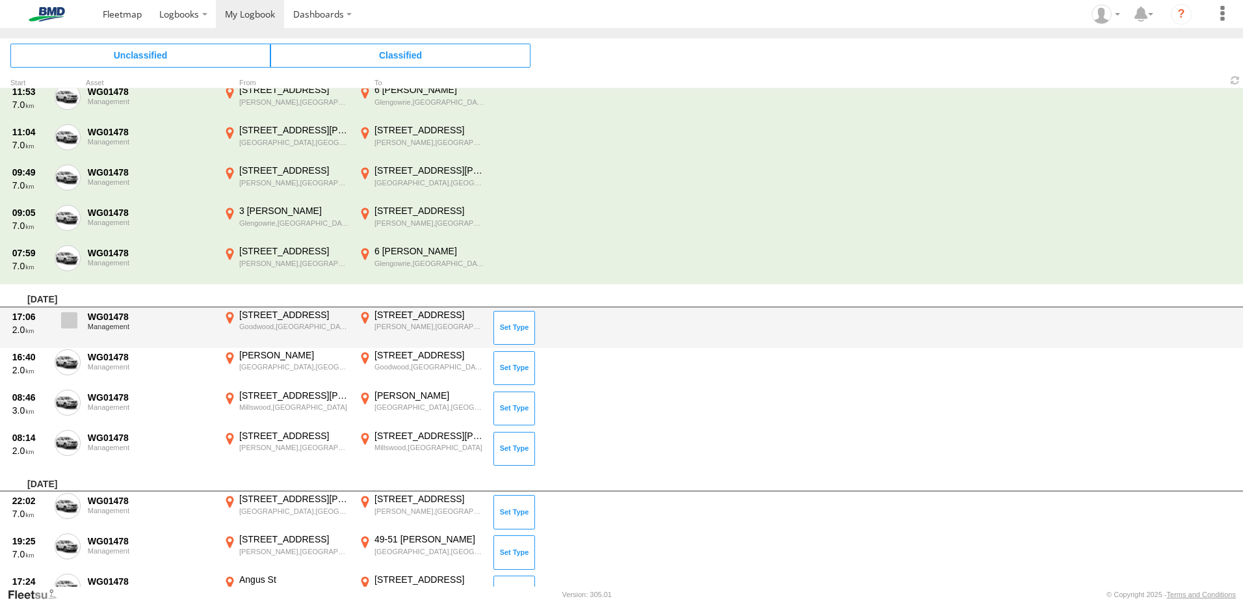
click at [69, 319] on span at bounding box center [69, 320] width 16 height 16
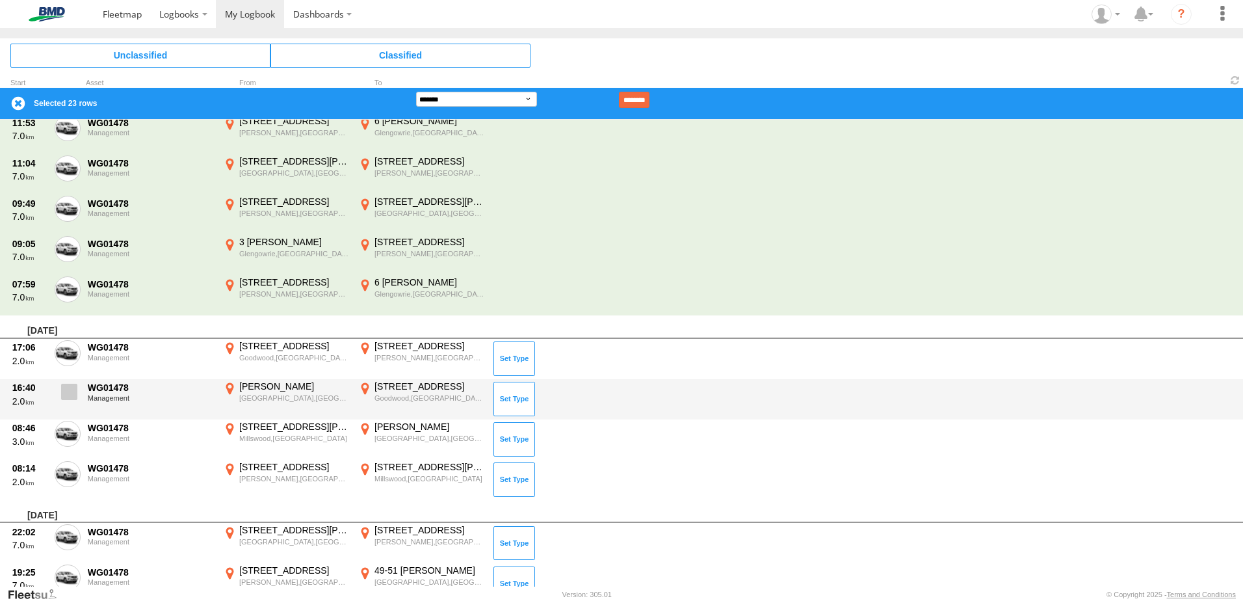
click at [69, 384] on span at bounding box center [69, 392] width 16 height 16
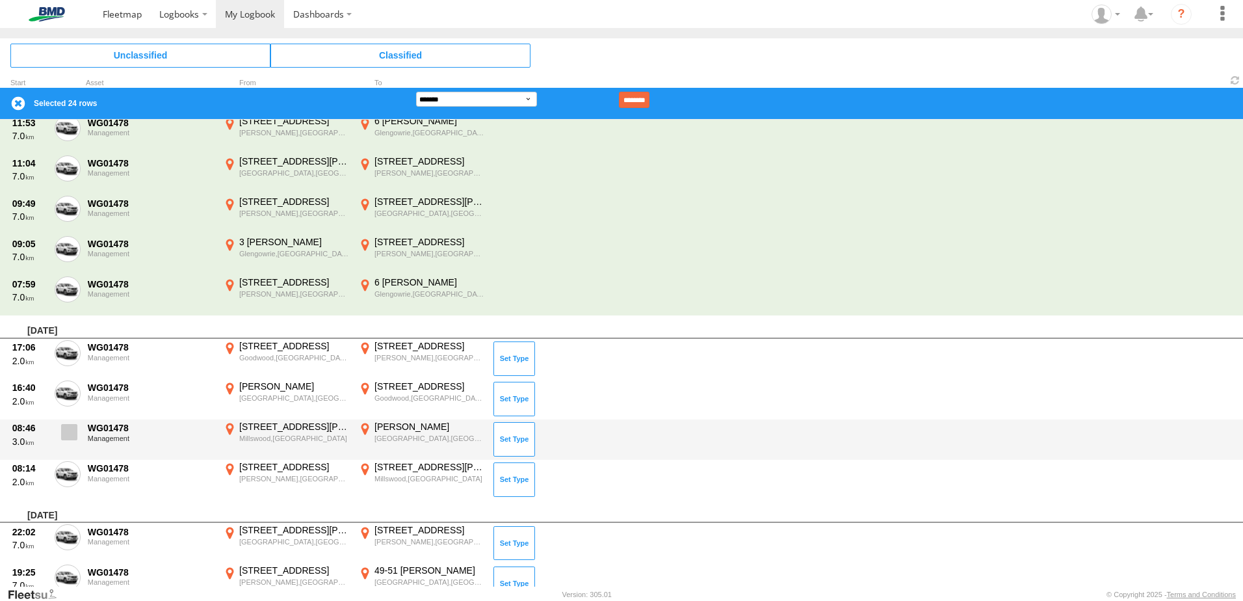
click at [63, 430] on span at bounding box center [69, 432] width 16 height 16
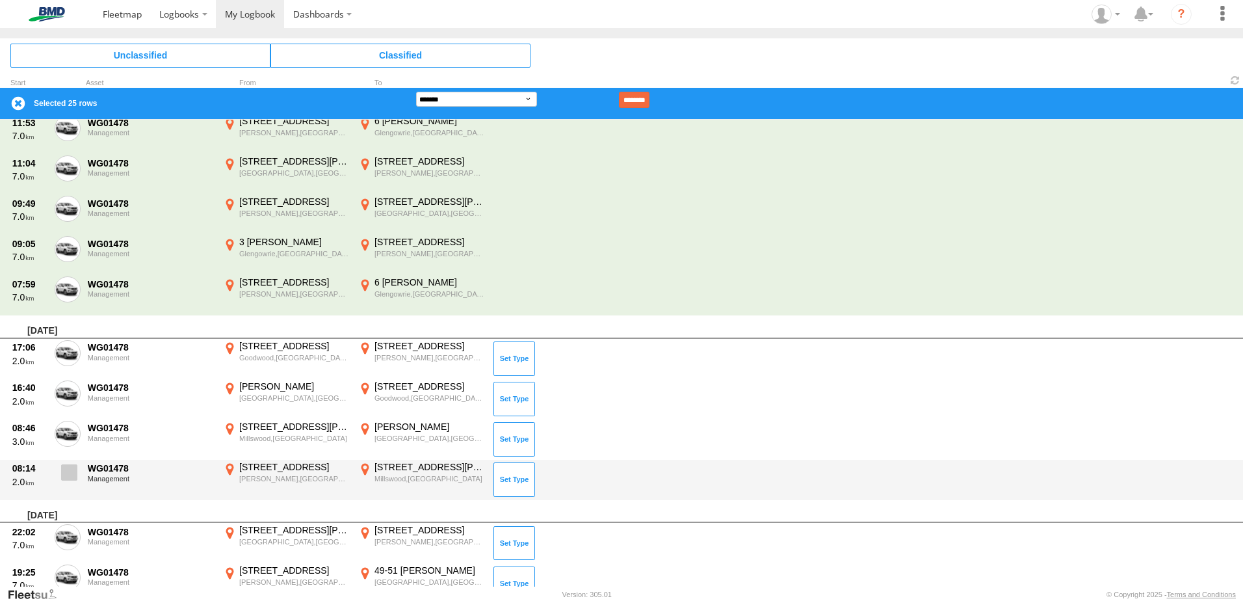
click at [65, 465] on span at bounding box center [69, 472] width 16 height 16
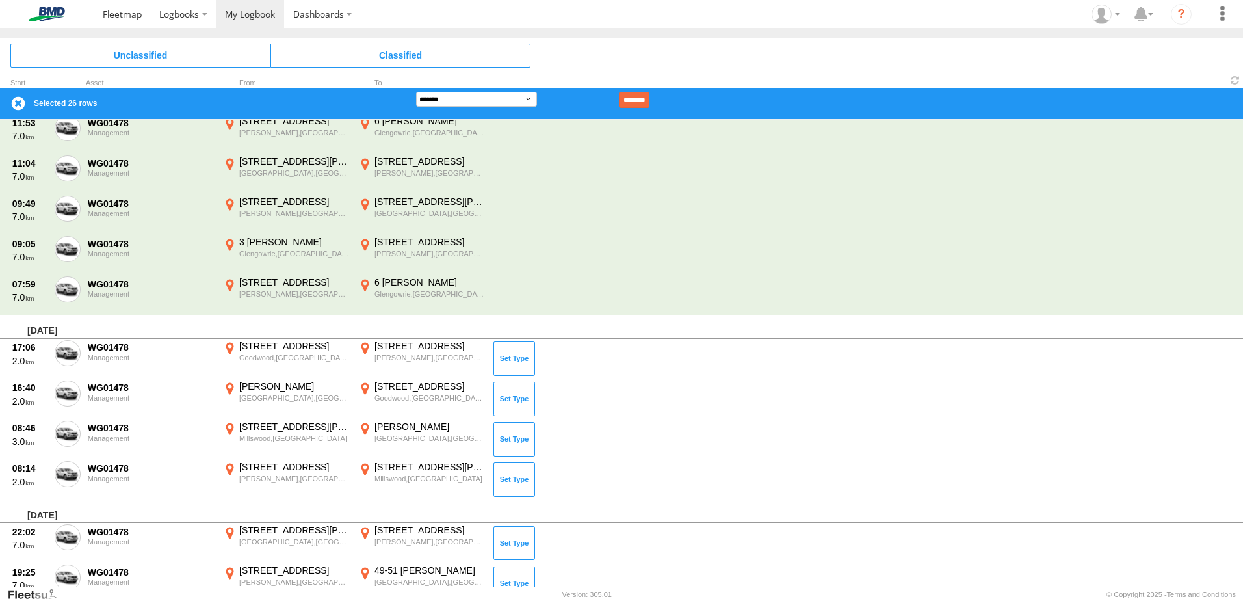
scroll to position [1664, 0]
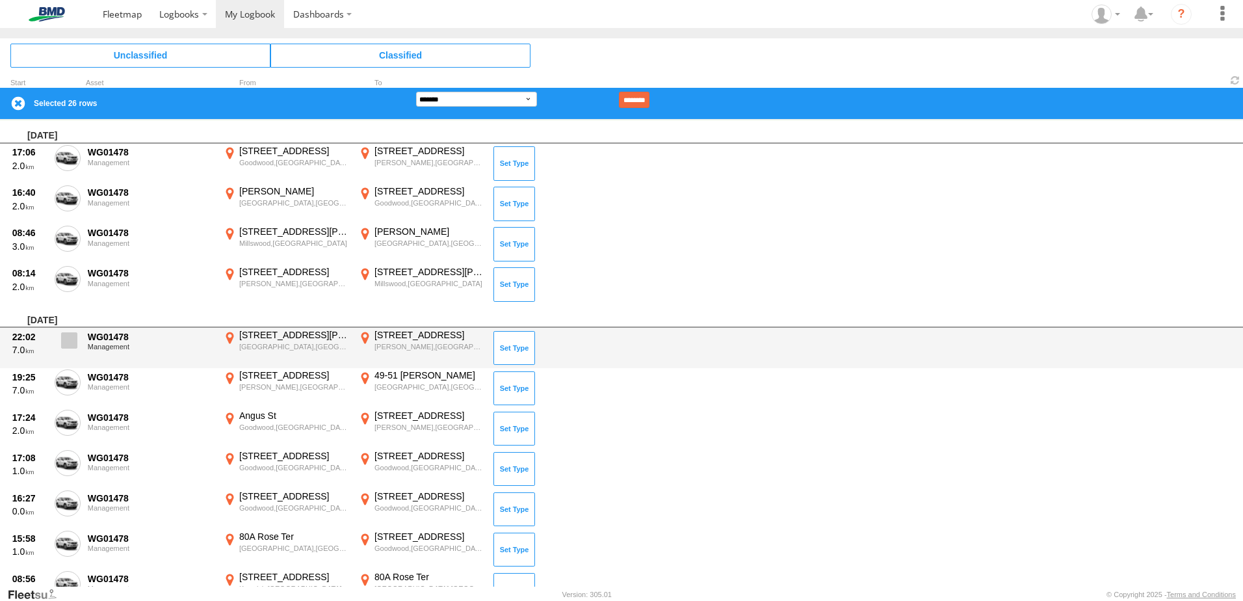
click at [65, 337] on span at bounding box center [69, 340] width 16 height 16
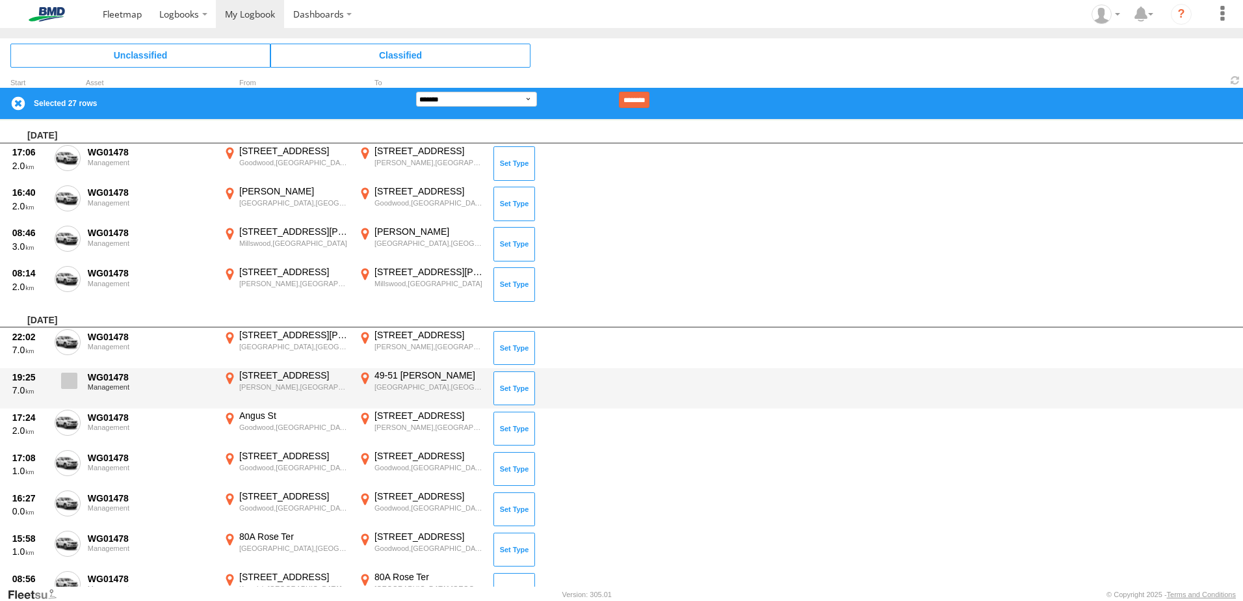
drag, startPoint x: 68, startPoint y: 382, endPoint x: 68, endPoint y: 390, distance: 7.8
click at [68, 382] on span at bounding box center [69, 380] width 16 height 16
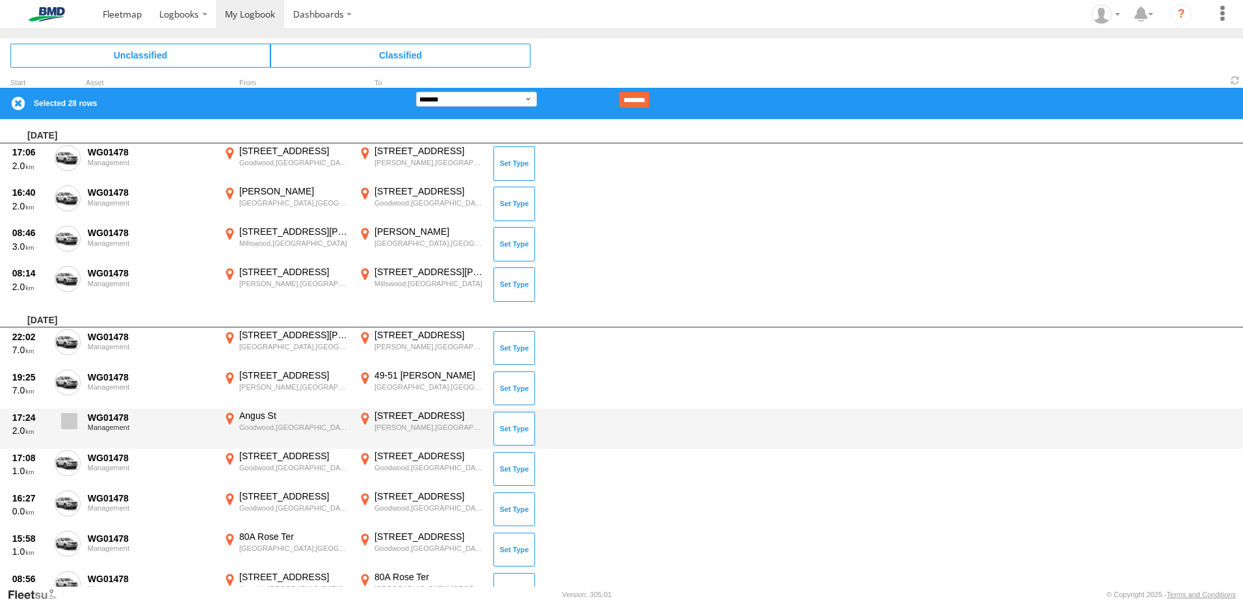
click at [70, 428] on span at bounding box center [69, 421] width 16 height 16
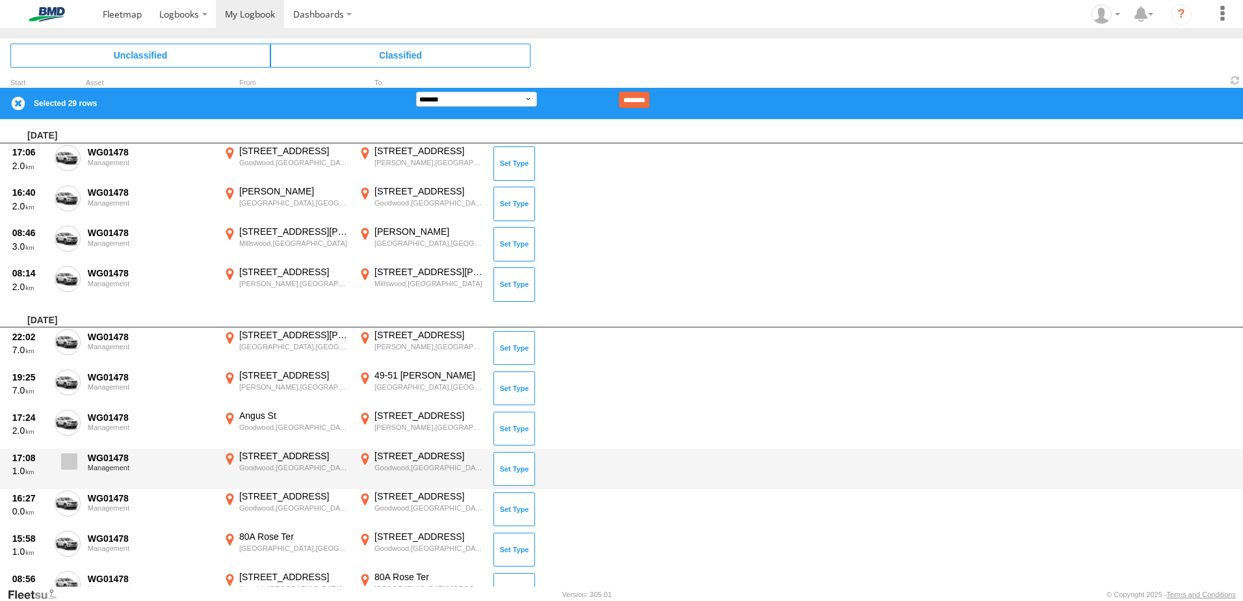
click at [63, 457] on span at bounding box center [69, 461] width 16 height 16
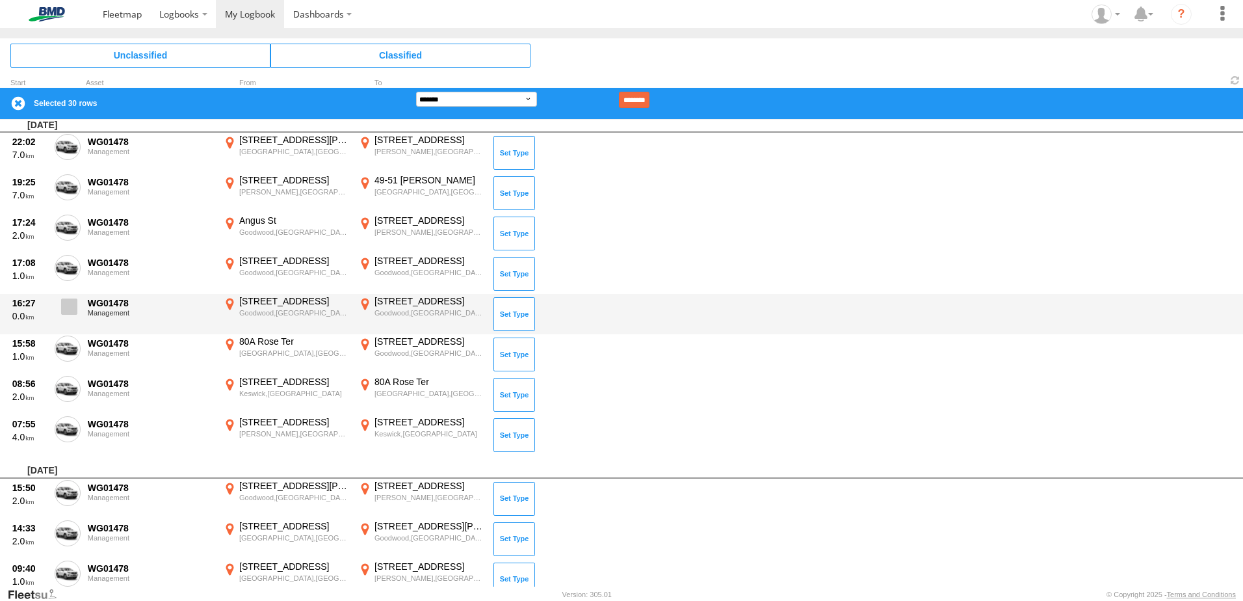
click at [64, 307] on span at bounding box center [69, 306] width 16 height 16
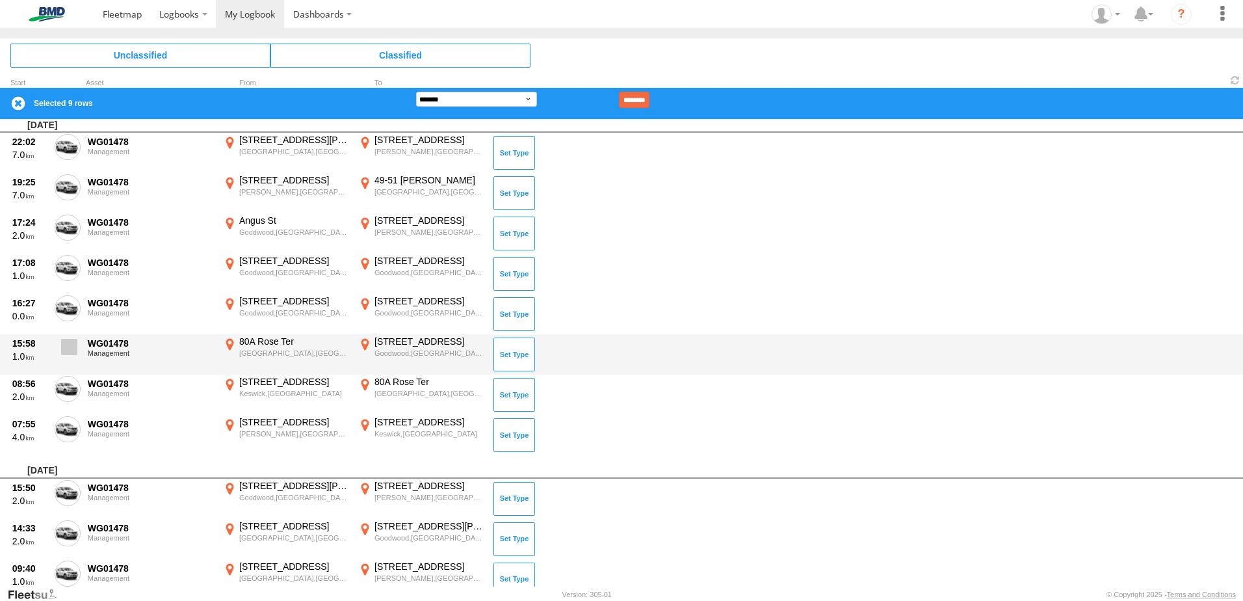
click at [73, 354] on span at bounding box center [69, 347] width 16 height 16
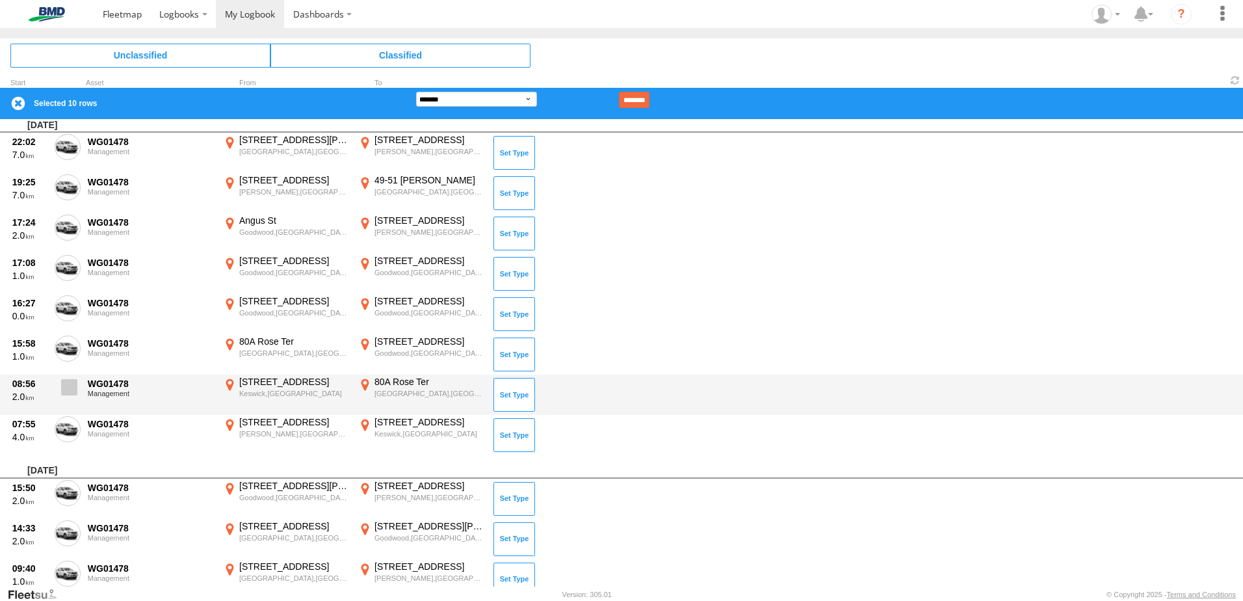
click at [71, 394] on span at bounding box center [69, 387] width 16 height 16
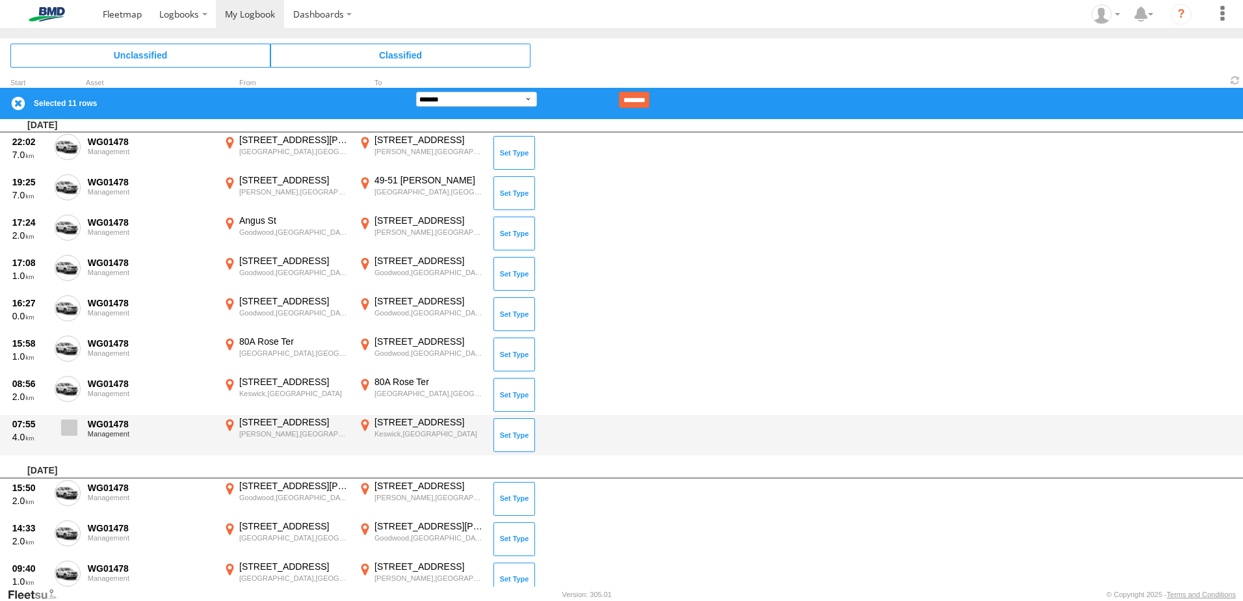
click at [66, 416] on label at bounding box center [68, 431] width 26 height 30
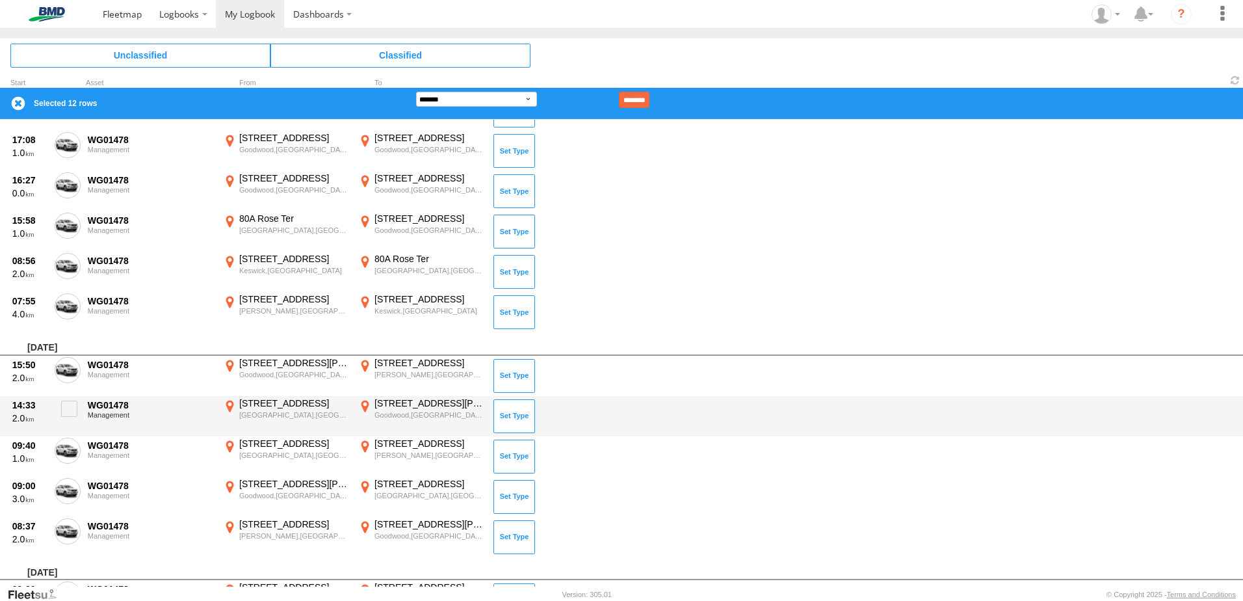
scroll to position [1344, 0]
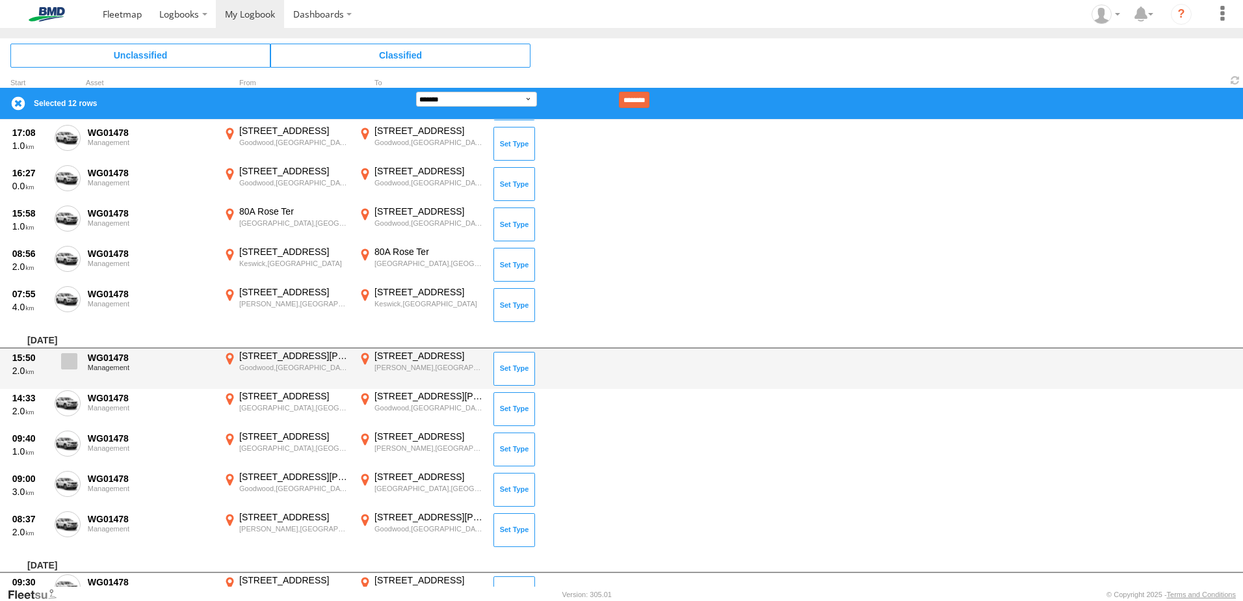
click at [70, 366] on span at bounding box center [69, 361] width 16 height 16
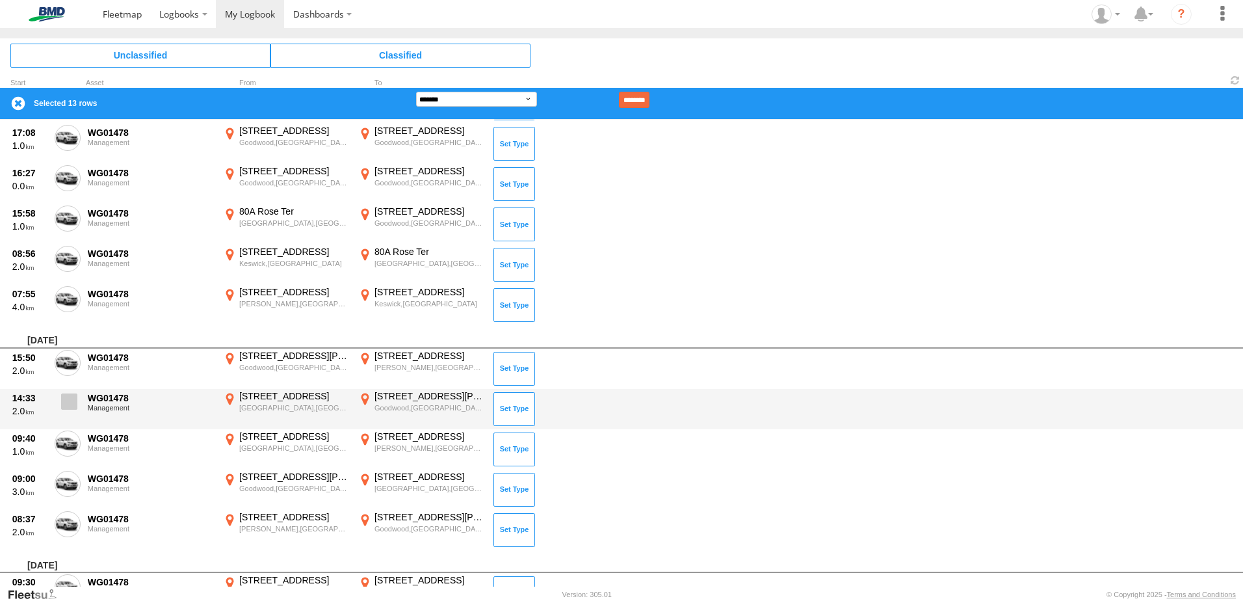
click at [64, 415] on label at bounding box center [68, 405] width 26 height 30
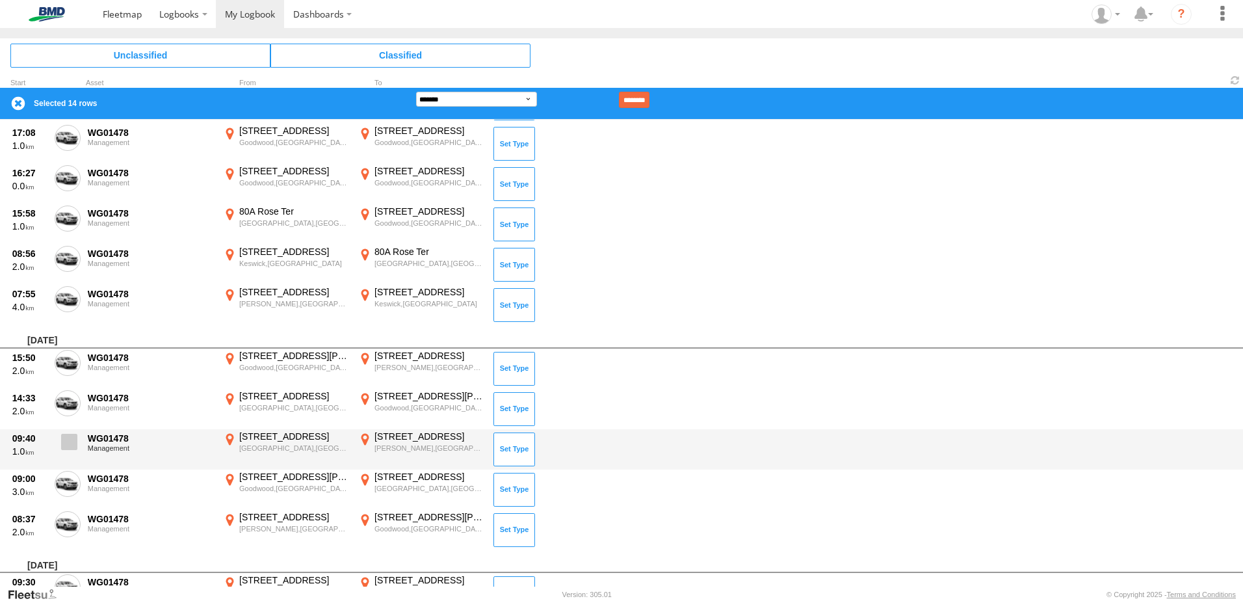
click at [67, 443] on span at bounding box center [69, 442] width 16 height 16
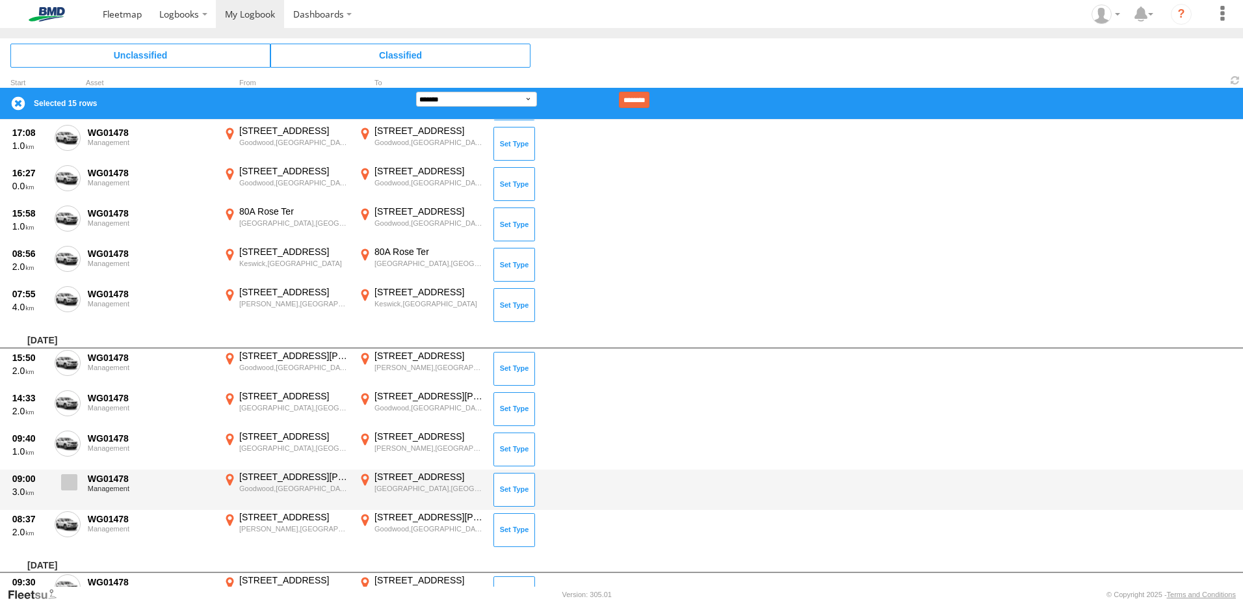
click at [74, 488] on span at bounding box center [69, 482] width 16 height 16
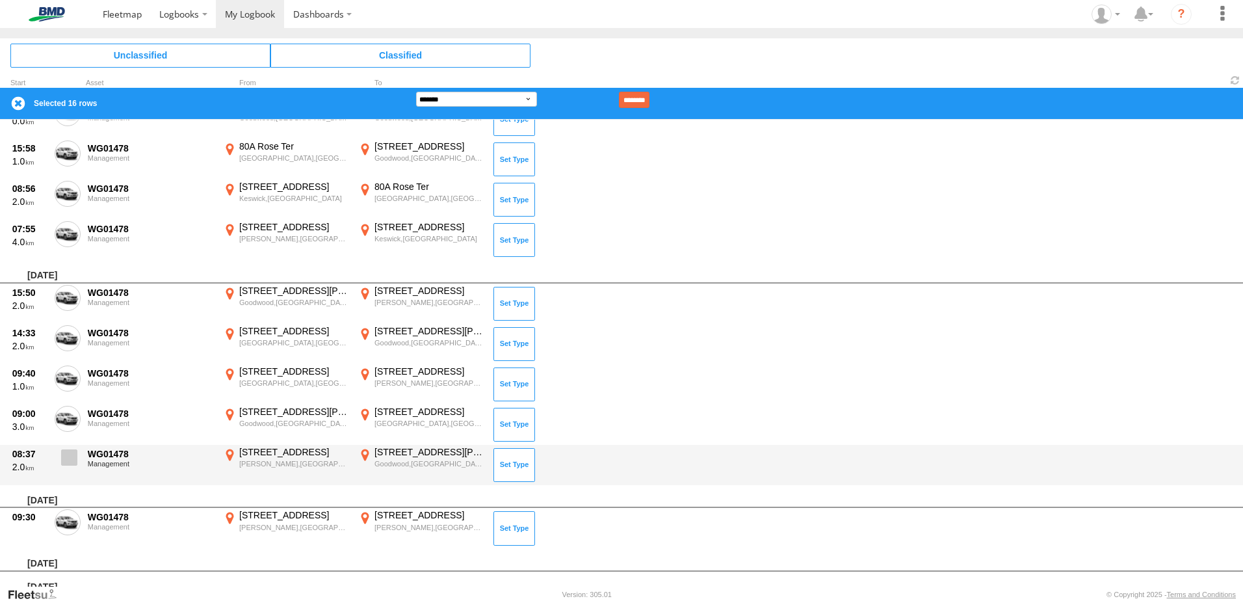
click at [73, 453] on span at bounding box center [69, 457] width 16 height 16
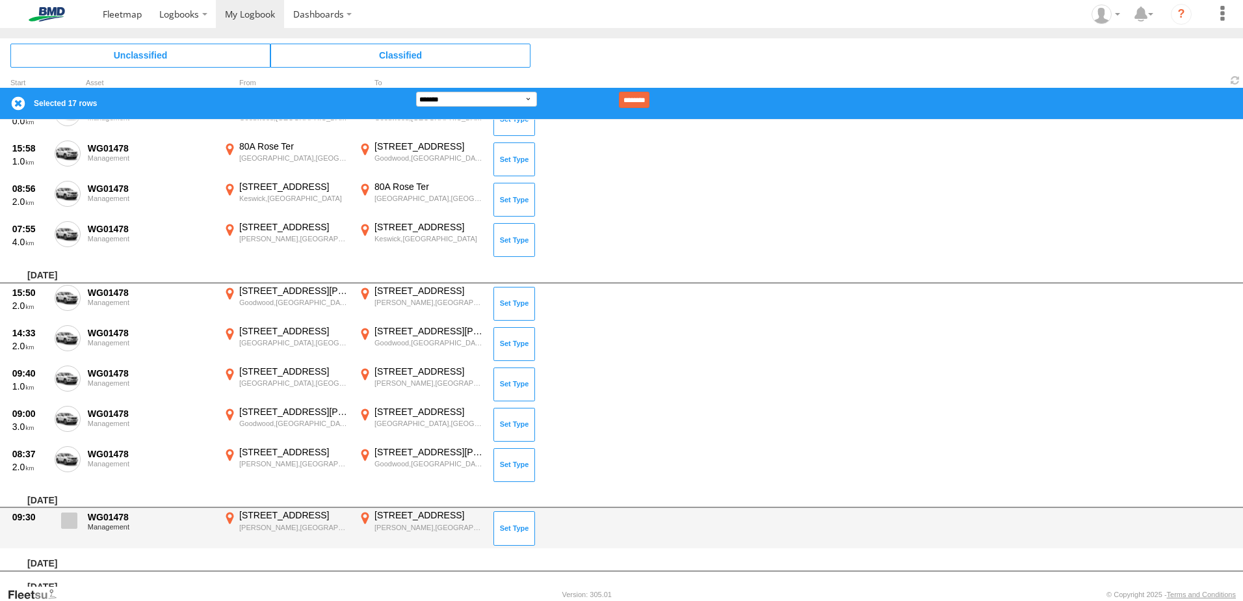
click at [70, 519] on span at bounding box center [69, 520] width 16 height 16
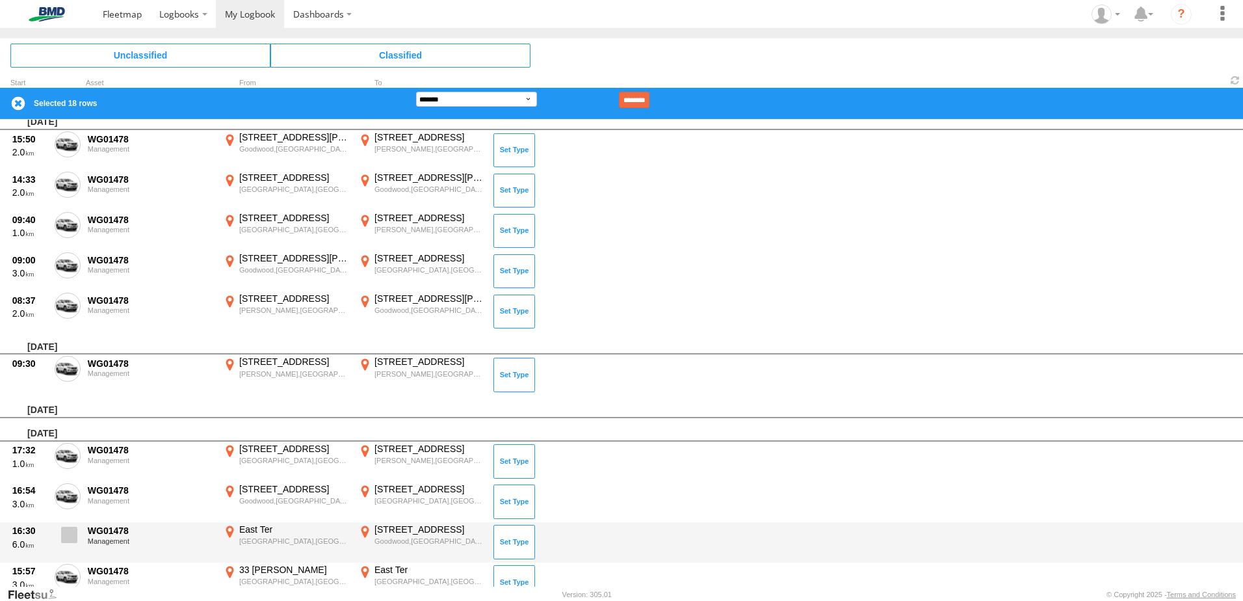
scroll to position [1604, 0]
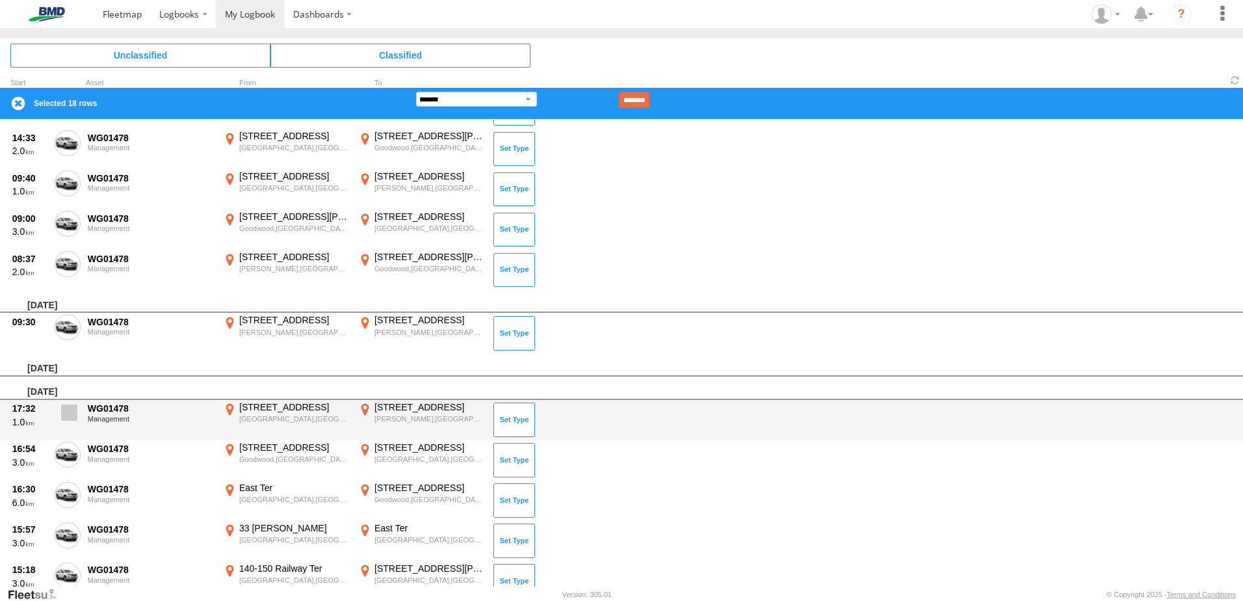
click at [74, 423] on label at bounding box center [68, 416] width 26 height 30
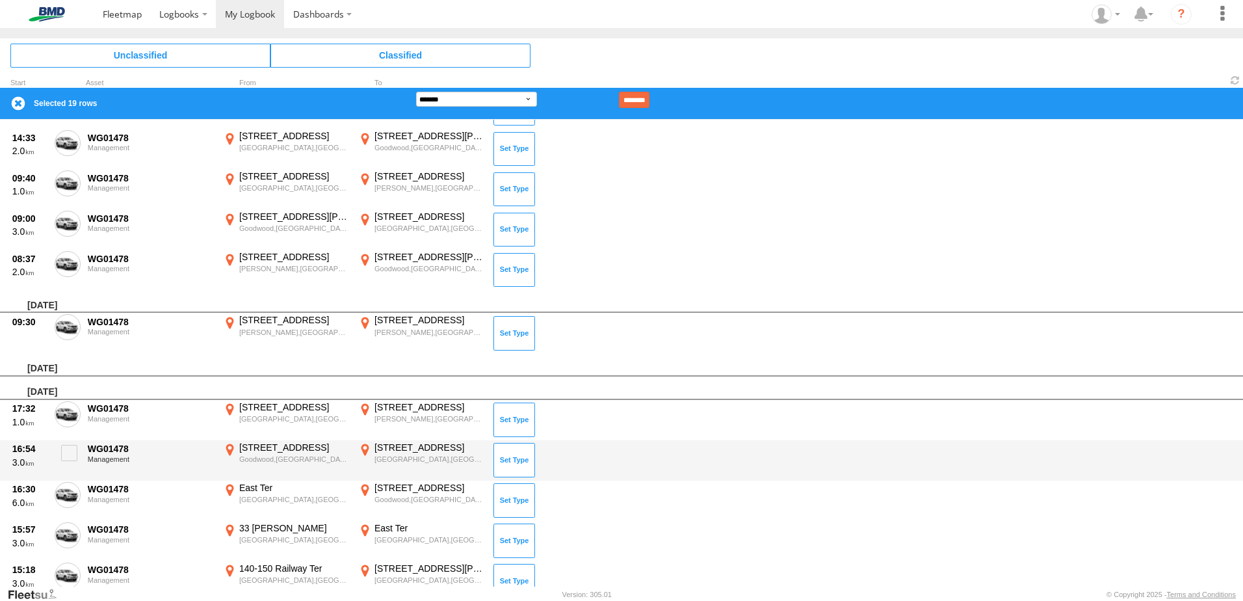
click at [71, 471] on div "16:54 3.0 WG01478 Management 41 Hampton St S Goodwood,SA -34.95236 138.58843 37…" at bounding box center [621, 460] width 1243 height 40
click at [71, 458] on span at bounding box center [69, 453] width 16 height 16
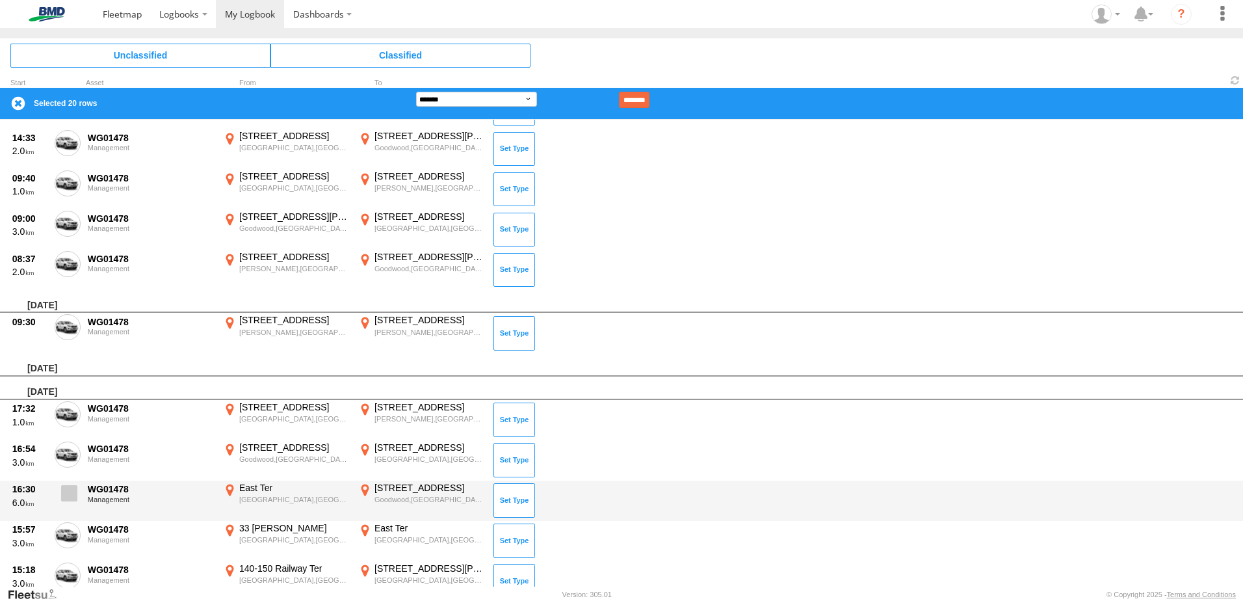
click at [71, 491] on span at bounding box center [69, 493] width 16 height 16
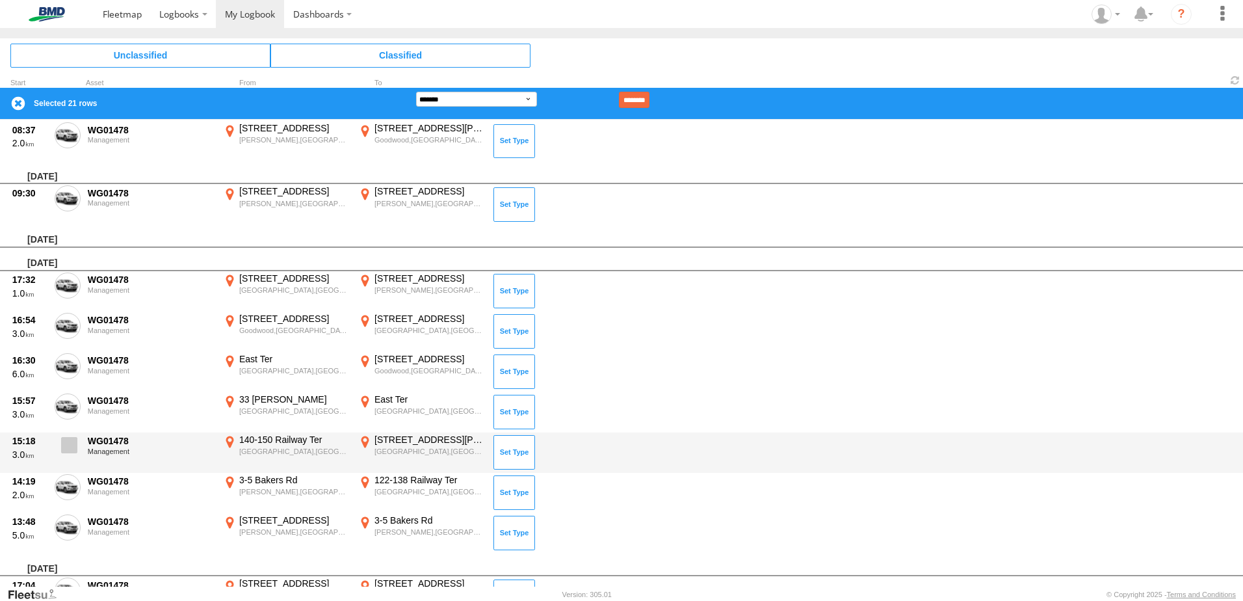
scroll to position [1734, 0]
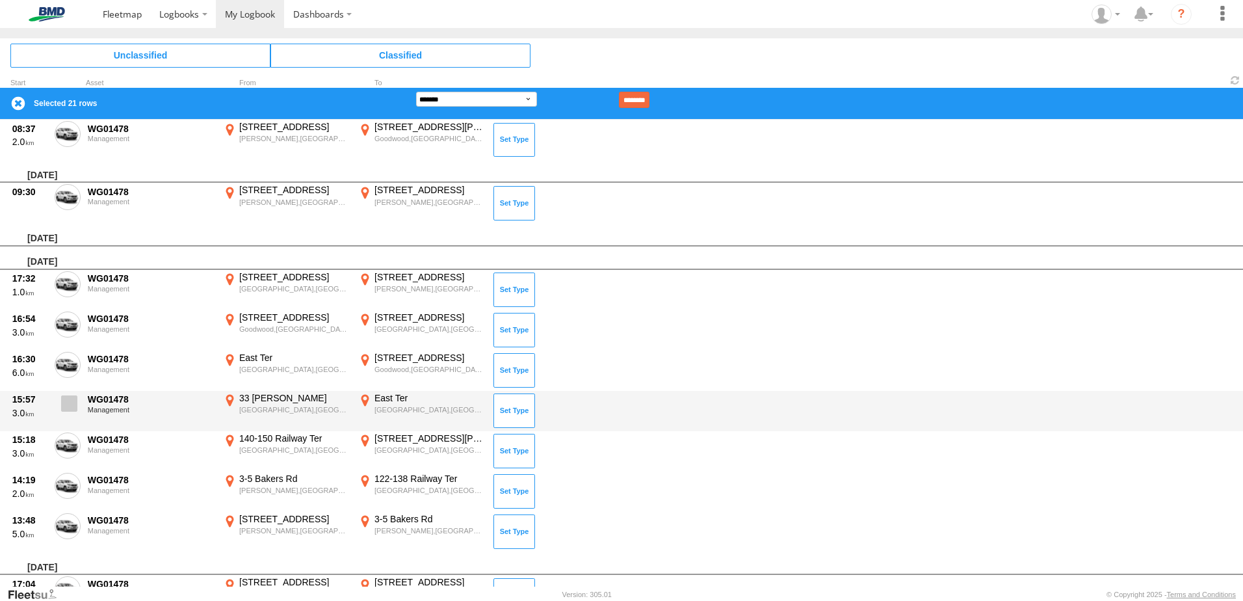
click at [73, 400] on span at bounding box center [69, 403] width 16 height 16
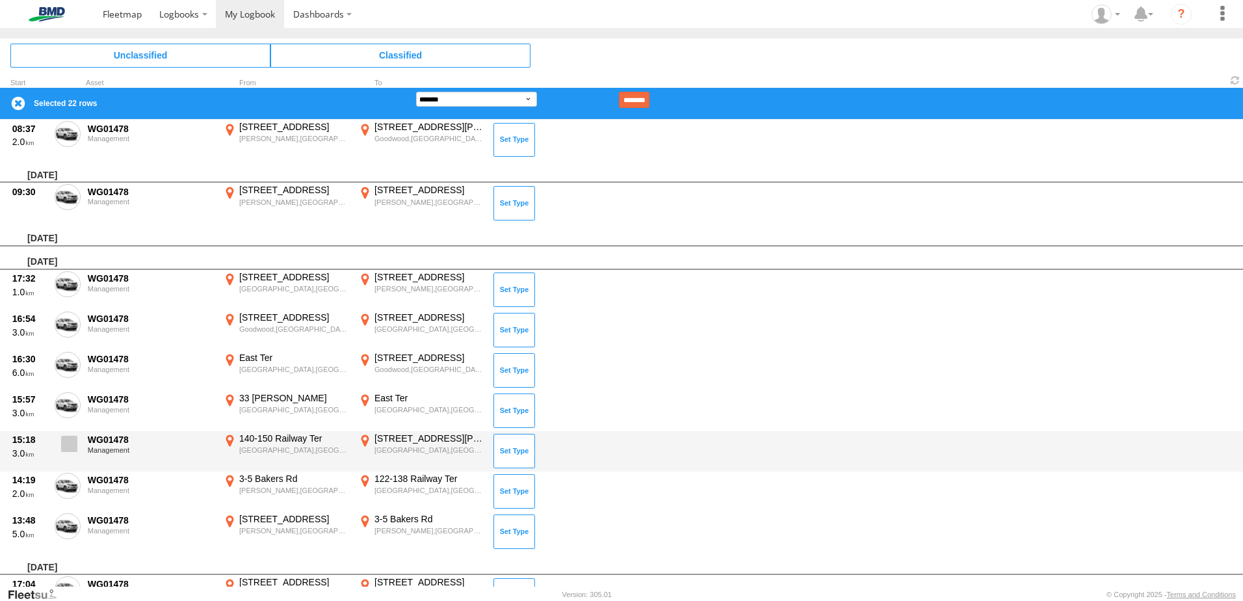
click at [65, 451] on span at bounding box center [69, 444] width 16 height 16
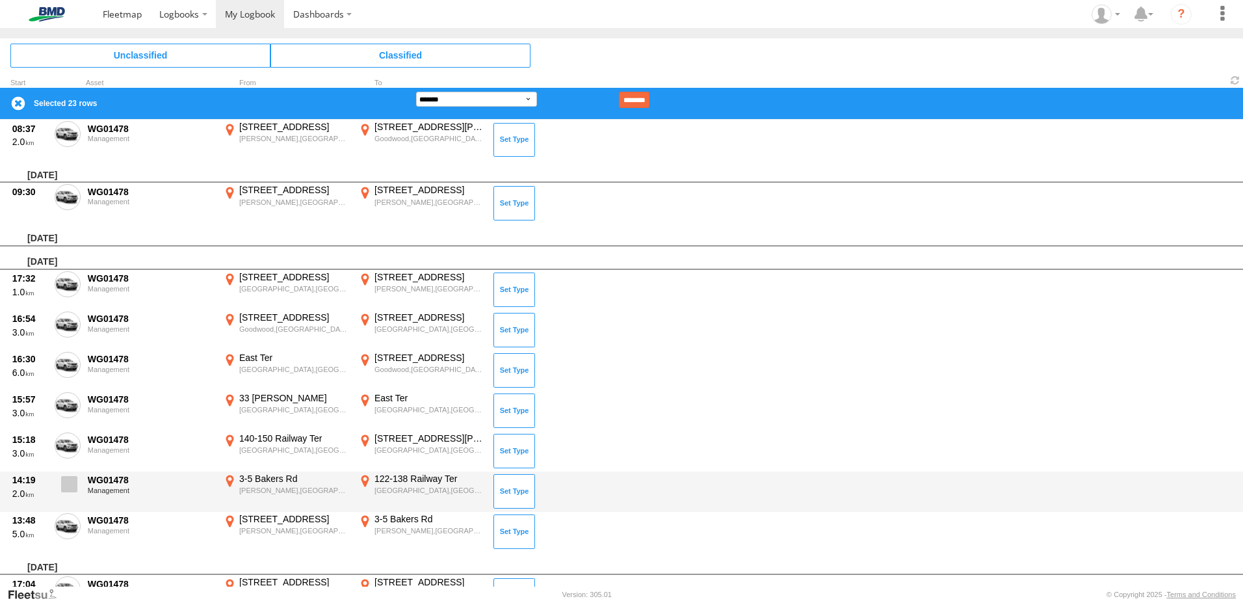
click at [67, 486] on span at bounding box center [69, 484] width 16 height 16
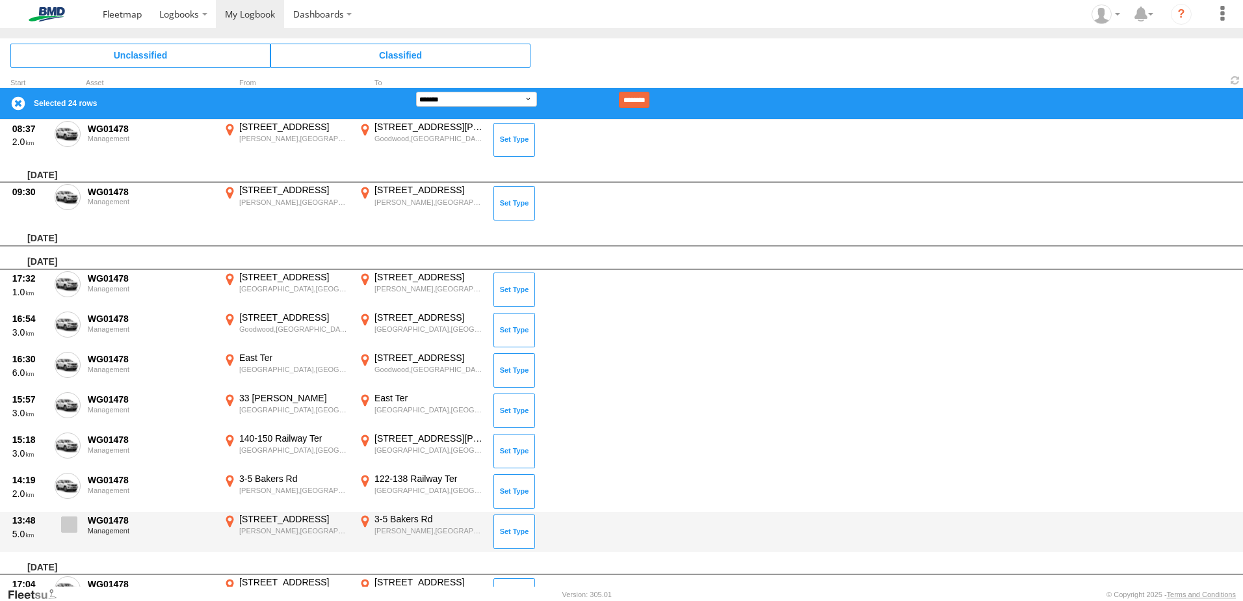
click at [66, 517] on span at bounding box center [69, 524] width 16 height 16
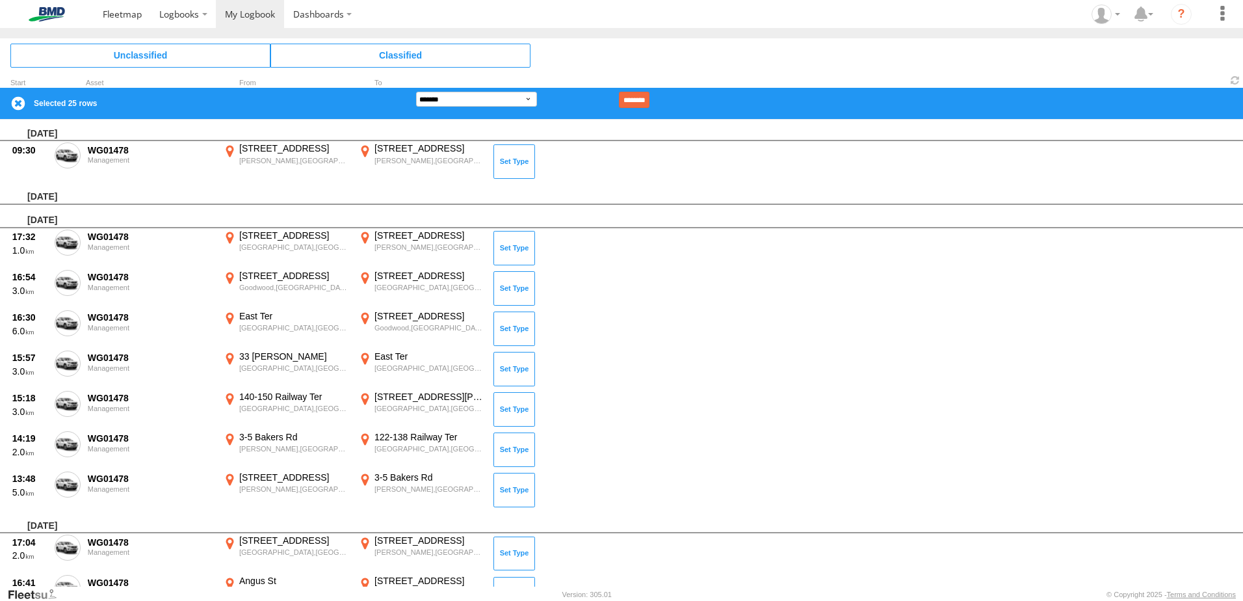
scroll to position [1929, 0]
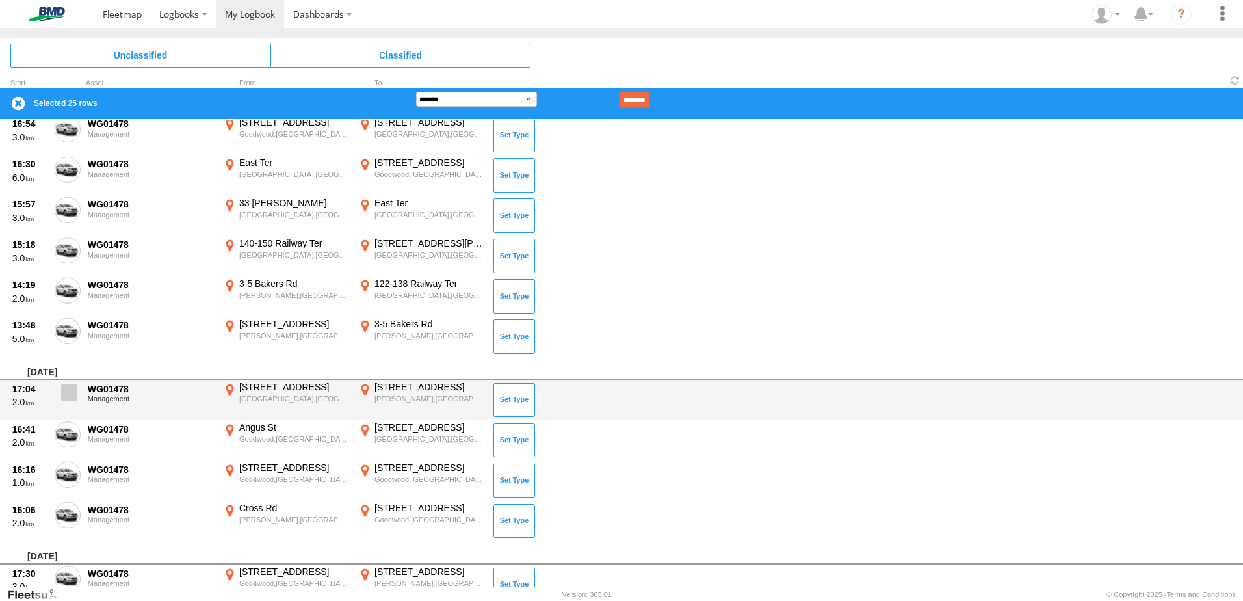
click at [77, 398] on label at bounding box center [68, 396] width 26 height 30
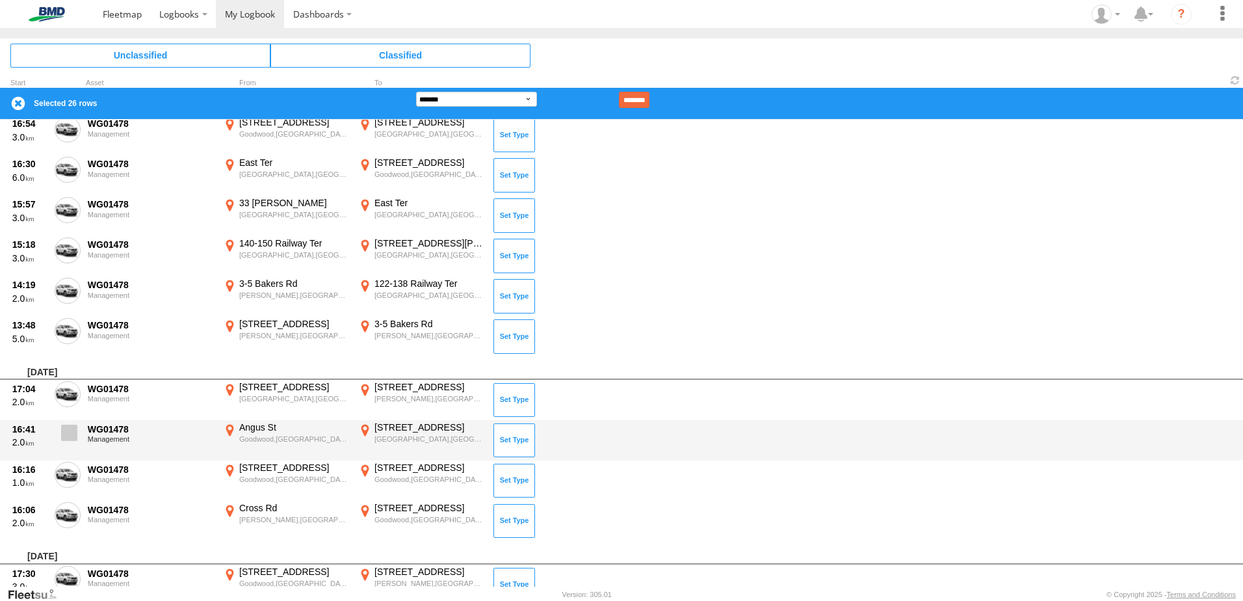
drag, startPoint x: 71, startPoint y: 431, endPoint x: 71, endPoint y: 467, distance: 35.8
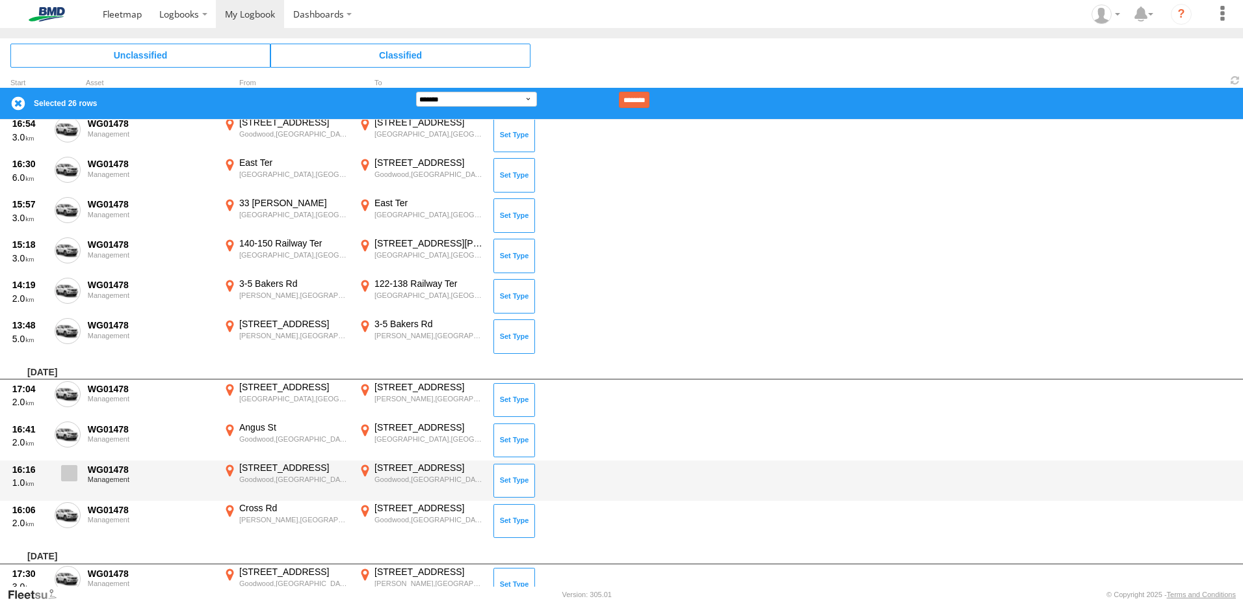
click at [0, 0] on span at bounding box center [0, 0] width 0 height 0
click at [72, 469] on span at bounding box center [69, 473] width 16 height 16
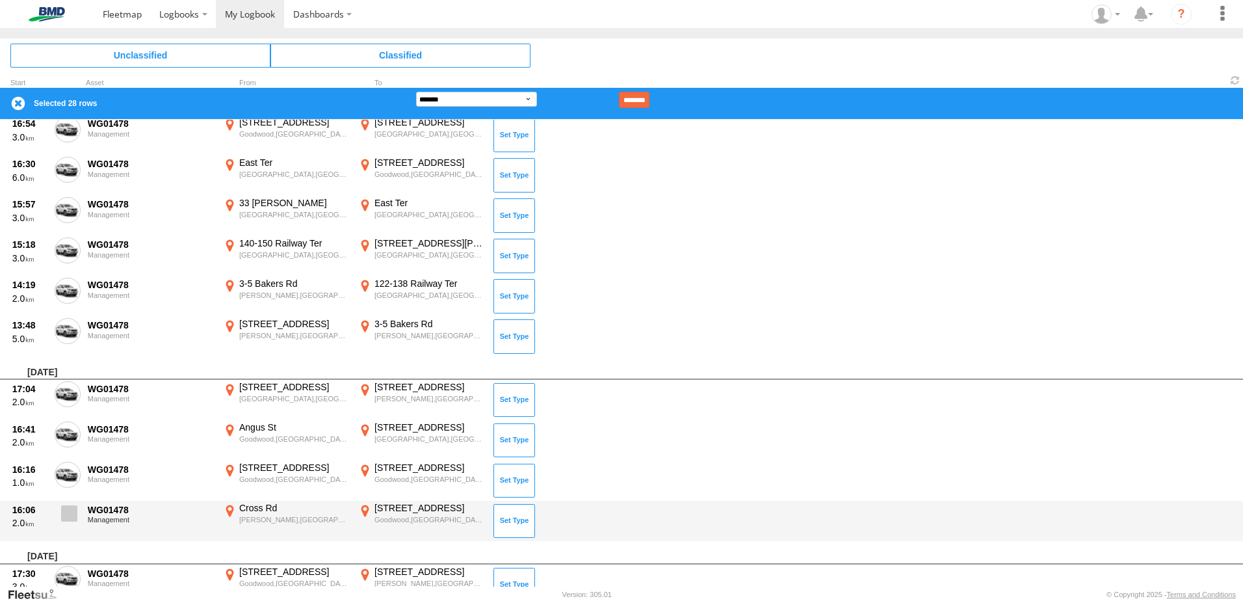
click at [67, 511] on span at bounding box center [69, 513] width 16 height 16
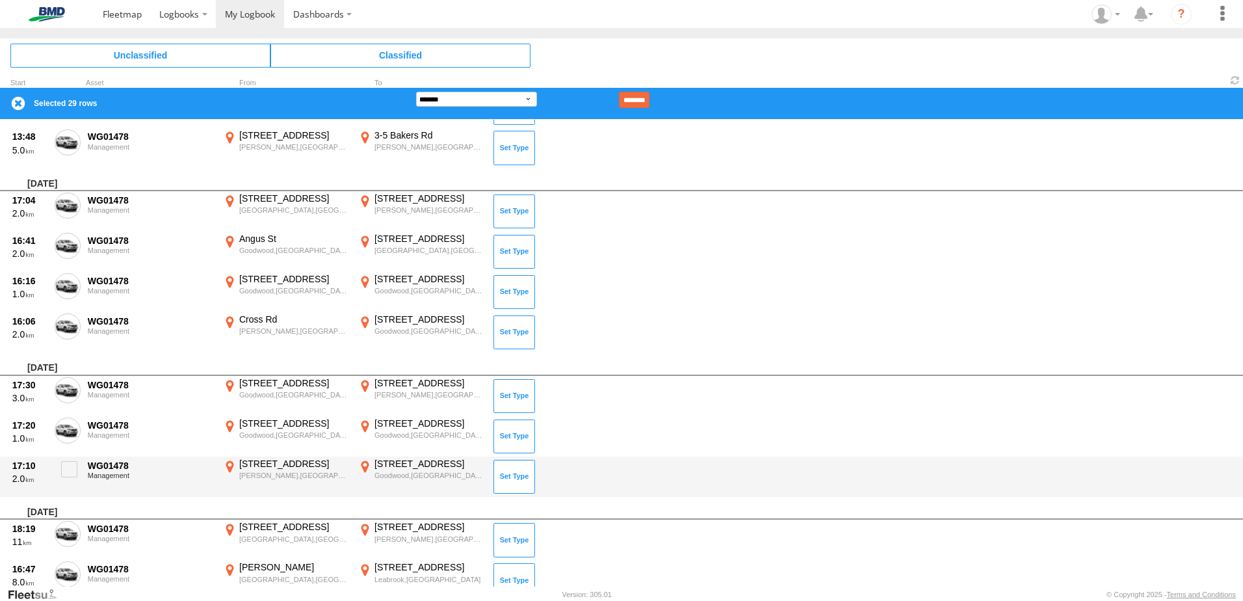
scroll to position [2124, 0]
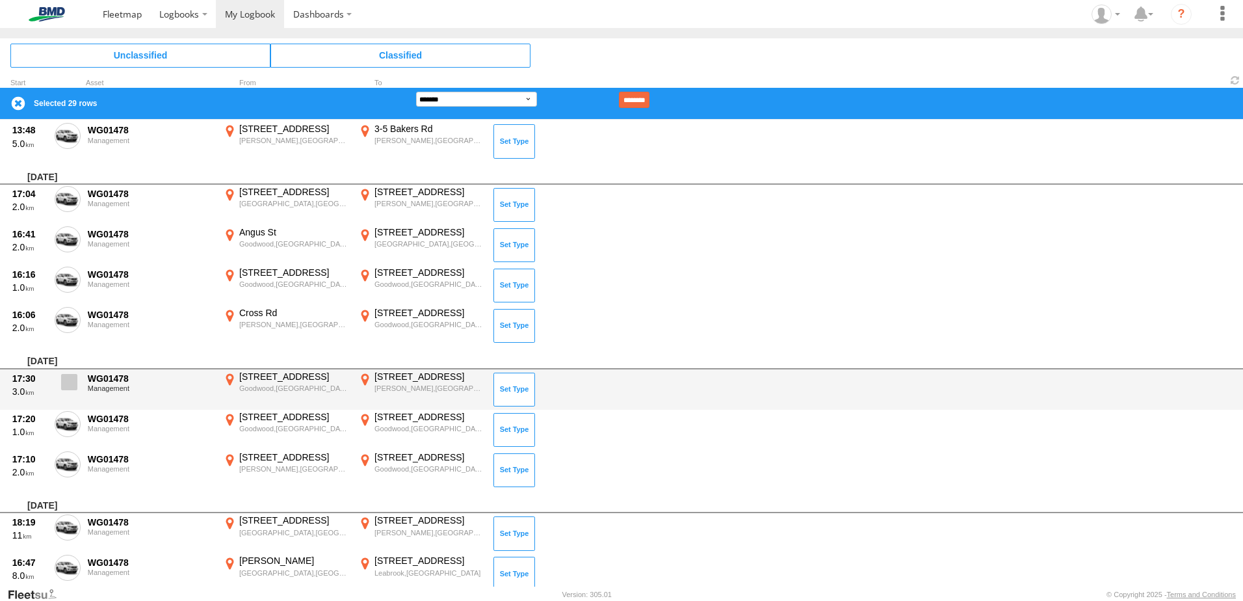
click at [68, 389] on span at bounding box center [69, 382] width 16 height 16
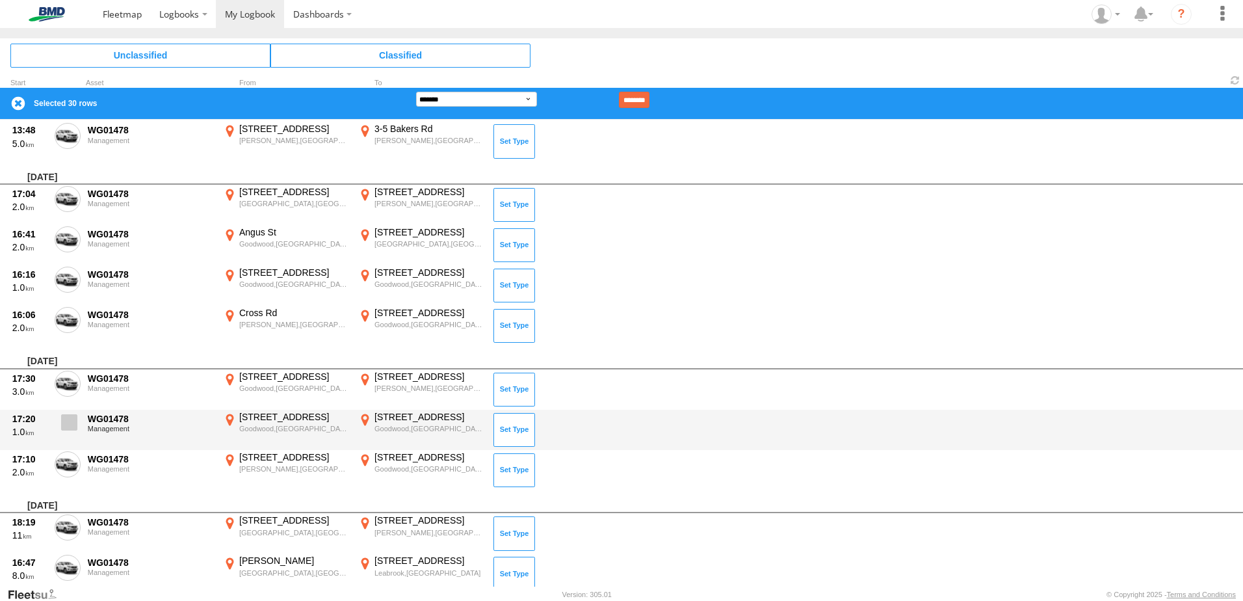
click at [72, 434] on label at bounding box center [68, 426] width 26 height 30
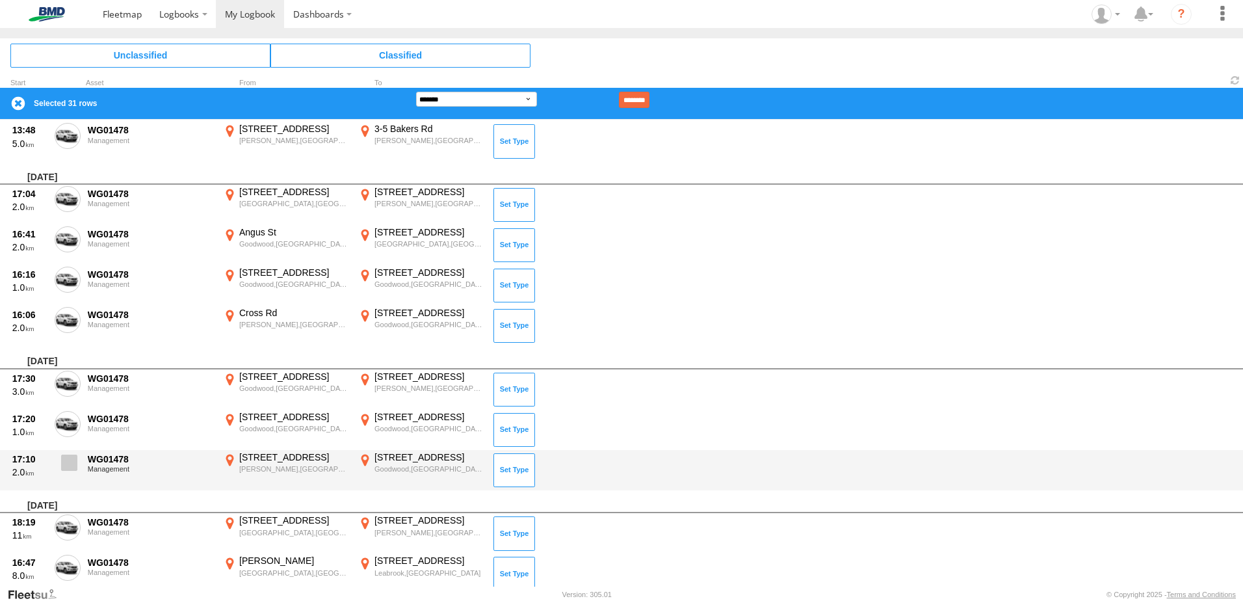
click at [73, 460] on span at bounding box center [69, 462] width 16 height 16
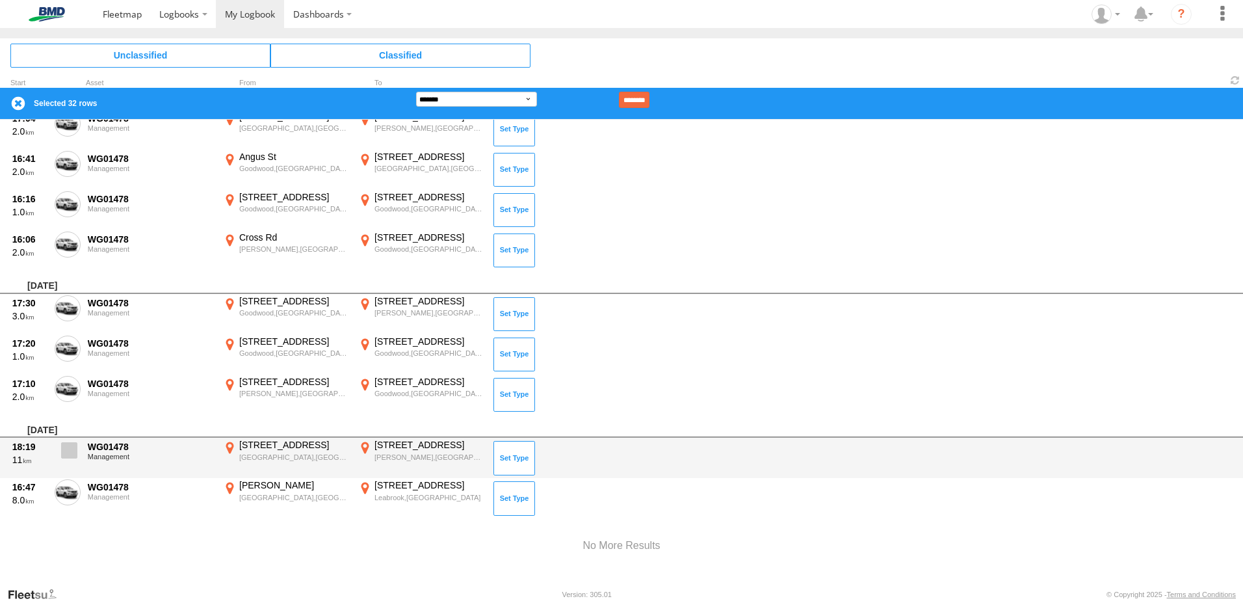
scroll to position [2208, 0]
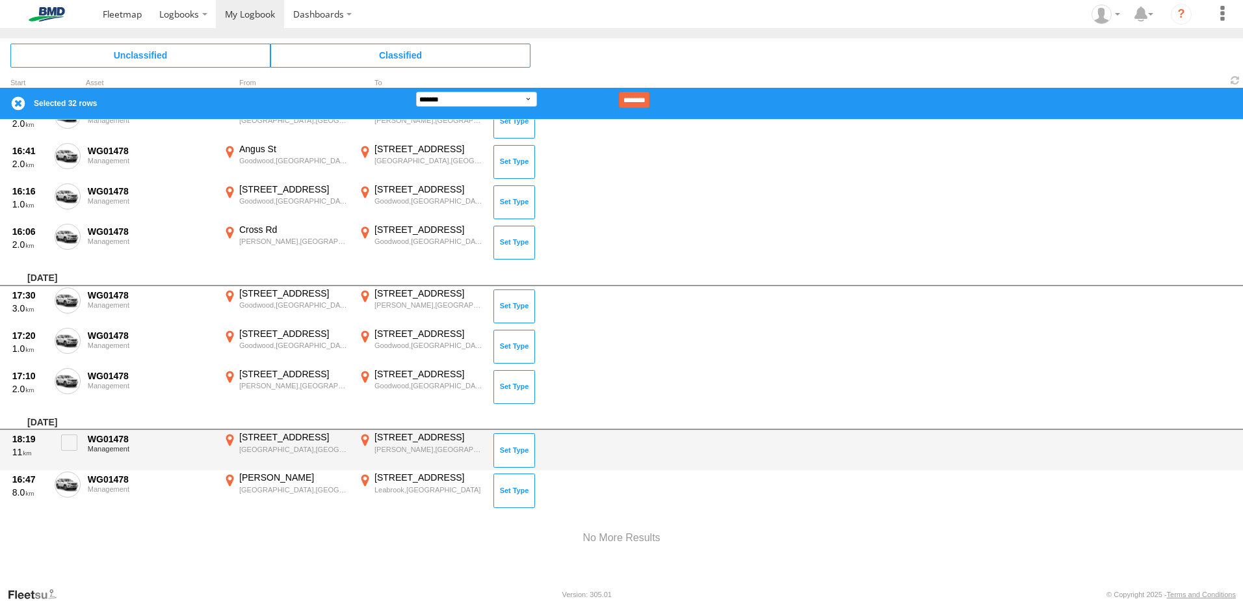
click at [71, 430] on div "18:19 11 WG01478 Management 307 Kensington Rd Kensington Park,SA -34.92622 138.…" at bounding box center [621, 450] width 1243 height 40
click at [71, 443] on span at bounding box center [69, 442] width 16 height 16
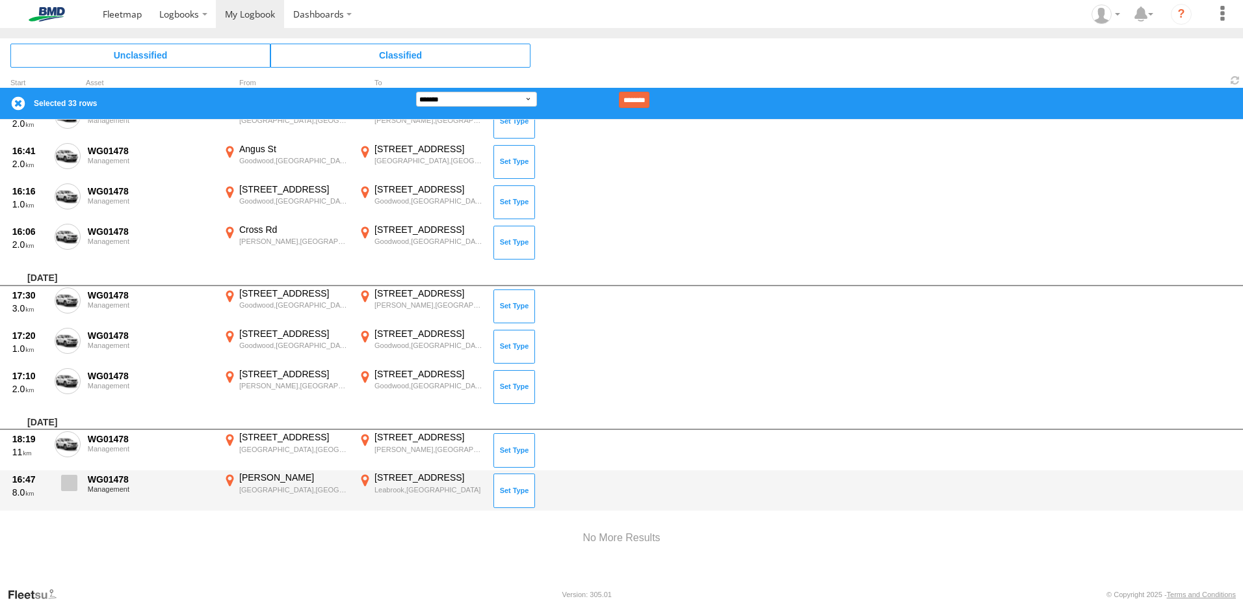
click at [71, 479] on span at bounding box center [69, 483] width 16 height 16
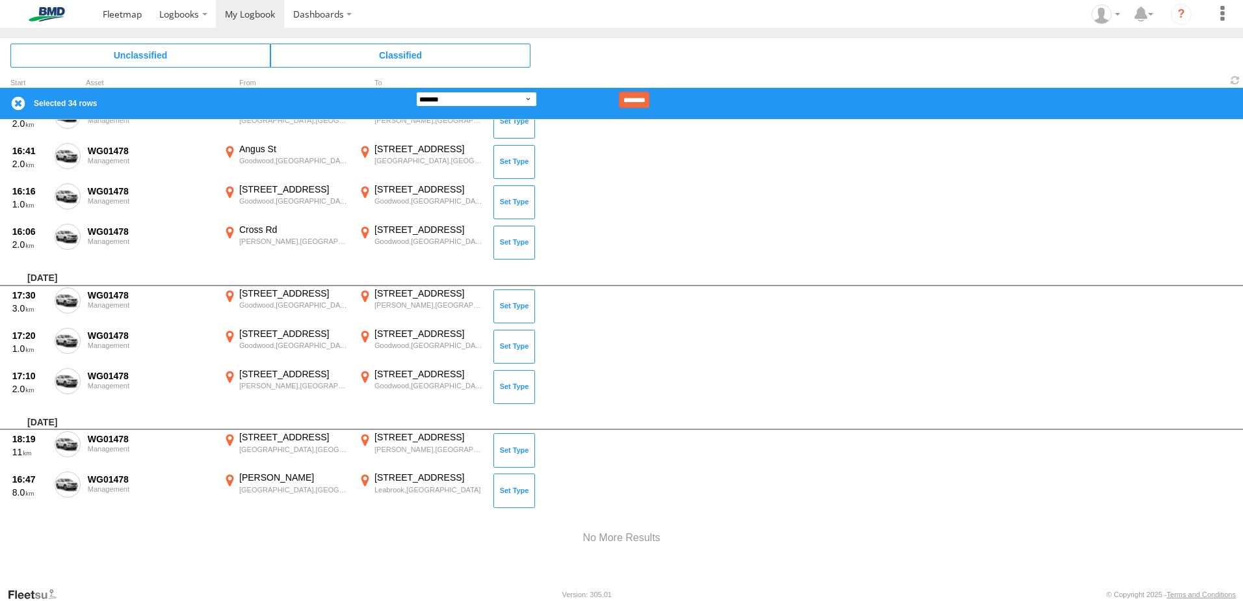
click at [531, 99] on select "**********" at bounding box center [476, 99] width 121 height 15
select select "**"
click at [416, 92] on select "**********" at bounding box center [476, 99] width 121 height 15
click at [649, 96] on input "********" at bounding box center [634, 100] width 31 height 16
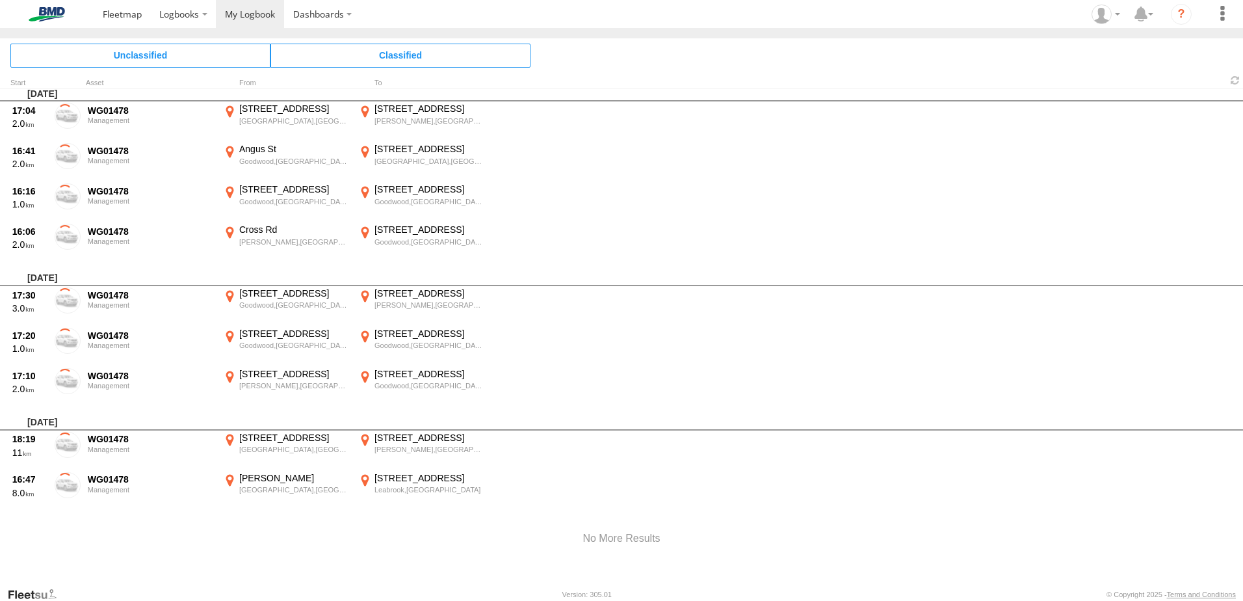
scroll to position [2176, 0]
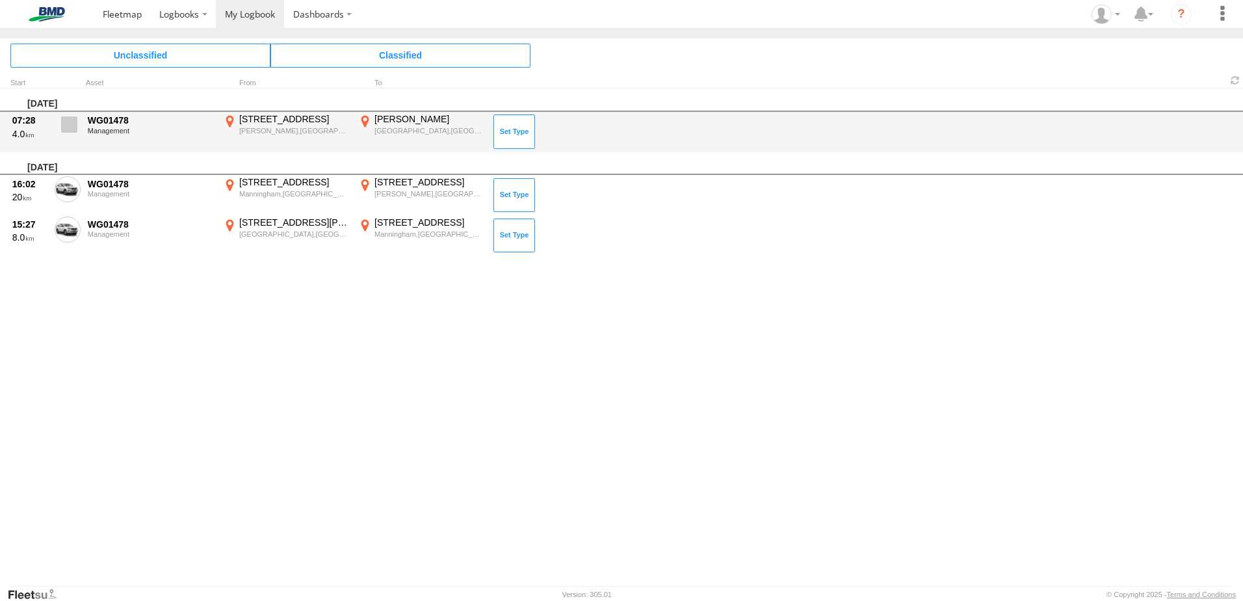
click at [75, 124] on span at bounding box center [69, 124] width 16 height 16
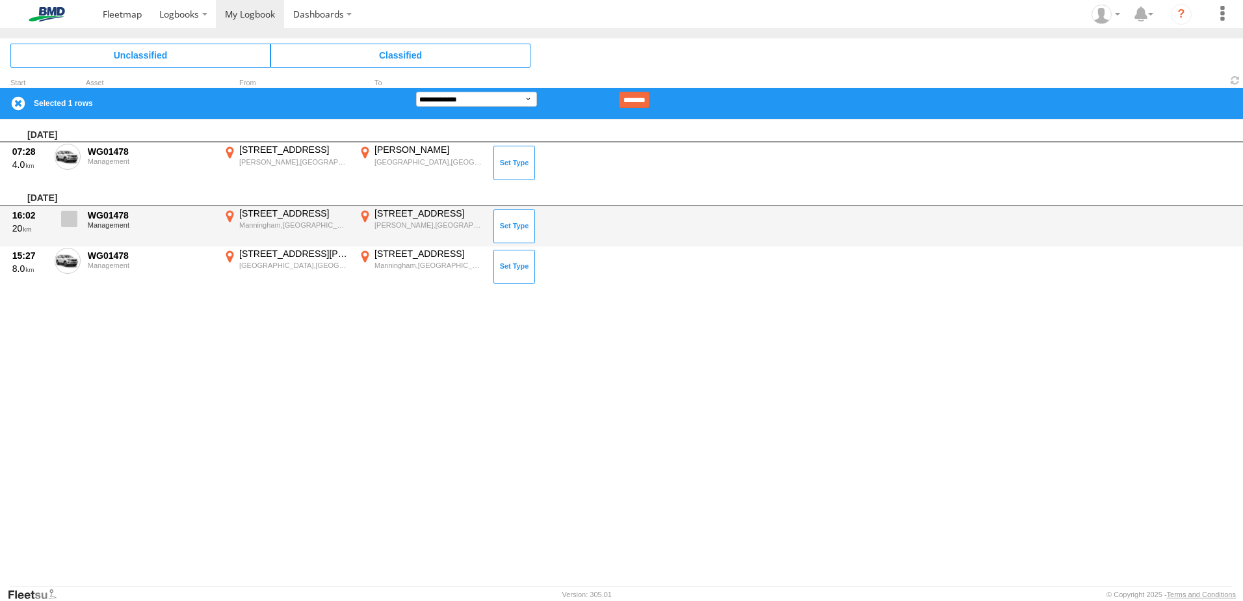
click at [79, 218] on label at bounding box center [68, 222] width 26 height 30
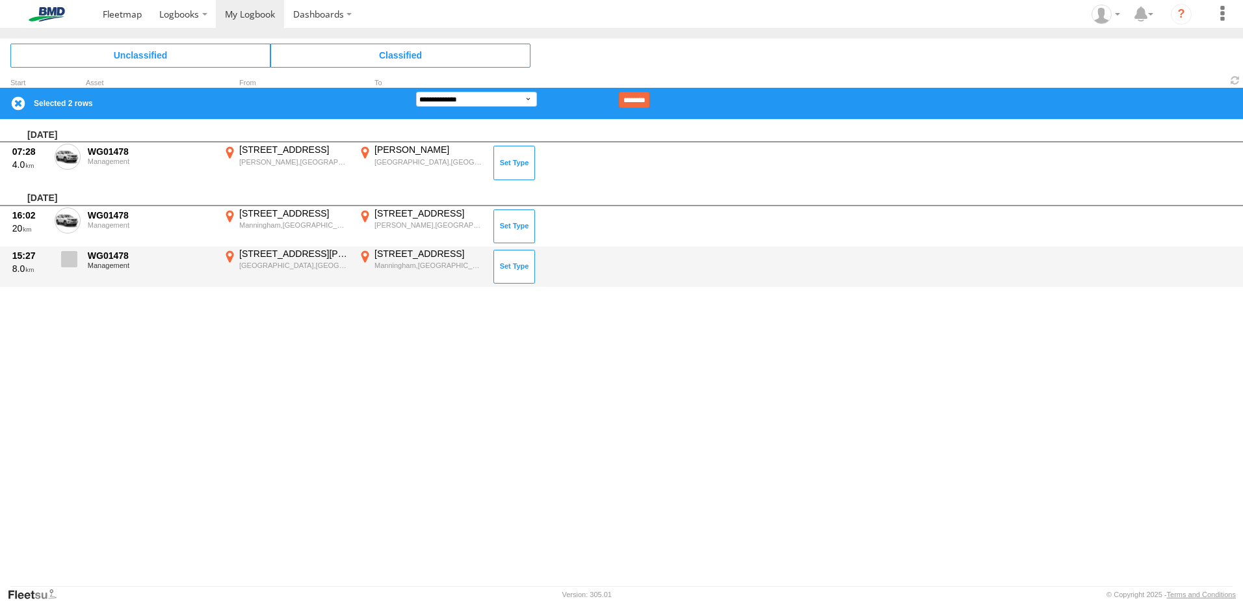
click at [68, 256] on span at bounding box center [69, 259] width 16 height 16
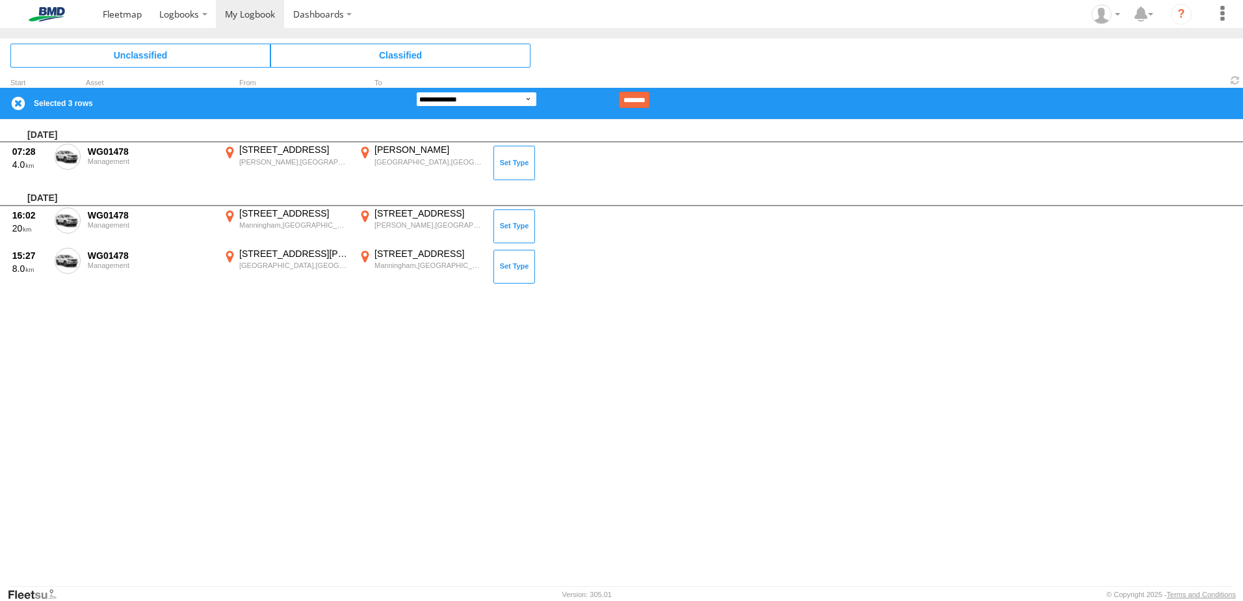
click at [536, 98] on select "**********" at bounding box center [476, 99] width 121 height 15
select select "**"
click at [416, 92] on select "**********" at bounding box center [476, 99] width 121 height 15
click at [649, 100] on input "********" at bounding box center [634, 100] width 31 height 16
